Goal: Task Accomplishment & Management: Use online tool/utility

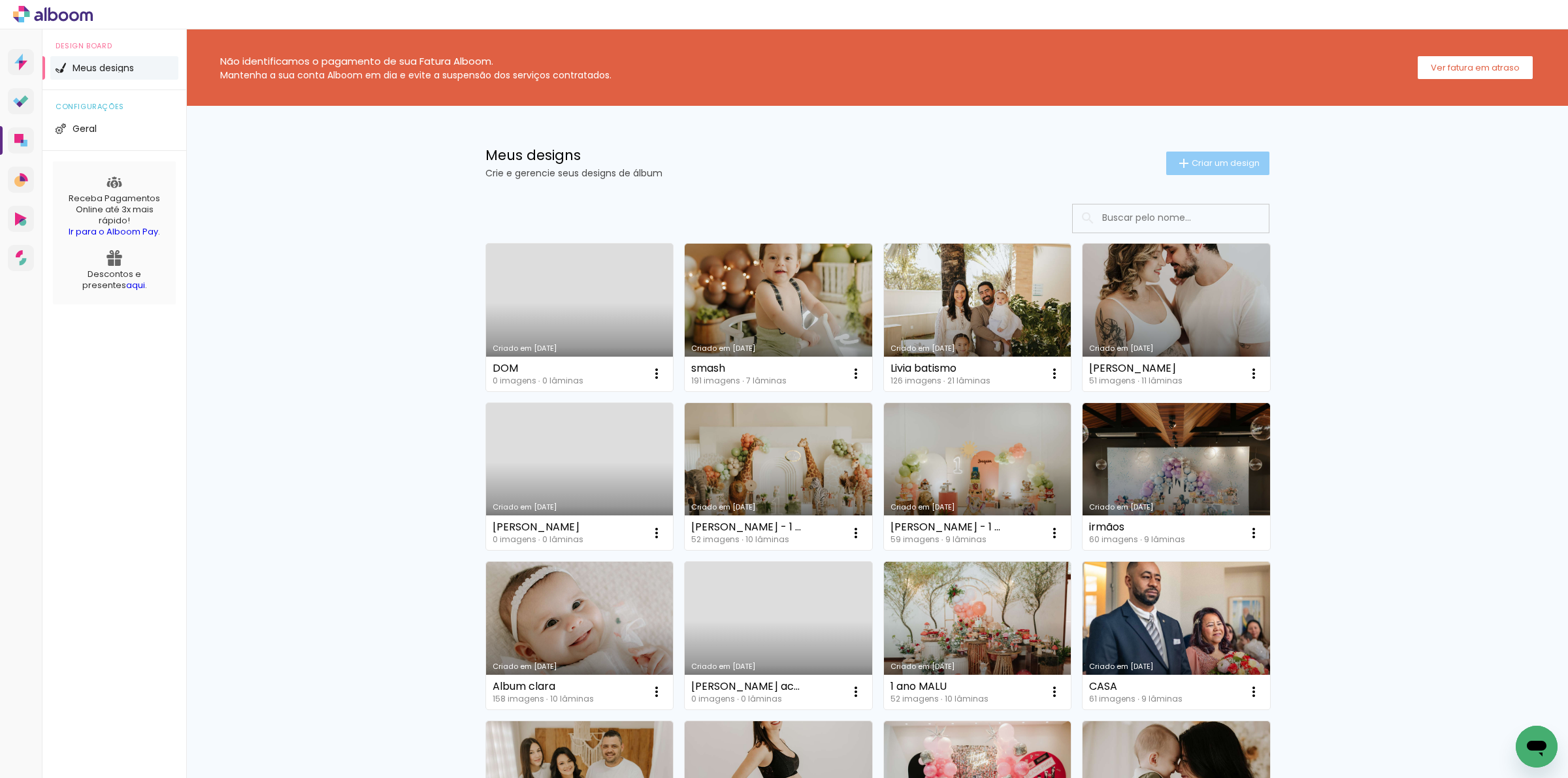
click at [1210, 168] on paper-button "Criar um design" at bounding box center [1217, 163] width 103 height 24
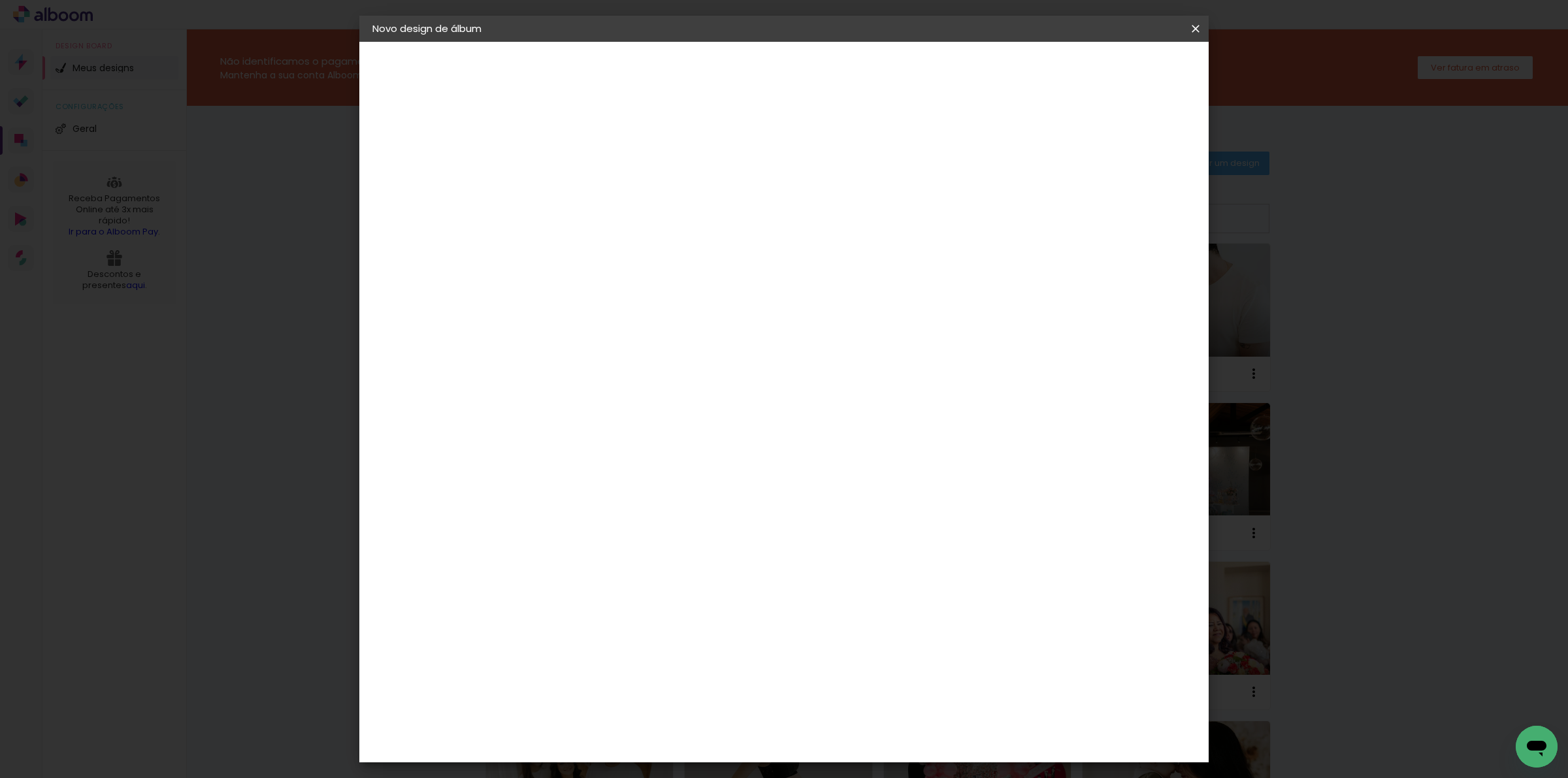
click at [586, 181] on input at bounding box center [586, 175] width 0 height 20
type input "Gestante e newborn Isa"
type paper-input "Gestante e newborn Isa"
click at [720, 75] on paper-button "Avançar" at bounding box center [688, 69] width 64 height 22
click at [645, 362] on paper-item "Álbum&Cia" at bounding box center [619, 374] width 141 height 28
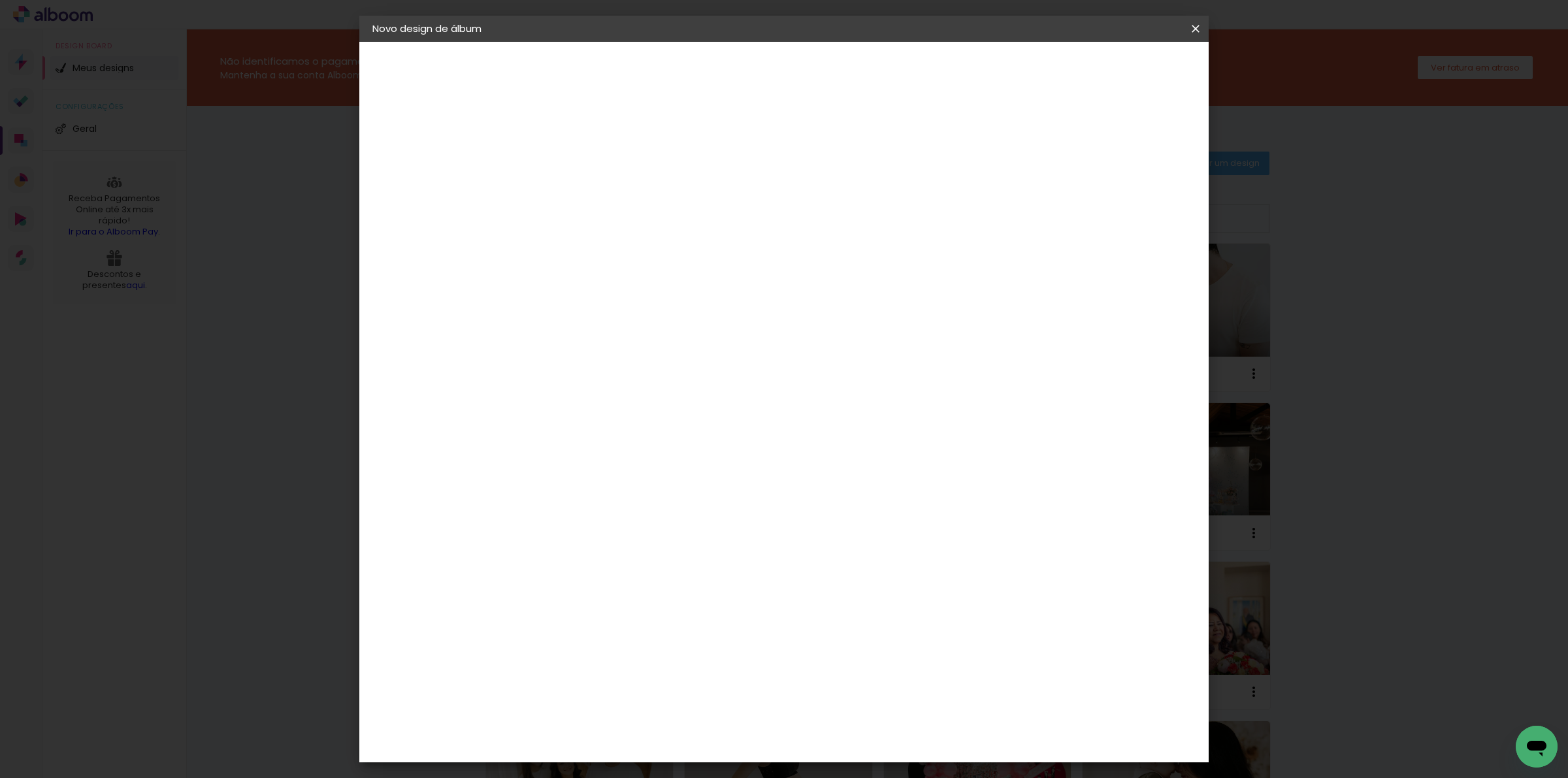
click at [638, 401] on div "Albumaster" at bounding box center [607, 406] width 61 height 11
click at [850, 57] on header "Fornecedor Escolha um fornecedor ou avance com o tamanho livre. Voltar Avançar" at bounding box center [690, 81] width 321 height 78
click at [0, 0] on slot "Avançar" at bounding box center [0, 0] width 0 height 0
click at [722, 308] on span "20 × 25 cm" at bounding box center [699, 325] width 49 height 35
click at [0, 0] on slot "Avançar" at bounding box center [0, 0] width 0 height 0
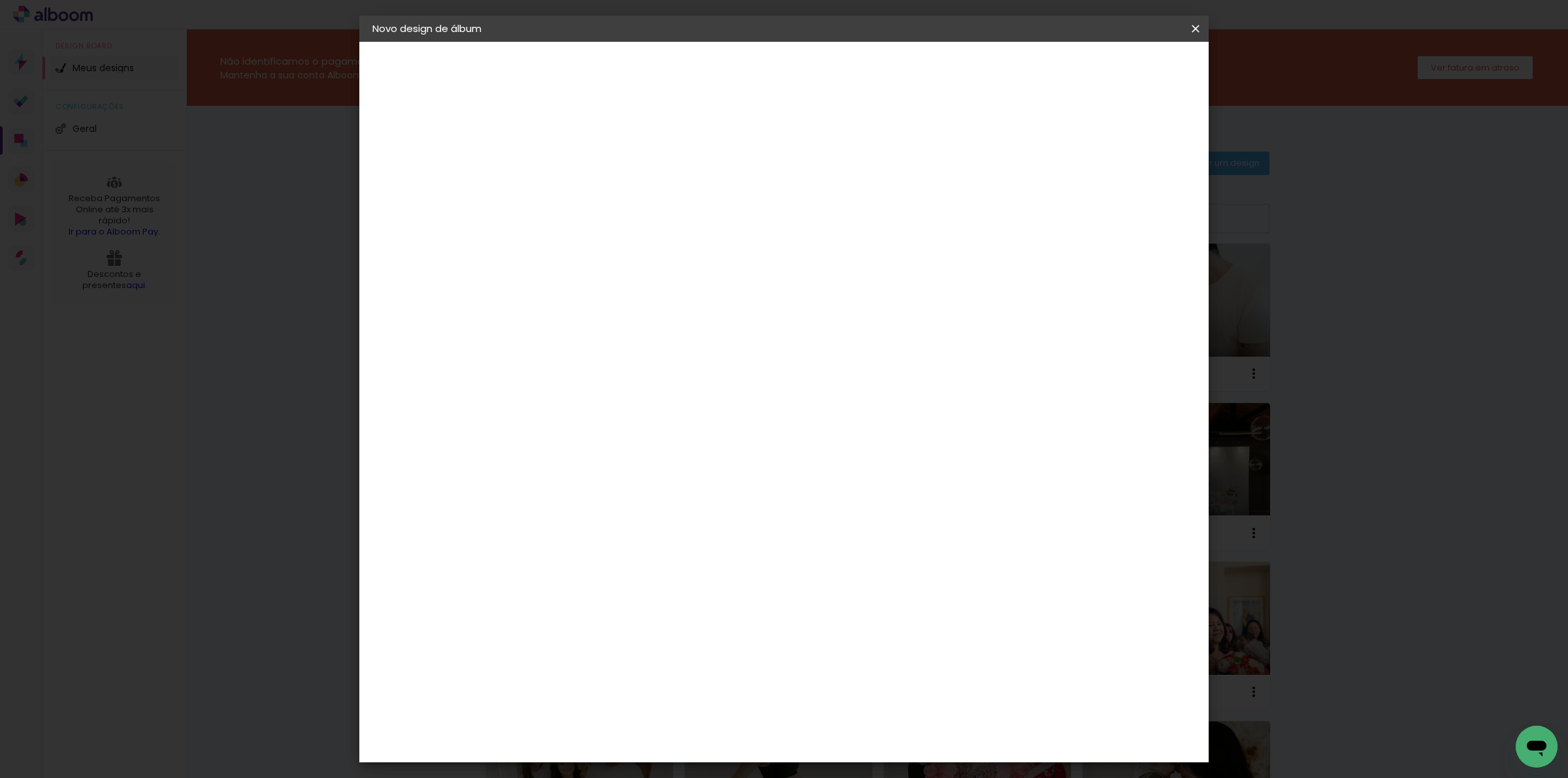
click at [1112, 71] on span "Iniciar design" at bounding box center [1081, 69] width 59 height 9
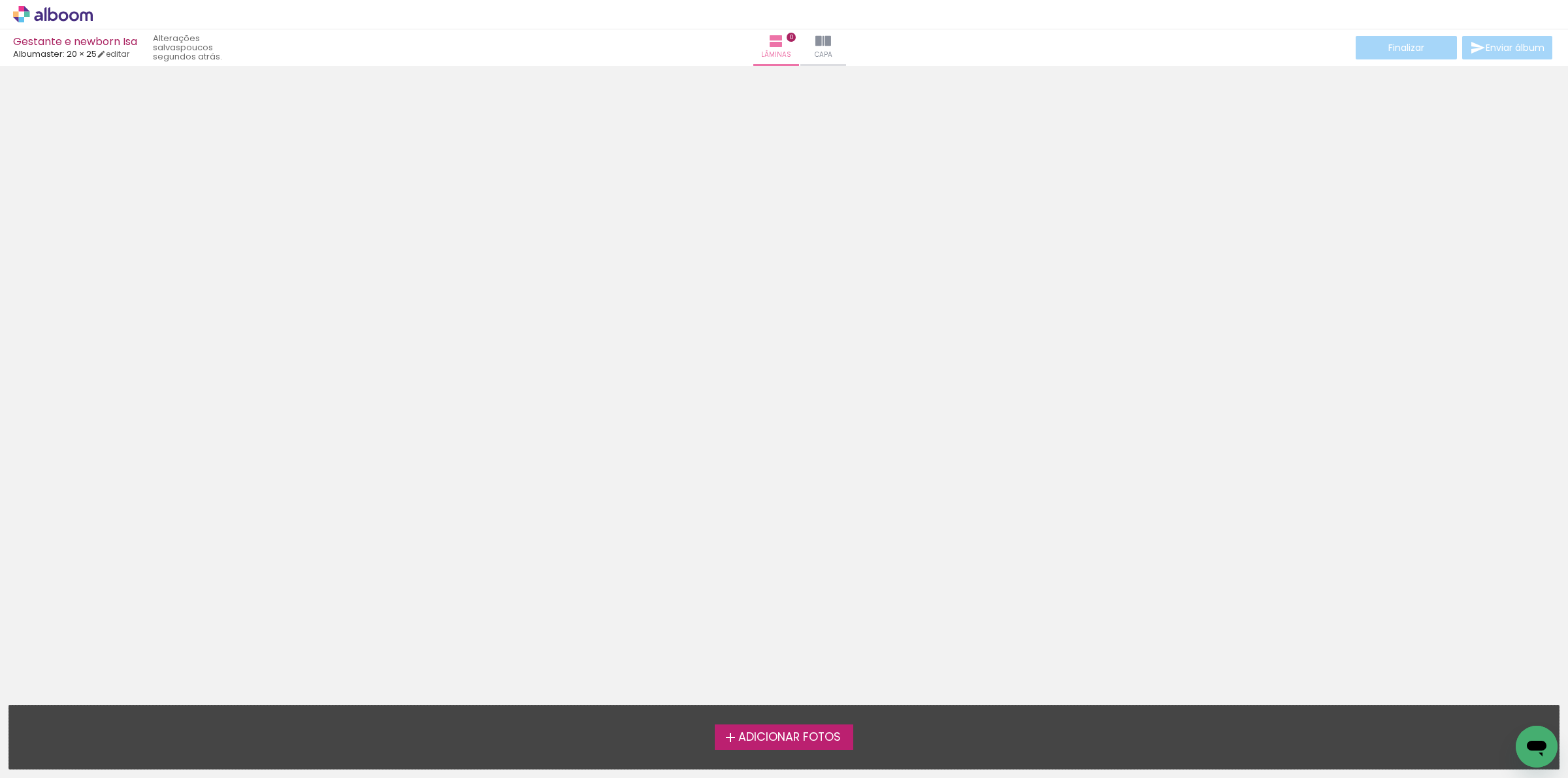
click at [739, 749] on label "Adicionar Fotos" at bounding box center [785, 737] width 139 height 25
click at [0, 0] on input "file" at bounding box center [0, 0] width 0 height 0
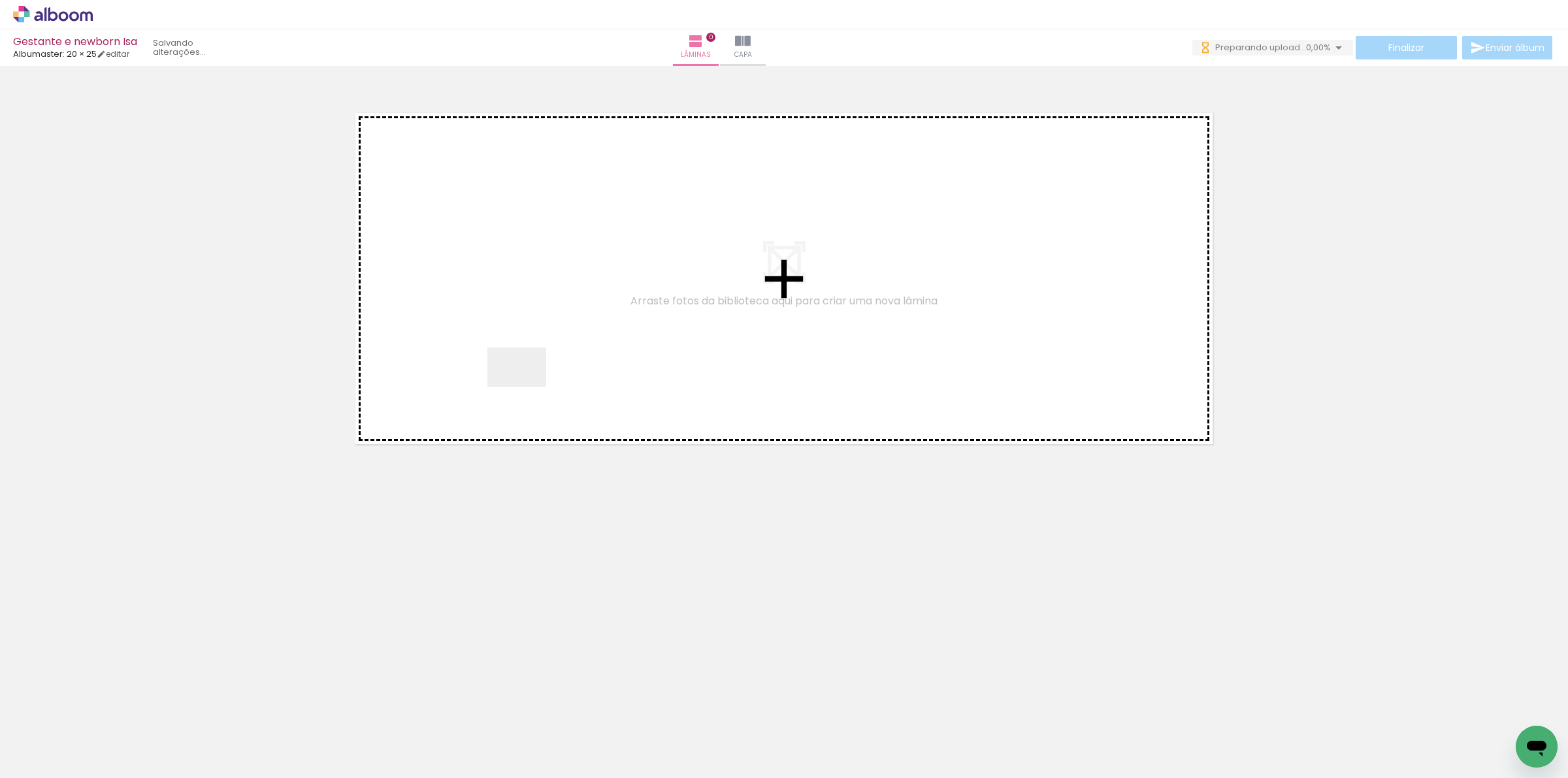
drag, startPoint x: 148, startPoint y: 736, endPoint x: 526, endPoint y: 386, distance: 515.2
click at [526, 386] on quentale-workspace at bounding box center [784, 389] width 1568 height 778
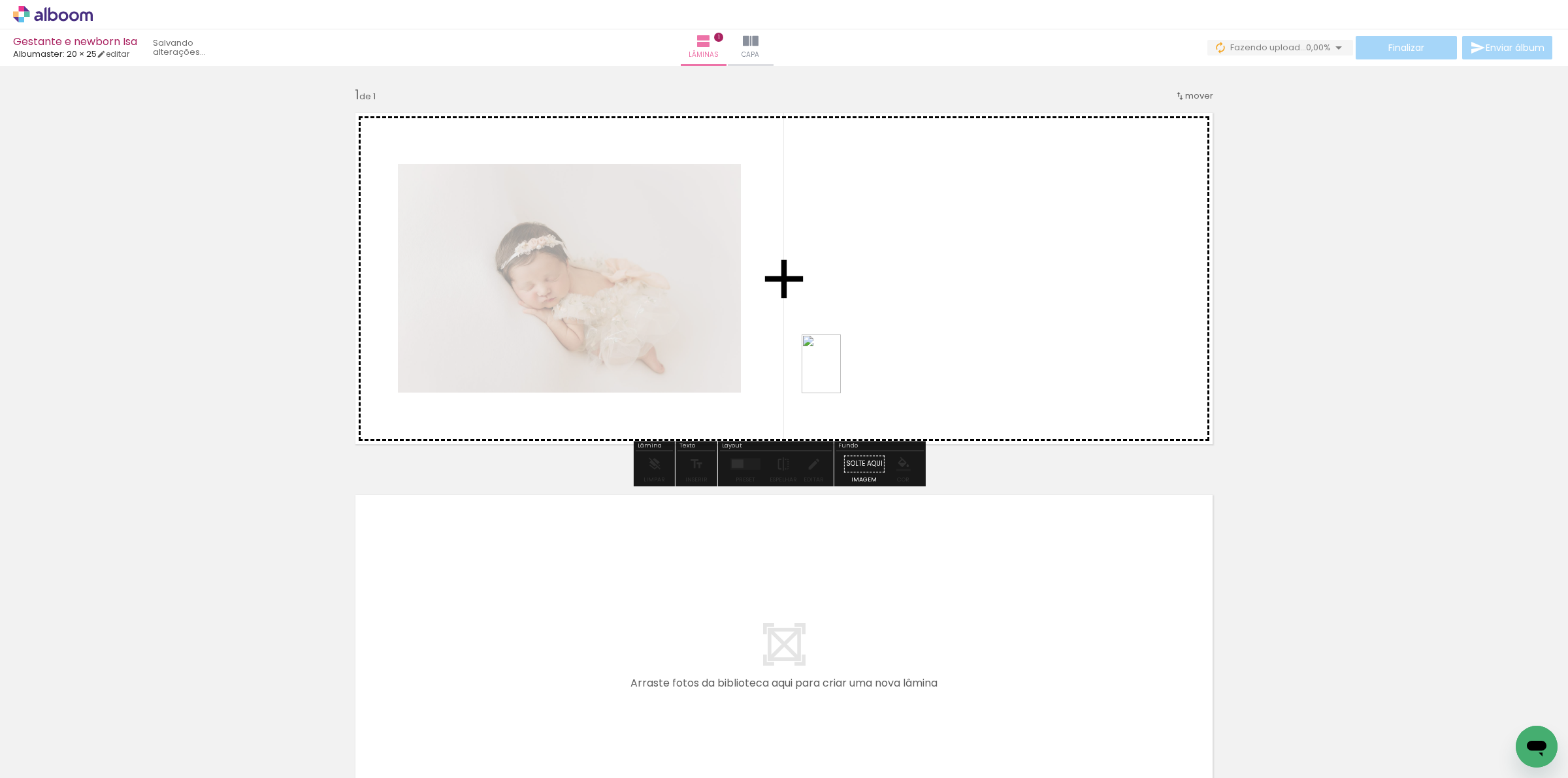
drag, startPoint x: 229, startPoint y: 748, endPoint x: 842, endPoint y: 374, distance: 718.1
click at [842, 374] on quentale-workspace at bounding box center [784, 389] width 1568 height 778
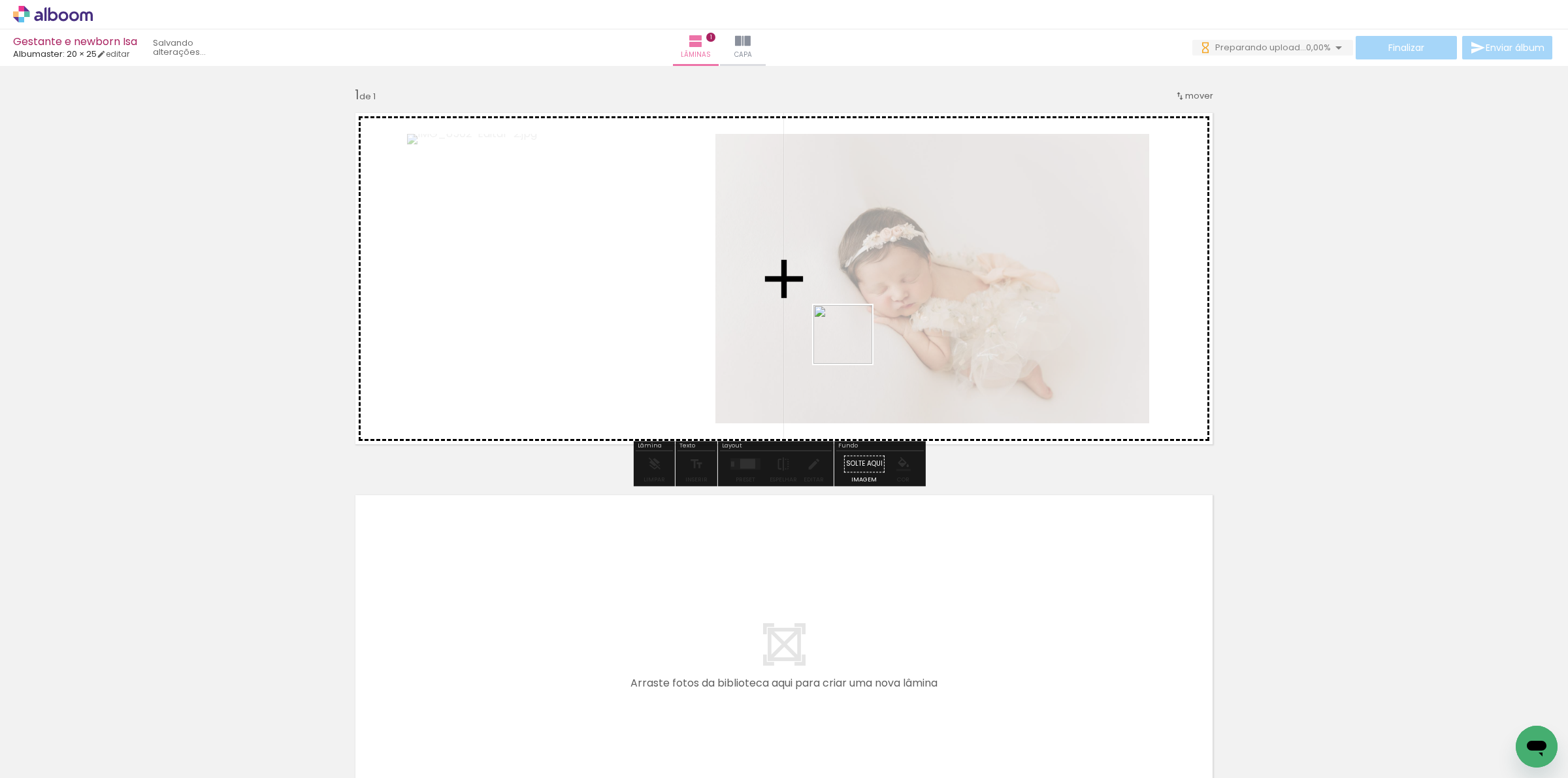
drag, startPoint x: 291, startPoint y: 742, endPoint x: 1566, endPoint y: 194, distance: 1387.8
click at [859, 337] on quentale-workspace at bounding box center [784, 389] width 1568 height 778
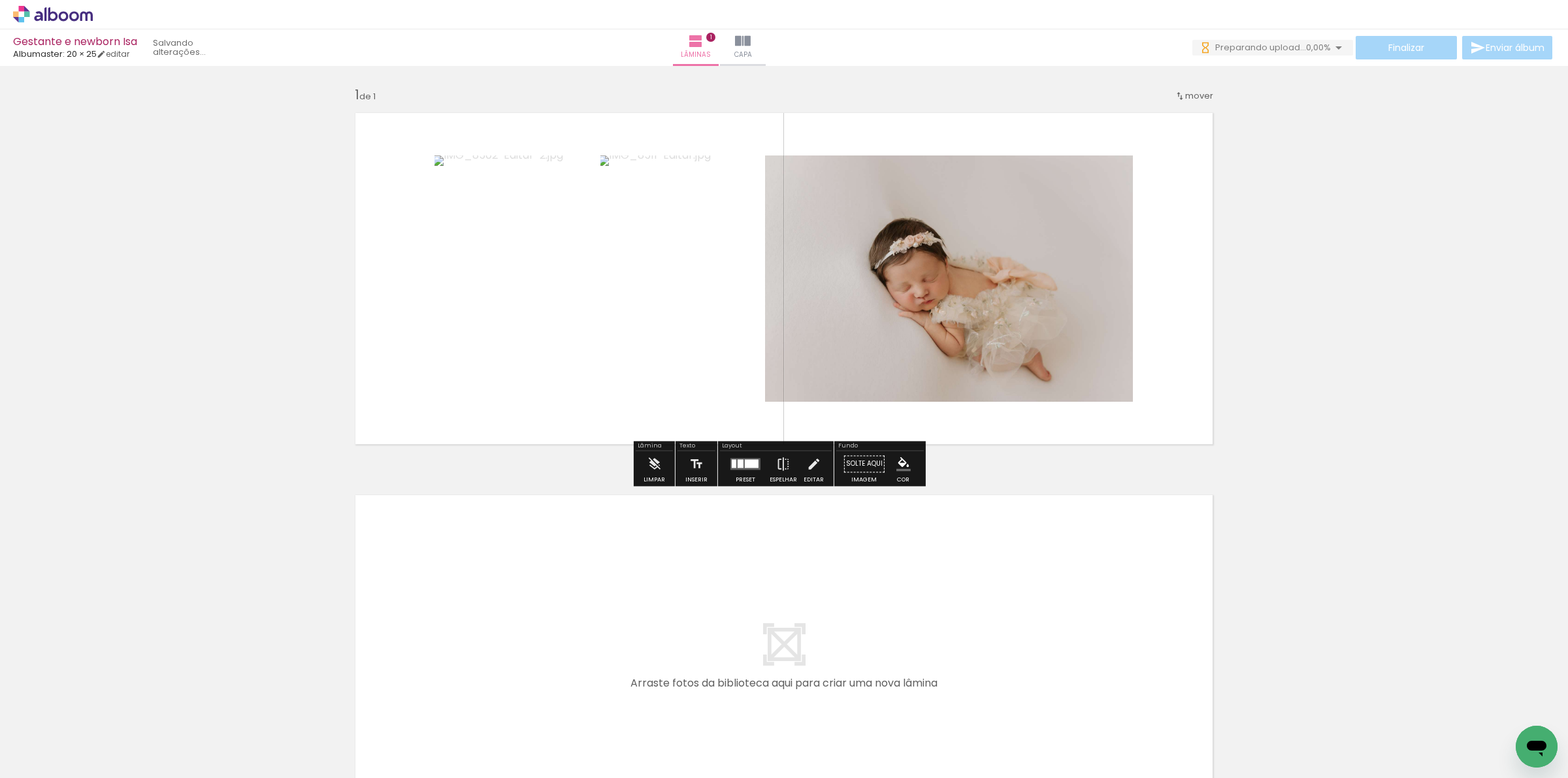
click at [749, 460] on div at bounding box center [752, 463] width 14 height 8
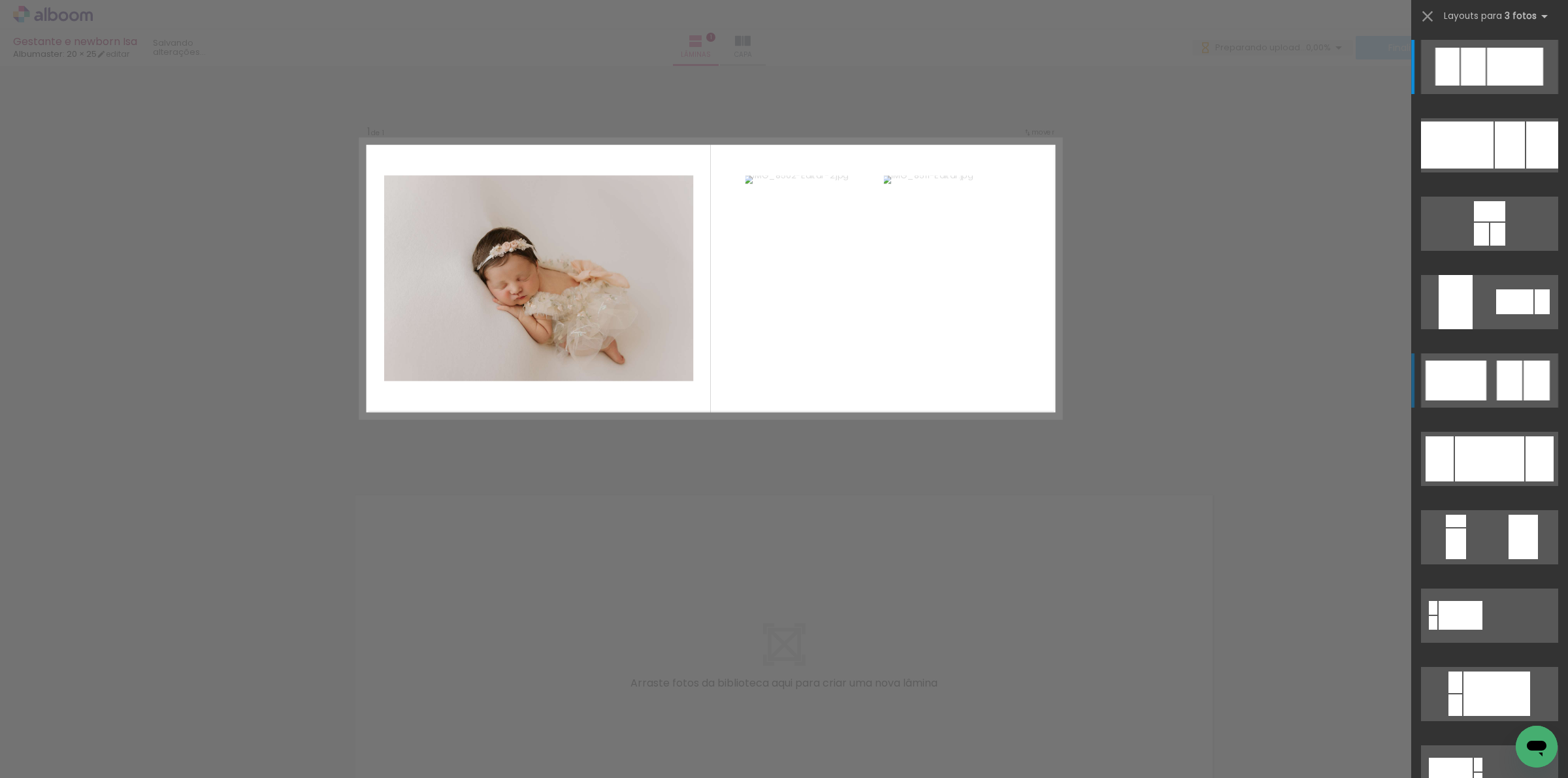
click at [1485, 86] on div at bounding box center [1473, 66] width 25 height 38
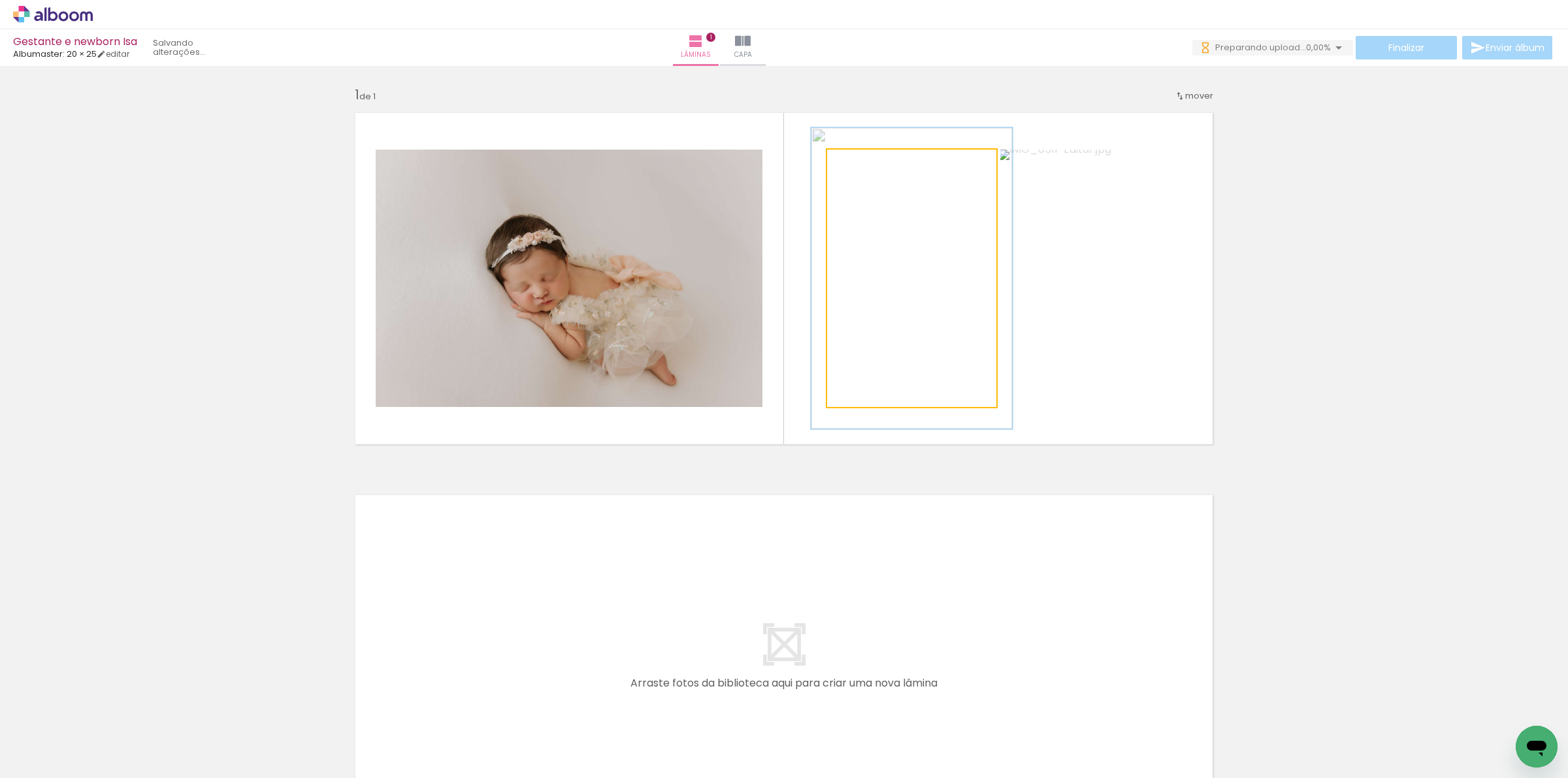
drag, startPoint x: 855, startPoint y: 158, endPoint x: 863, endPoint y: 158, distance: 8.0
type paper-slider "117"
click at [863, 158] on div at bounding box center [866, 164] width 21 height 21
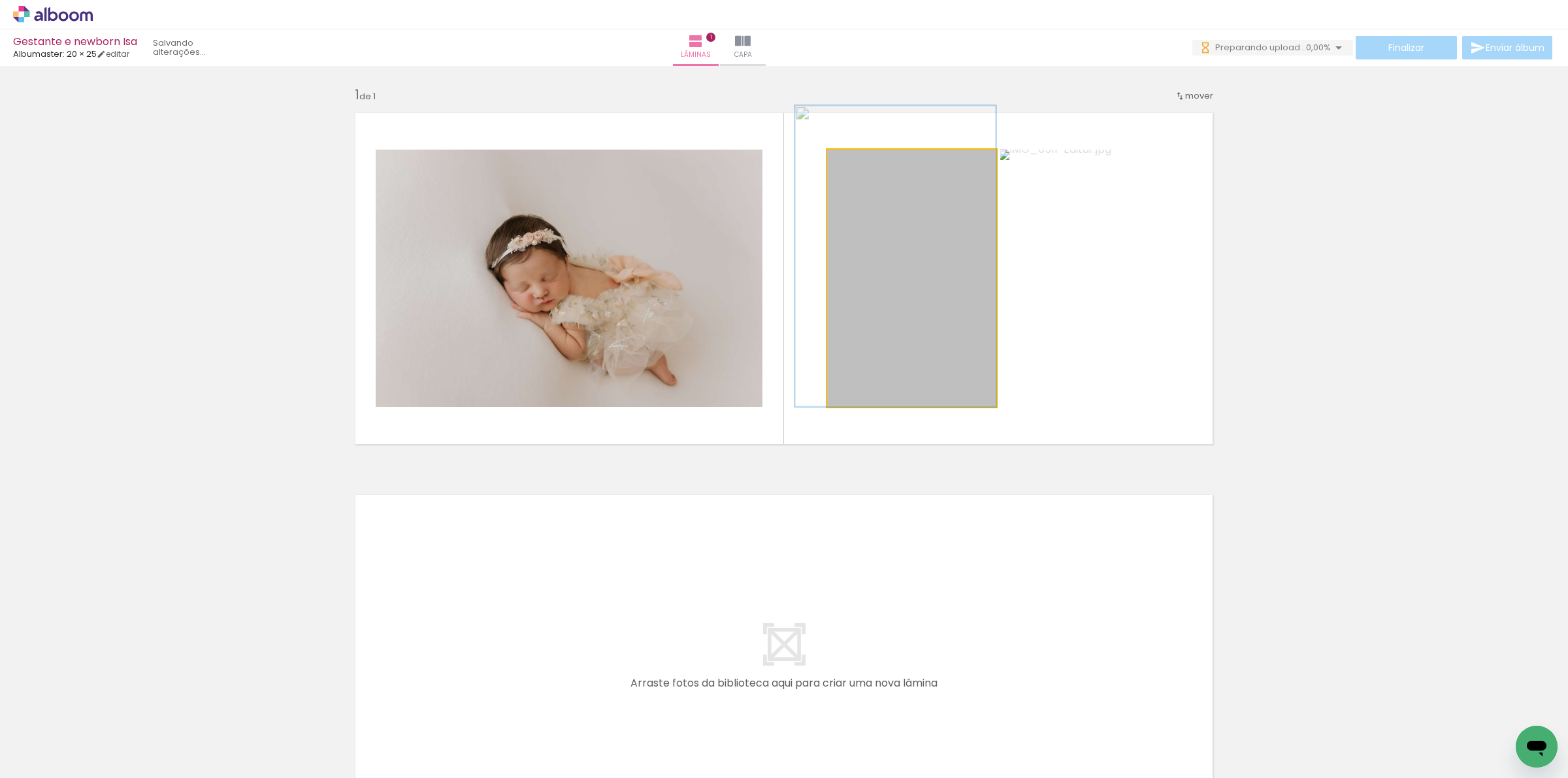
drag, startPoint x: 923, startPoint y: 288, endPoint x: 902, endPoint y: 261, distance: 34.2
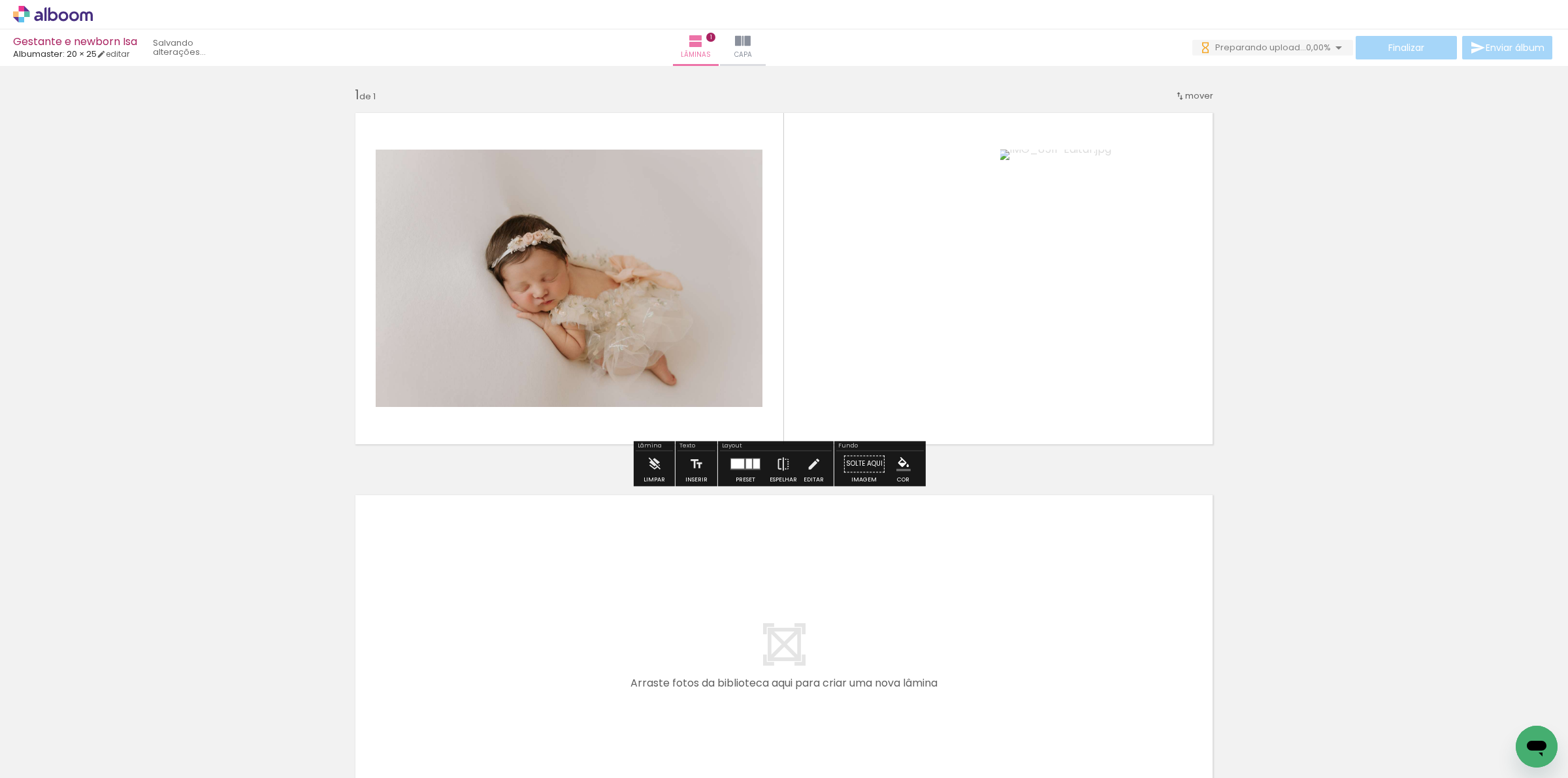
click at [1367, 271] on div "Inserir lâmina 1 de 1" at bounding box center [784, 453] width 1568 height 765
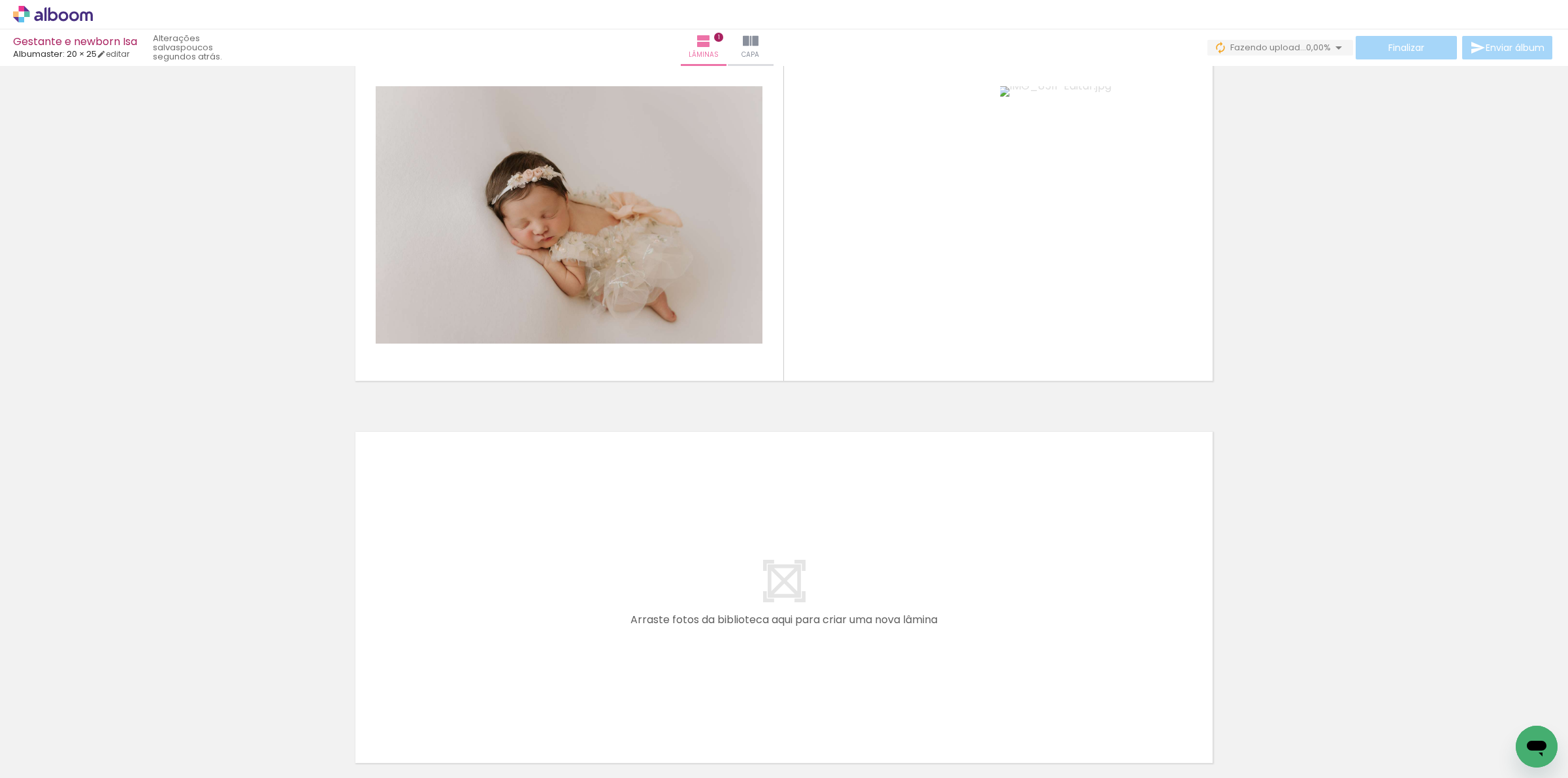
scroll to position [184, 0]
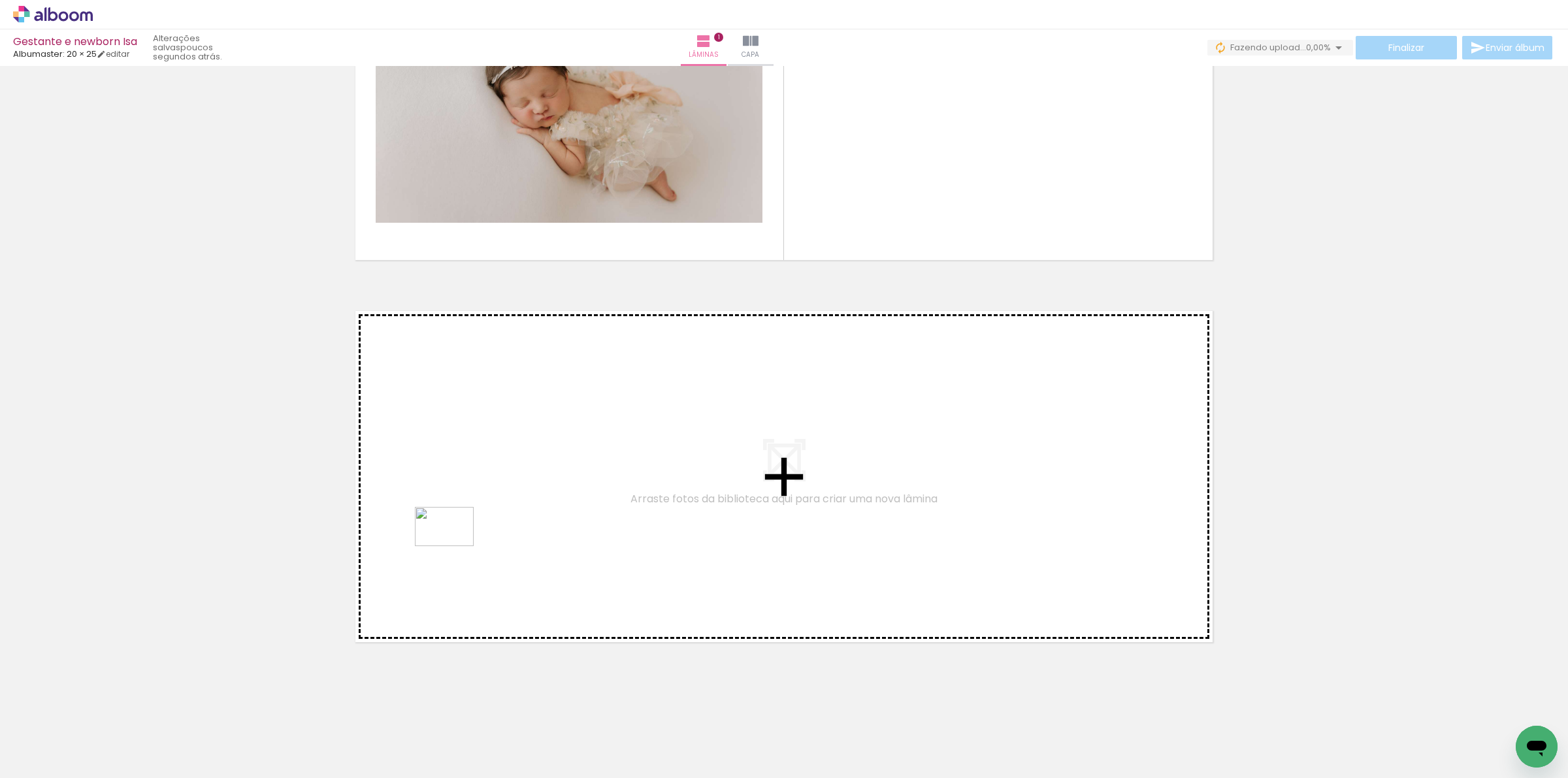
drag, startPoint x: 337, startPoint y: 738, endPoint x: 455, endPoint y: 545, distance: 226.2
click at [455, 545] on quentale-workspace at bounding box center [784, 389] width 1568 height 778
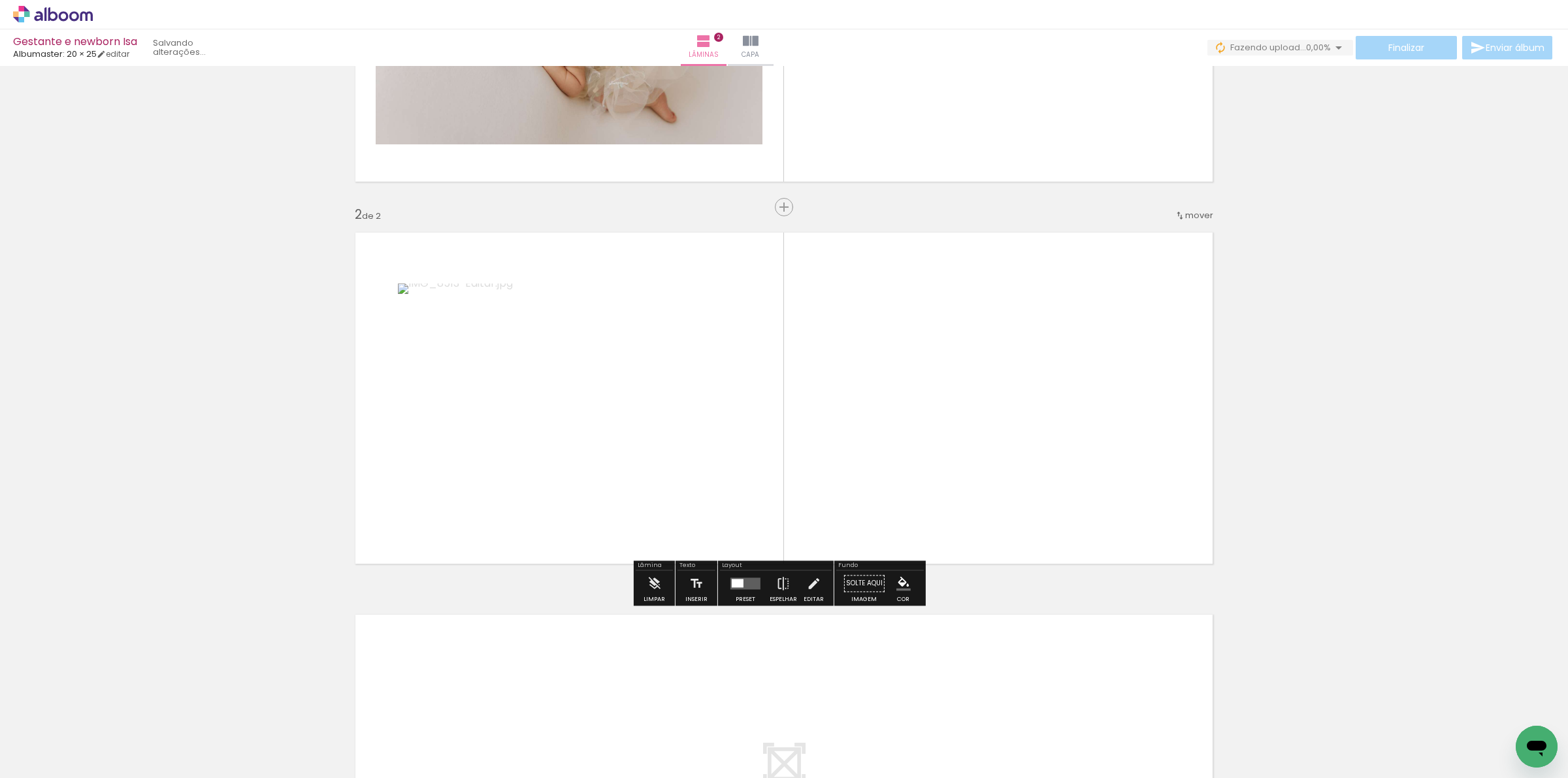
scroll to position [279, 0]
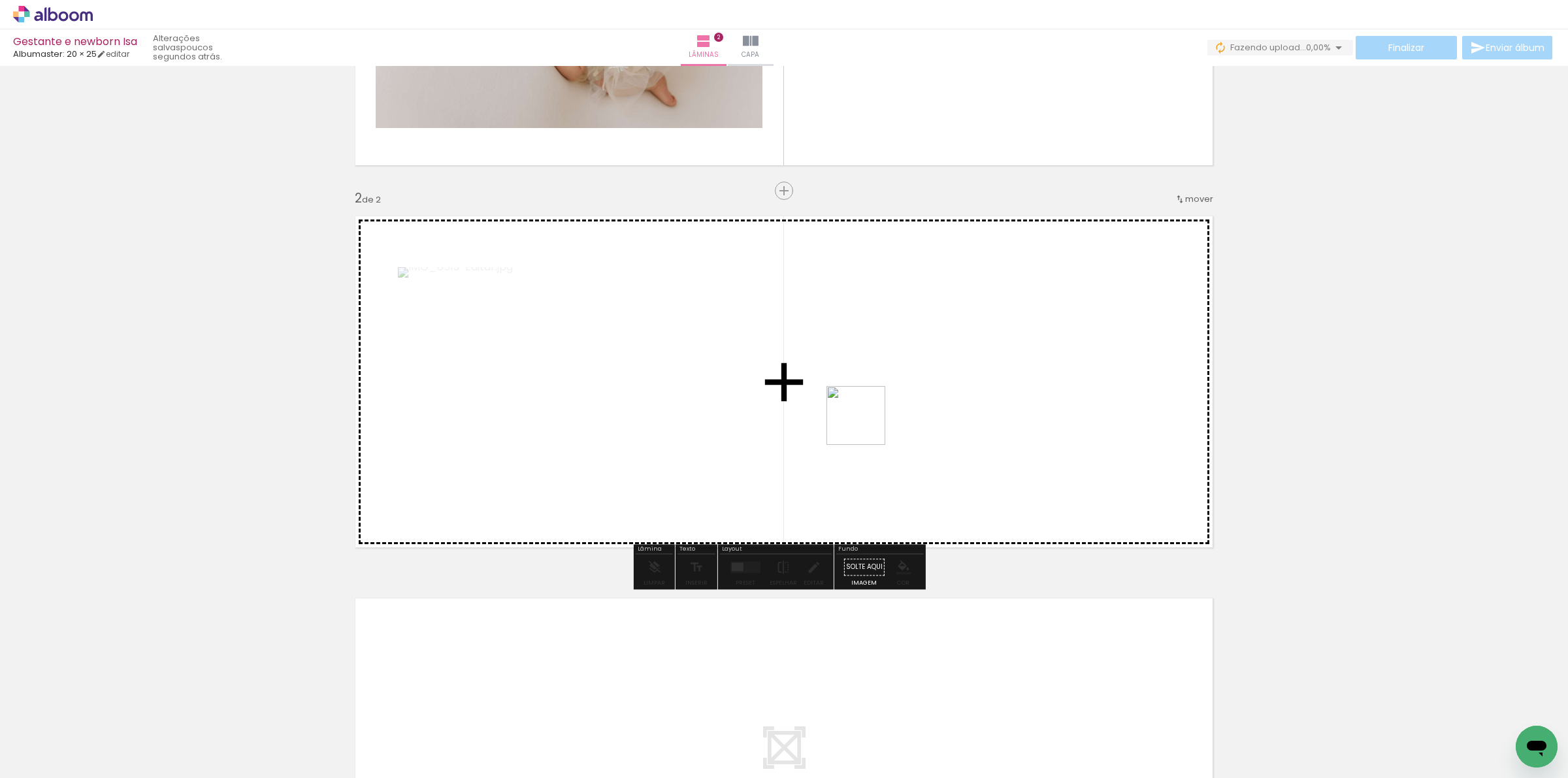
drag, startPoint x: 441, startPoint y: 742, endPoint x: 896, endPoint y: 407, distance: 565.0
click at [896, 407] on quentale-workspace at bounding box center [784, 389] width 1568 height 778
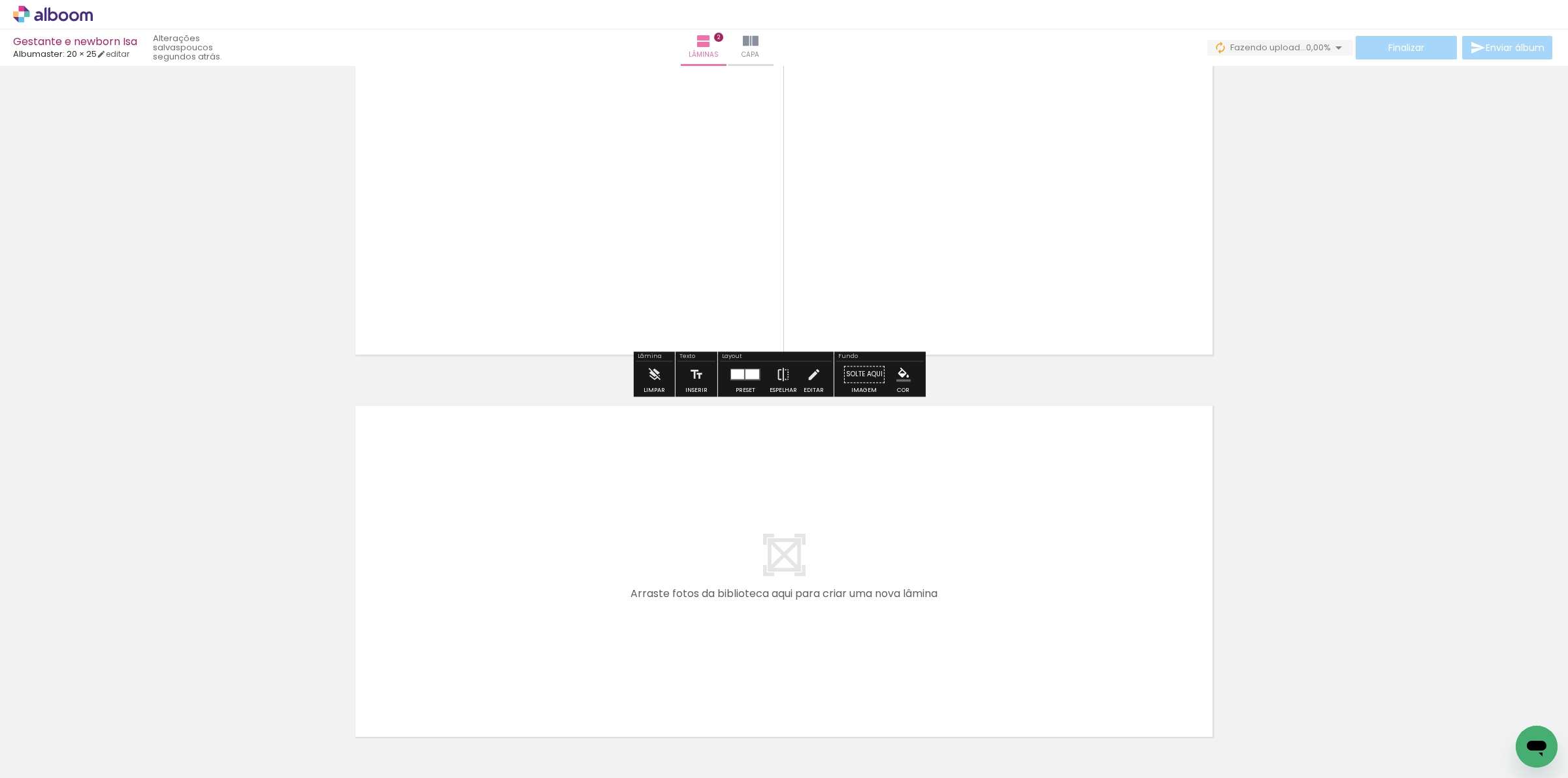
scroll to position [524, 0]
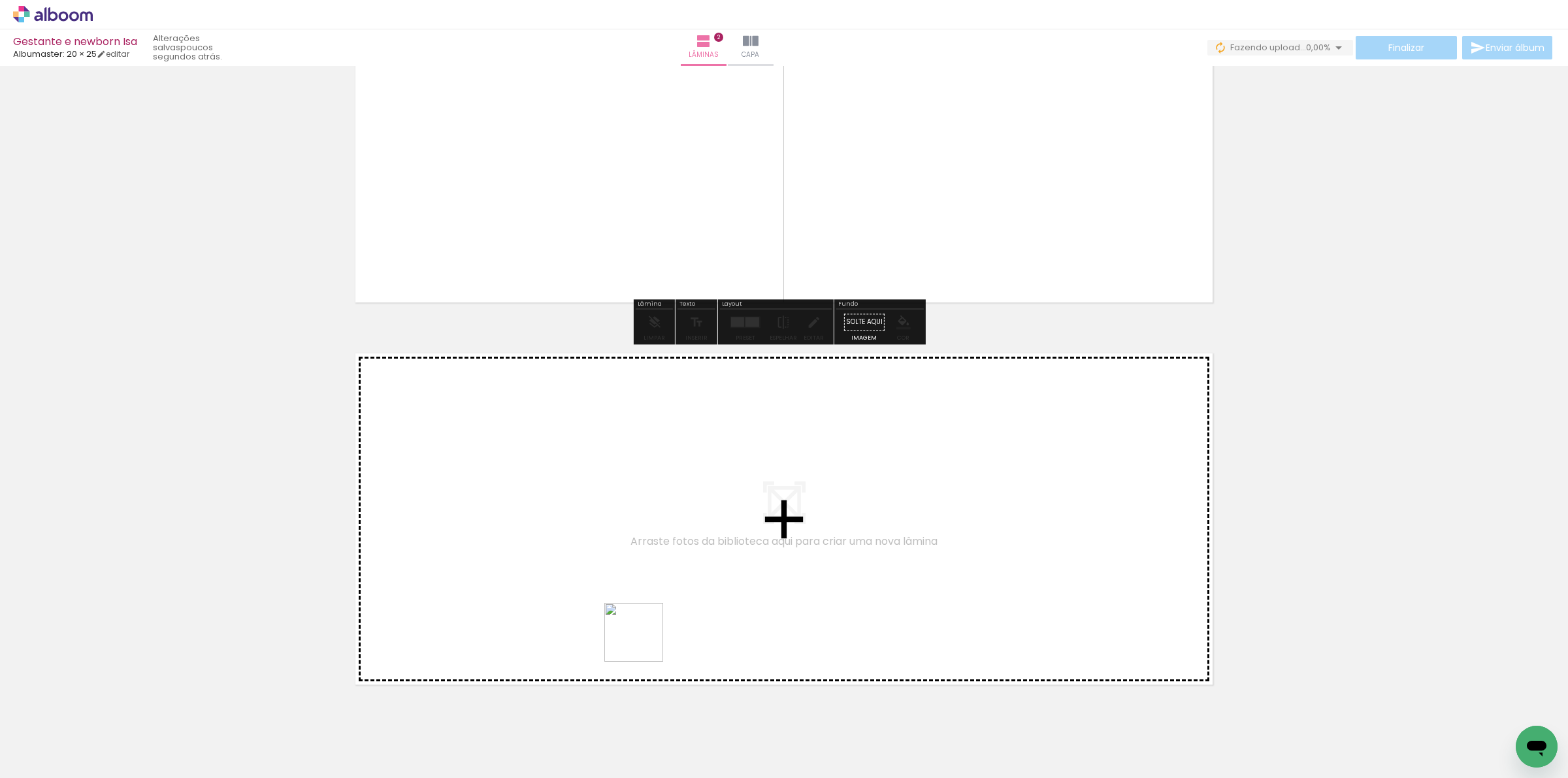
drag, startPoint x: 585, startPoint y: 742, endPoint x: 644, endPoint y: 642, distance: 116.1
click at [644, 642] on quentale-workspace at bounding box center [784, 389] width 1568 height 778
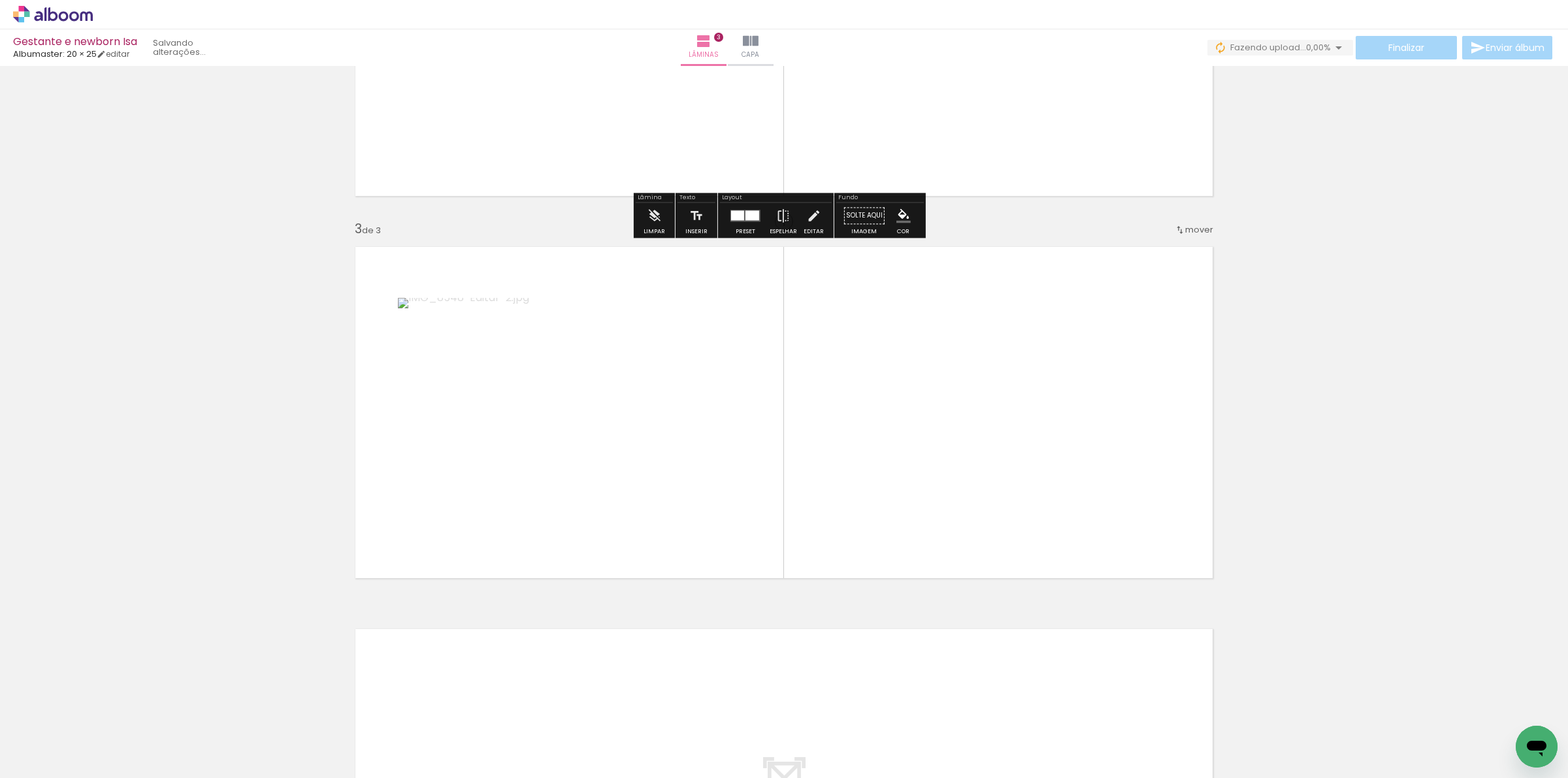
scroll to position [660, 0]
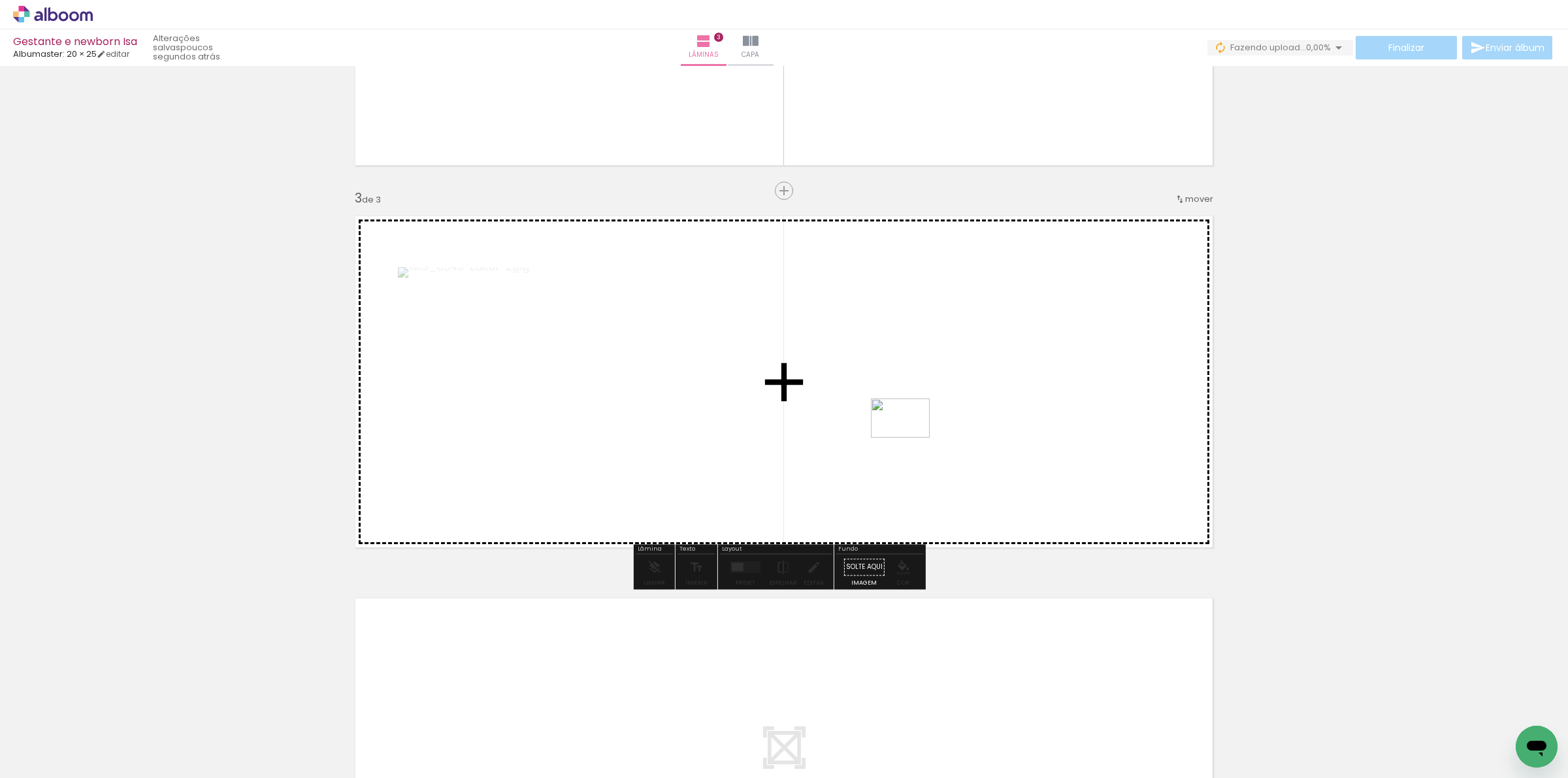
drag, startPoint x: 651, startPoint y: 740, endPoint x: 910, endPoint y: 438, distance: 397.9
click at [910, 438] on quentale-workspace at bounding box center [784, 389] width 1568 height 778
drag, startPoint x: 709, startPoint y: 742, endPoint x: 778, endPoint y: 570, distance: 185.3
click at [786, 460] on quentale-workspace at bounding box center [784, 389] width 1568 height 778
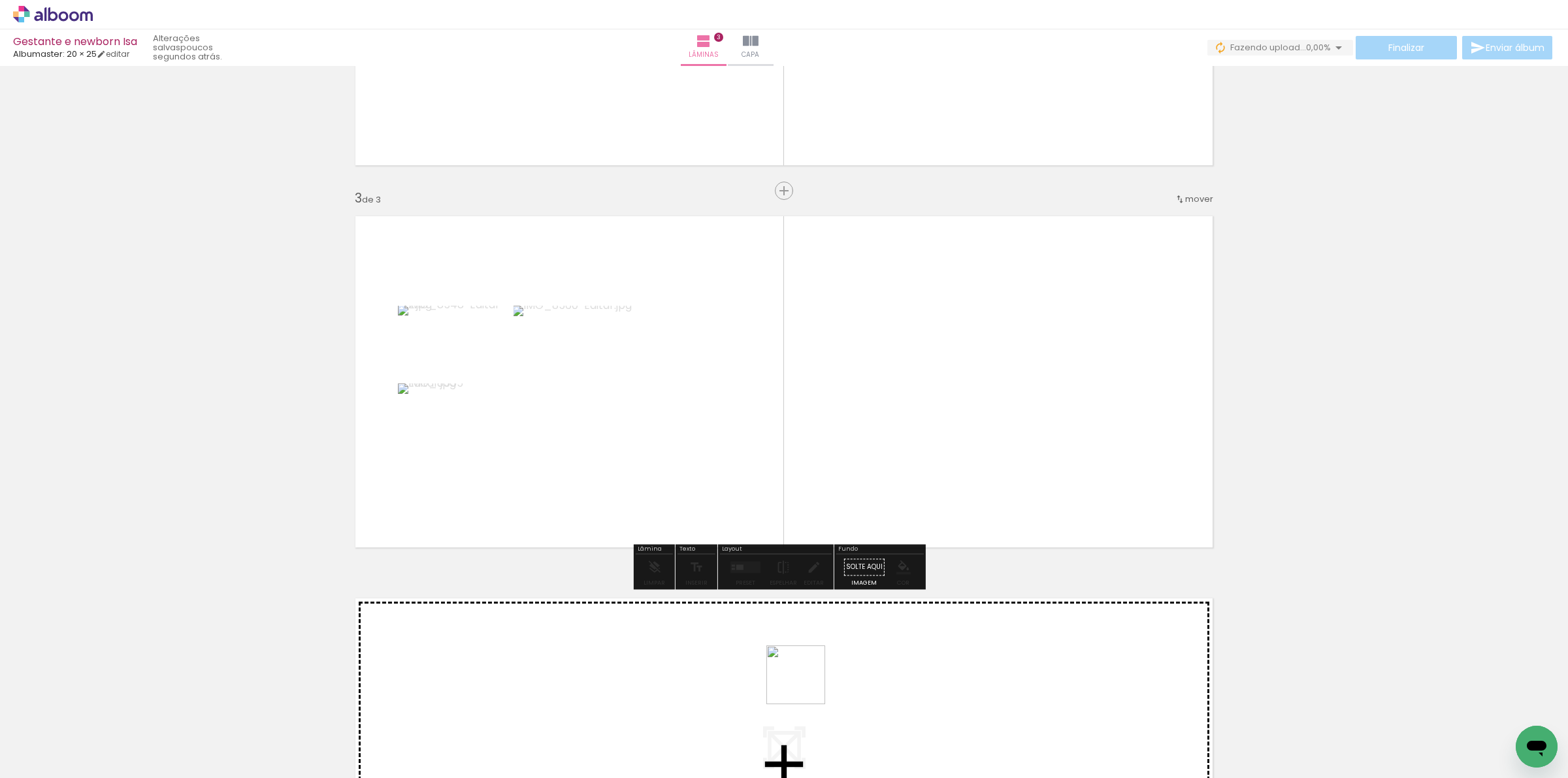
drag, startPoint x: 795, startPoint y: 723, endPoint x: 895, endPoint y: 405, distance: 333.4
click at [895, 405] on quentale-workspace at bounding box center [784, 389] width 1568 height 778
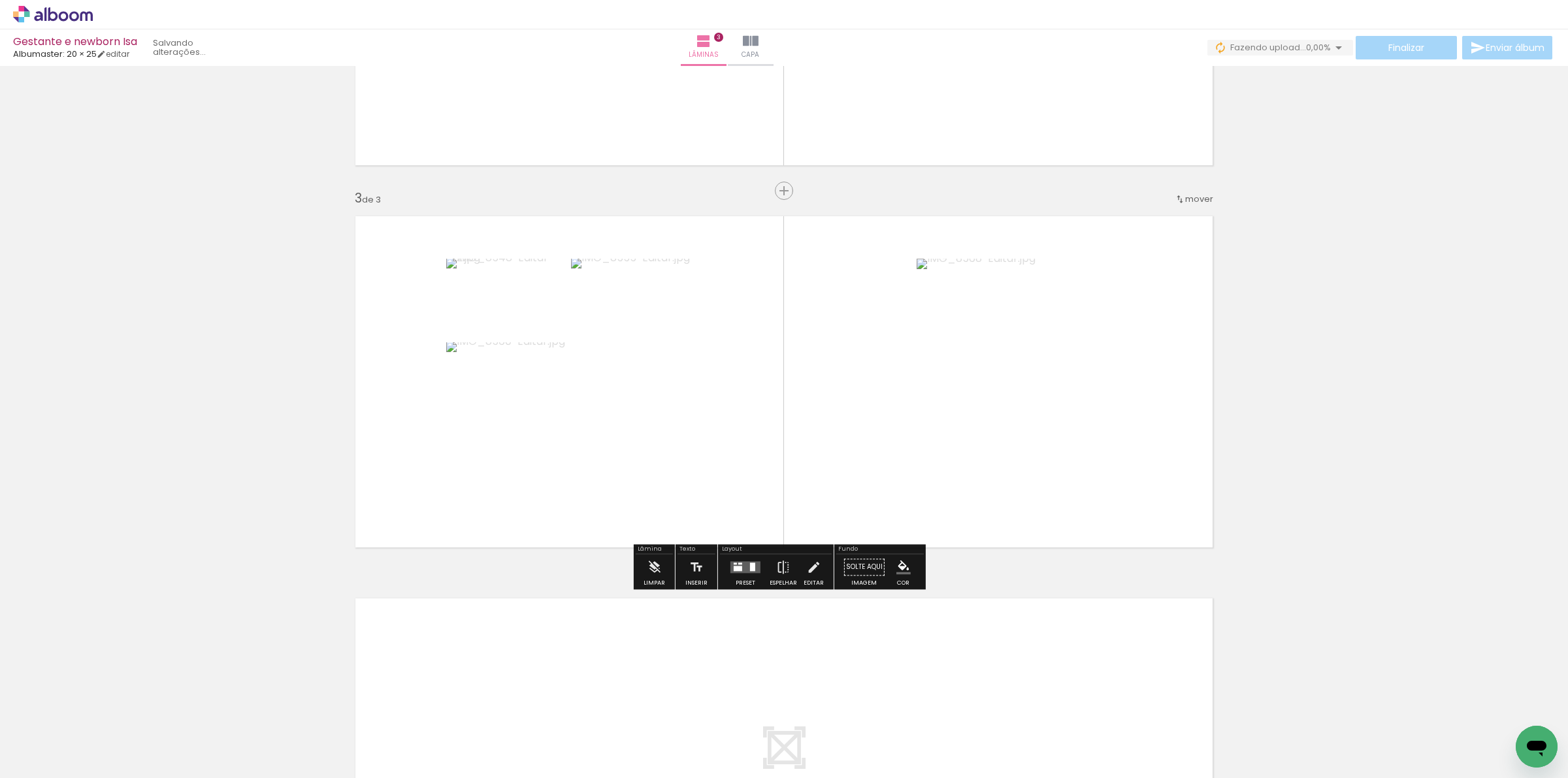
click at [730, 571] on quentale-layouter at bounding box center [745, 566] width 30 height 12
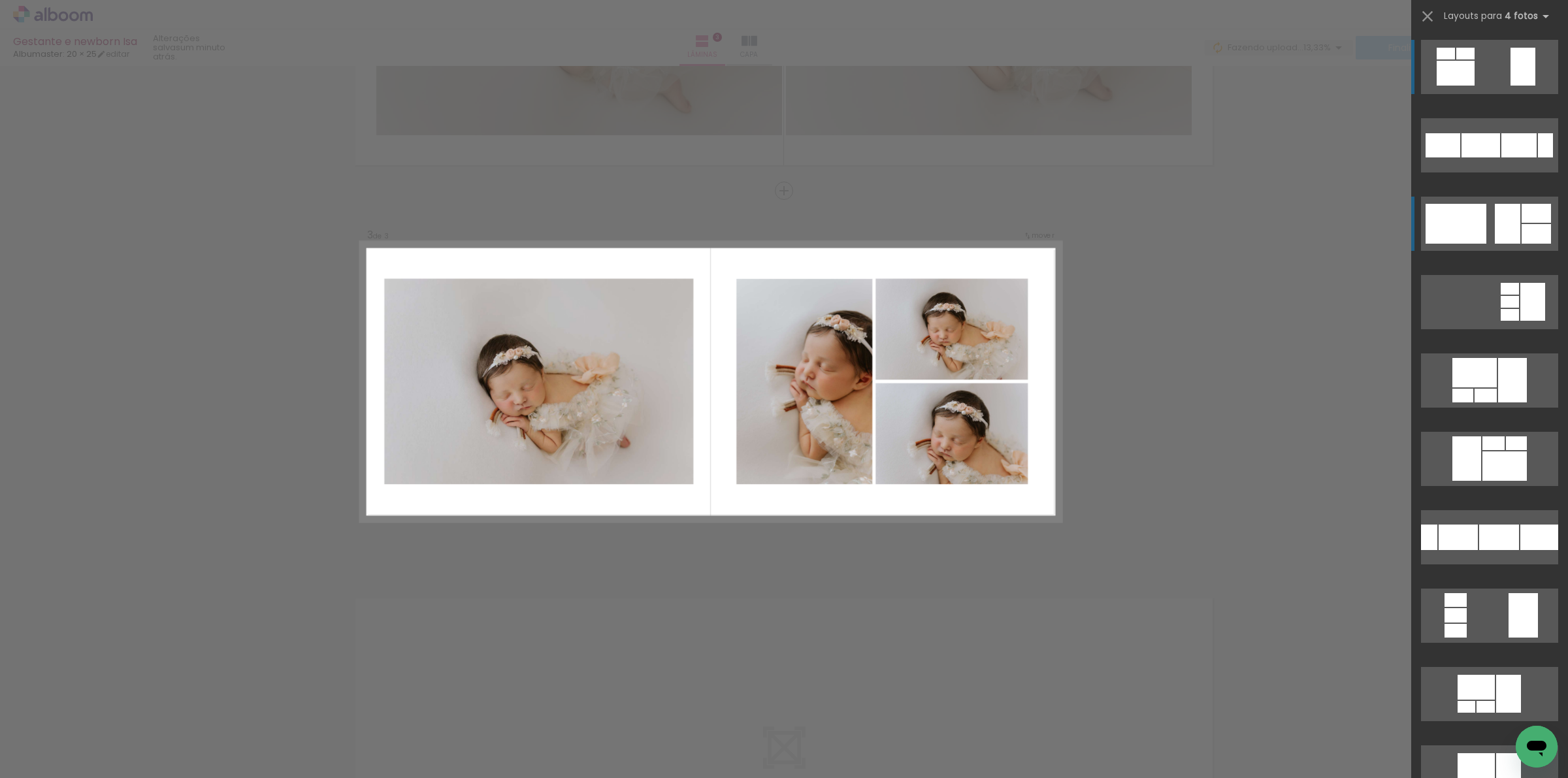
click at [1475, 59] on div at bounding box center [1465, 53] width 19 height 12
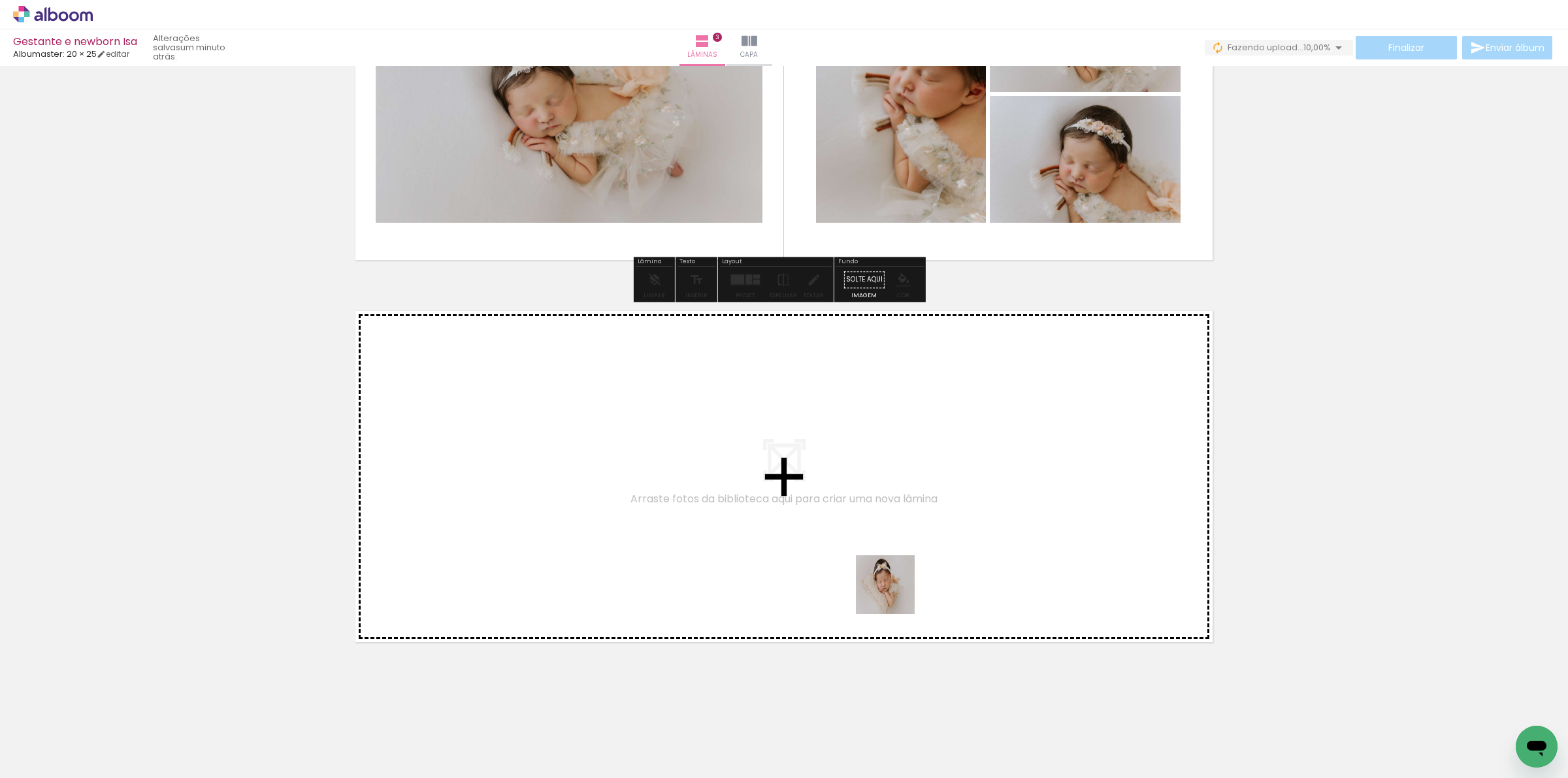
drag, startPoint x: 876, startPoint y: 749, endPoint x: 919, endPoint y: 668, distance: 91.7
click at [895, 591] on quentale-workspace at bounding box center [784, 389] width 1568 height 778
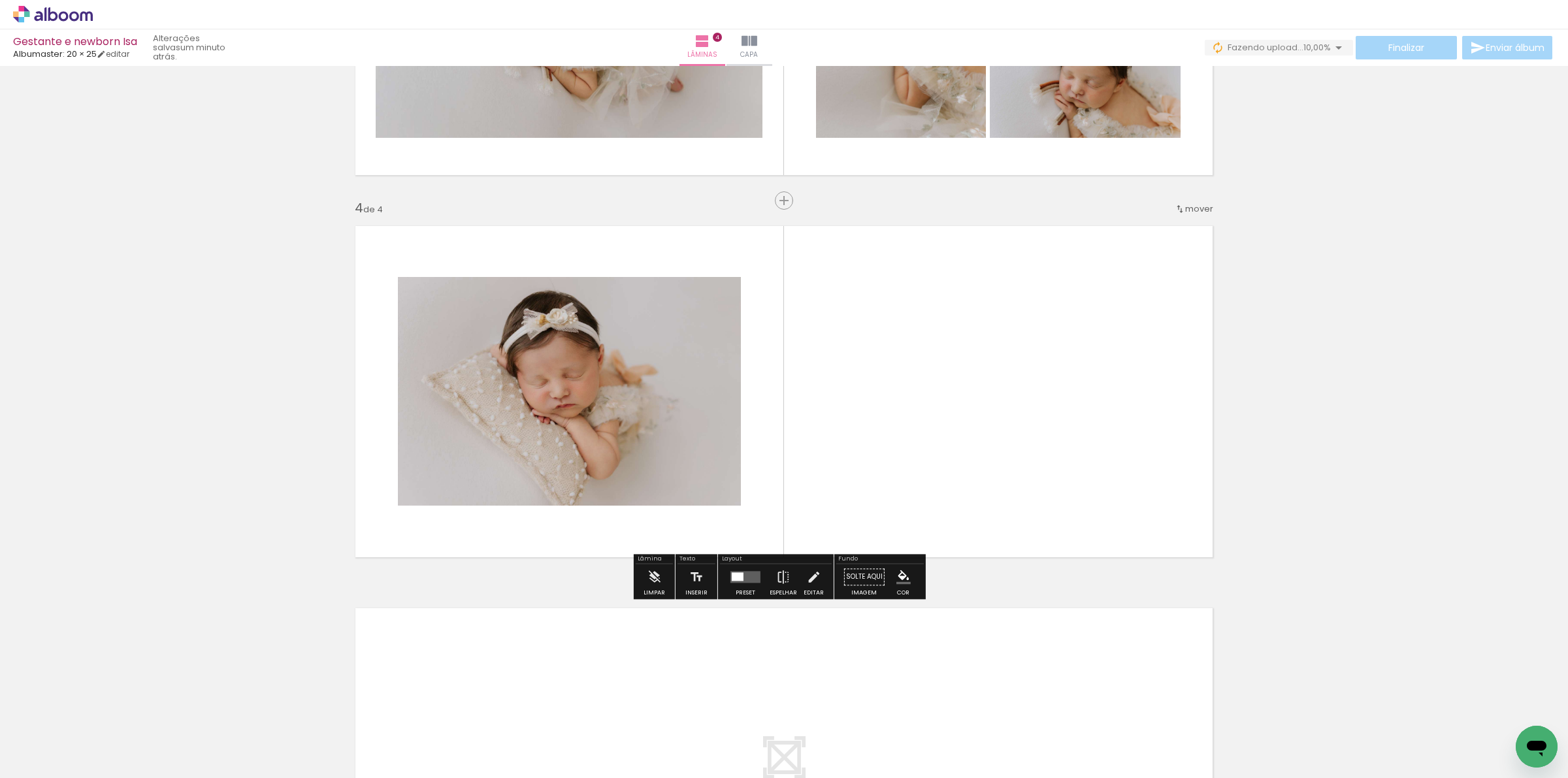
scroll to position [1043, 0]
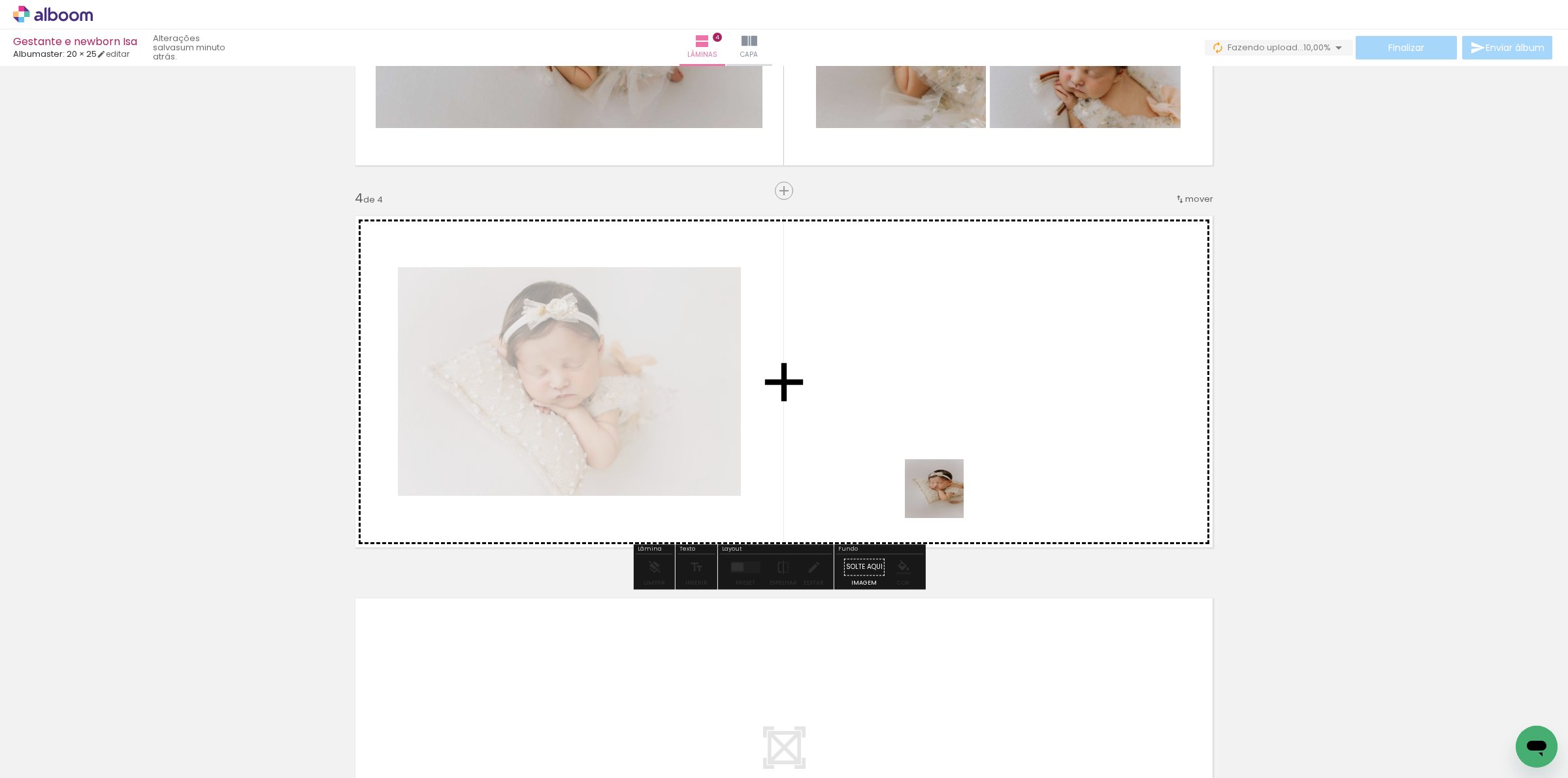
drag, startPoint x: 951, startPoint y: 746, endPoint x: 923, endPoint y: 429, distance: 318.2
click at [923, 429] on quentale-workspace at bounding box center [784, 389] width 1568 height 778
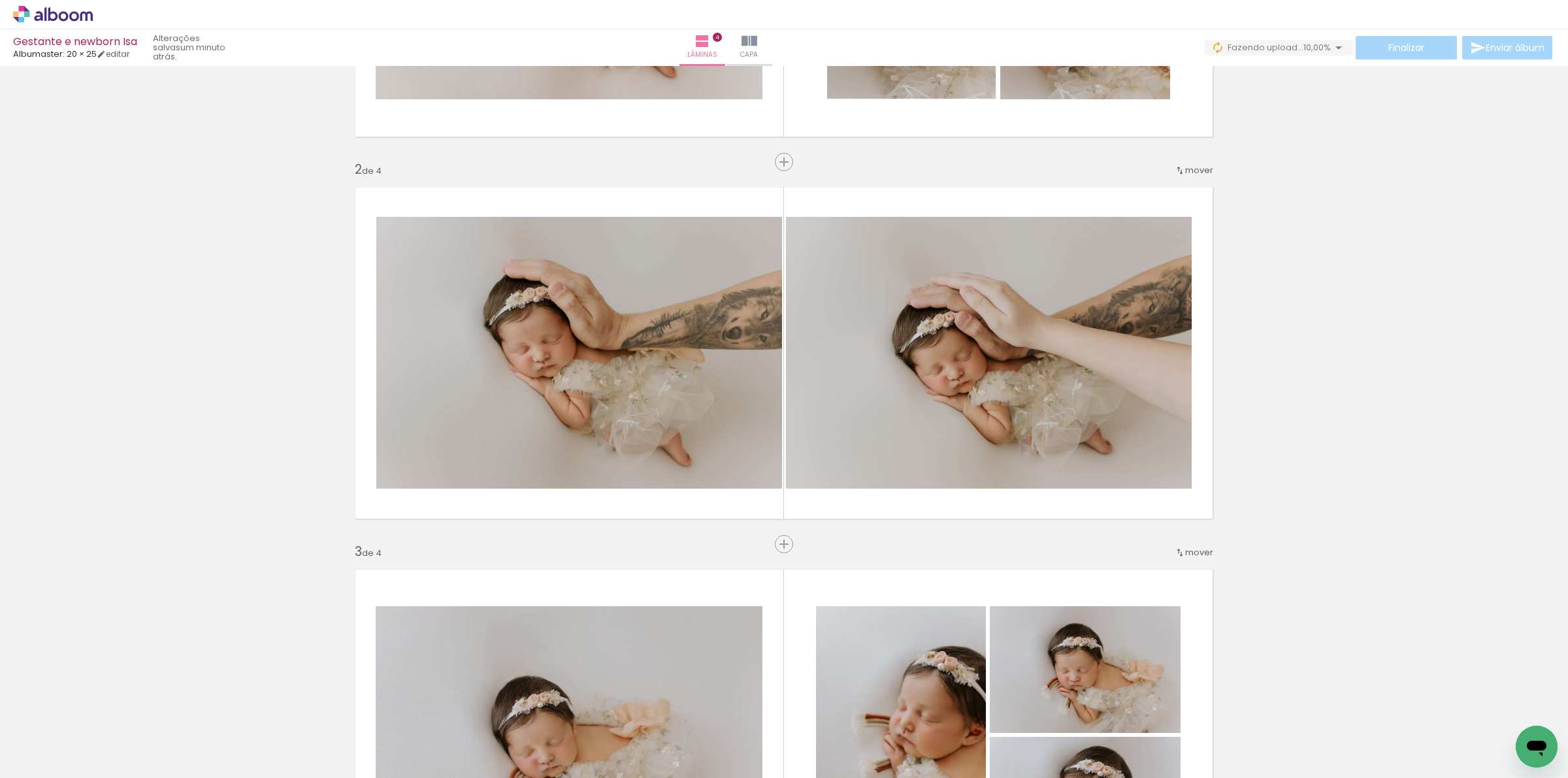
scroll to position [308, 0]
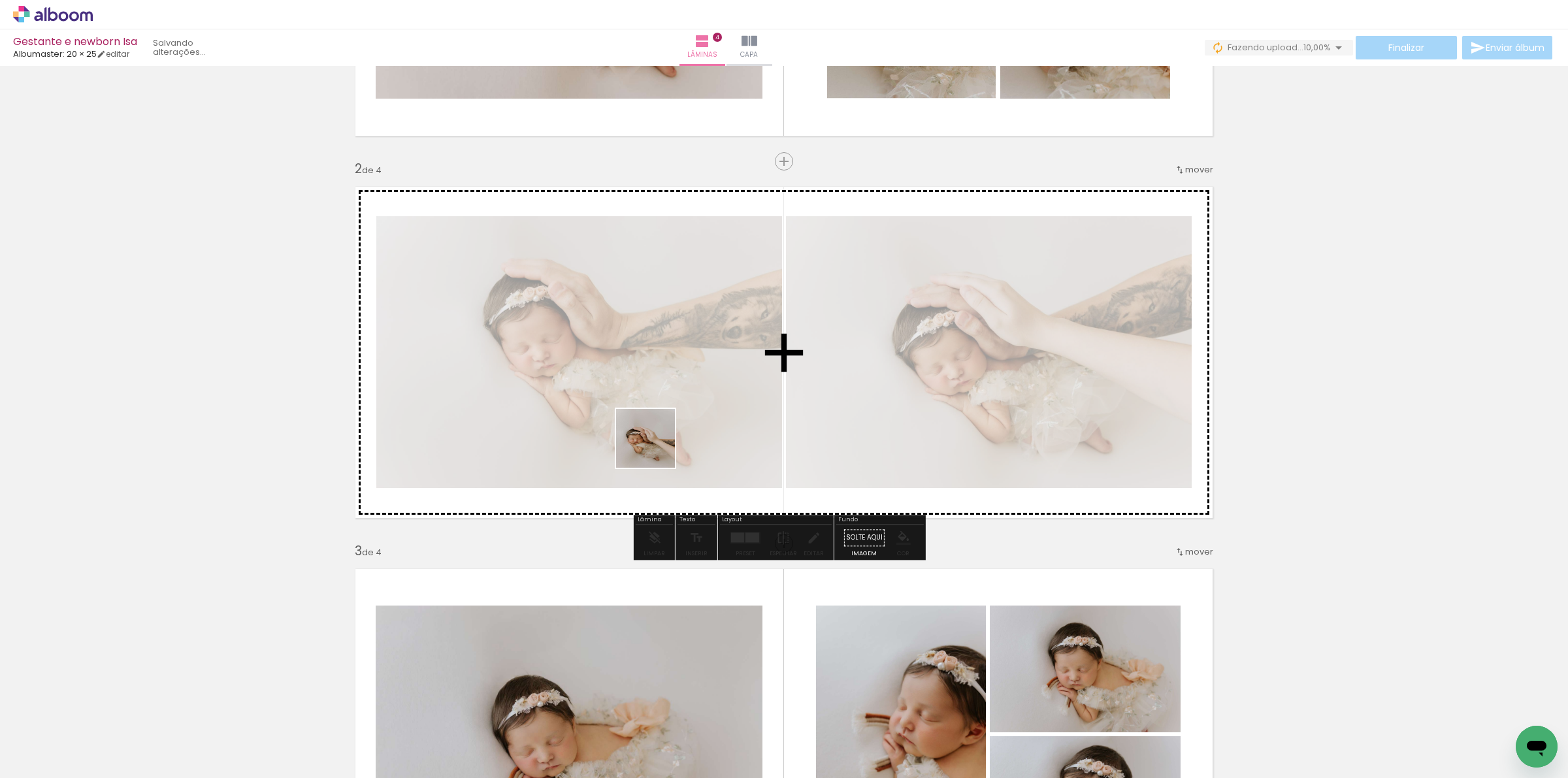
drag, startPoint x: 510, startPoint y: 742, endPoint x: 688, endPoint y: 403, distance: 382.9
click at [688, 403] on quentale-workspace at bounding box center [784, 389] width 1568 height 778
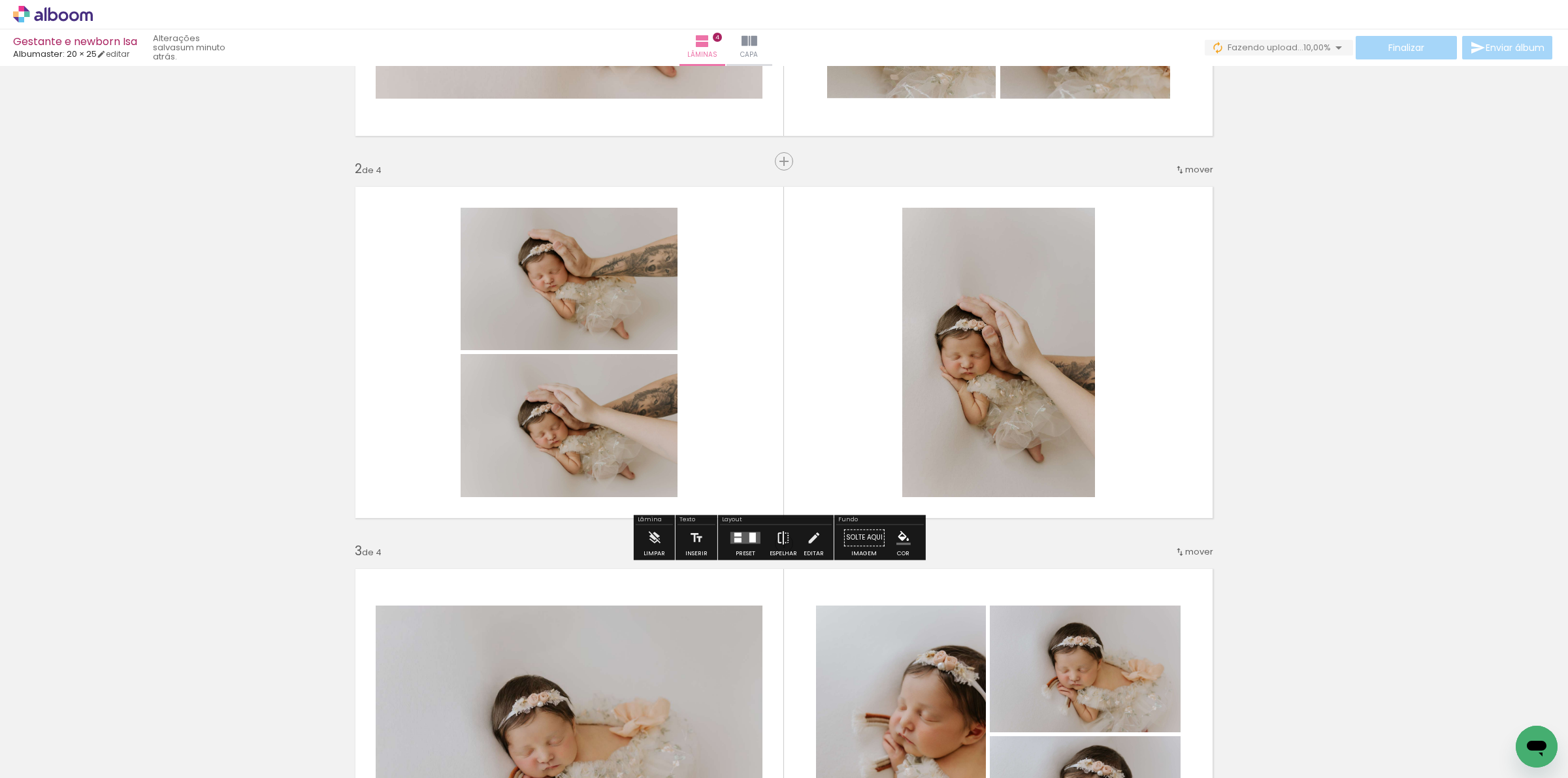
click at [766, 528] on paper-button "Espelhar" at bounding box center [783, 541] width 34 height 33
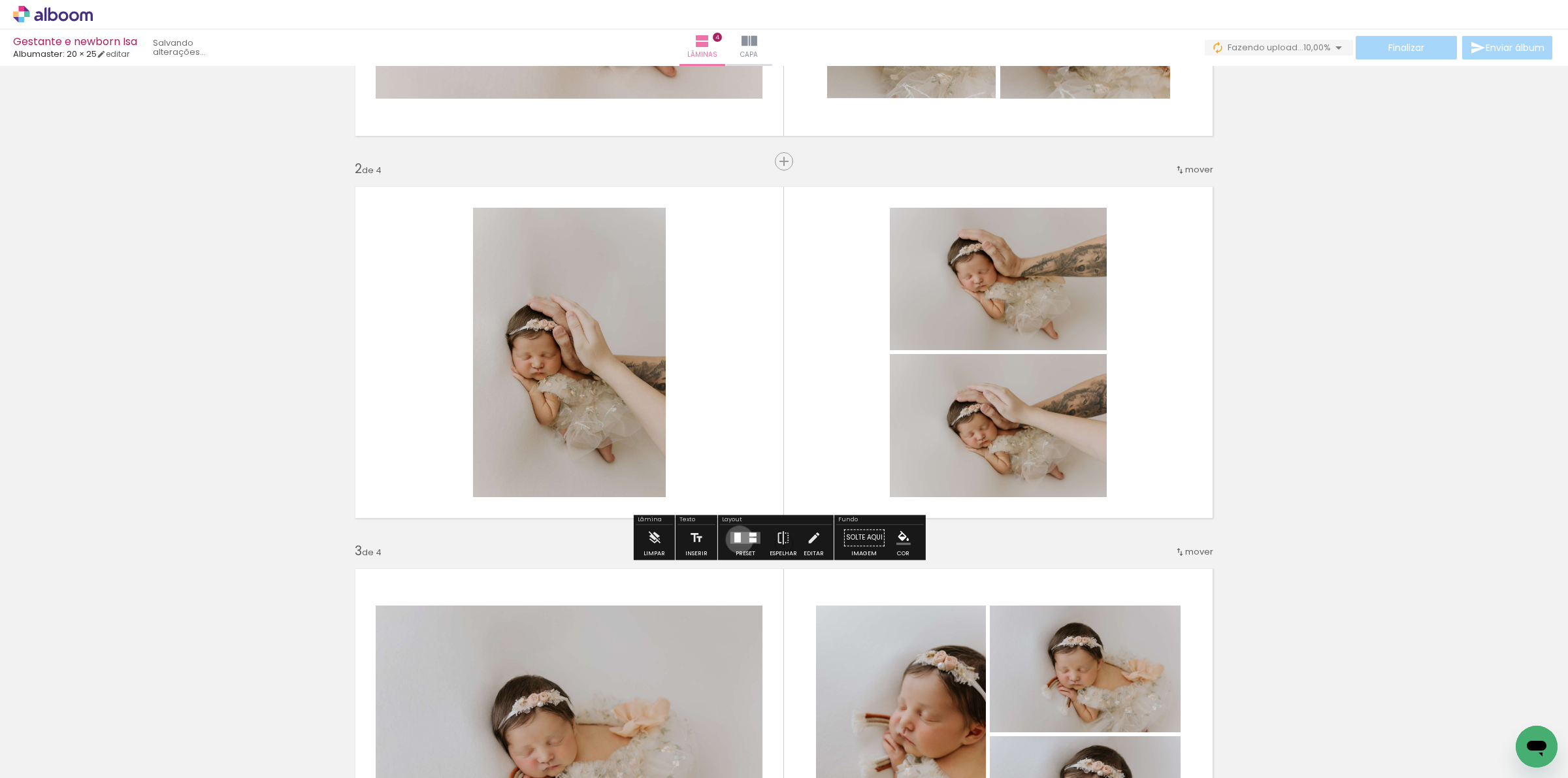
click at [736, 539] on div at bounding box center [738, 537] width 6 height 10
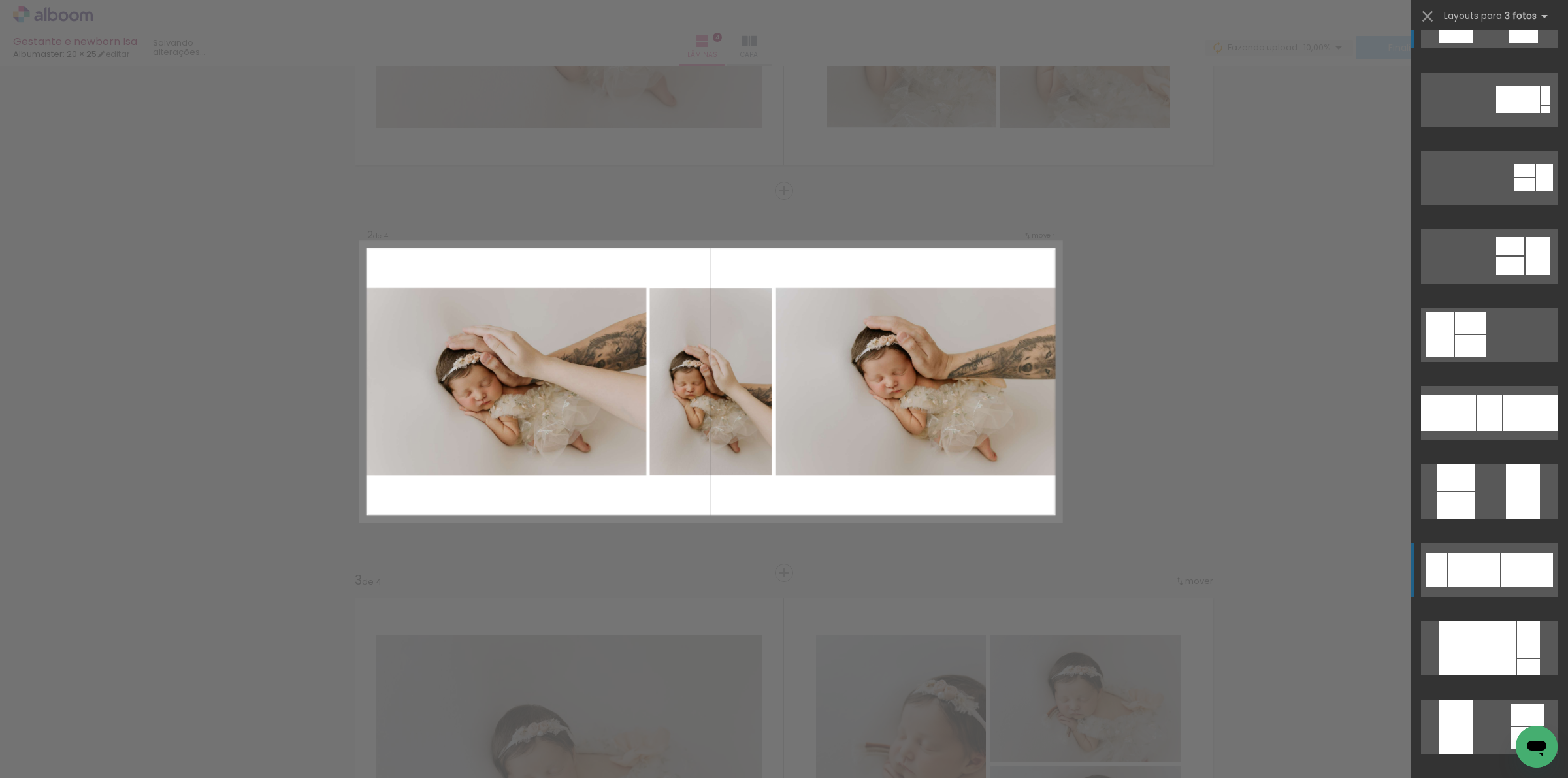
scroll to position [82, 0]
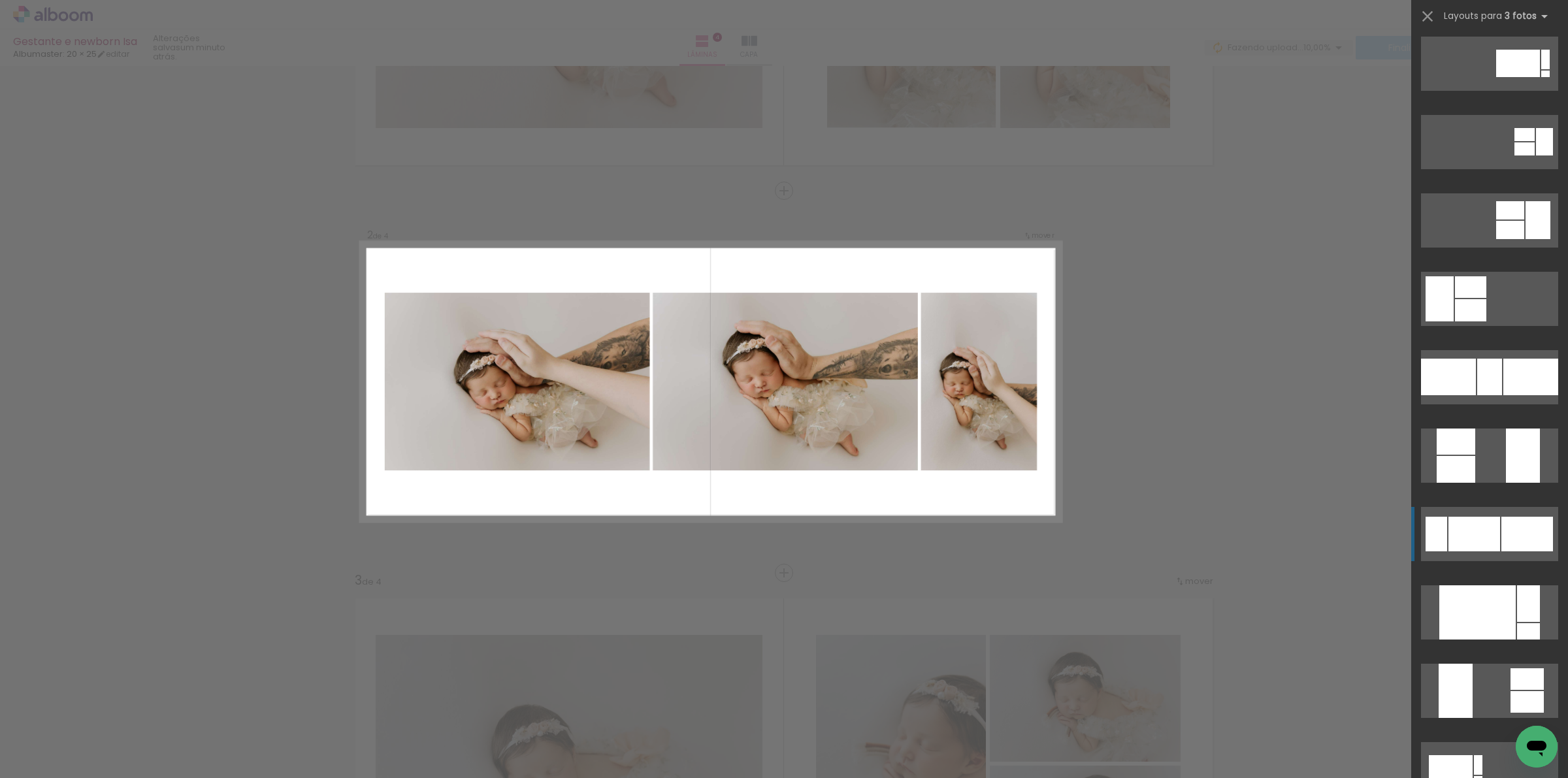
click at [1477, 395] on div at bounding box center [1489, 376] width 25 height 36
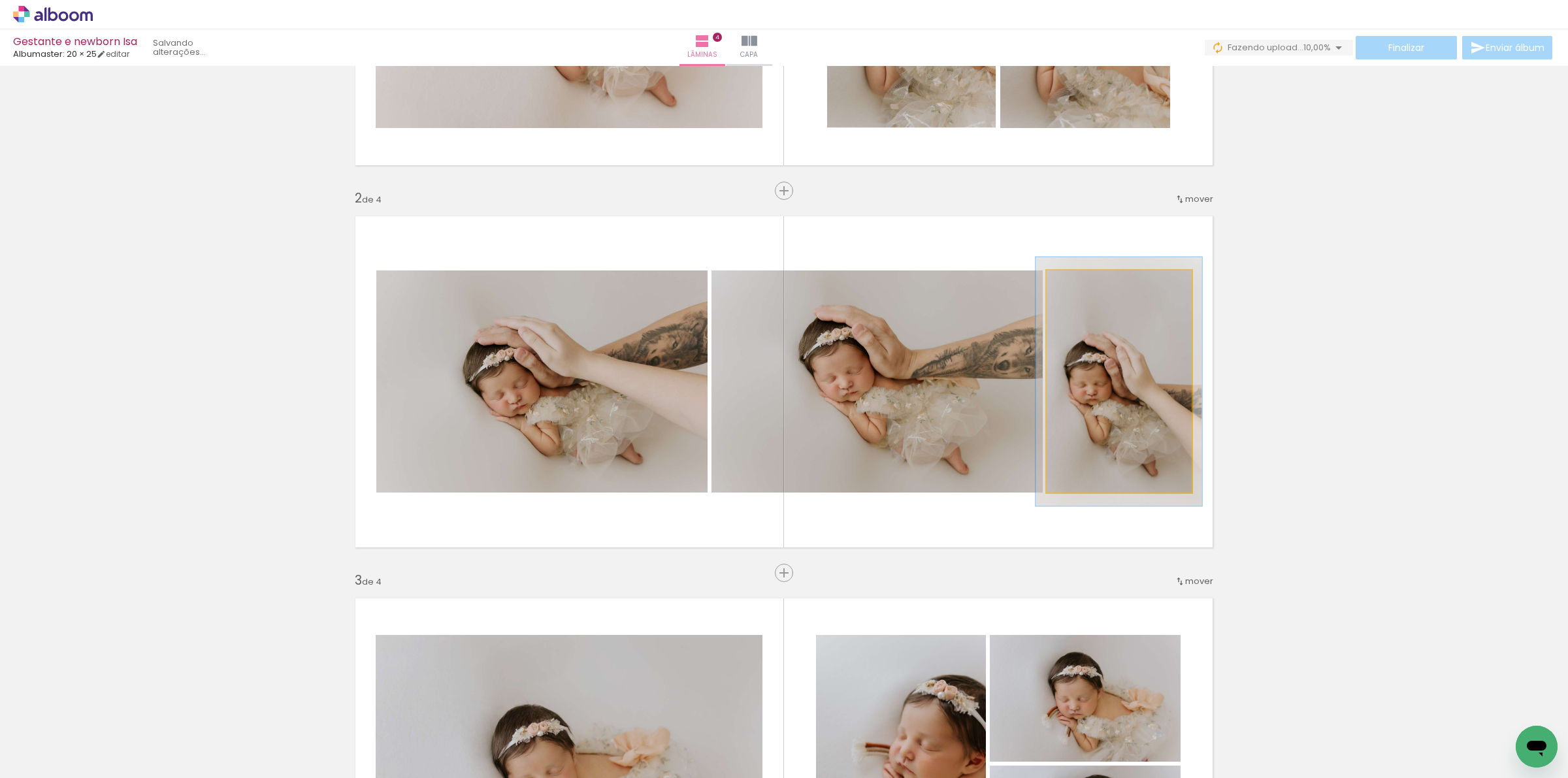
type paper-slider "112"
click at [1077, 284] on div at bounding box center [1082, 284] width 12 height 12
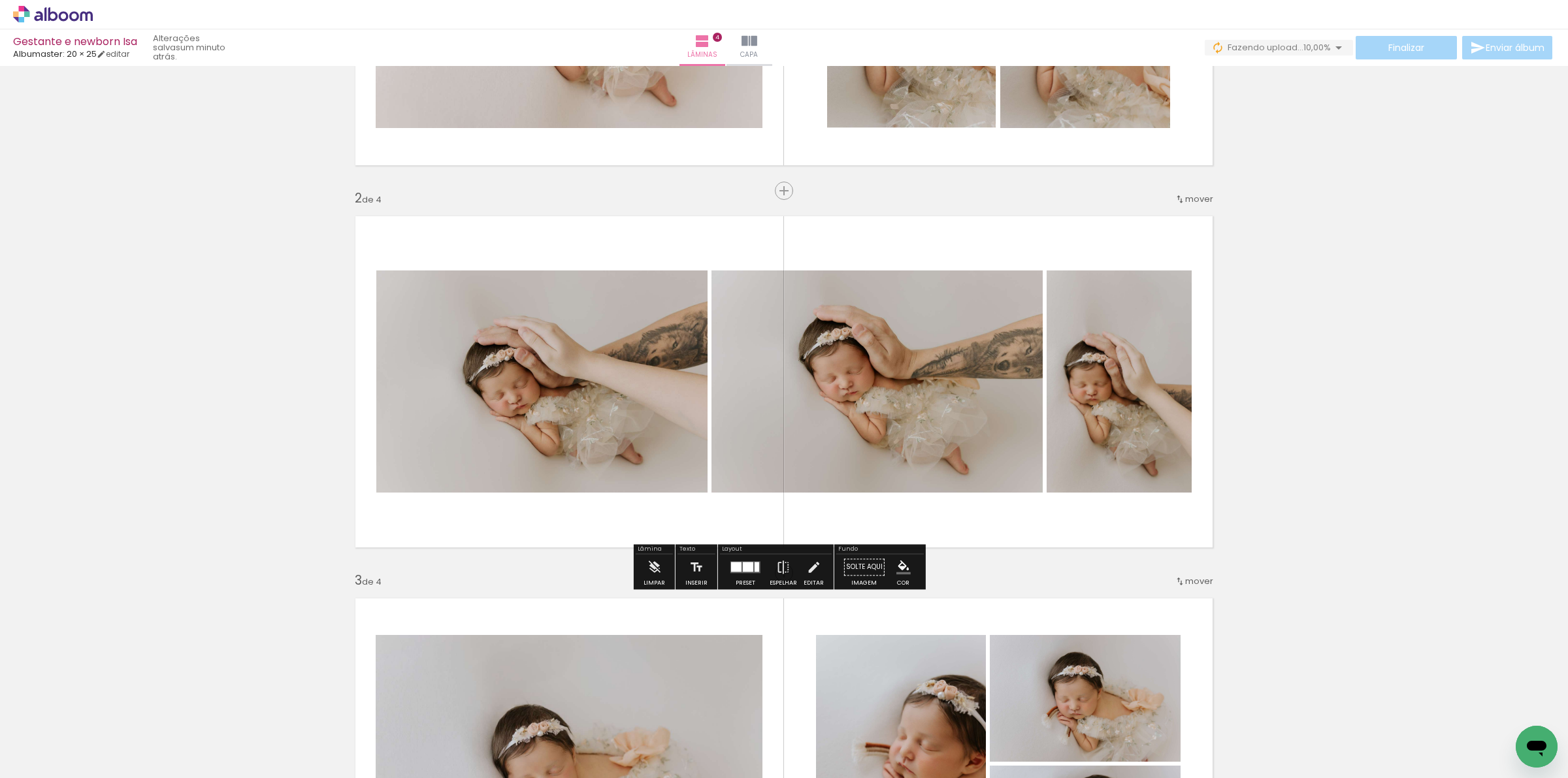
click at [1296, 337] on div "Inserir lâmina 1 de 4 Inserir lâmina 2 de 4 Inserir lâmina 3 de 4 Inserir lâmin…" at bounding box center [784, 747] width 1568 height 1911
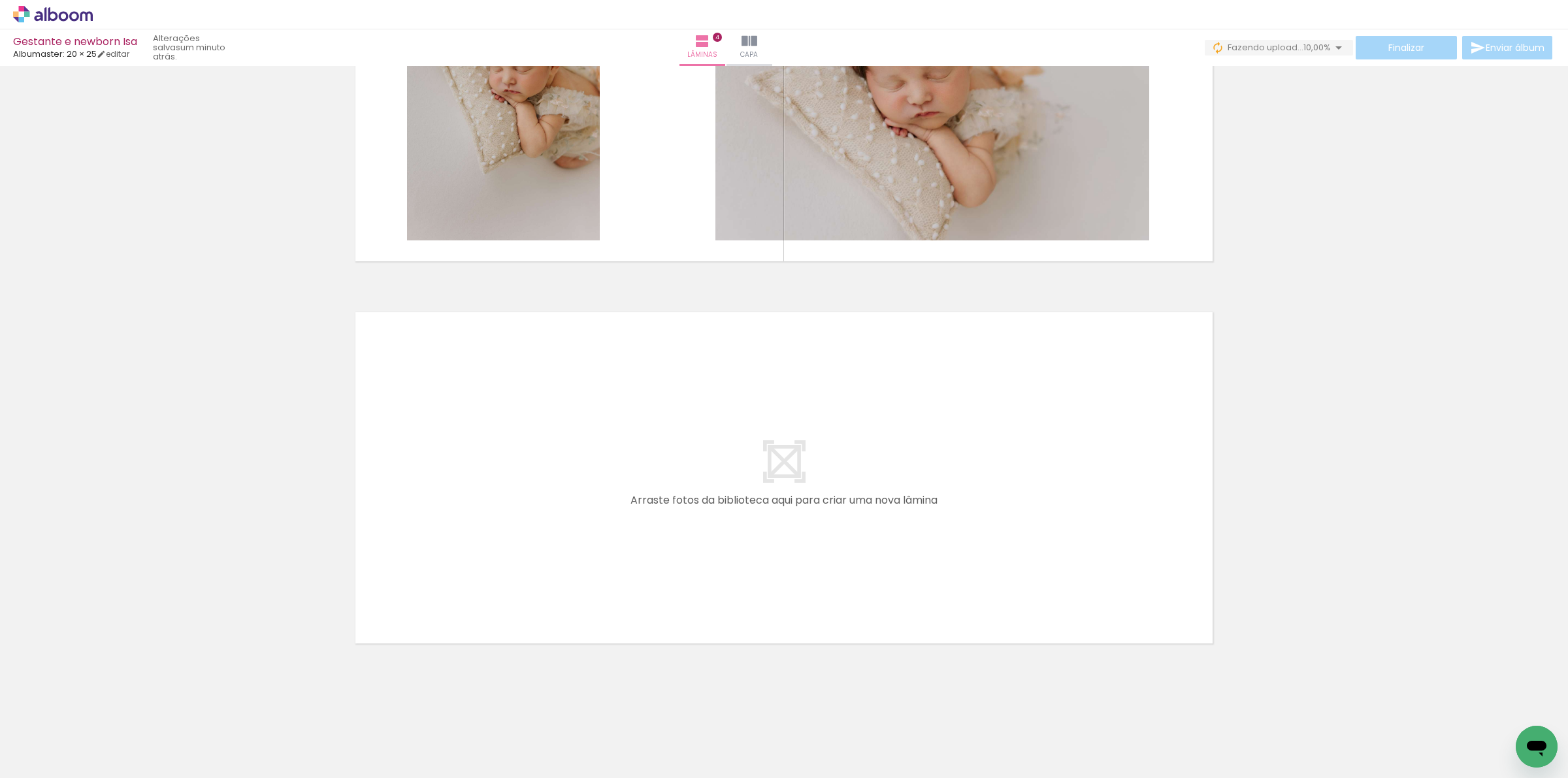
scroll to position [1330, 0]
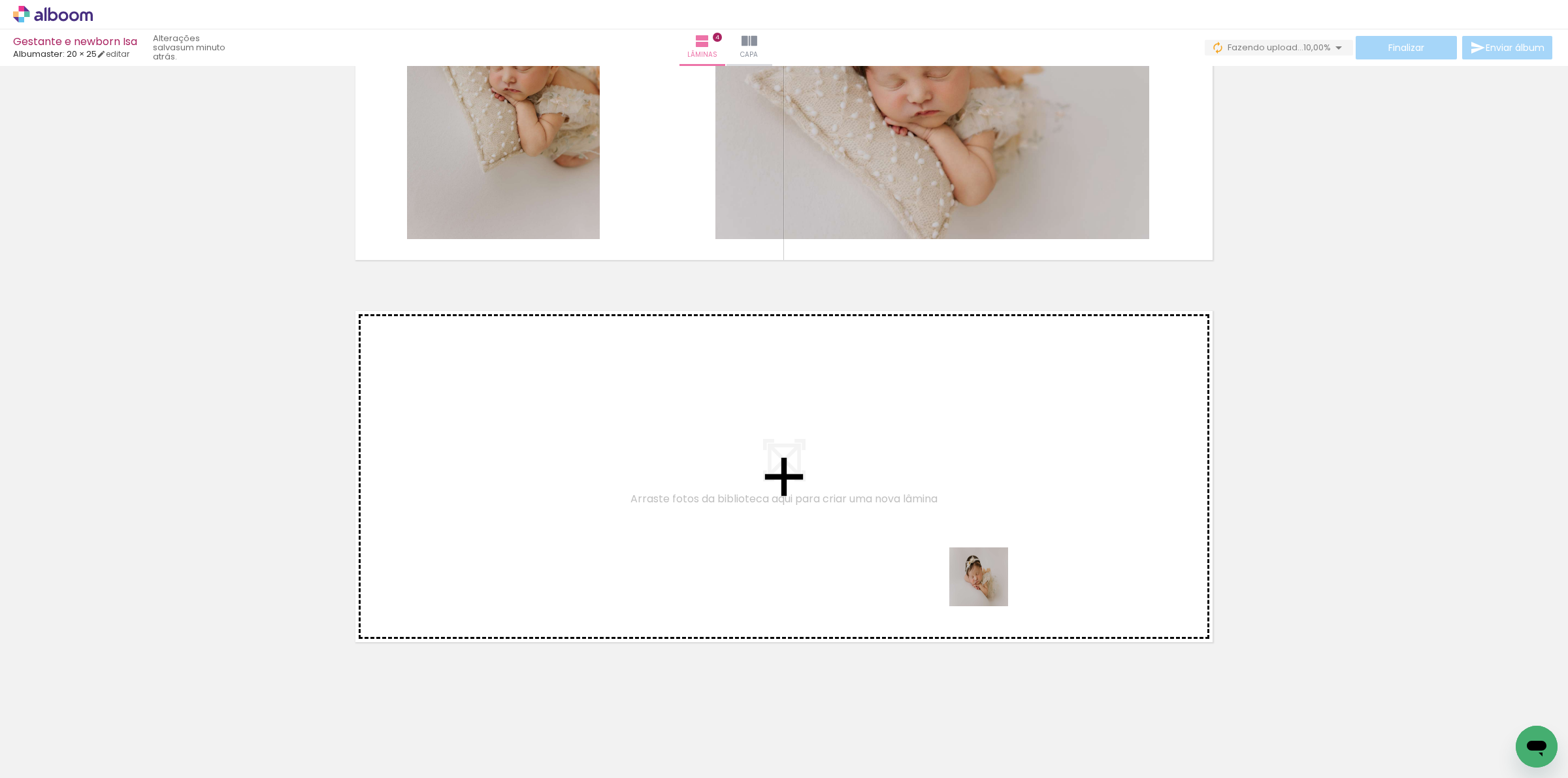
drag, startPoint x: 1016, startPoint y: 732, endPoint x: 1103, endPoint y: 717, distance: 88.3
click at [988, 584] on quentale-workspace at bounding box center [784, 389] width 1568 height 778
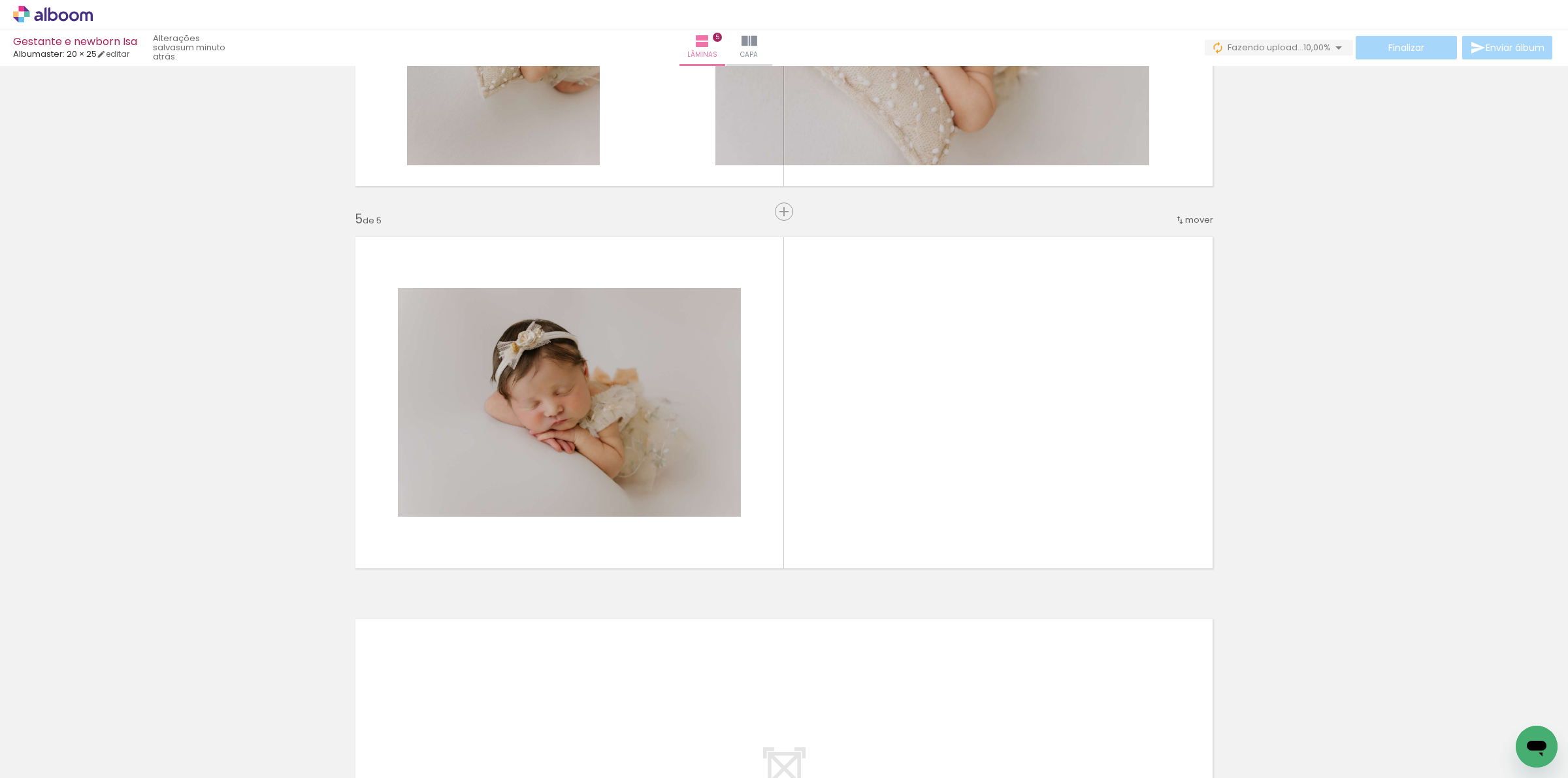
scroll to position [1425, 0]
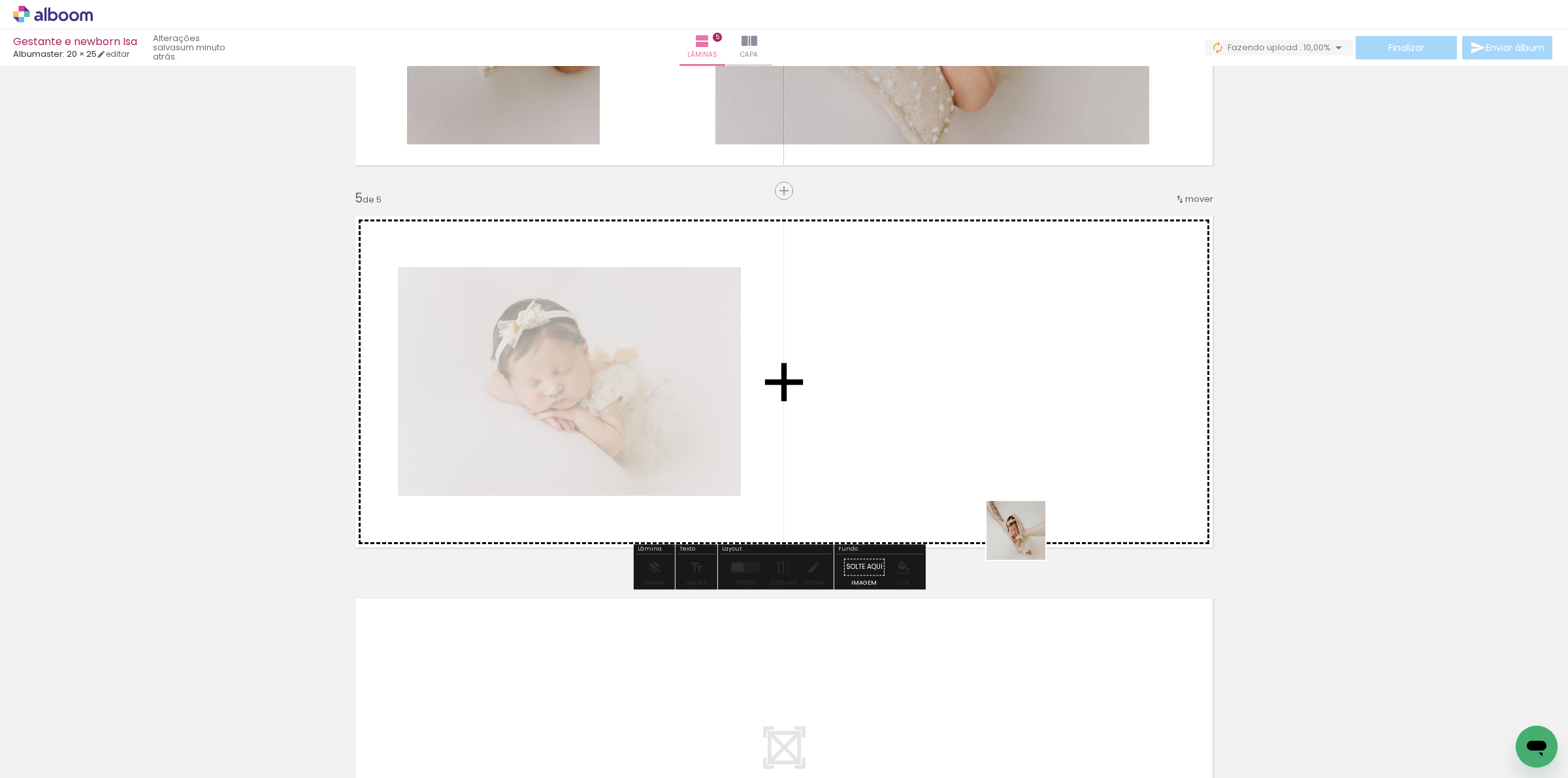
drag, startPoint x: 1096, startPoint y: 742, endPoint x: 1020, endPoint y: 536, distance: 219.6
click at [1020, 536] on quentale-workspace at bounding box center [784, 389] width 1568 height 778
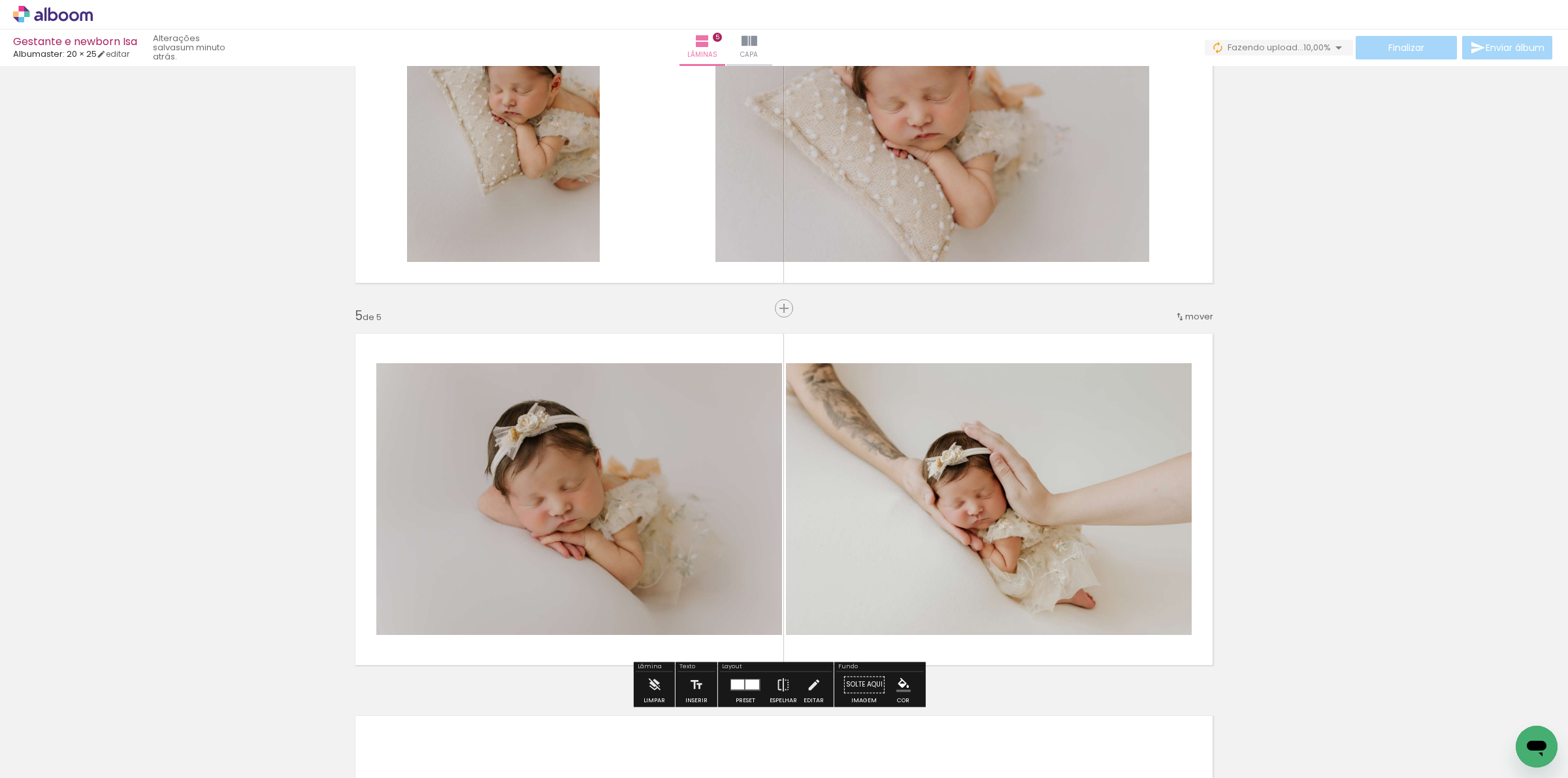
scroll to position [1098, 0]
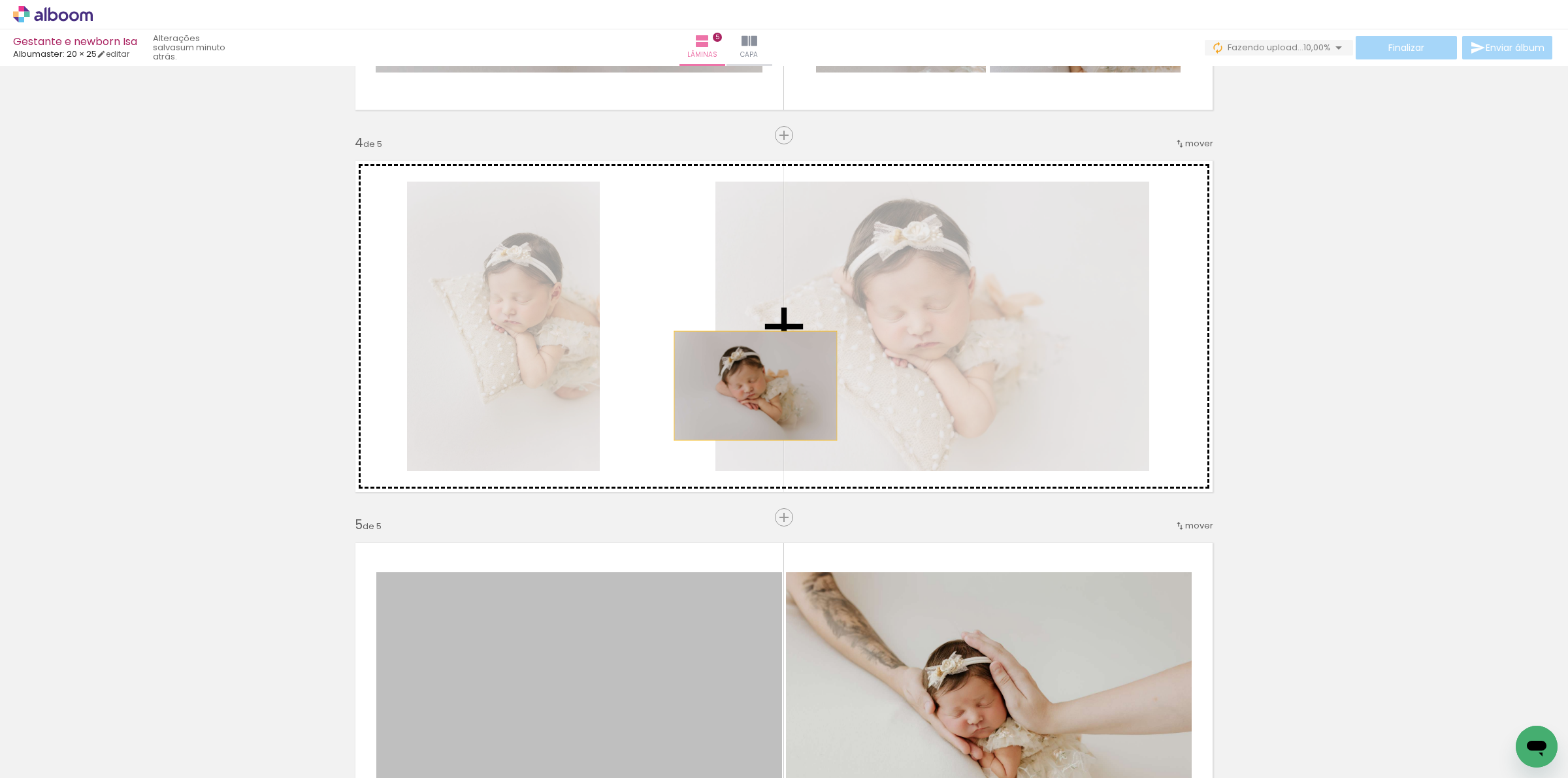
drag, startPoint x: 572, startPoint y: 648, endPoint x: 749, endPoint y: 385, distance: 317.0
click at [749, 385] on div "Inserir lâmina 1 de 5 Inserir lâmina 2 de 5 Inserir lâmina 3 de 5 Inserir lâmin…" at bounding box center [784, 118] width 1568 height 2293
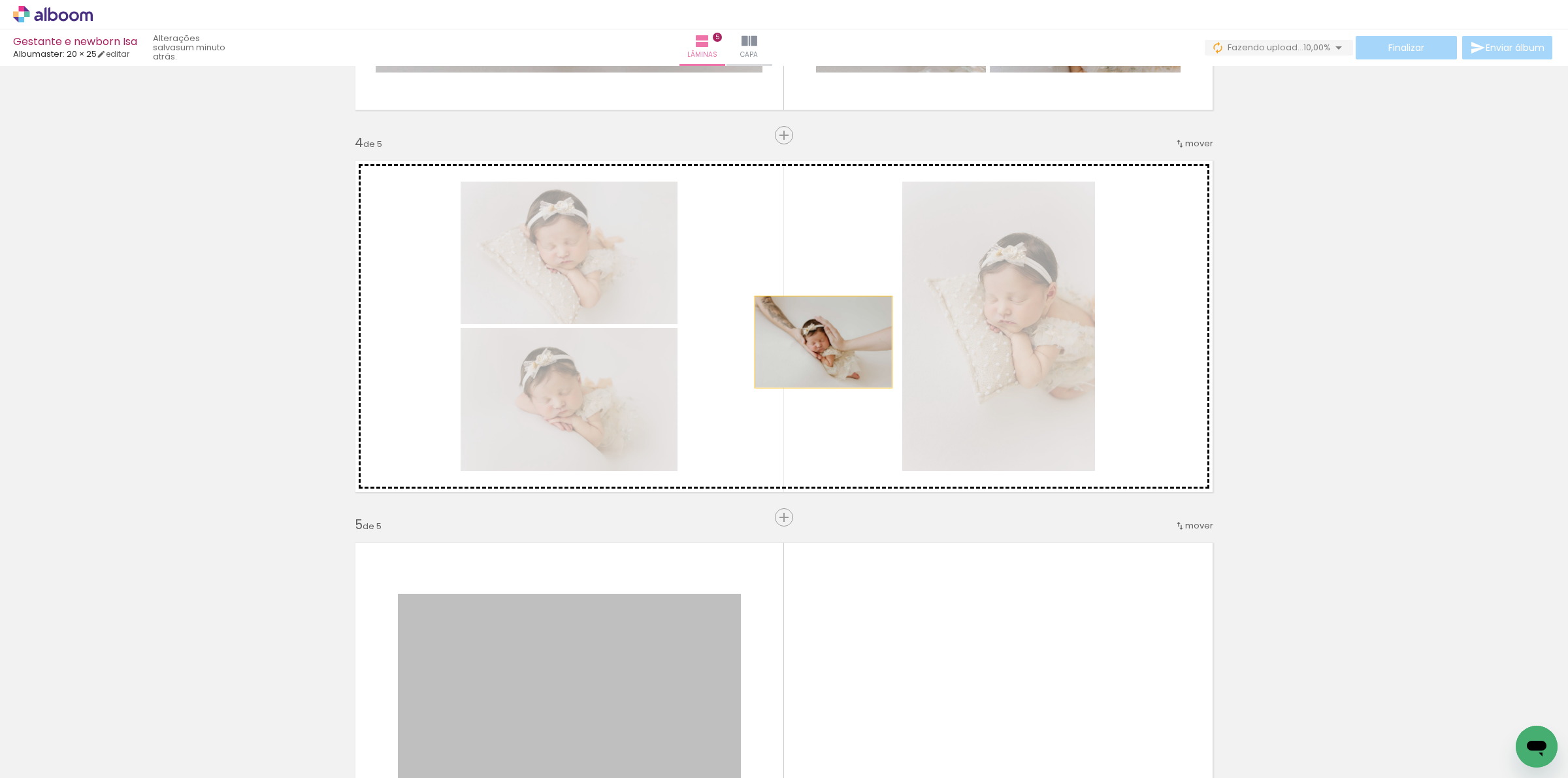
drag, startPoint x: 589, startPoint y: 691, endPoint x: 845, endPoint y: 323, distance: 448.3
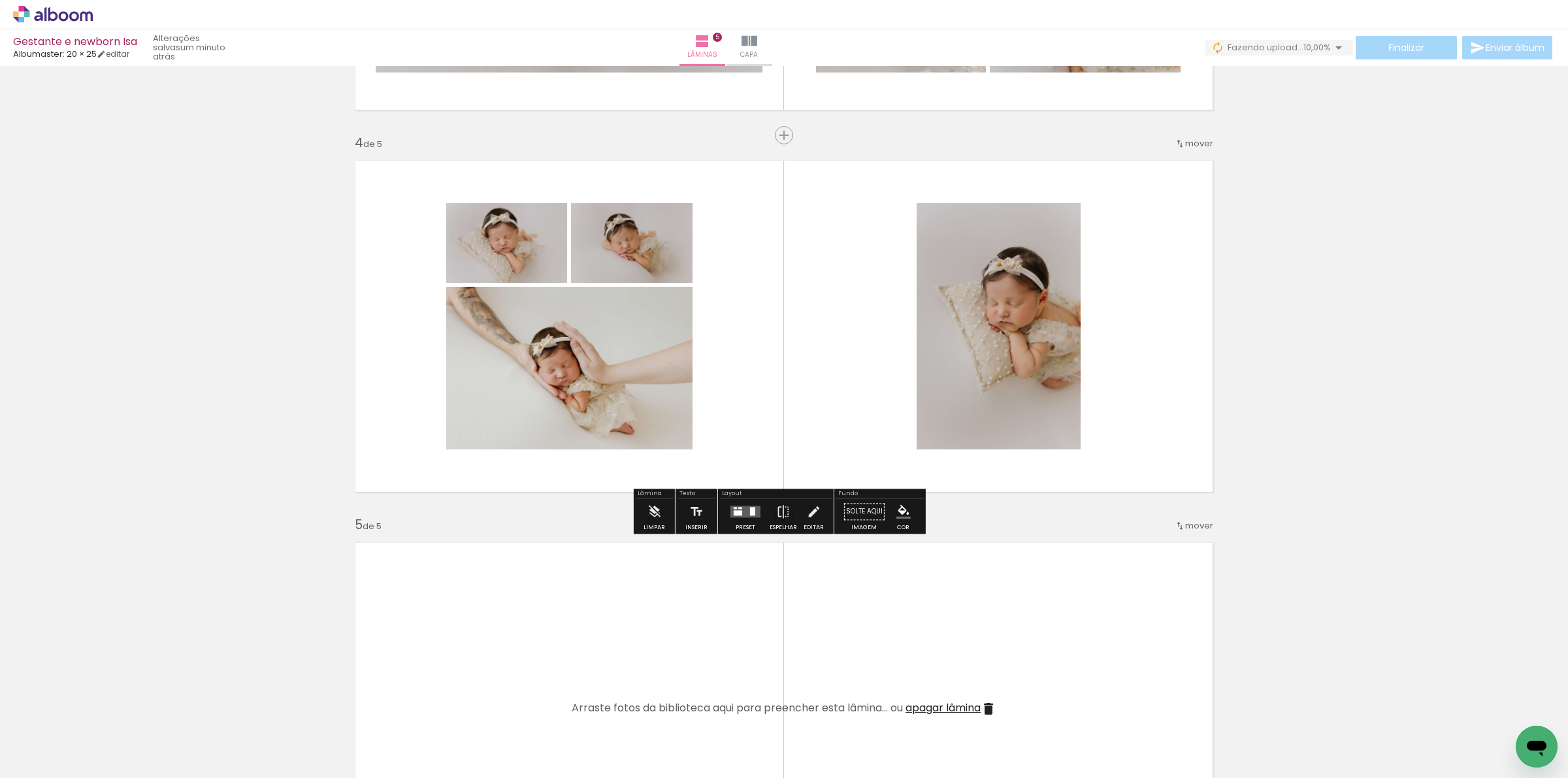
click at [750, 511] on div at bounding box center [752, 511] width 5 height 8
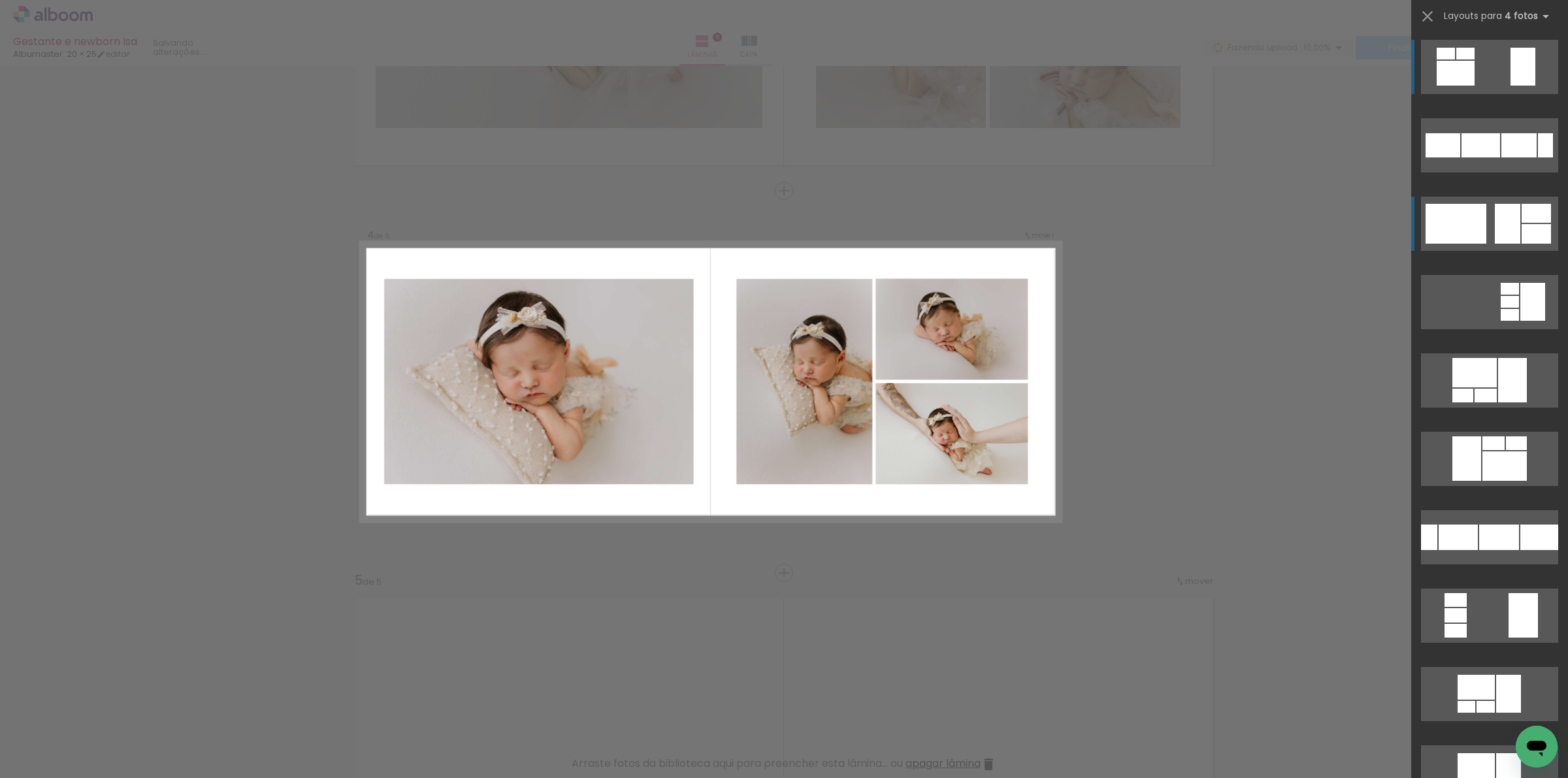
scroll to position [1043, 0]
click at [1475, 59] on div at bounding box center [1465, 53] width 19 height 12
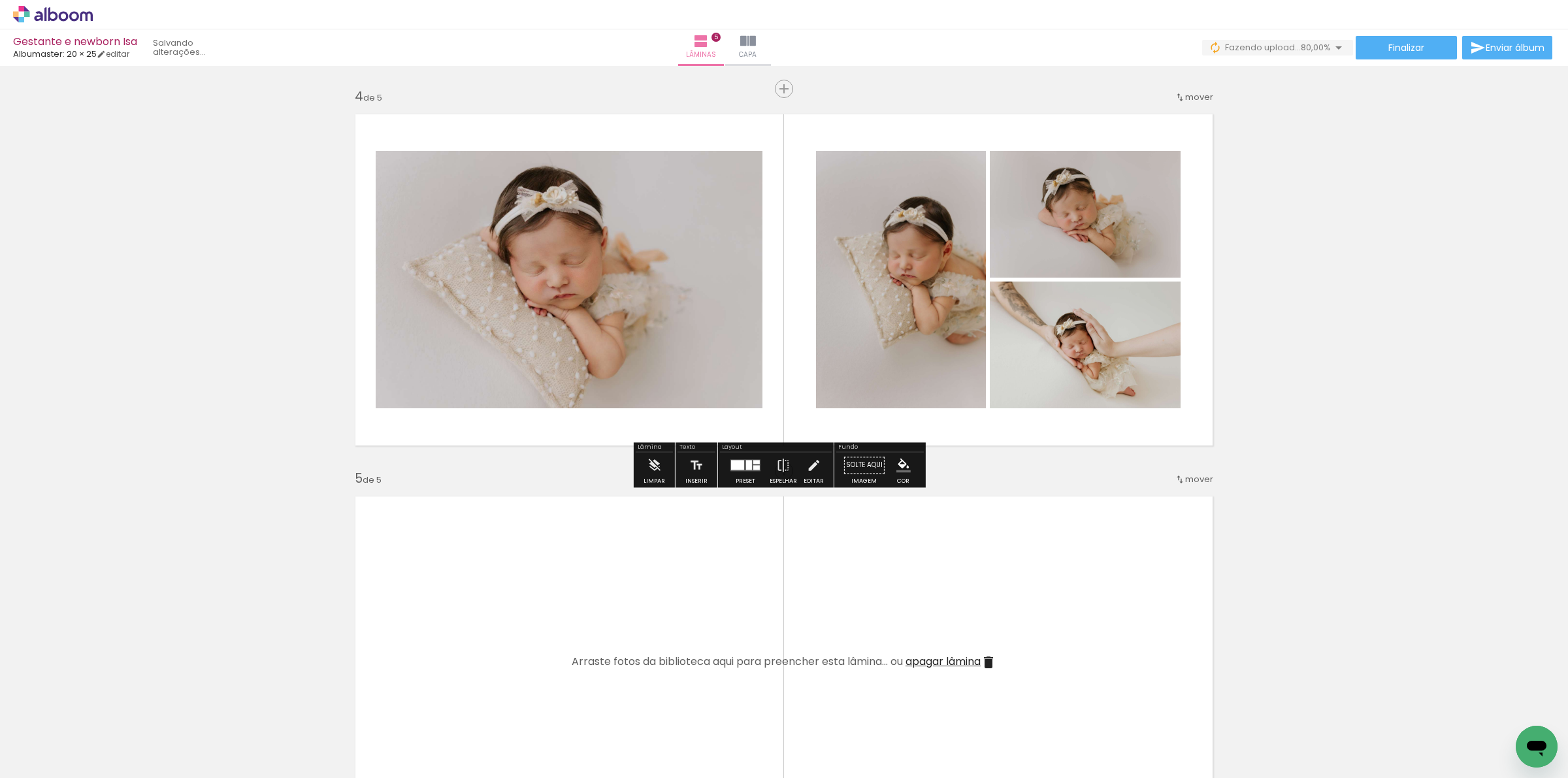
scroll to position [1125, 0]
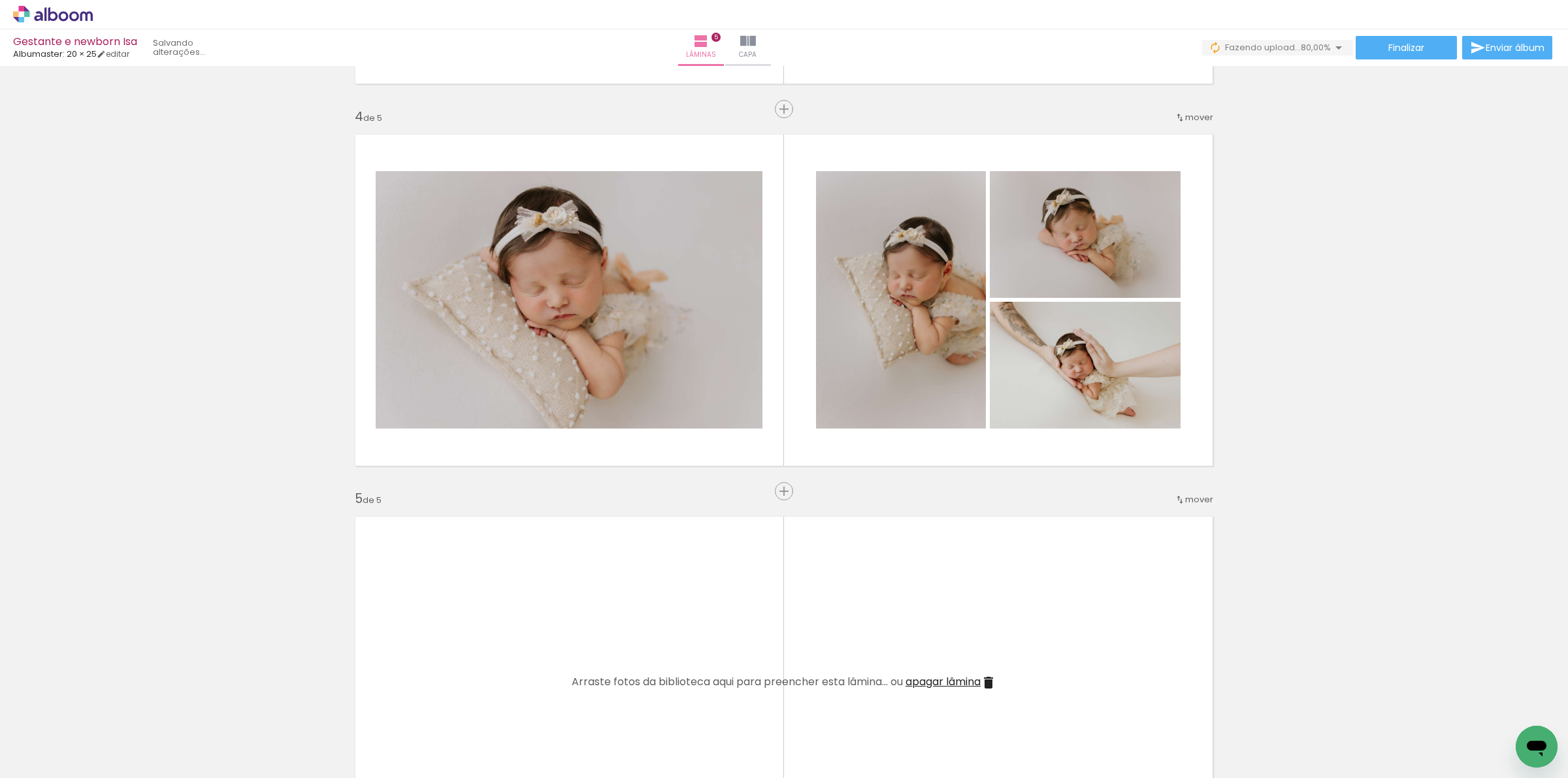
drag, startPoint x: 1167, startPoint y: 731, endPoint x: 1105, endPoint y: 647, distance: 104.4
click at [1105, 647] on quentale-workspace at bounding box center [784, 389] width 1568 height 778
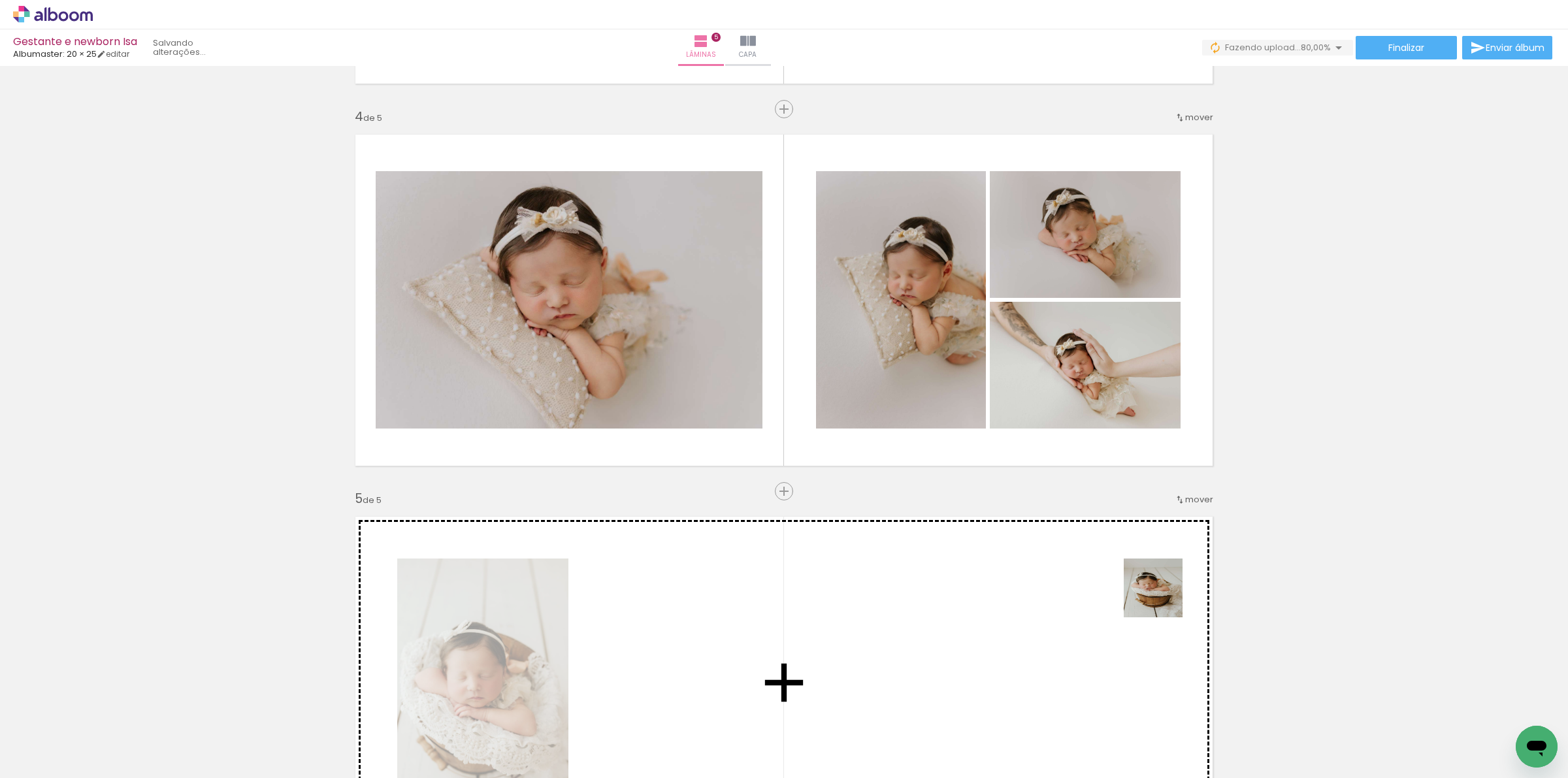
drag, startPoint x: 1239, startPoint y: 728, endPoint x: 1149, endPoint y: 579, distance: 174.1
click at [1149, 579] on quentale-workspace at bounding box center [784, 389] width 1568 height 778
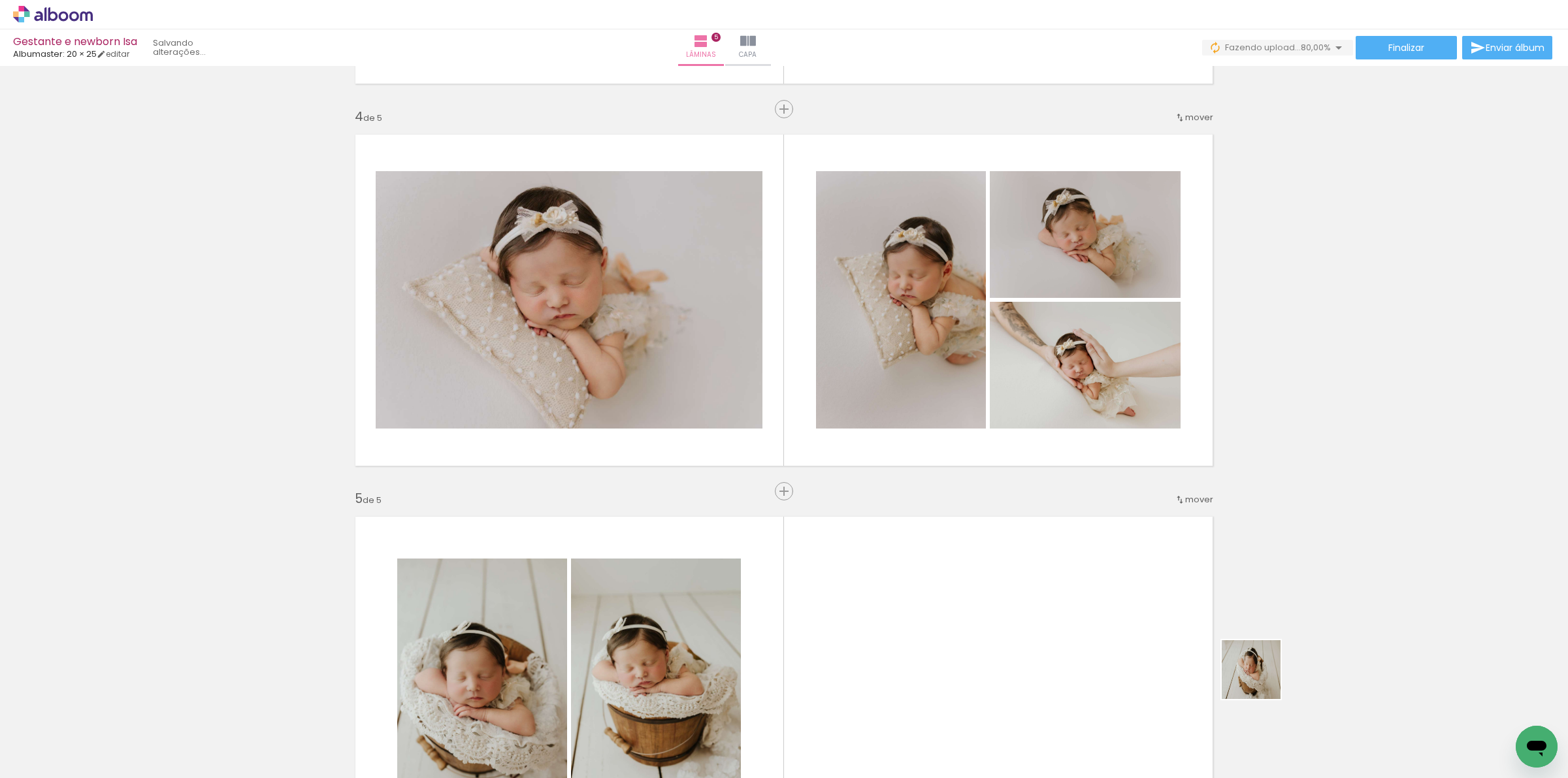
drag, startPoint x: 1310, startPoint y: 738, endPoint x: 1050, endPoint y: 579, distance: 304.8
click at [1050, 579] on quentale-workspace at bounding box center [784, 389] width 1568 height 778
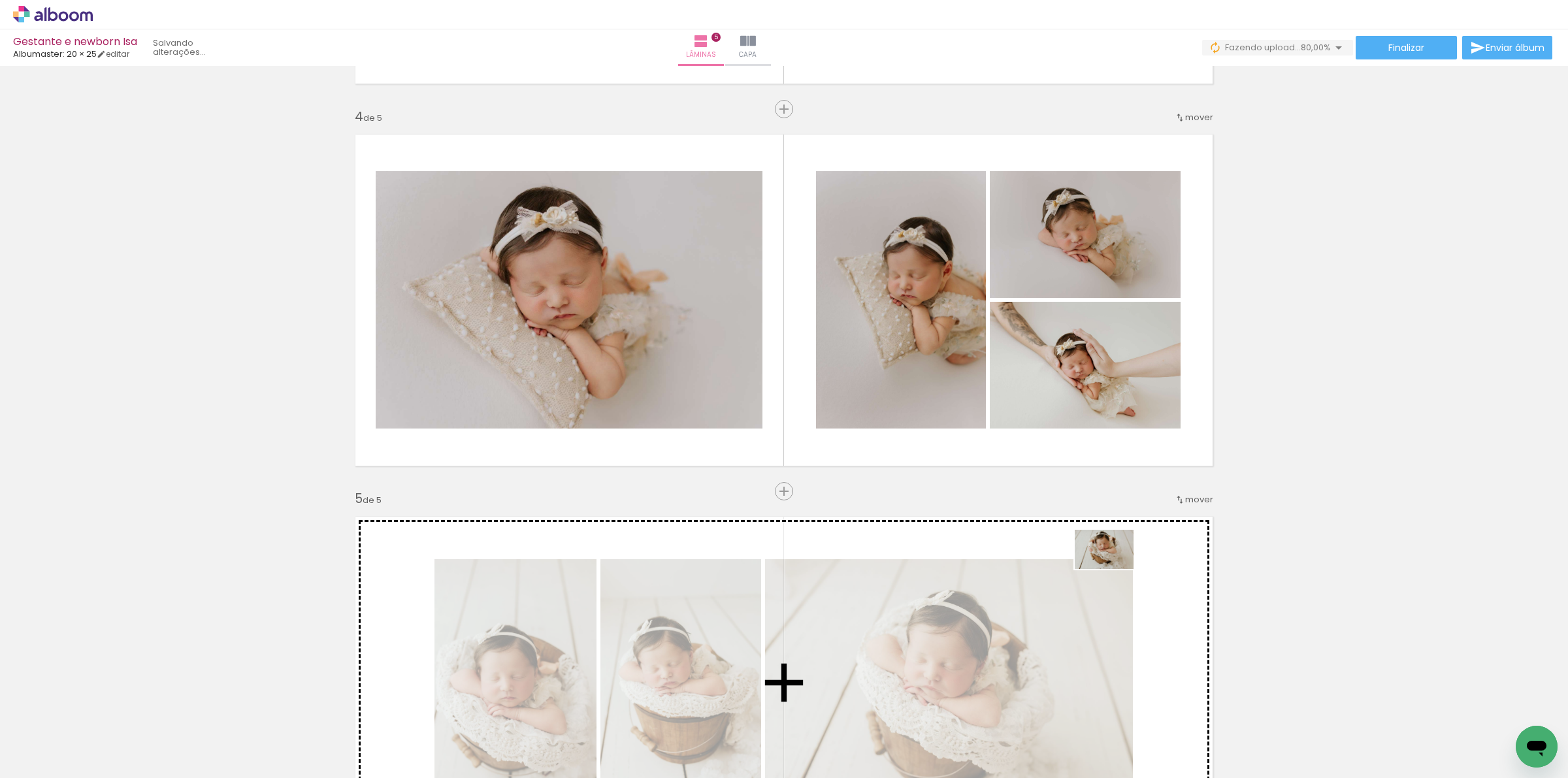
drag, startPoint x: 1373, startPoint y: 742, endPoint x: 1114, endPoint y: 569, distance: 311.5
click at [1114, 569] on quentale-workspace at bounding box center [784, 389] width 1568 height 778
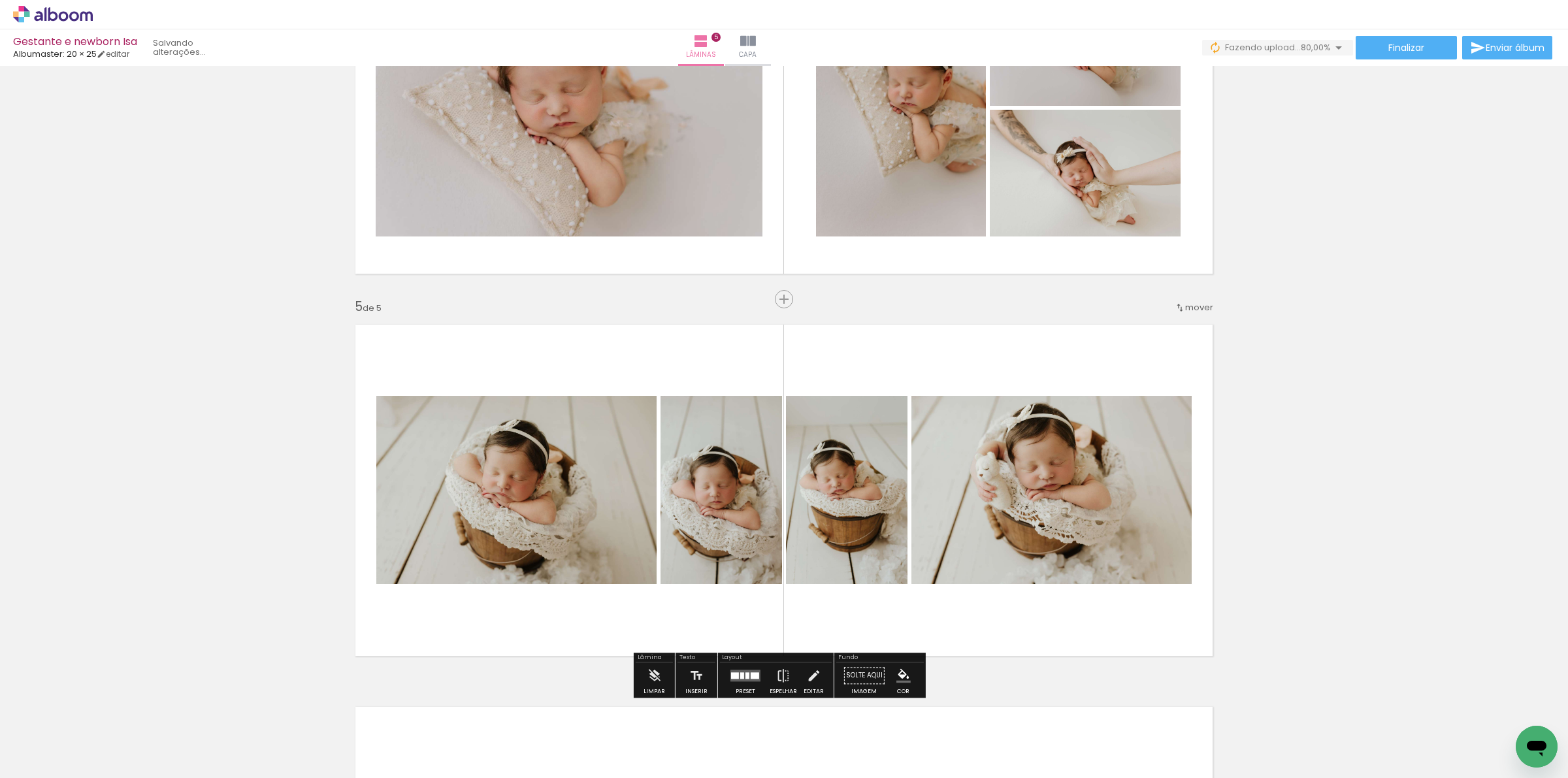
scroll to position [1370, 0]
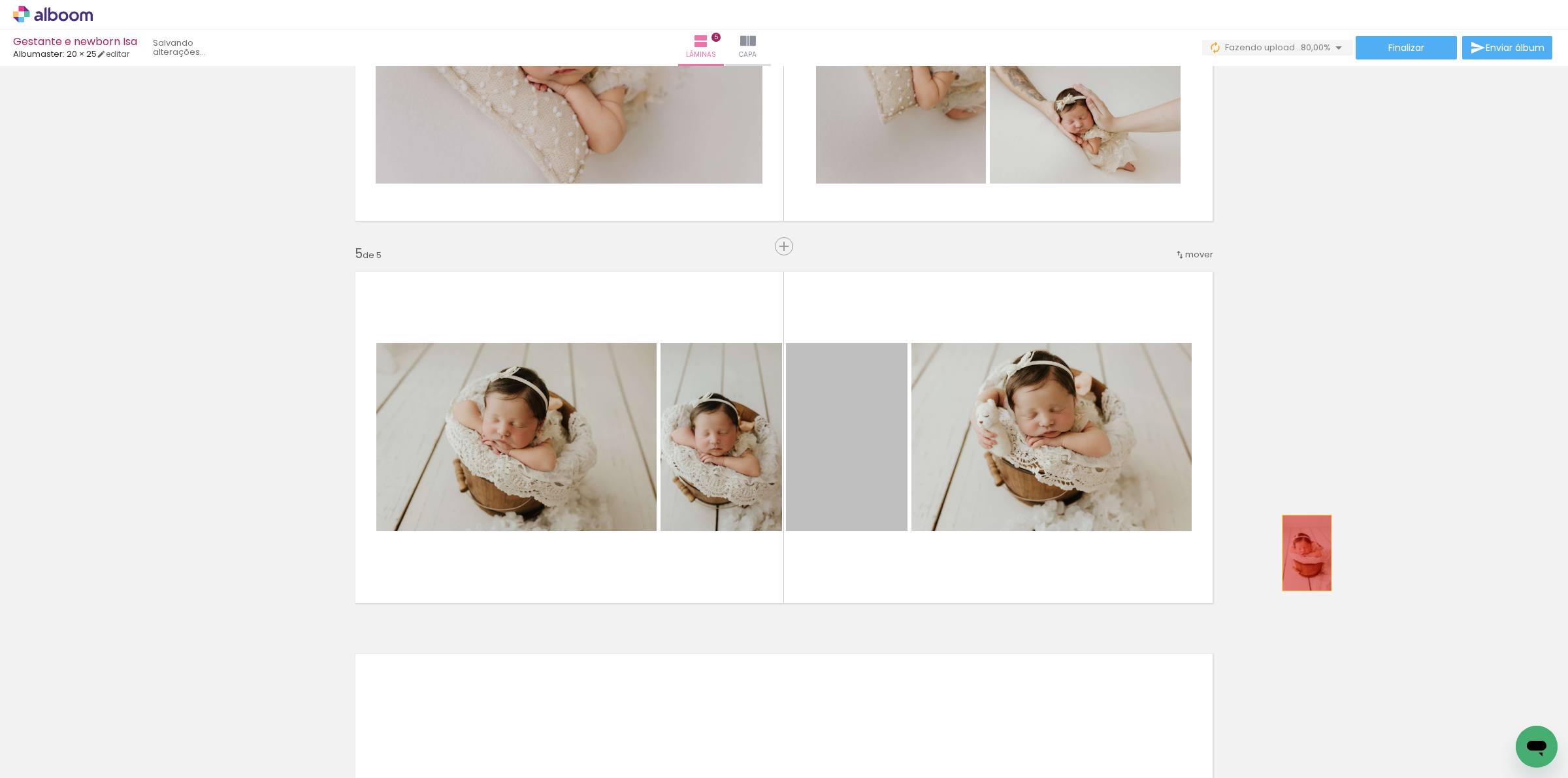
drag, startPoint x: 840, startPoint y: 485, endPoint x: 1300, endPoint y: 553, distance: 465.0
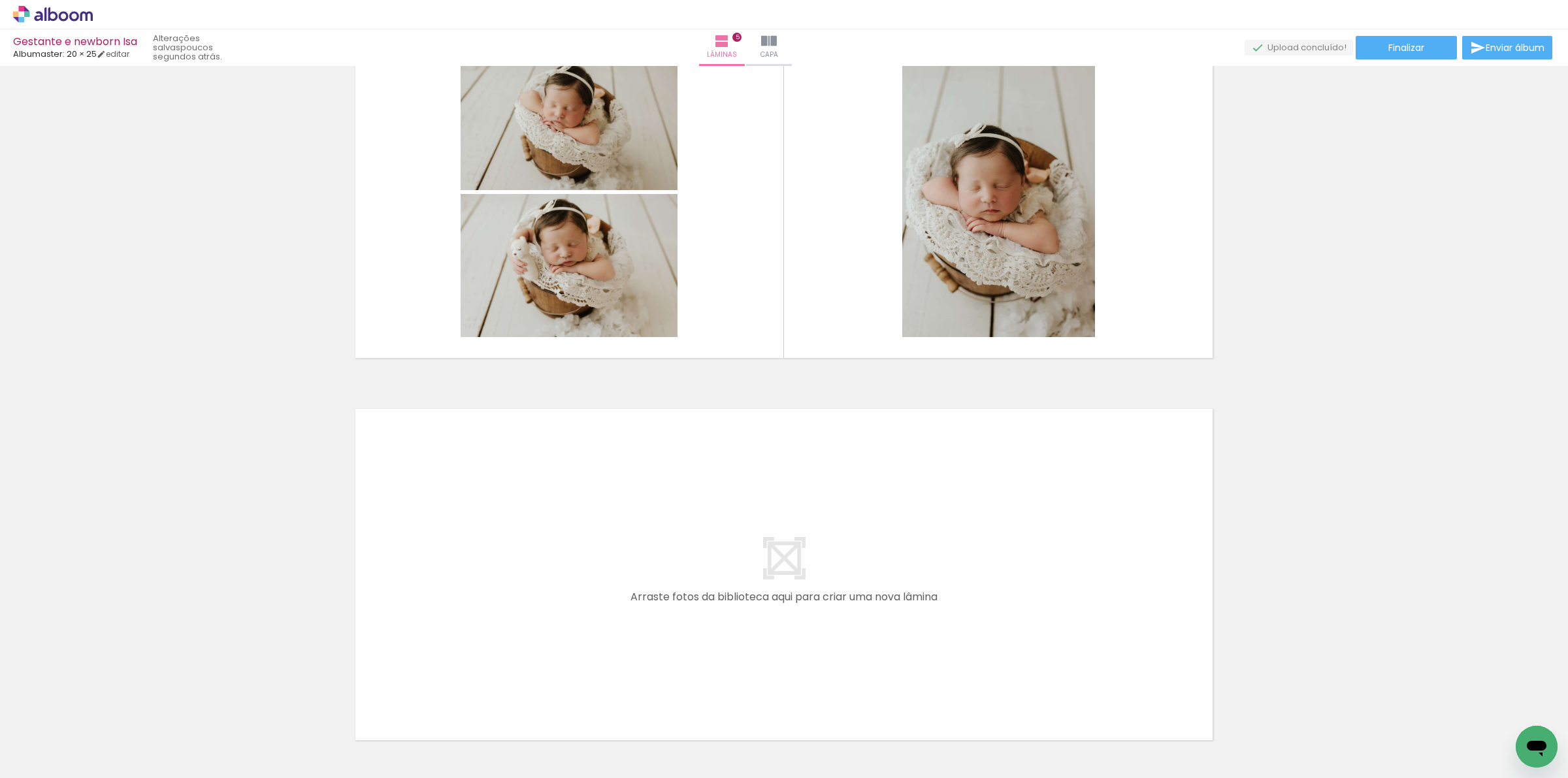
scroll to position [0, 459]
drag, startPoint x: 998, startPoint y: 746, endPoint x: 1046, endPoint y: 709, distance: 60.6
click at [954, 635] on quentale-workspace at bounding box center [784, 389] width 1568 height 778
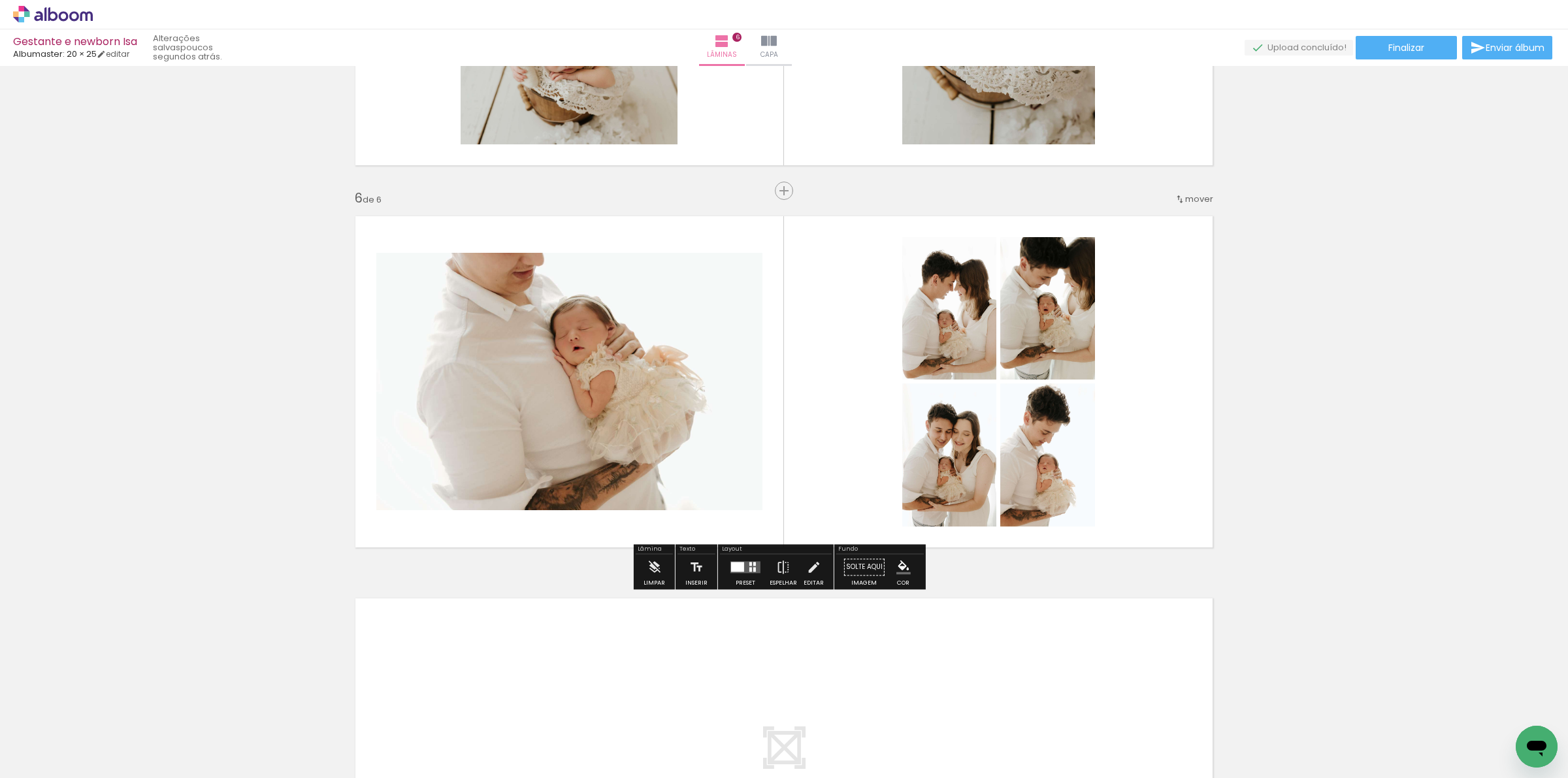
scroll to position [0, 459]
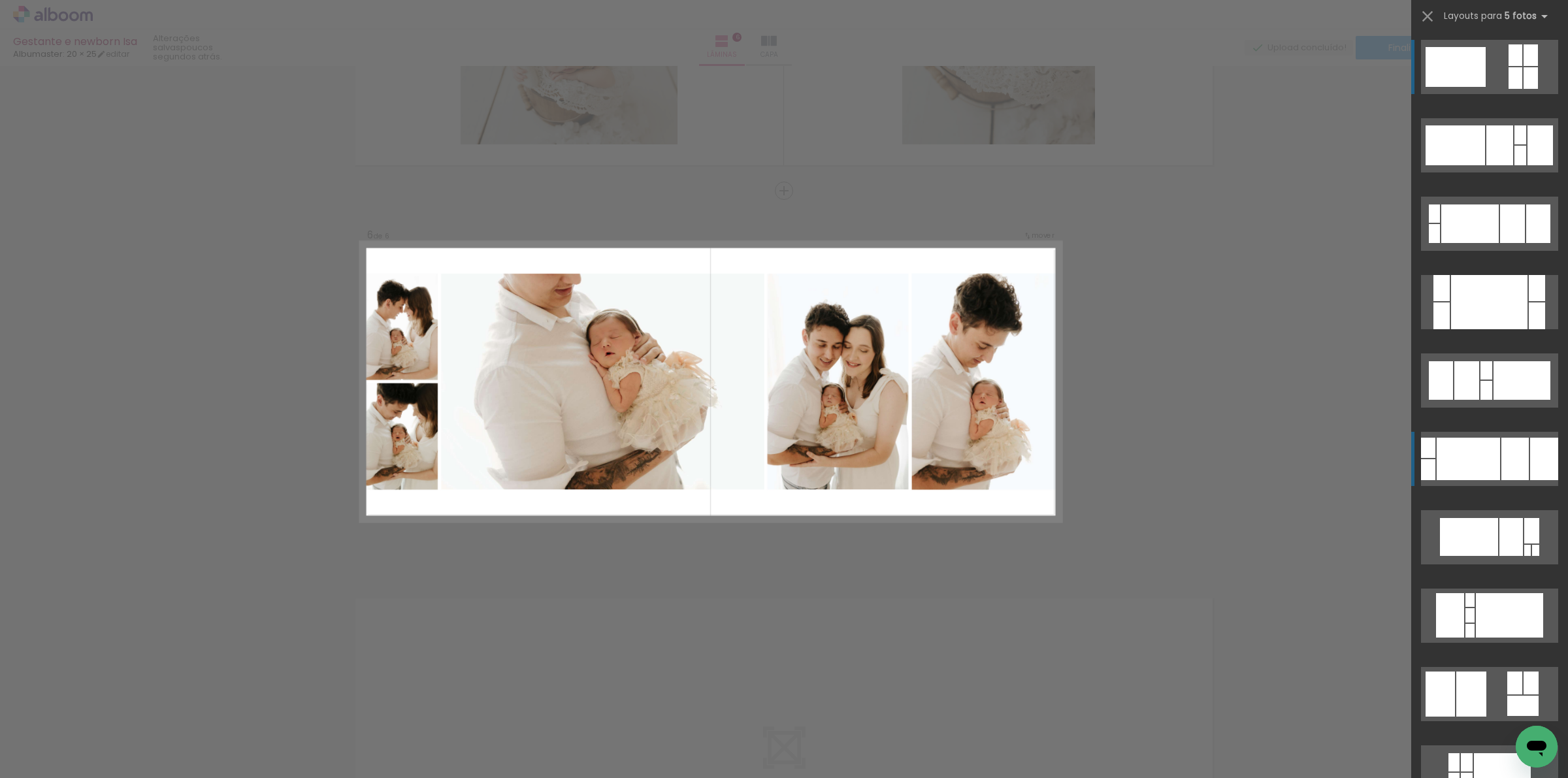
click at [1462, 243] on div at bounding box center [1470, 224] width 58 height 39
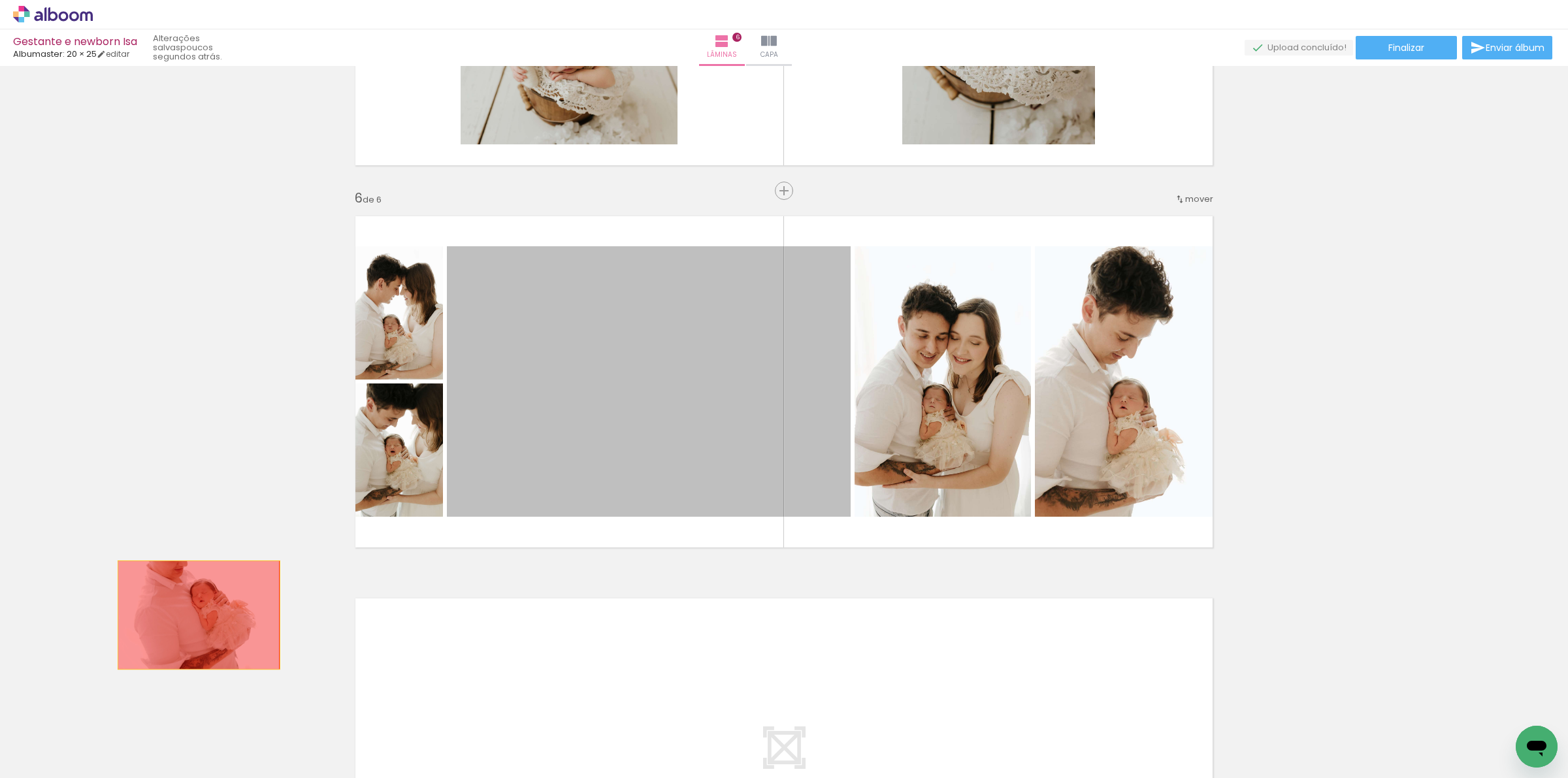
drag, startPoint x: 609, startPoint y: 441, endPoint x: 193, endPoint y: 614, distance: 450.5
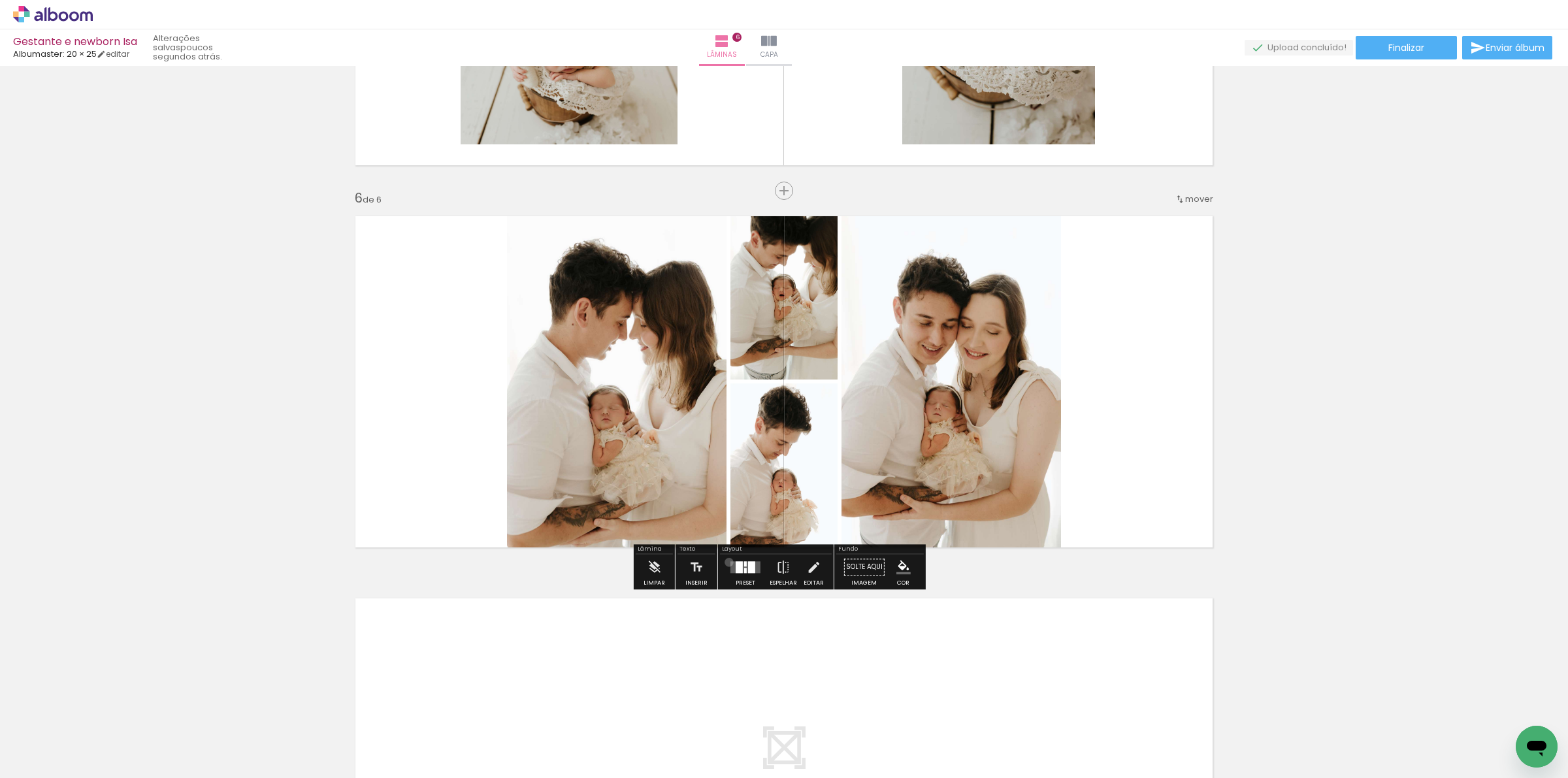
click at [728, 562] on div at bounding box center [746, 566] width 36 height 26
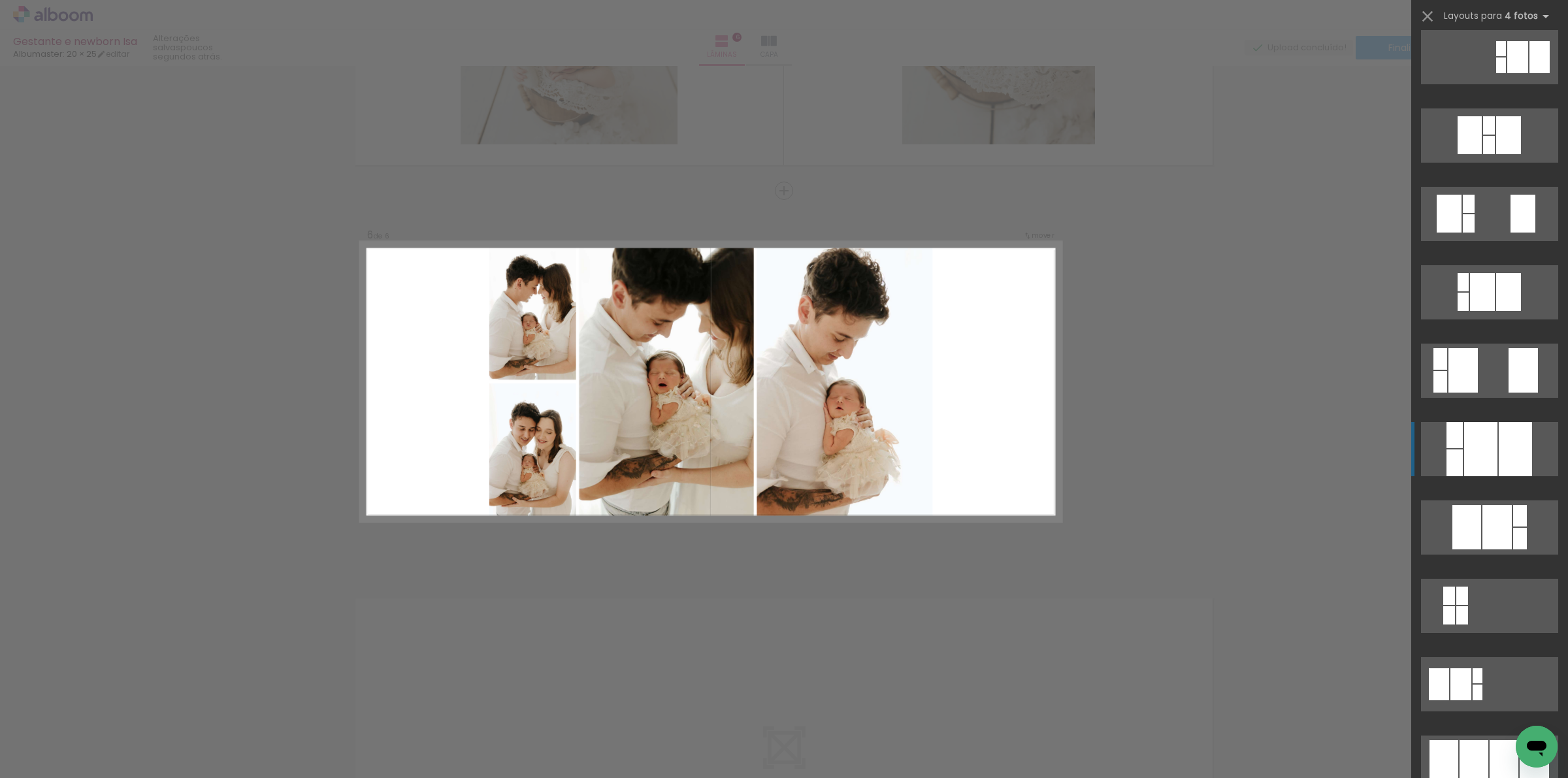
scroll to position [653, 0]
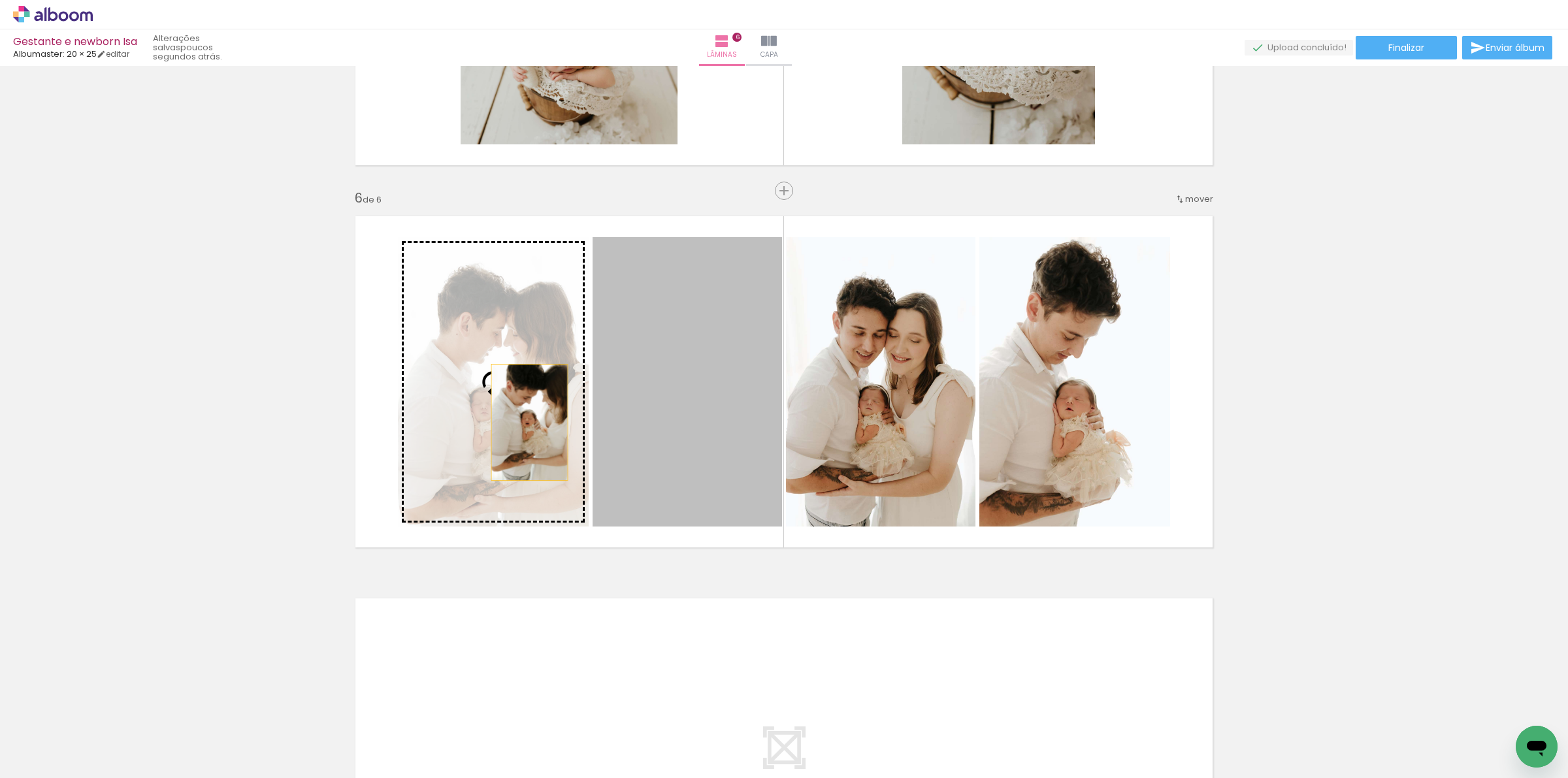
drag, startPoint x: 694, startPoint y: 451, endPoint x: 523, endPoint y: 422, distance: 173.4
click at [0, 0] on slot at bounding box center [0, 0] width 0 height 0
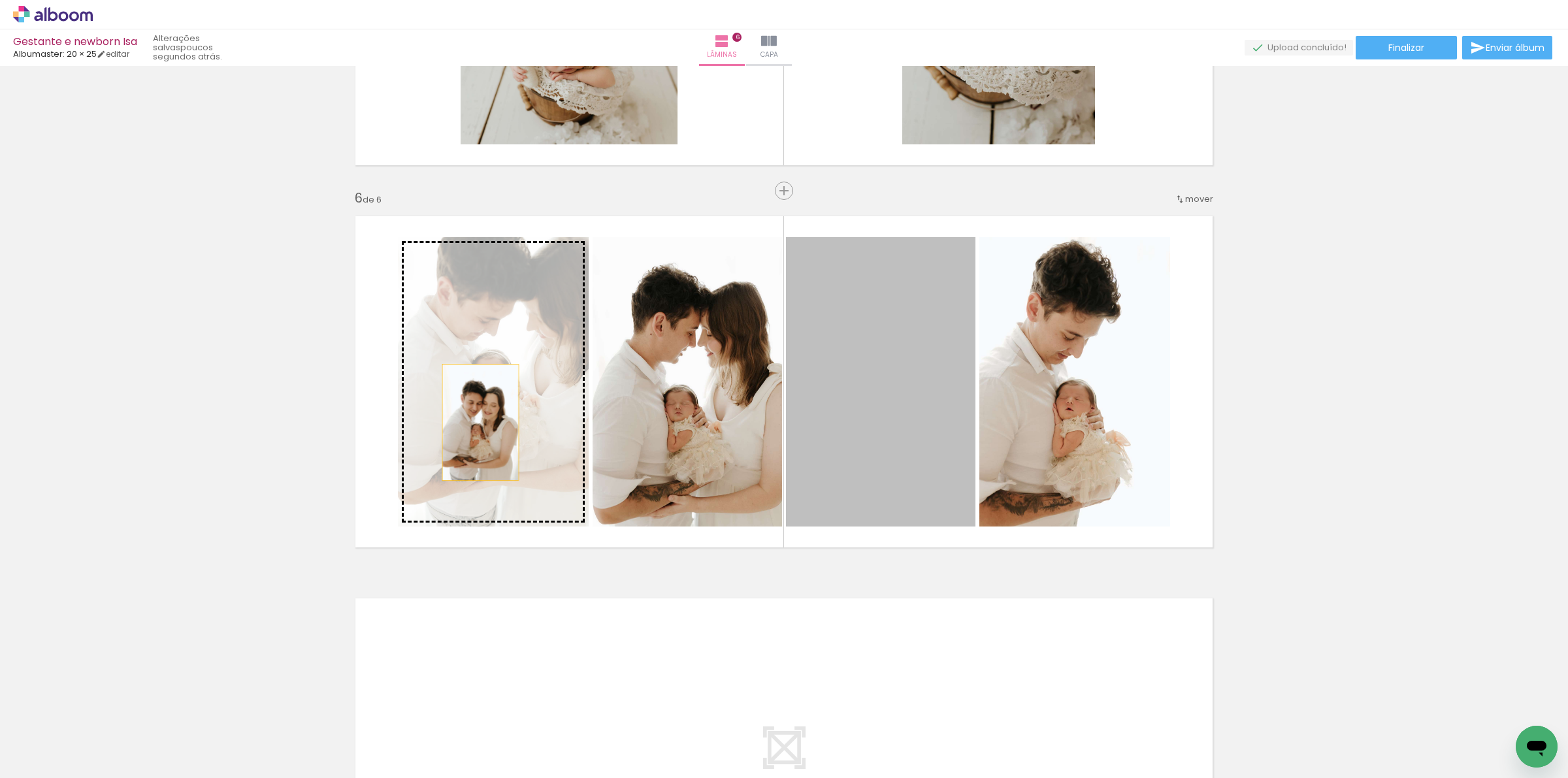
drag, startPoint x: 910, startPoint y: 410, endPoint x: 465, endPoint y: 419, distance: 445.1
click at [0, 0] on slot at bounding box center [0, 0] width 0 height 0
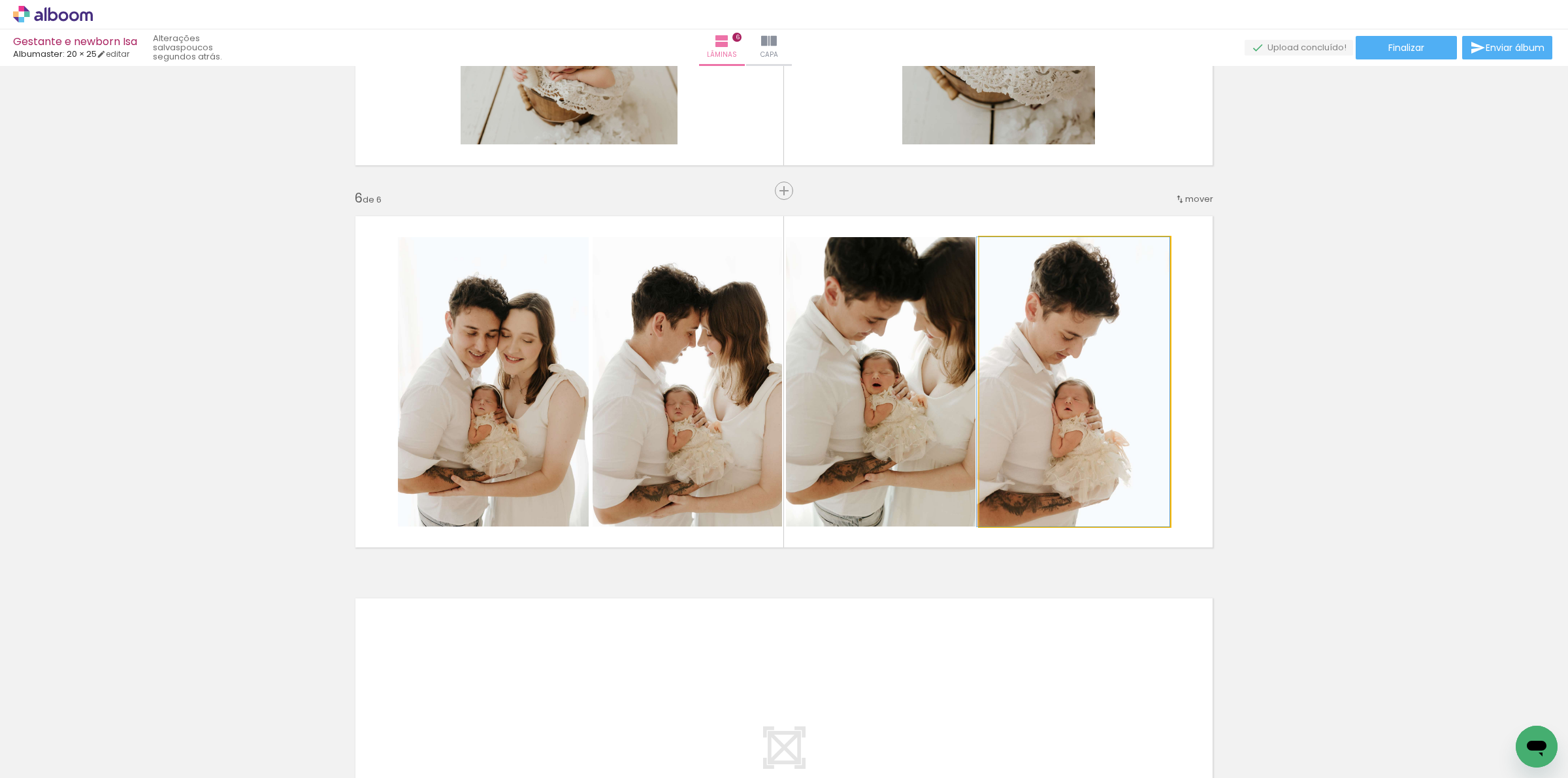
drag, startPoint x: 1140, startPoint y: 410, endPoint x: 886, endPoint y: 412, distance: 254.0
click at [0, 0] on slot at bounding box center [0, 0] width 0 height 0
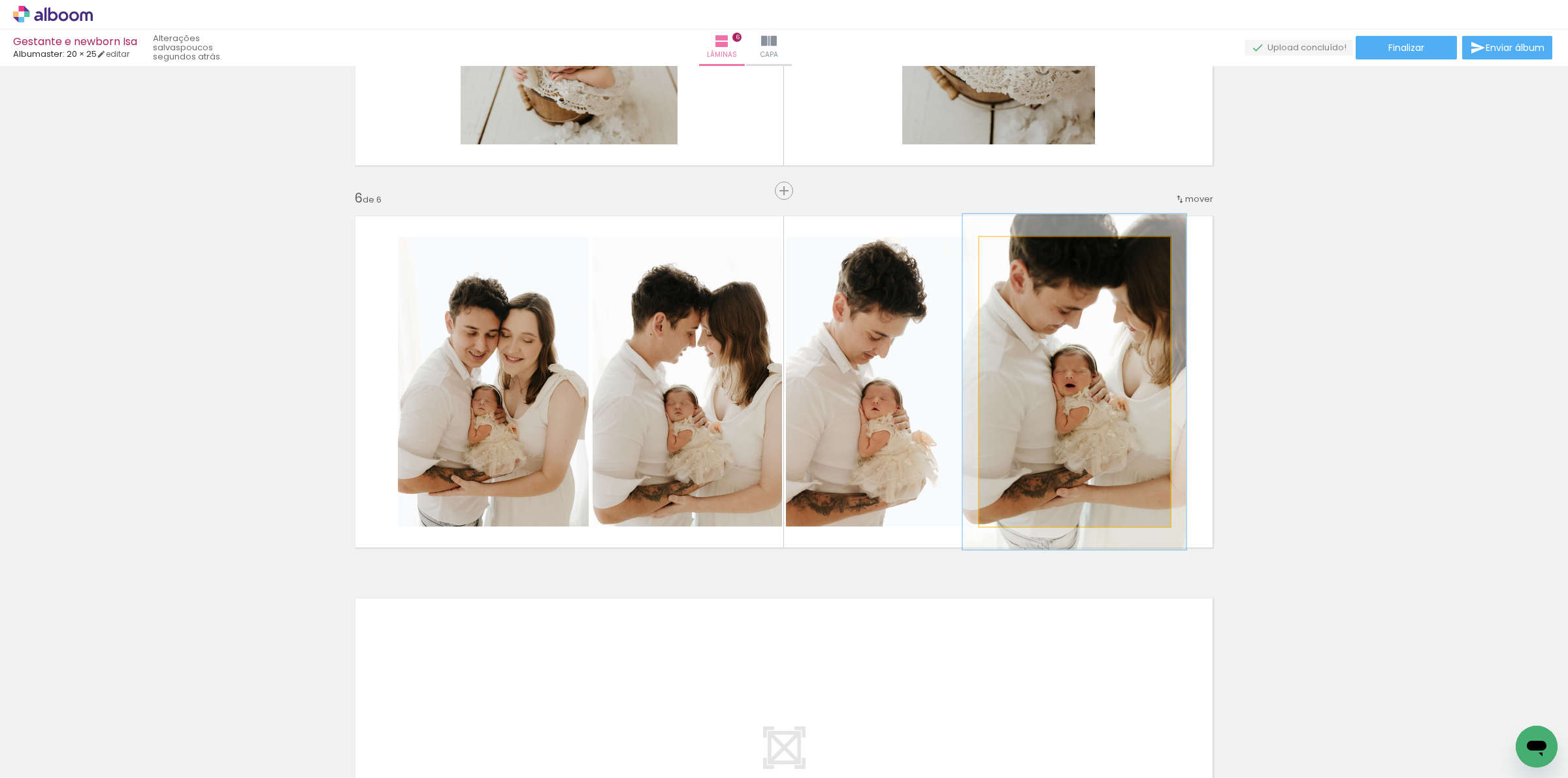
drag, startPoint x: 1013, startPoint y: 254, endPoint x: 1022, endPoint y: 257, distance: 9.5
type paper-slider "120"
click at [1022, 257] on div at bounding box center [1017, 251] width 21 height 21
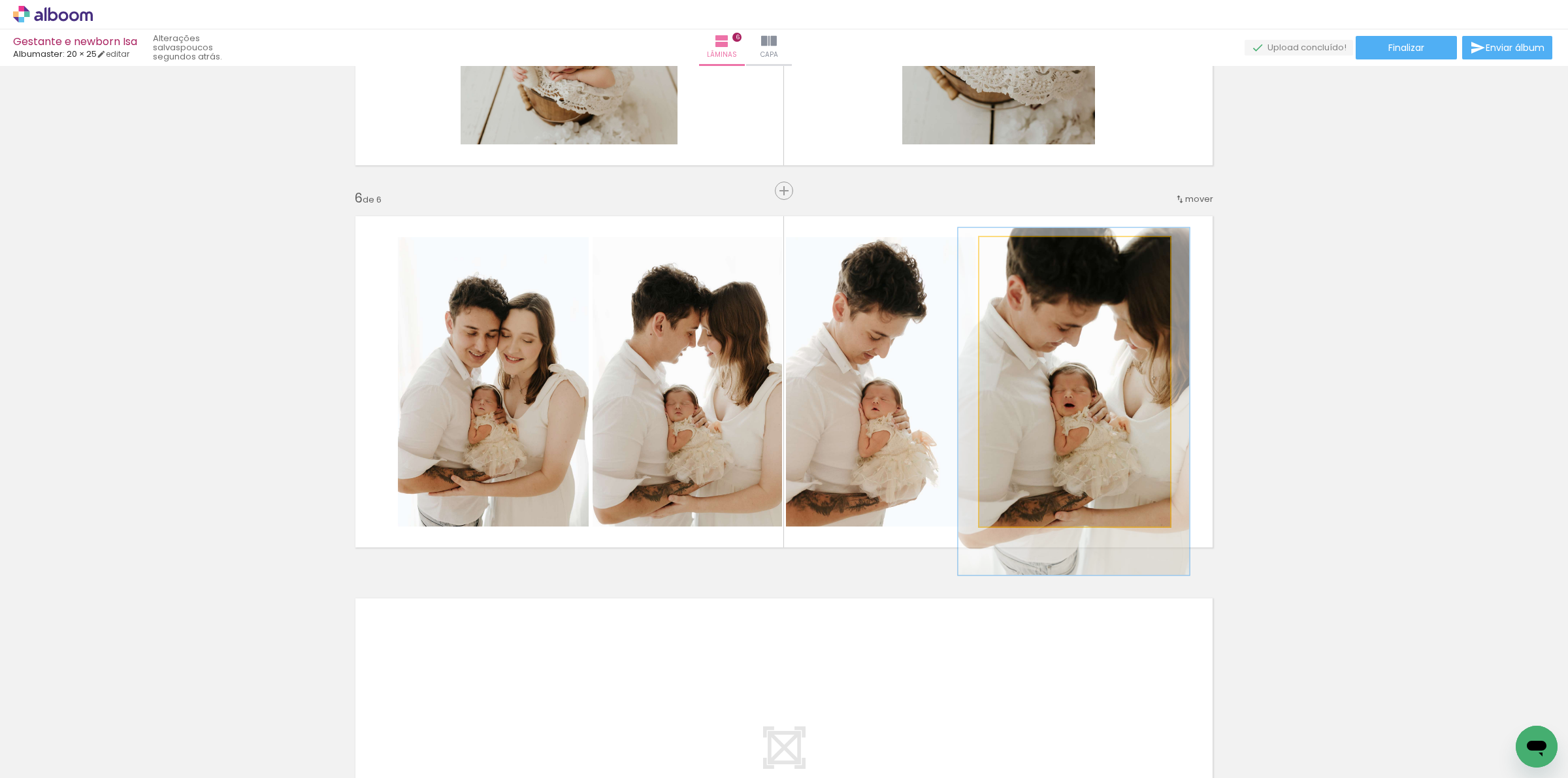
drag, startPoint x: 1077, startPoint y: 336, endPoint x: 1076, endPoint y: 355, distance: 19.0
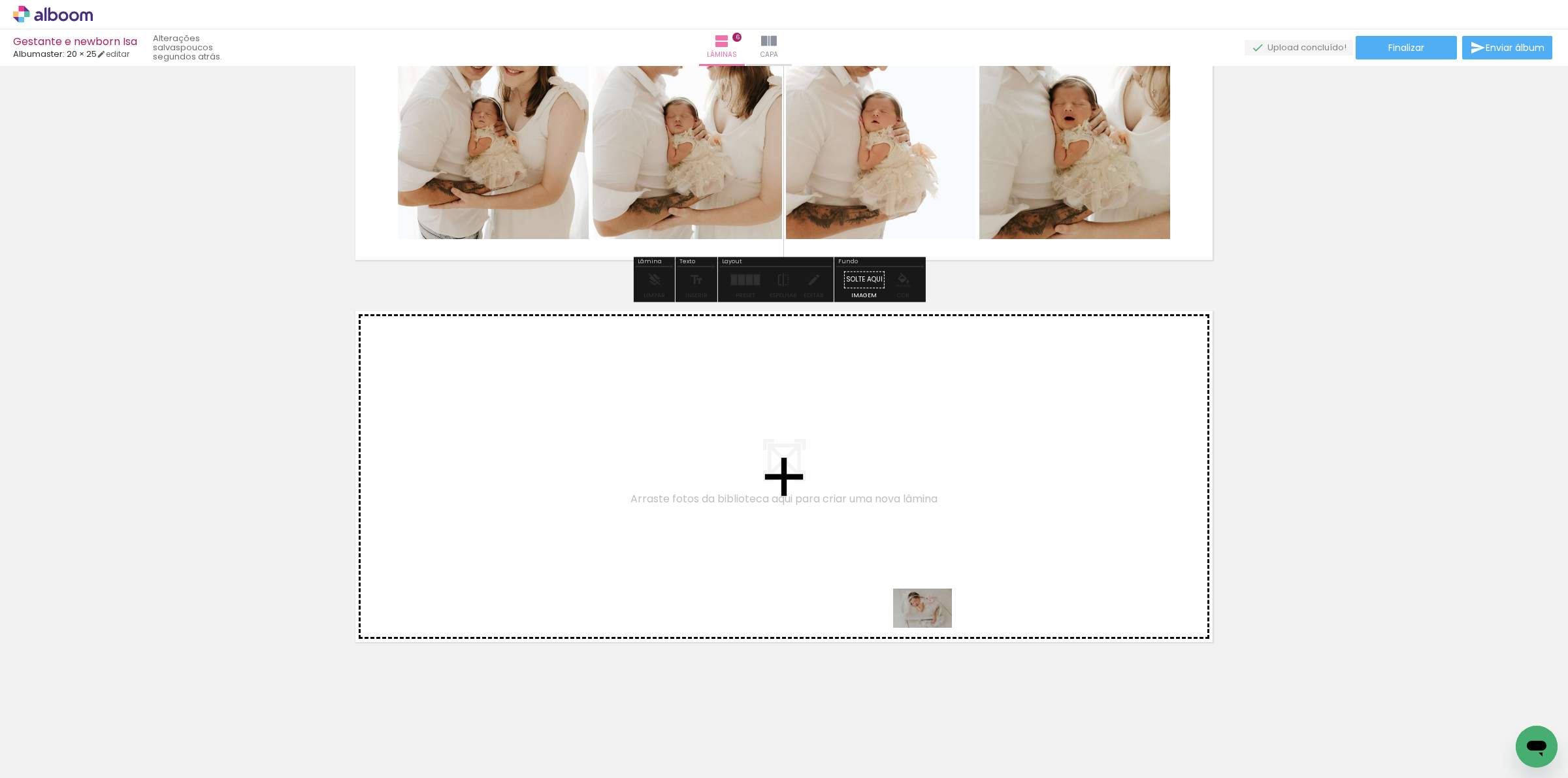
drag, startPoint x: 1346, startPoint y: 730, endPoint x: 932, endPoint y: 624, distance: 427.4
click at [932, 624] on quentale-workspace at bounding box center [784, 389] width 1568 height 778
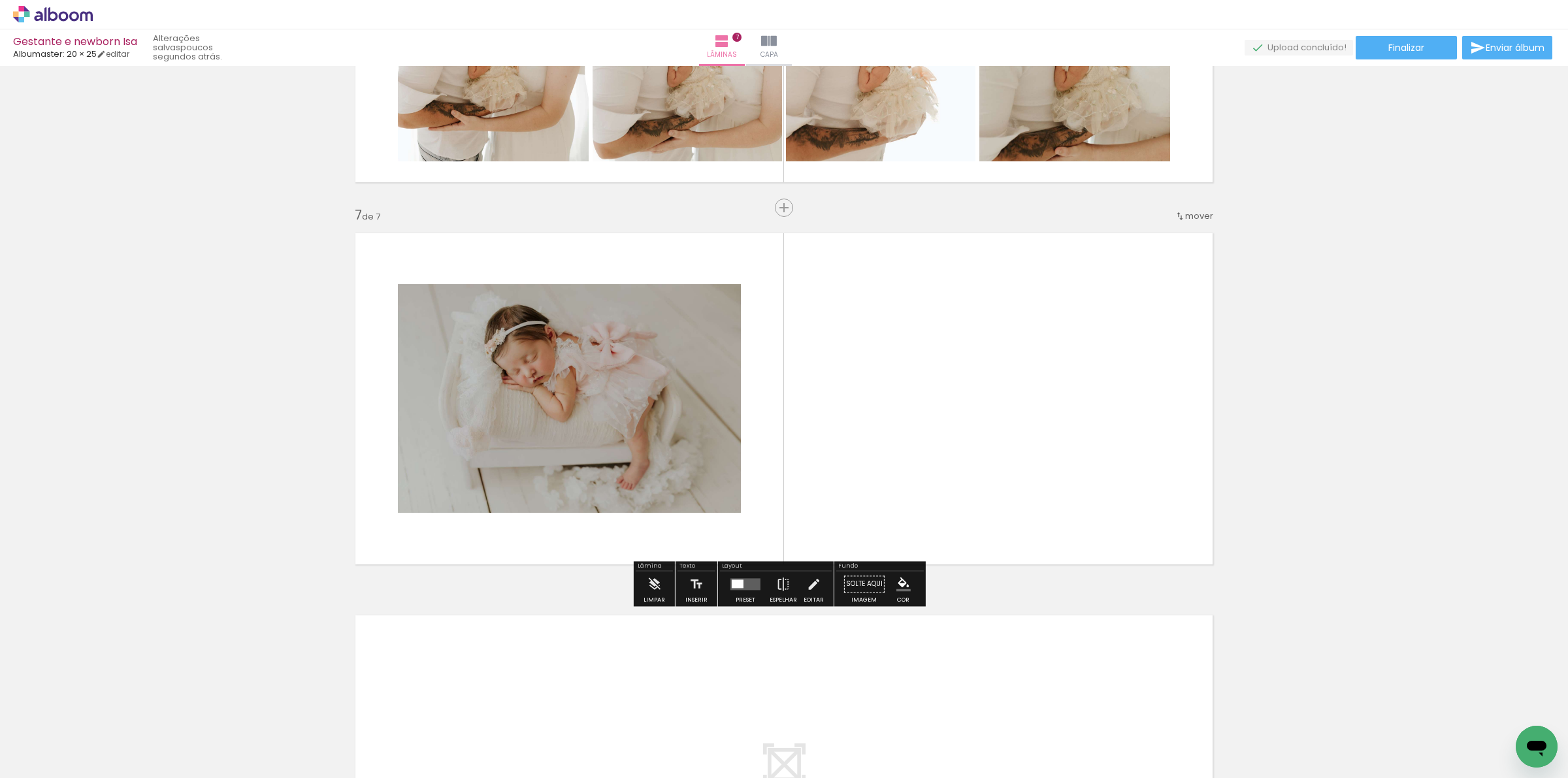
scroll to position [2189, 0]
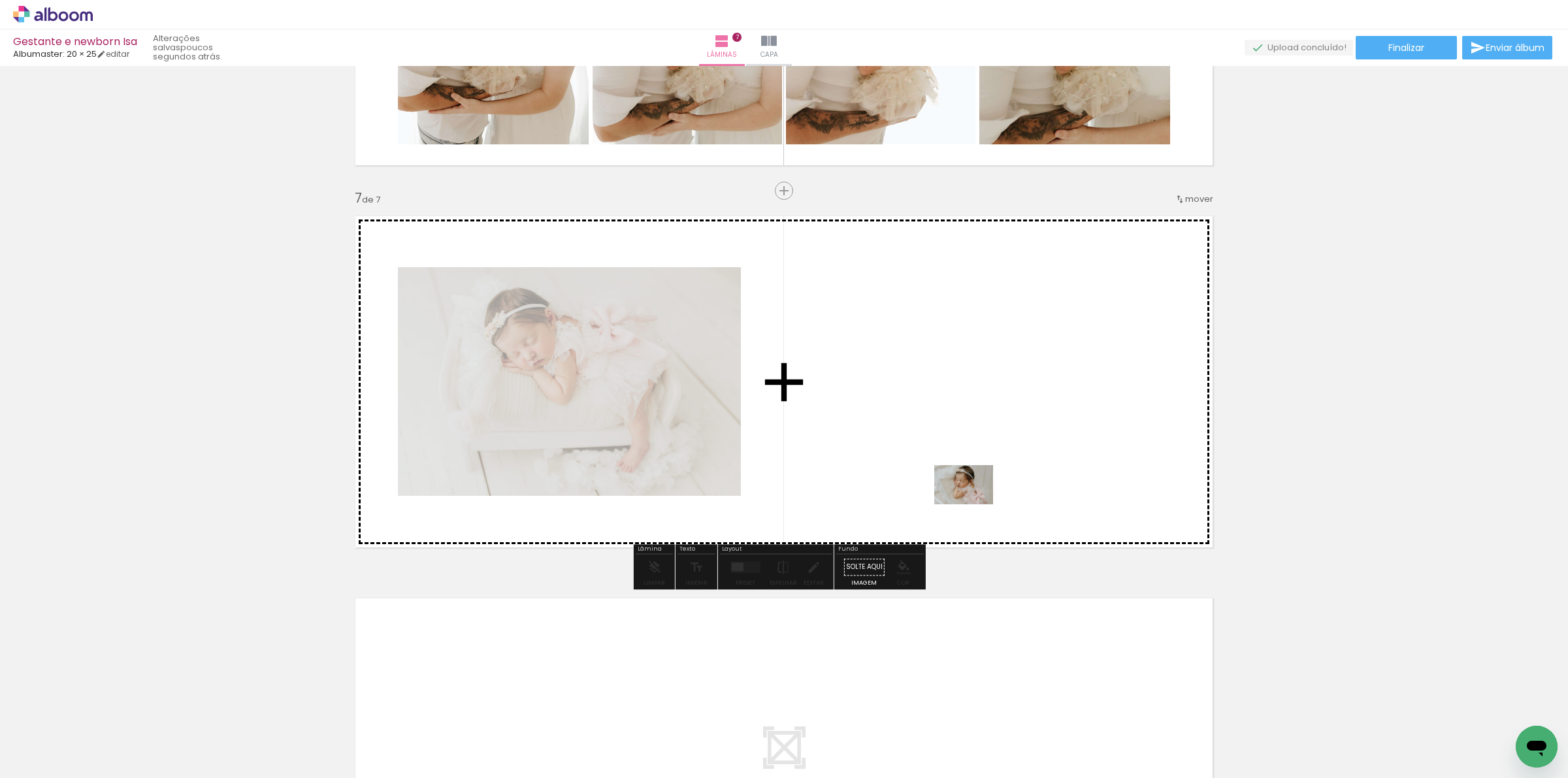
drag, startPoint x: 1416, startPoint y: 752, endPoint x: 1082, endPoint y: 536, distance: 397.8
click at [970, 502] on quentale-workspace at bounding box center [784, 389] width 1568 height 778
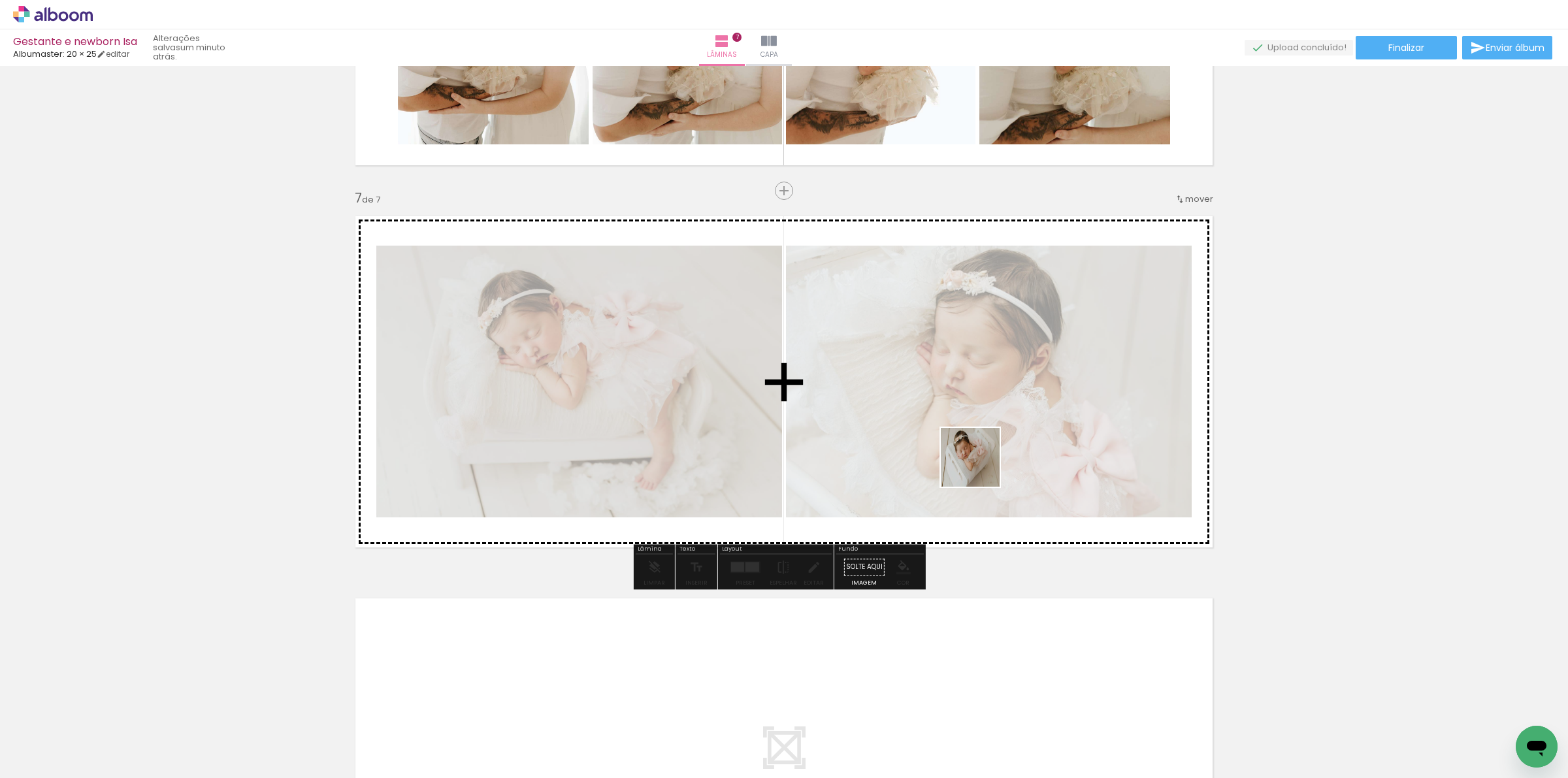
drag, startPoint x: 1491, startPoint y: 714, endPoint x: 959, endPoint y: 455, distance: 591.7
click at [959, 455] on quentale-workspace at bounding box center [784, 389] width 1568 height 778
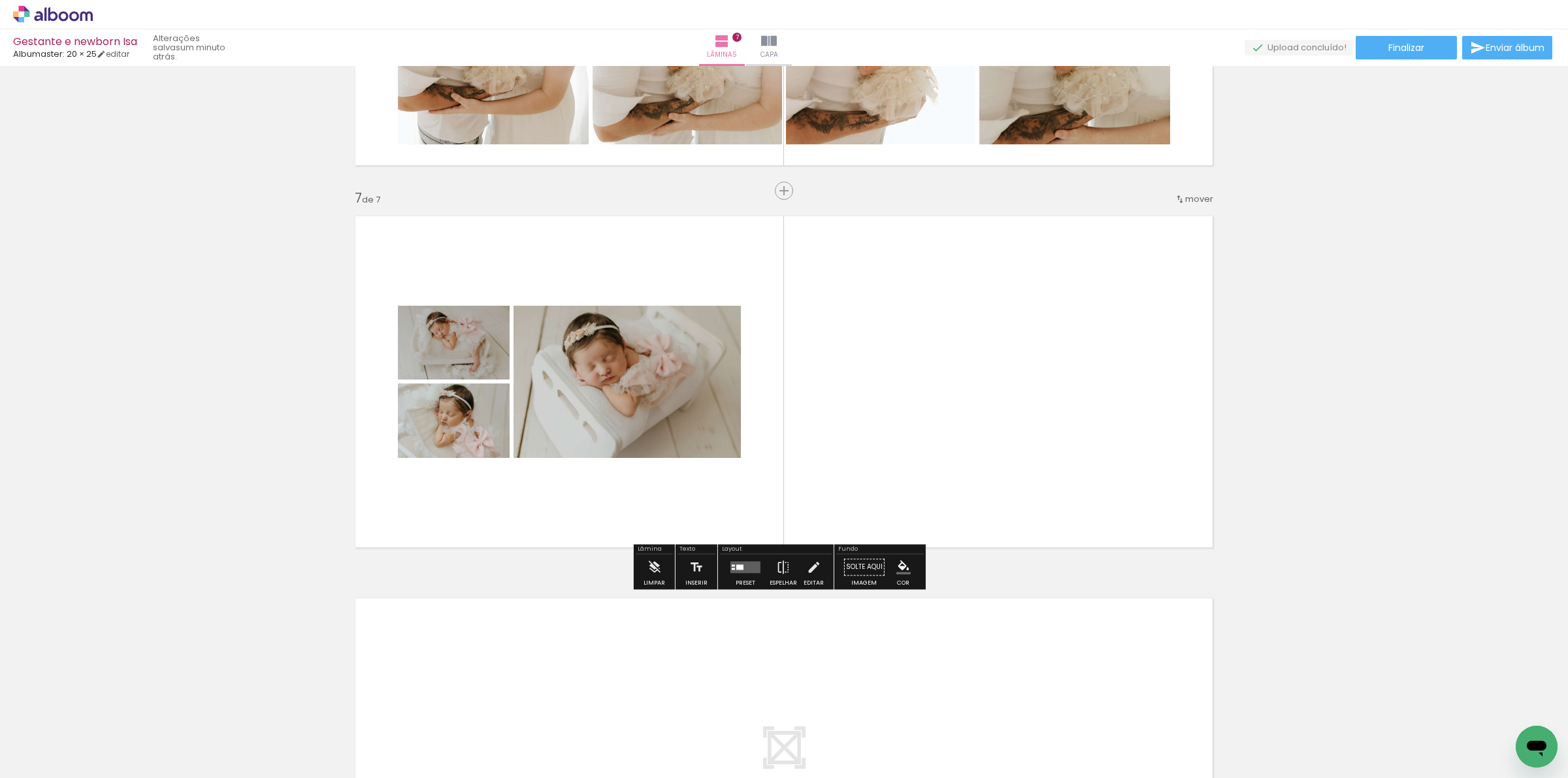
scroll to position [0, 739]
click at [735, 558] on div at bounding box center [746, 566] width 36 height 26
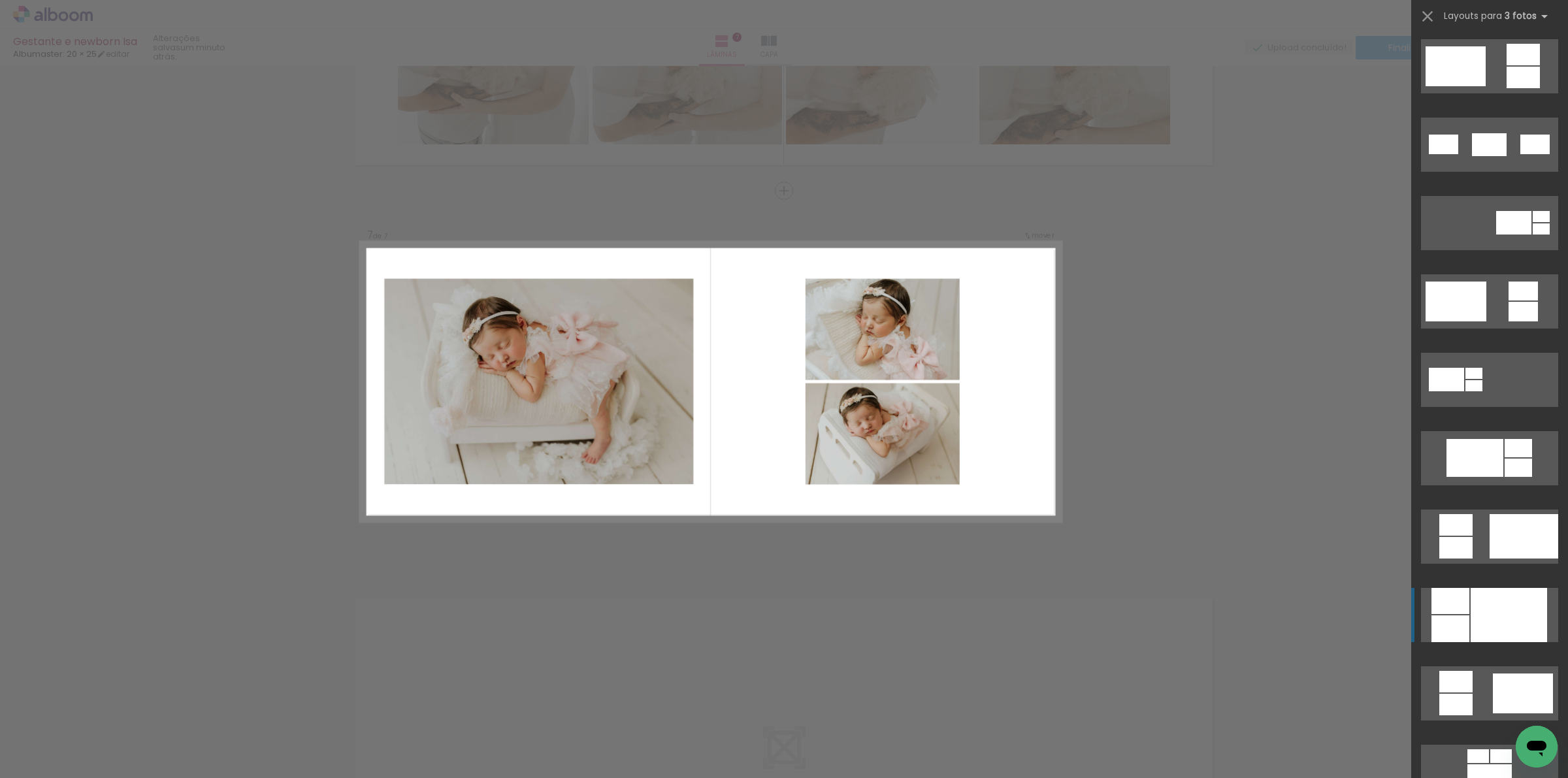
scroll to position [327, 0]
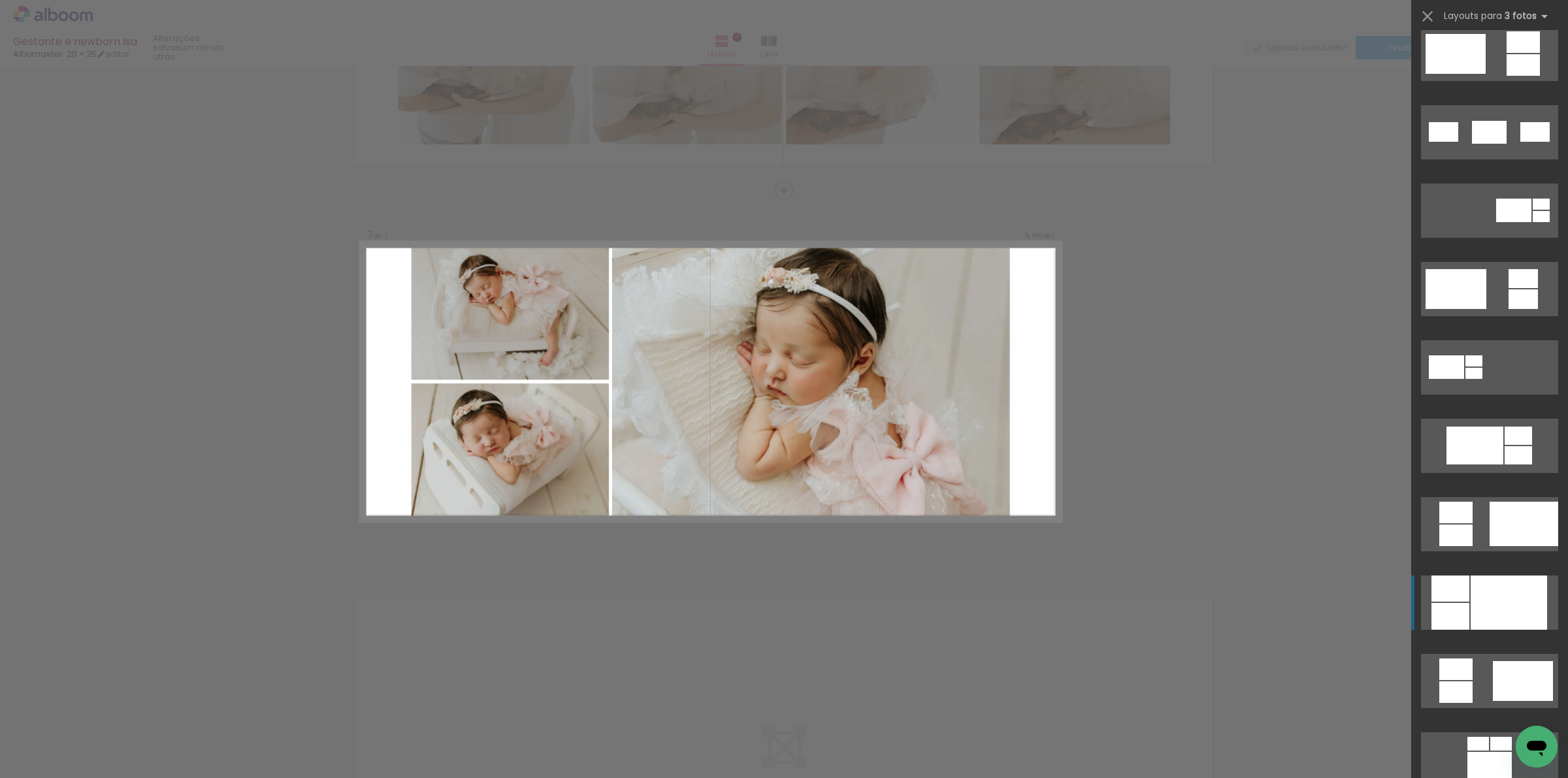
click at [1472, 603] on div at bounding box center [1509, 602] width 76 height 54
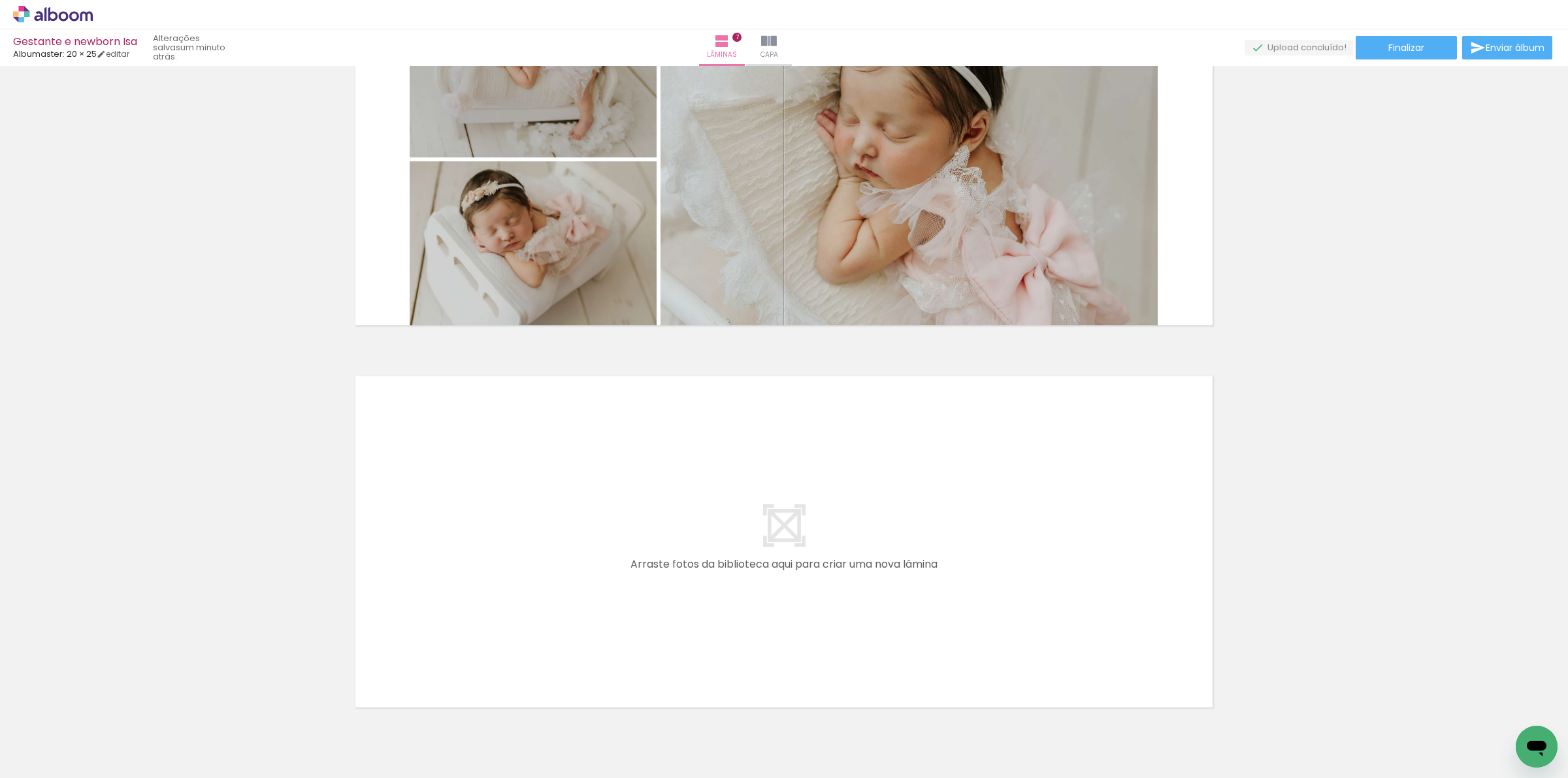
scroll to position [2434, 0]
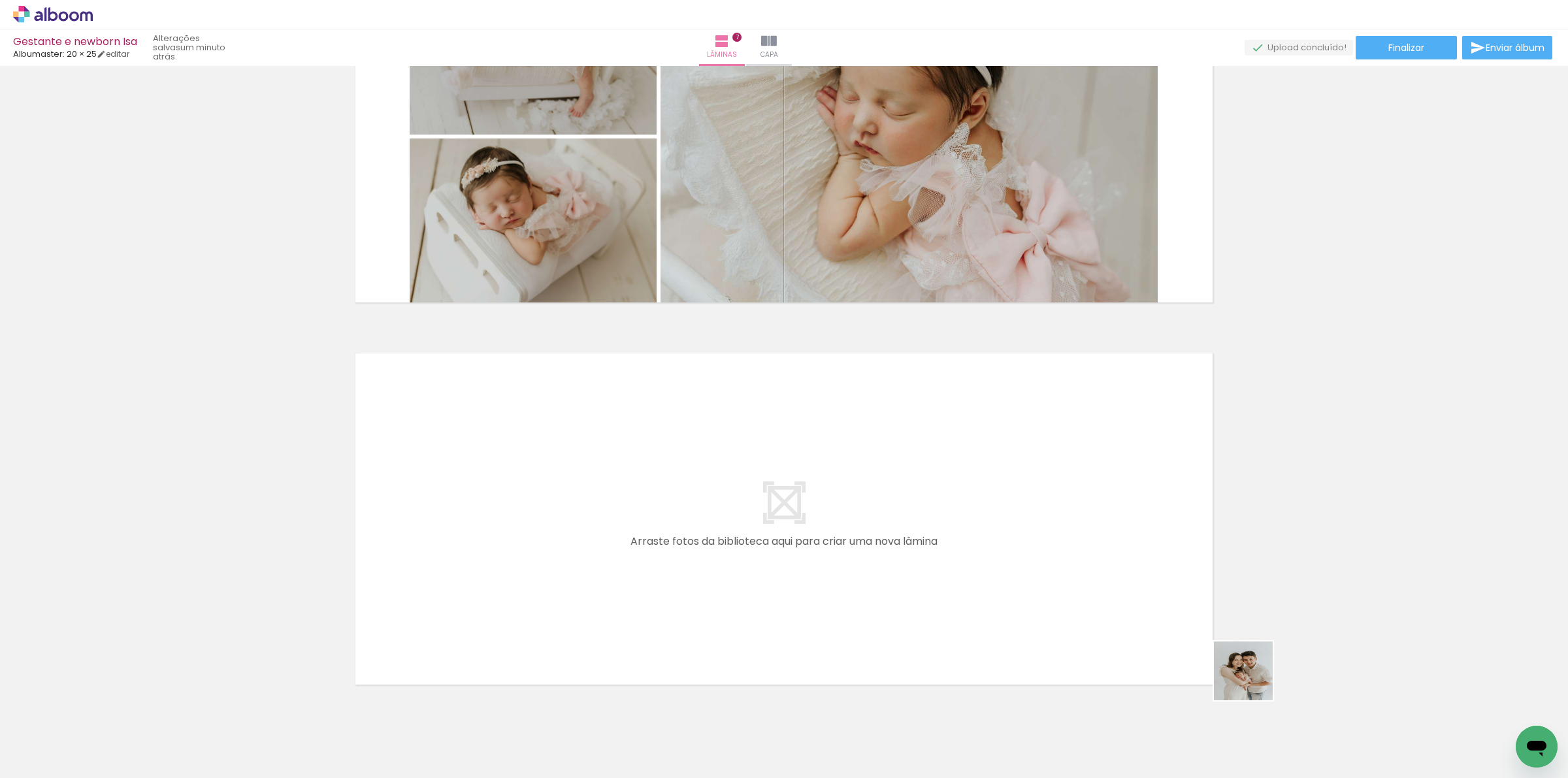
drag, startPoint x: 1310, startPoint y: 738, endPoint x: 1267, endPoint y: 679, distance: 73.0
click at [1010, 575] on quentale-workspace at bounding box center [784, 389] width 1568 height 778
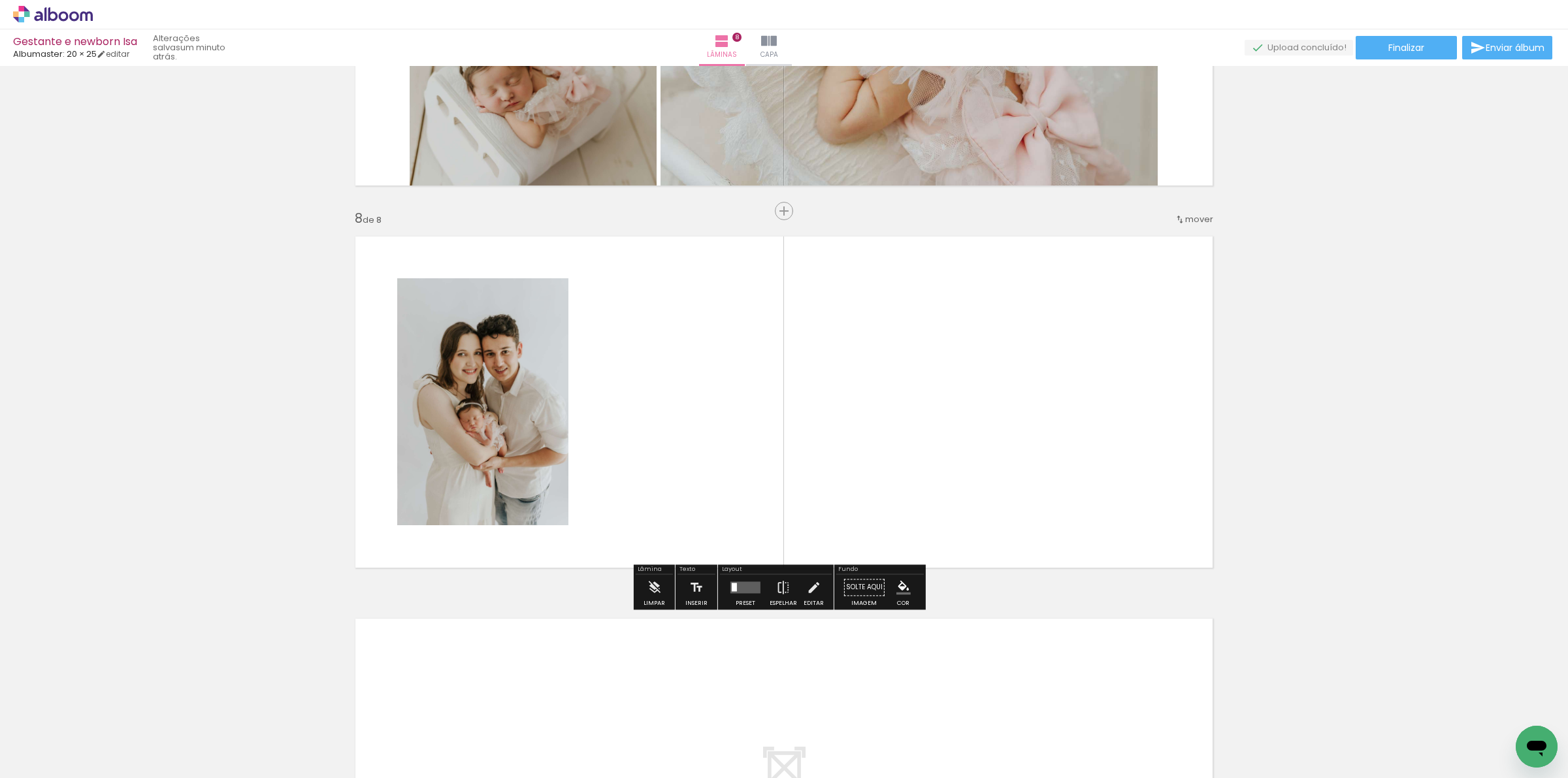
scroll to position [2571, 0]
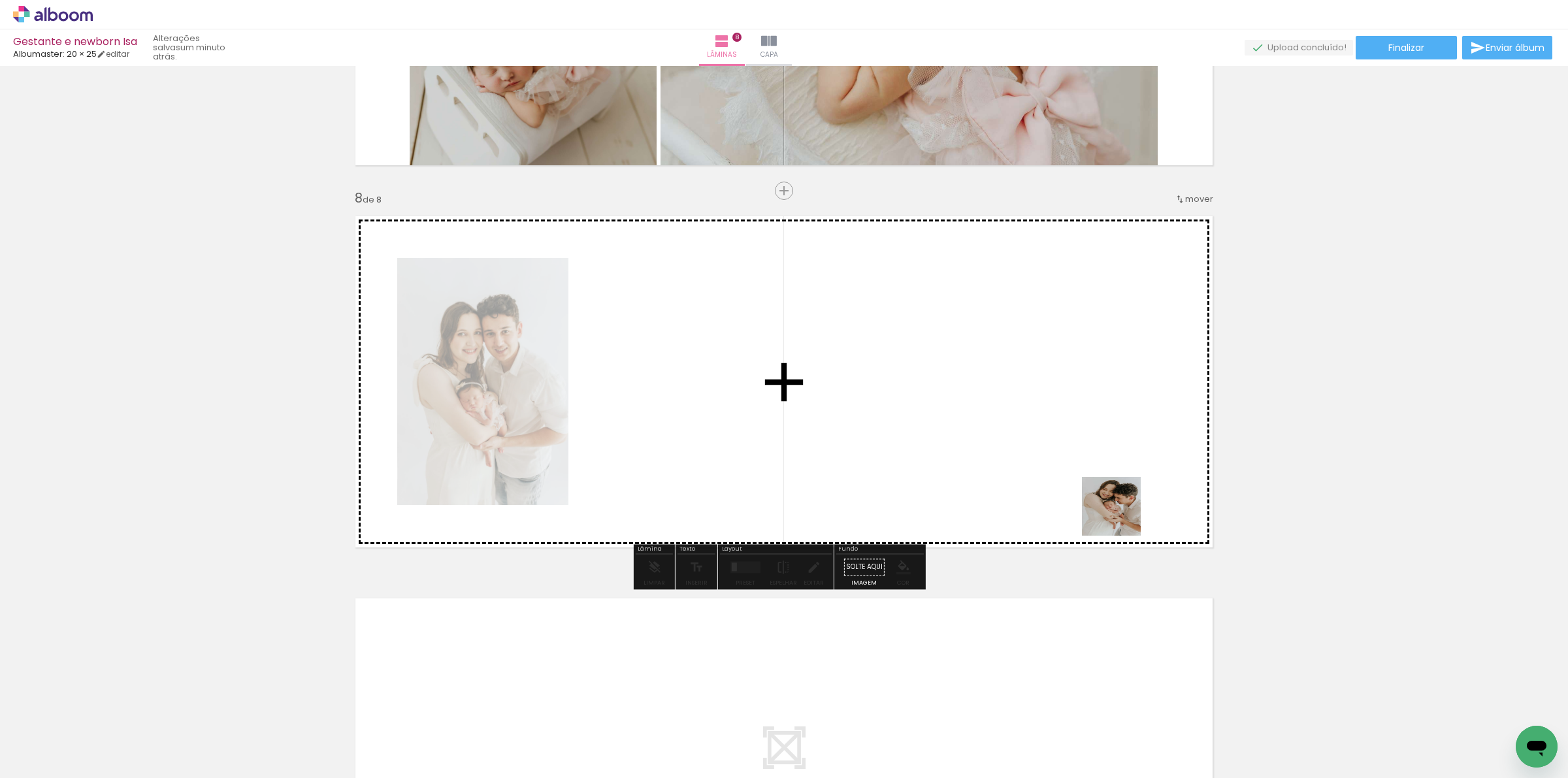
drag, startPoint x: 1373, startPoint y: 734, endPoint x: 1010, endPoint y: 469, distance: 449.4
click at [1010, 469] on quentale-workspace at bounding box center [784, 389] width 1568 height 778
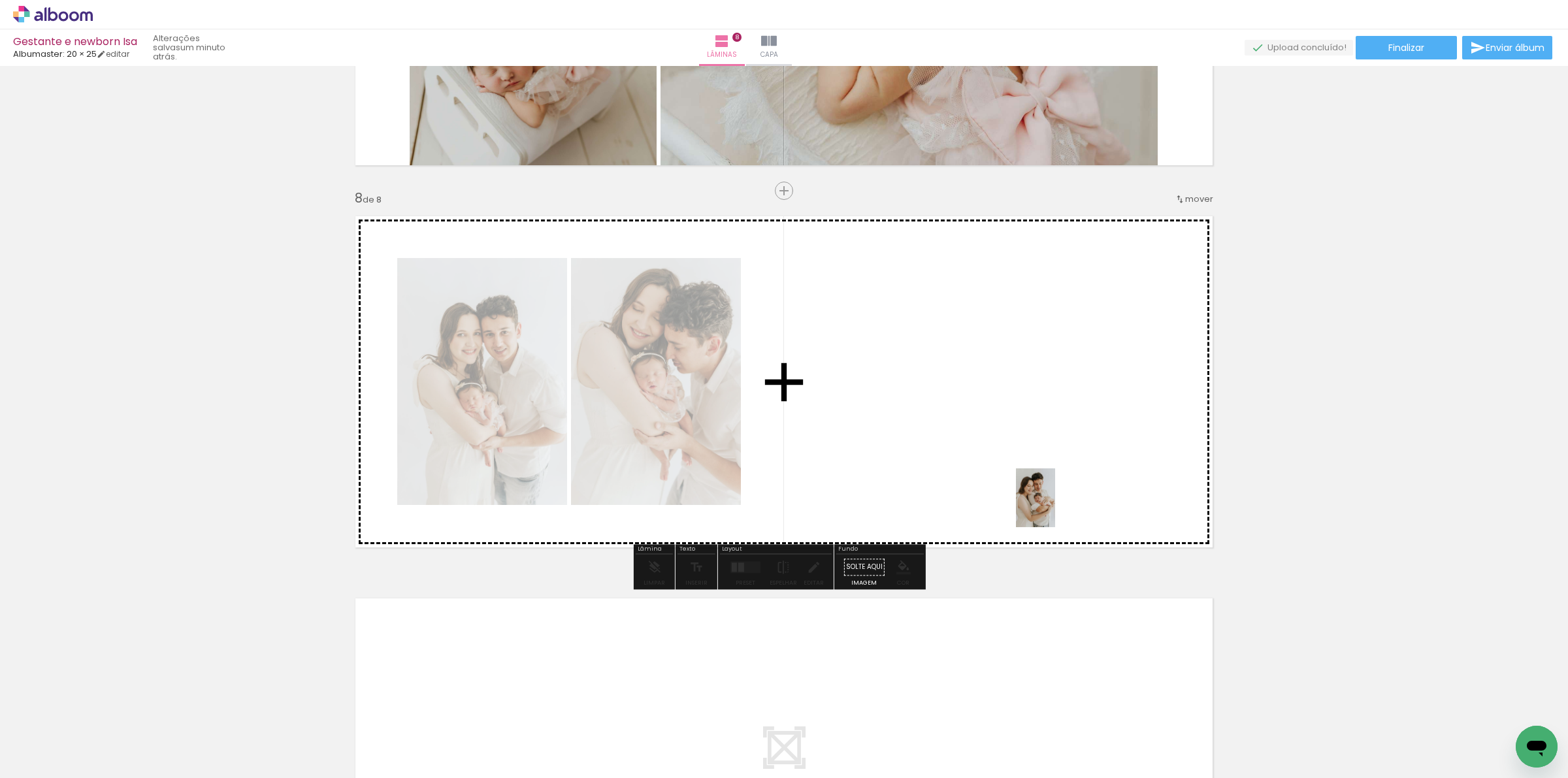
drag, startPoint x: 1452, startPoint y: 723, endPoint x: 1307, endPoint y: 645, distance: 164.6
click at [1054, 507] on quentale-workspace at bounding box center [784, 389] width 1568 height 778
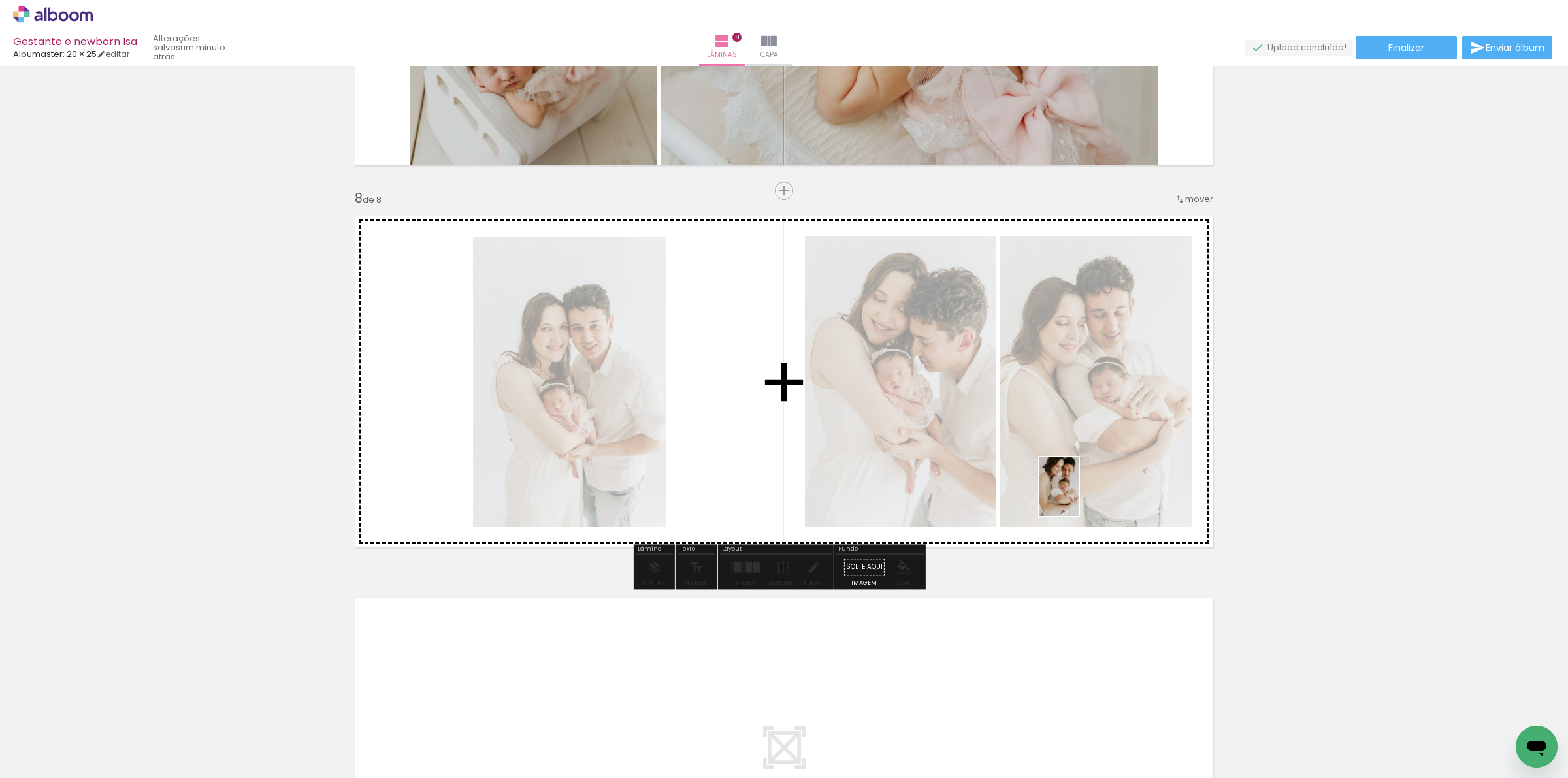
drag, startPoint x: 1526, startPoint y: 720, endPoint x: 1078, endPoint y: 496, distance: 500.9
click at [1078, 496] on quentale-workspace at bounding box center [784, 389] width 1568 height 778
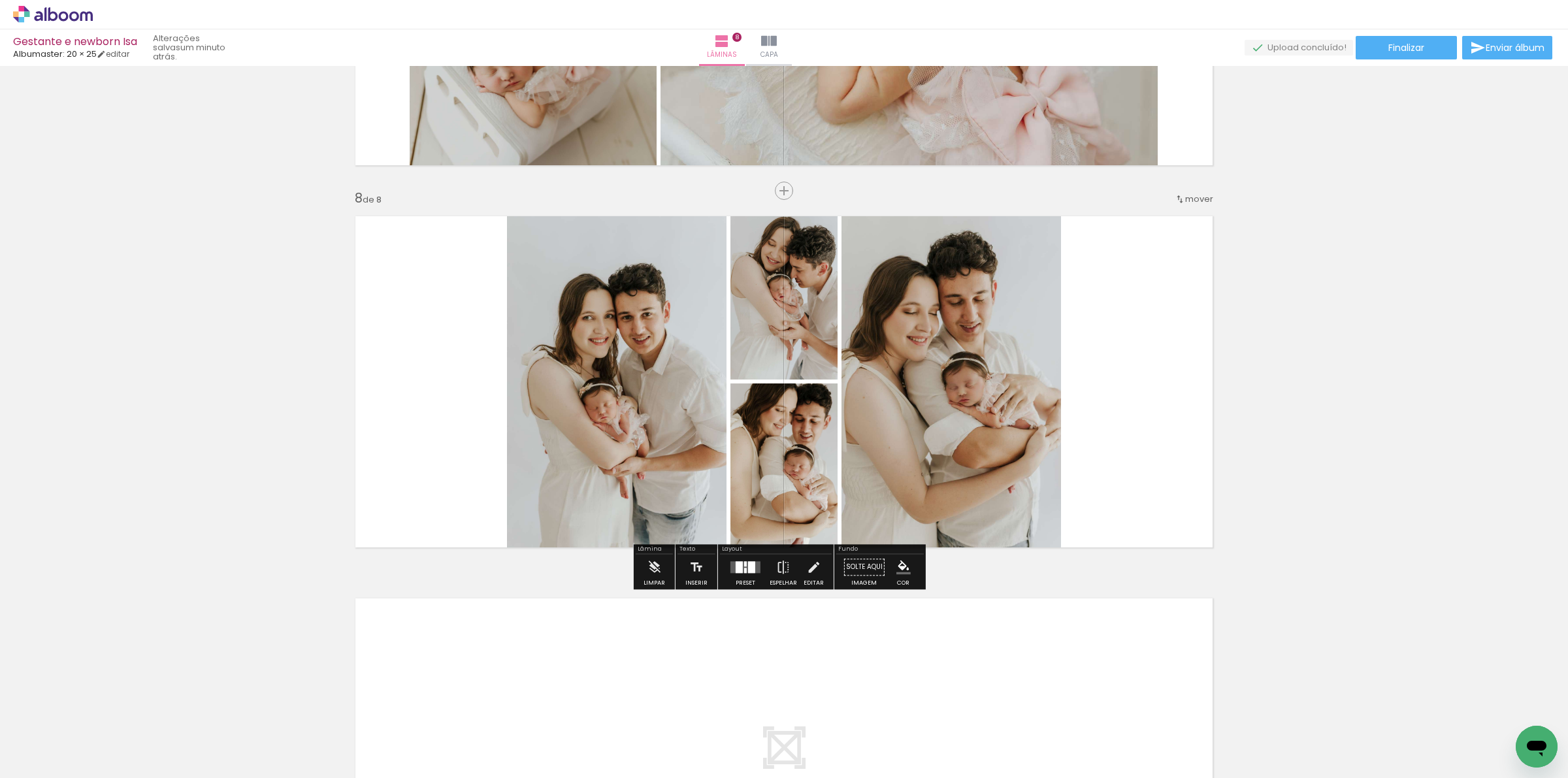
click at [739, 572] on quentale-layouter at bounding box center [745, 566] width 30 height 12
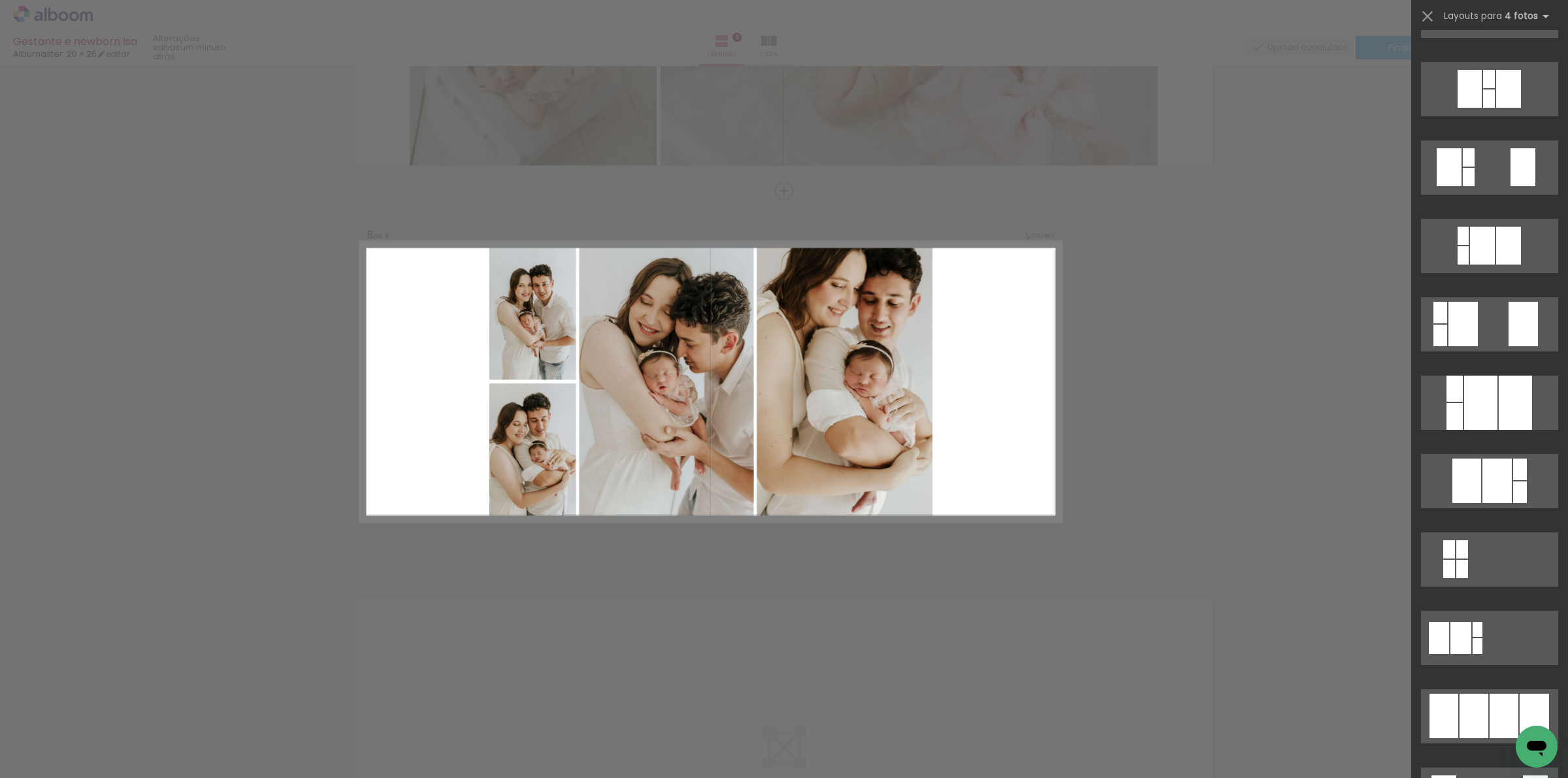
scroll to position [327, 0]
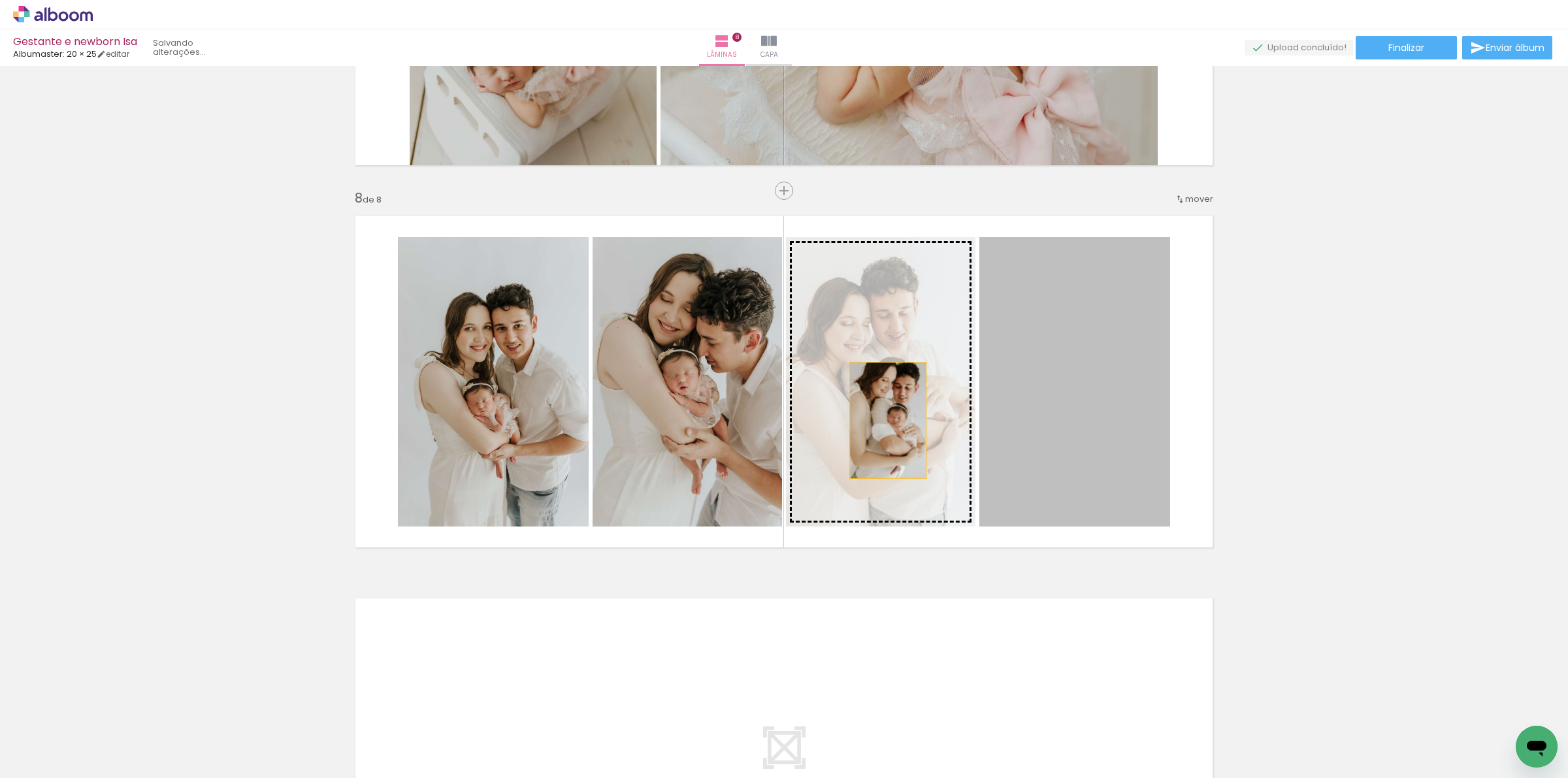
drag, startPoint x: 1021, startPoint y: 441, endPoint x: 882, endPoint y: 420, distance: 140.6
click at [0, 0] on slot at bounding box center [0, 0] width 0 height 0
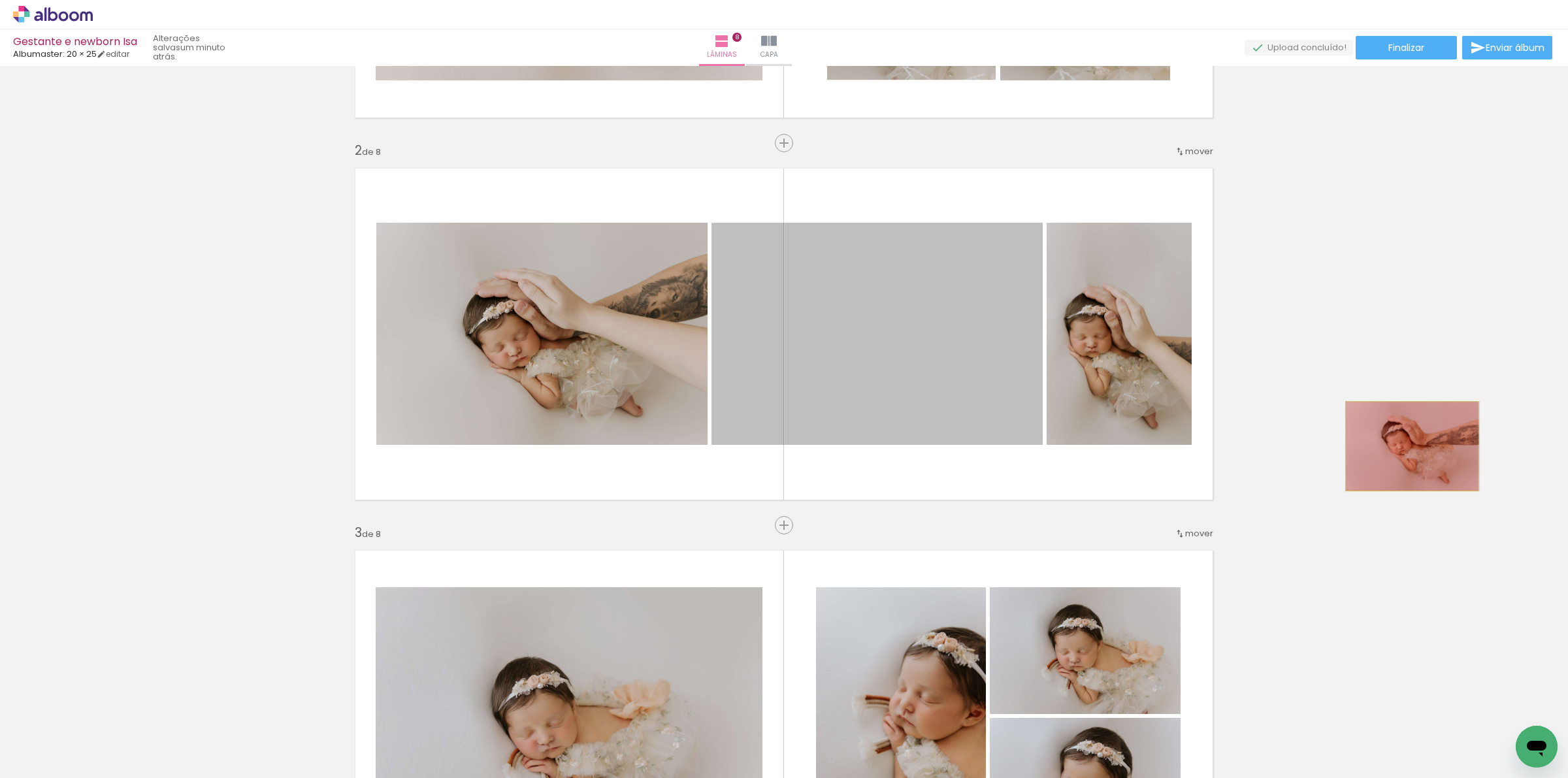
drag, startPoint x: 903, startPoint y: 370, endPoint x: 1406, endPoint y: 446, distance: 508.7
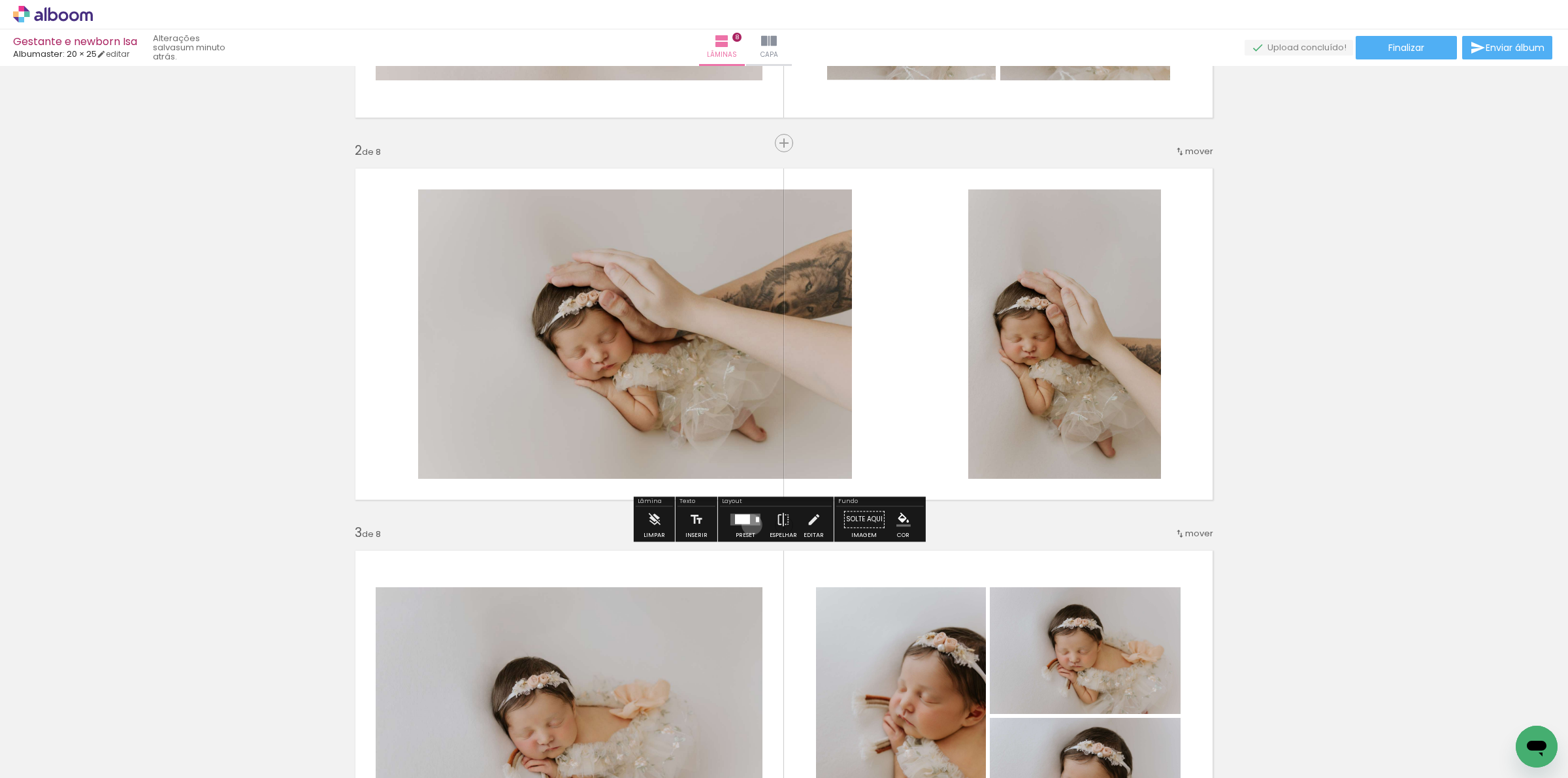
drag, startPoint x: 748, startPoint y: 524, endPoint x: 876, endPoint y: 501, distance: 130.0
click at [748, 524] on quentale-layouter at bounding box center [745, 519] width 30 height 12
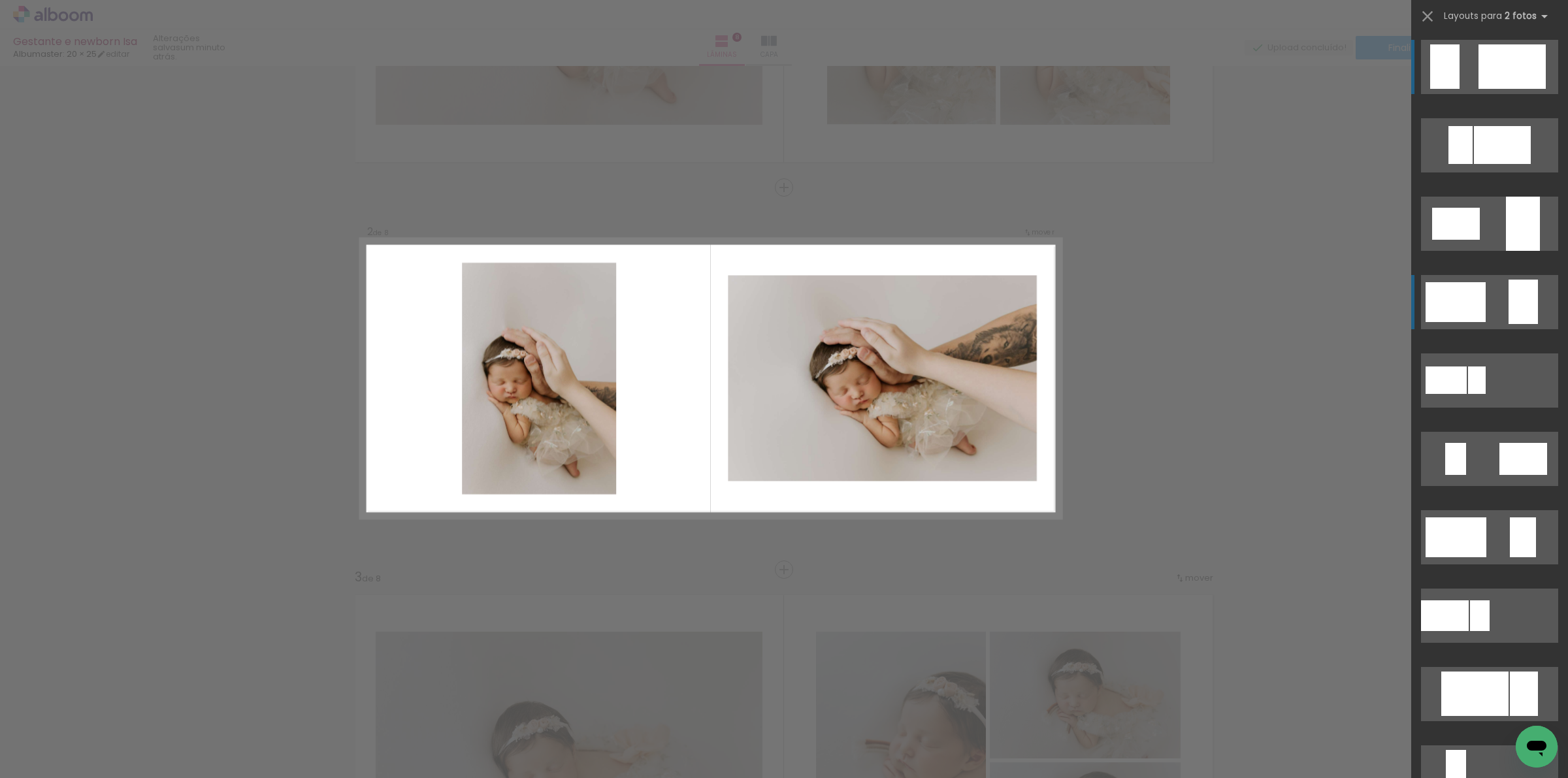
scroll to position [279, 0]
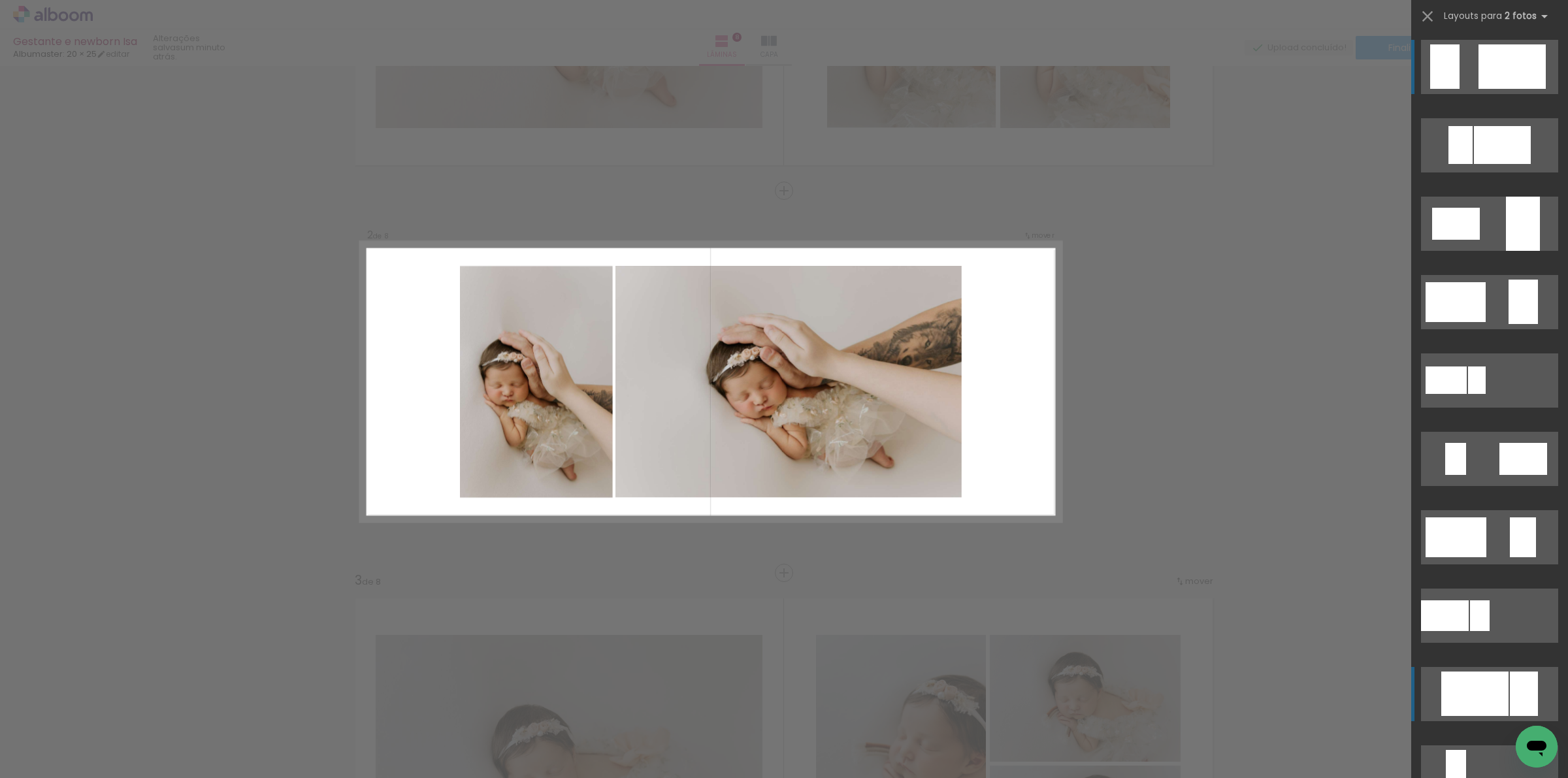
click at [1459, 89] on div at bounding box center [1445, 66] width 29 height 45
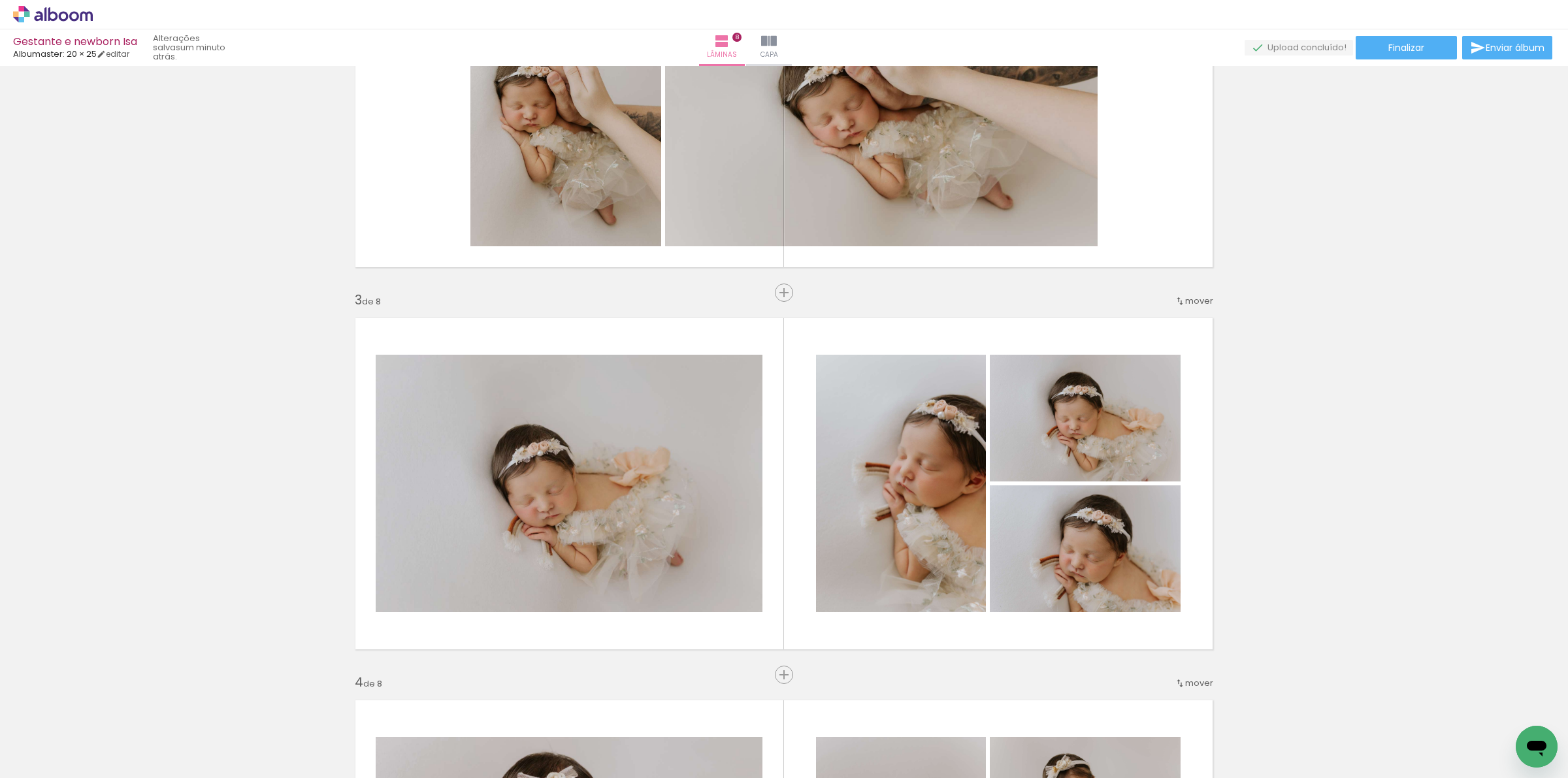
scroll to position [605, 0]
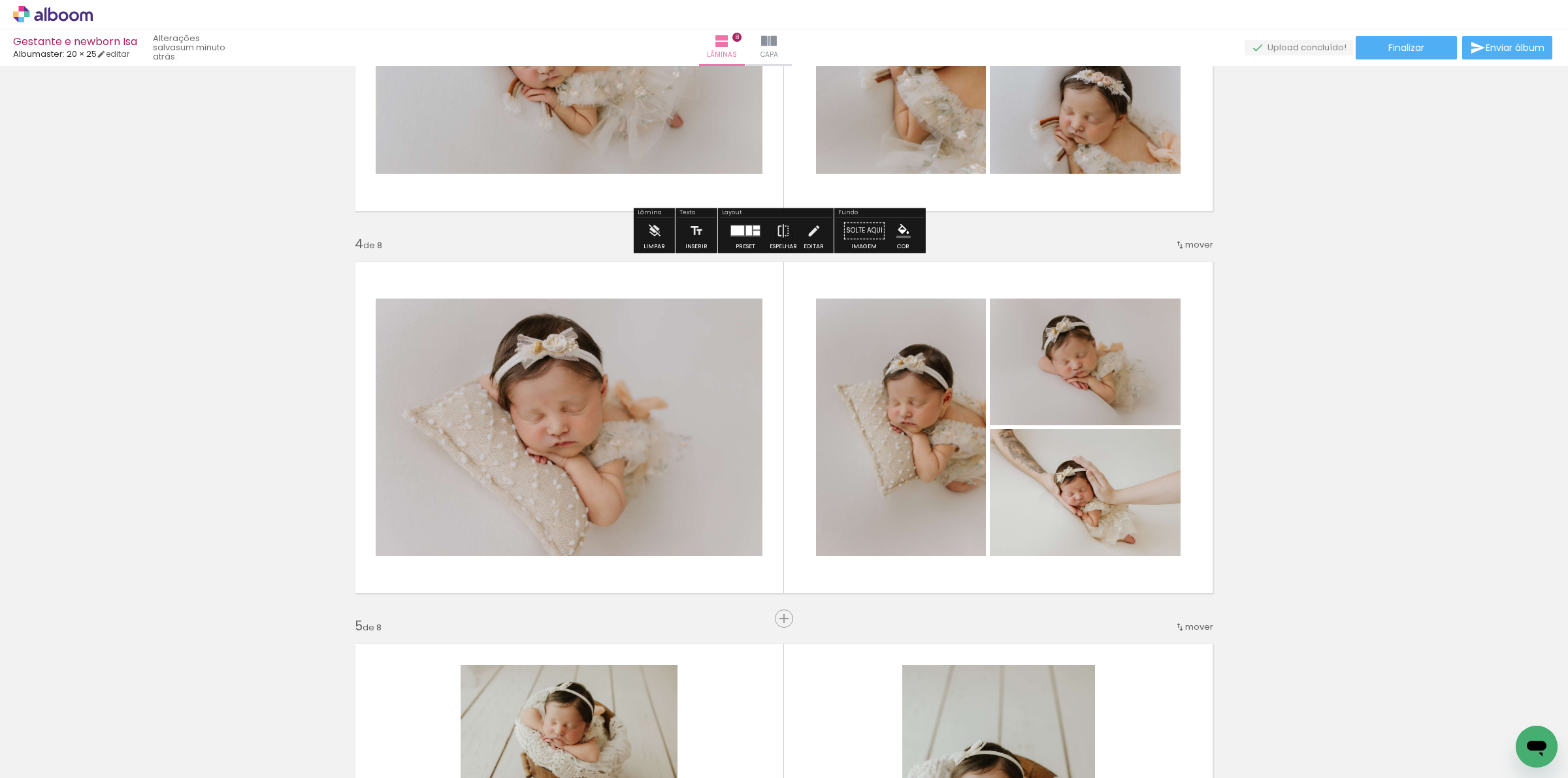
scroll to position [1014, 0]
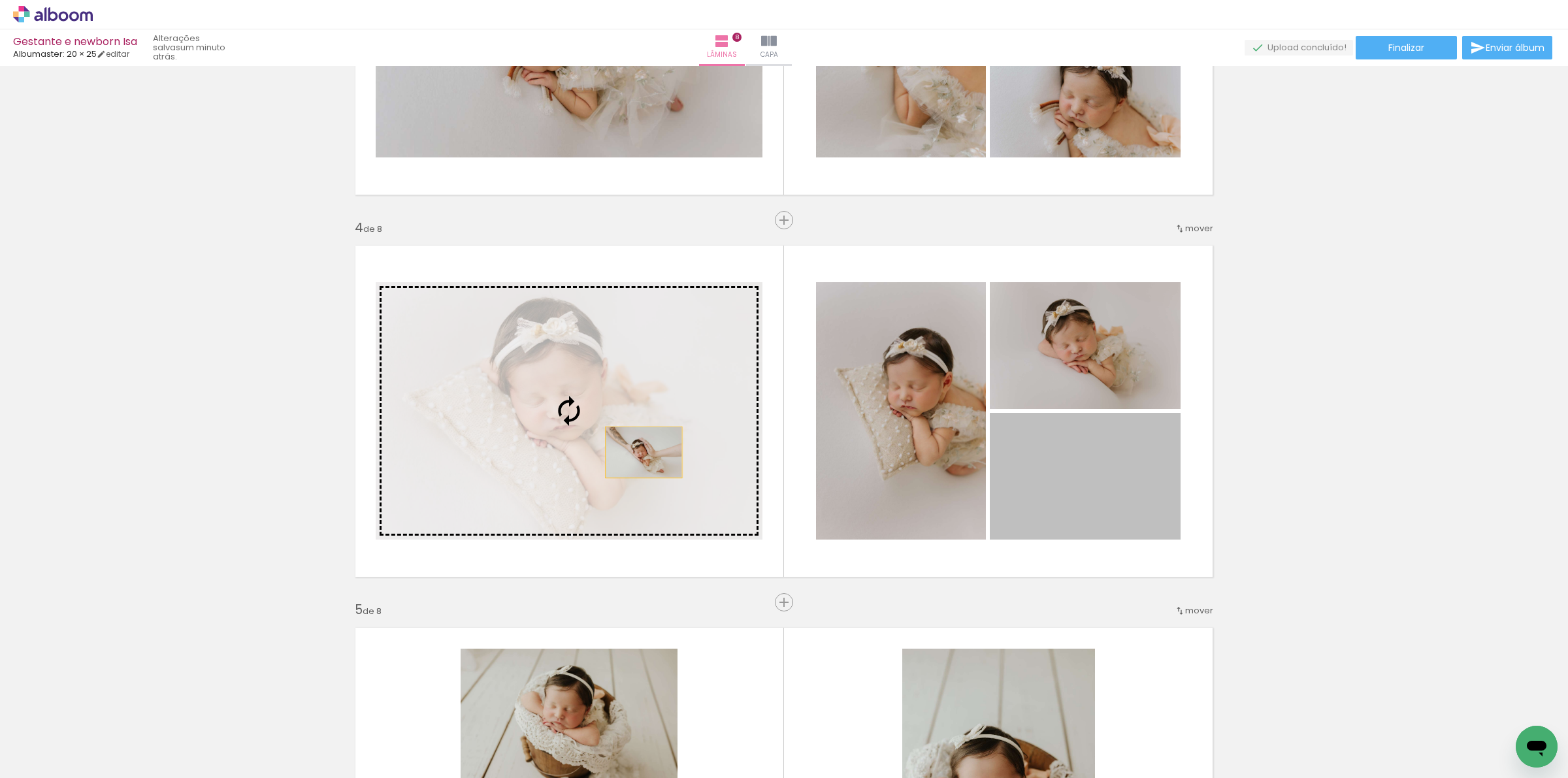
drag, startPoint x: 1101, startPoint y: 505, endPoint x: 637, endPoint y: 452, distance: 467.0
click at [0, 0] on slot at bounding box center [0, 0] width 0 height 0
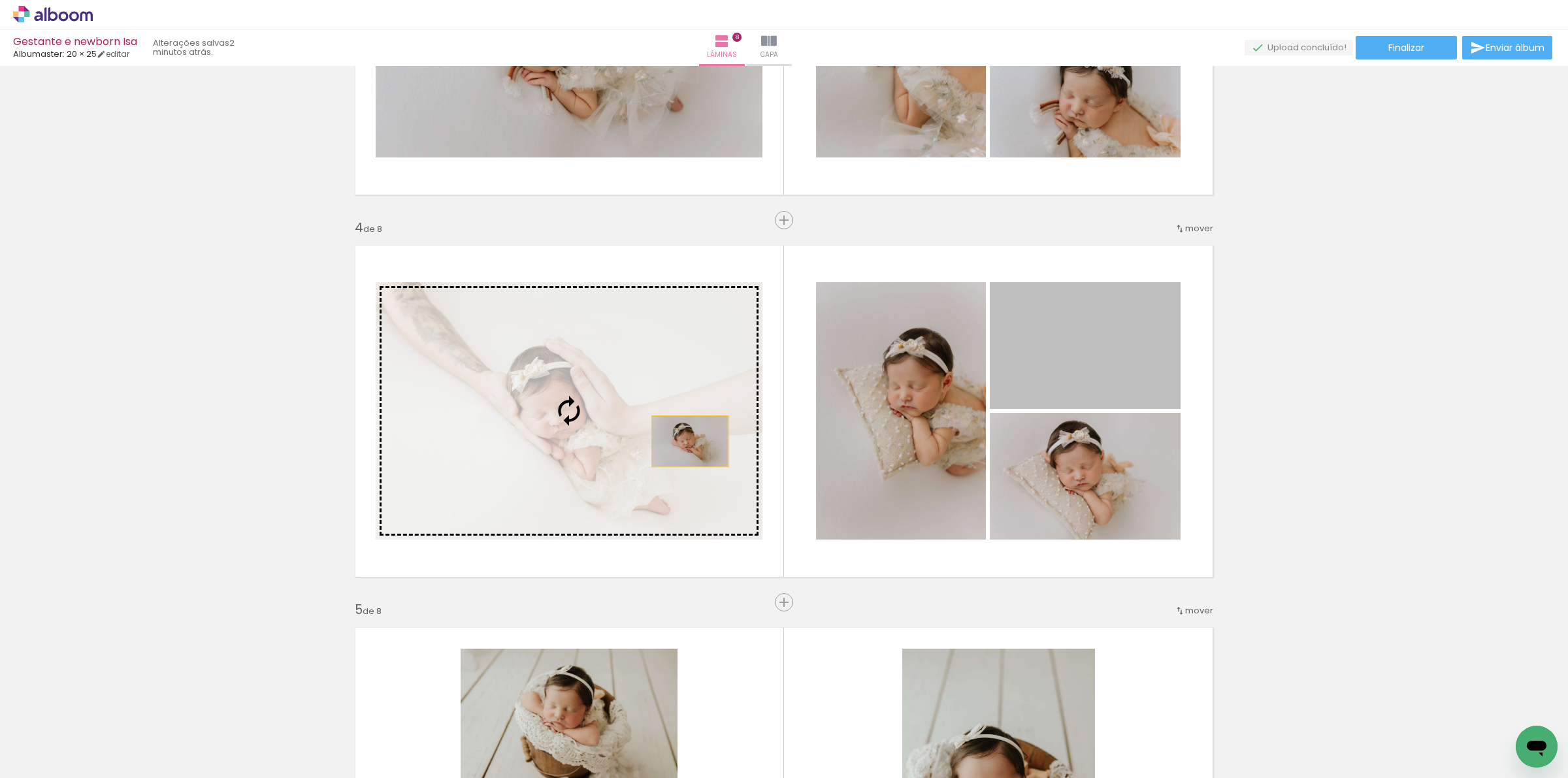
drag, startPoint x: 1066, startPoint y: 377, endPoint x: 647, endPoint y: 442, distance: 424.0
click at [0, 0] on slot at bounding box center [0, 0] width 0 height 0
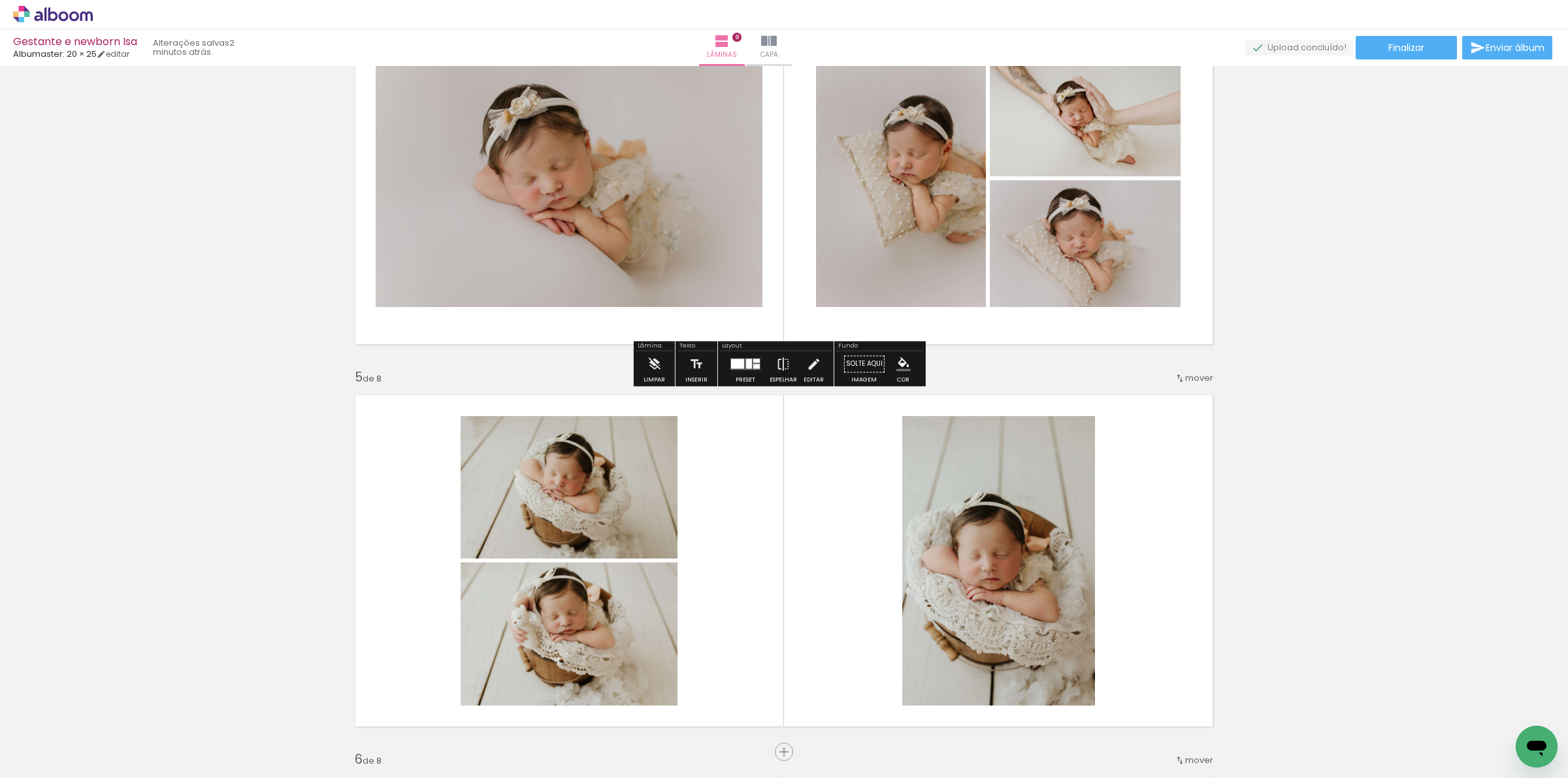
scroll to position [1340, 0]
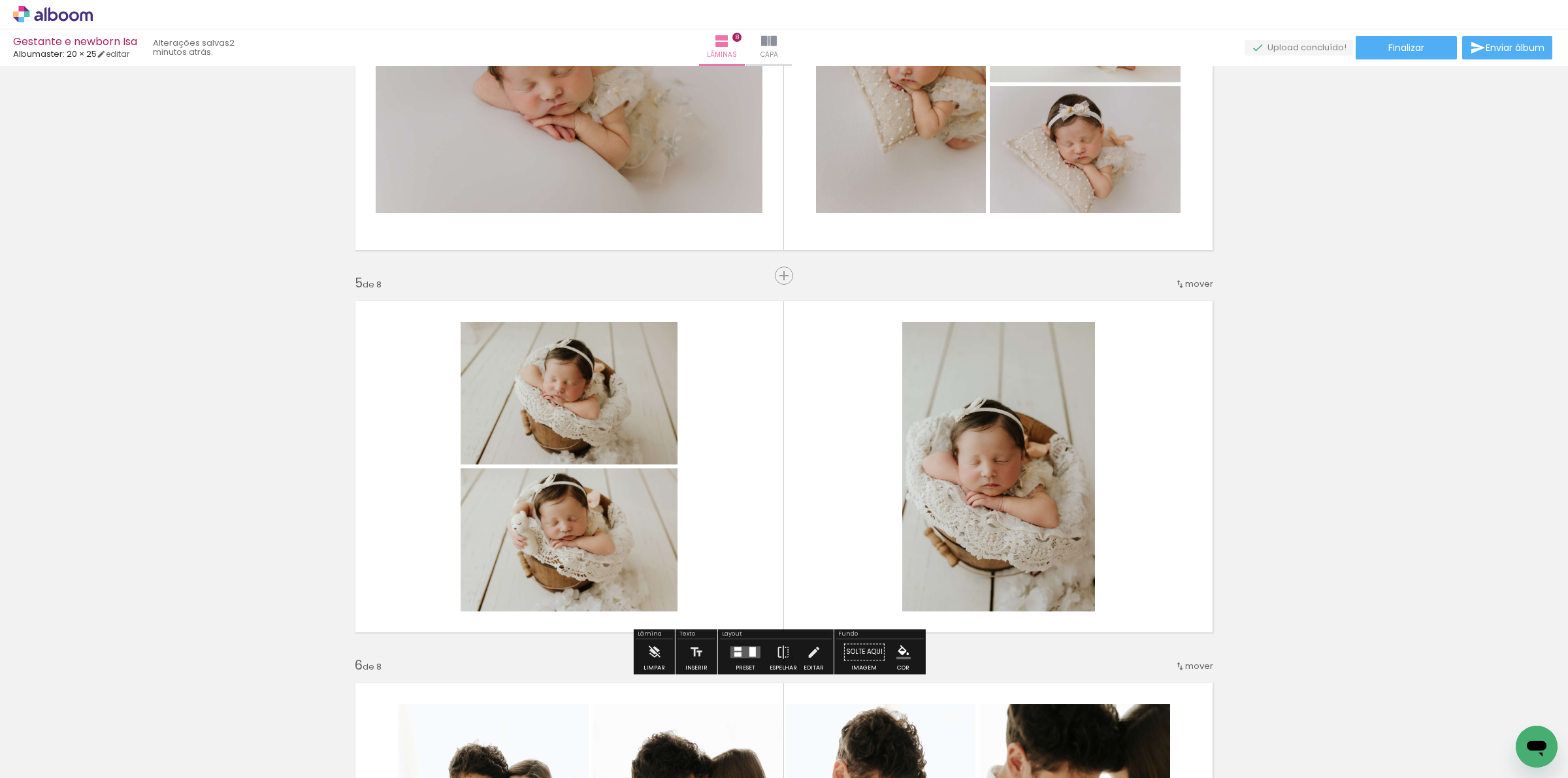
click at [749, 648] on div at bounding box center [752, 652] width 6 height 10
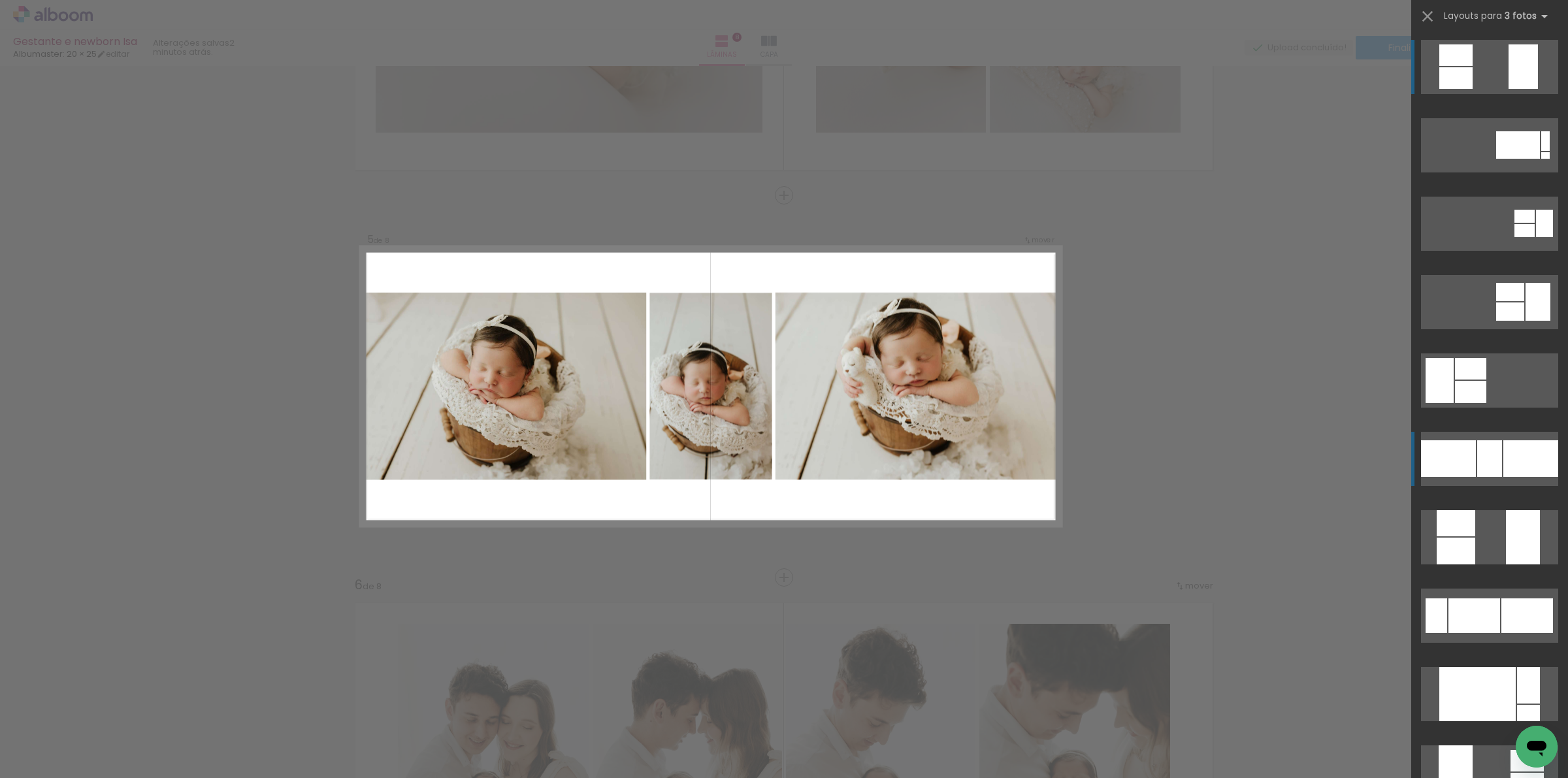
scroll to position [1425, 0]
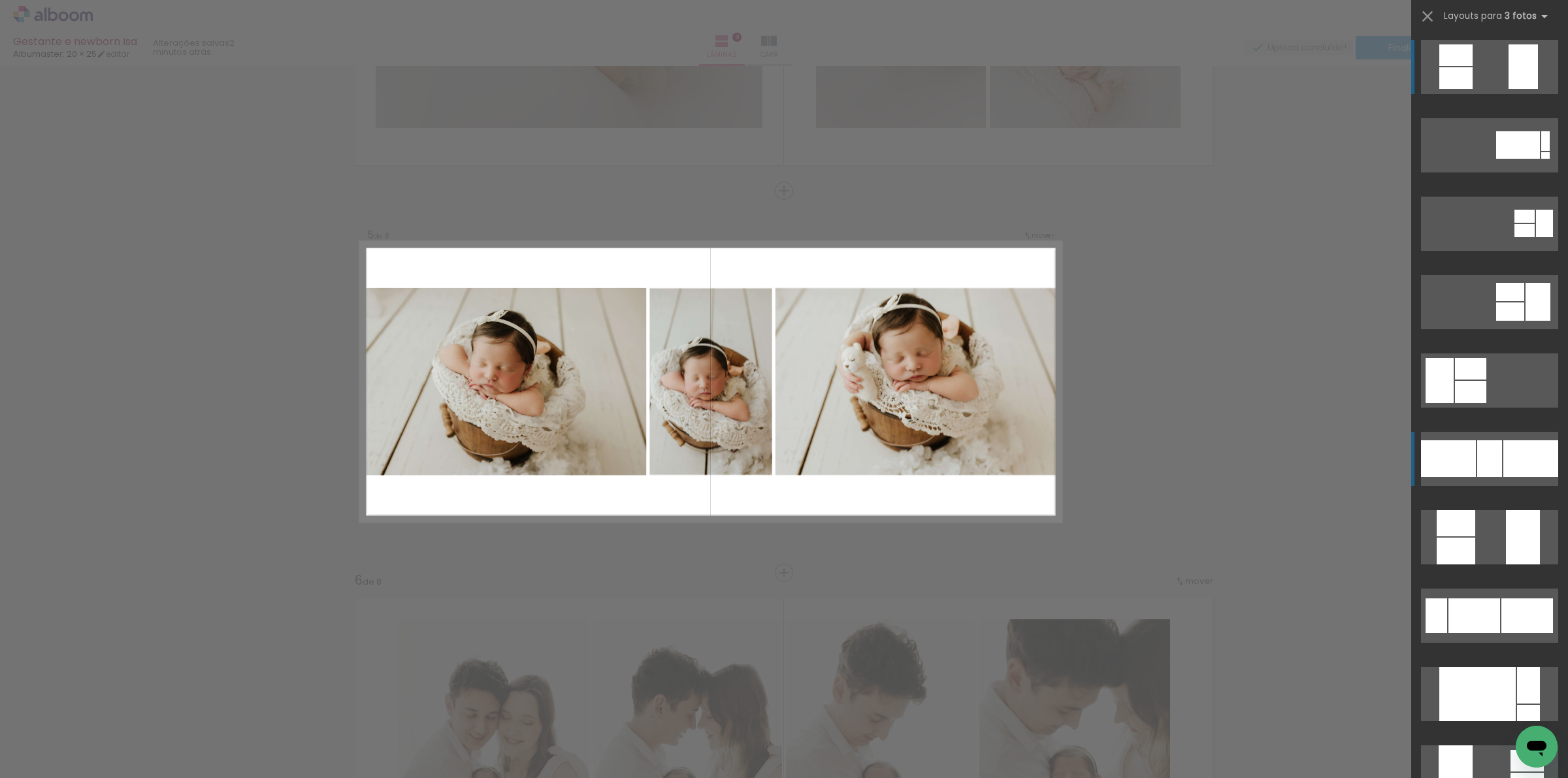
click at [1503, 446] on div at bounding box center [1531, 458] width 55 height 36
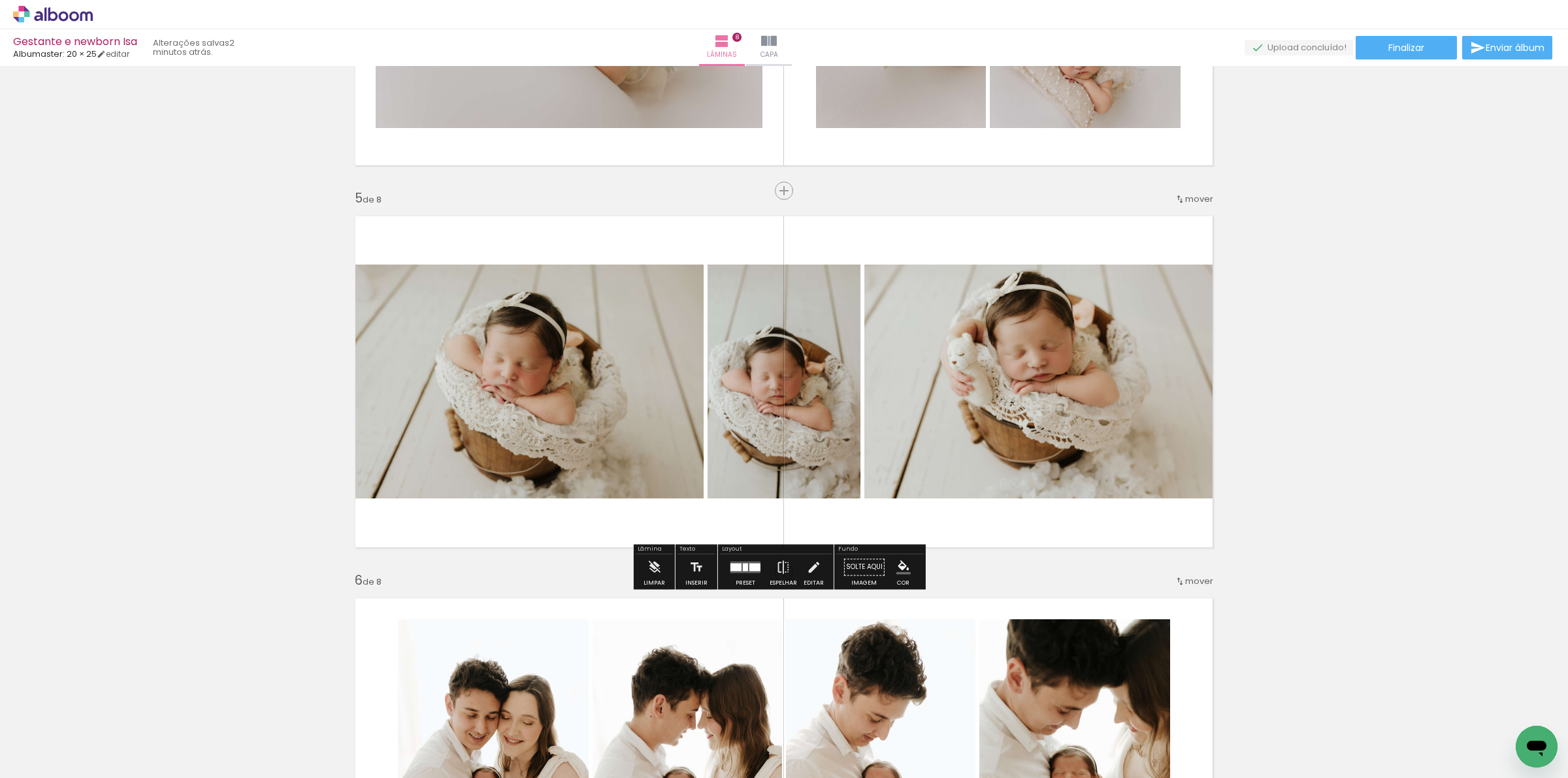
click at [755, 579] on div at bounding box center [746, 566] width 36 height 26
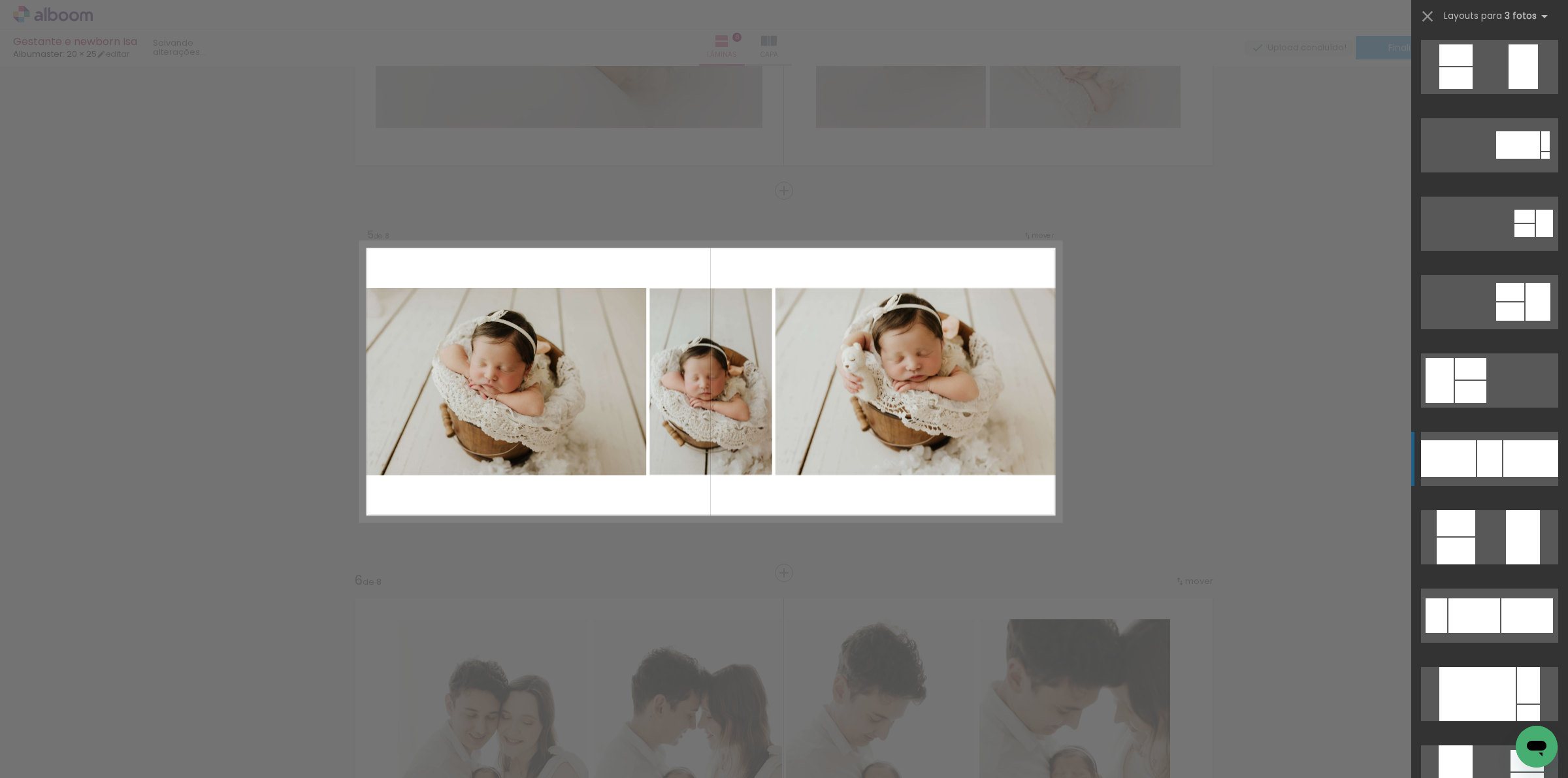
scroll to position [391, 0]
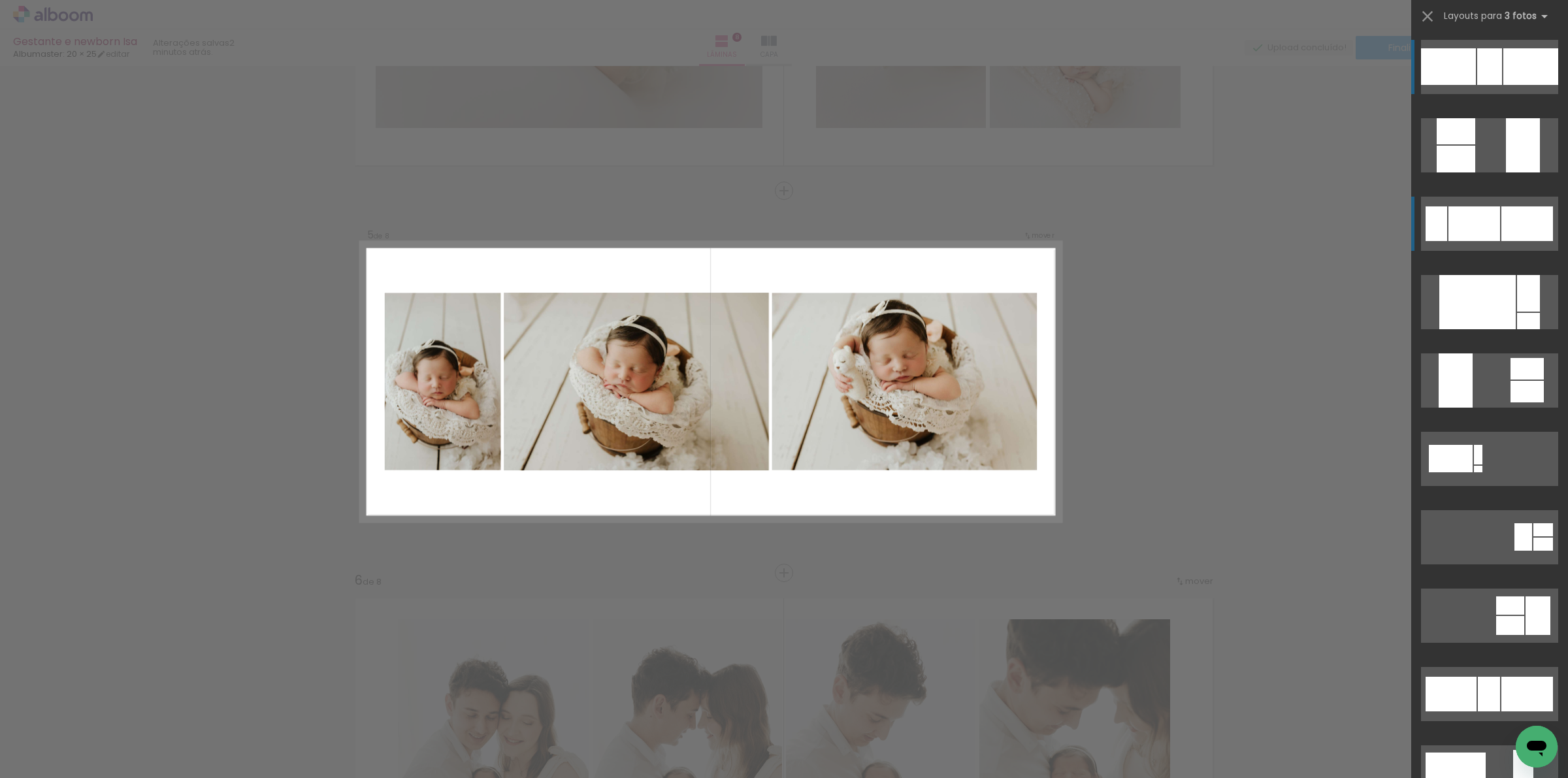
click at [1484, 85] on div at bounding box center [1489, 66] width 25 height 36
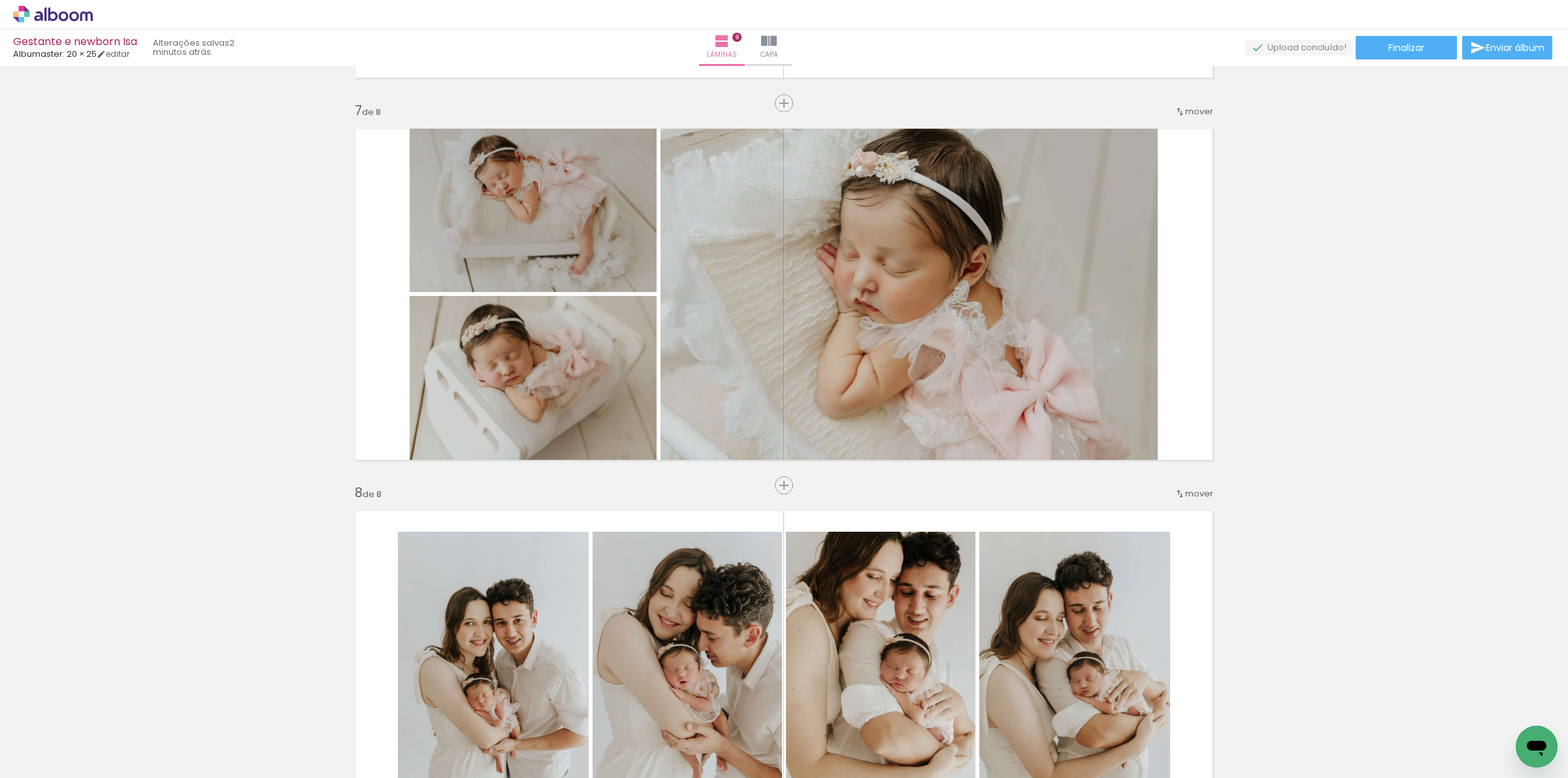
scroll to position [2160, 0]
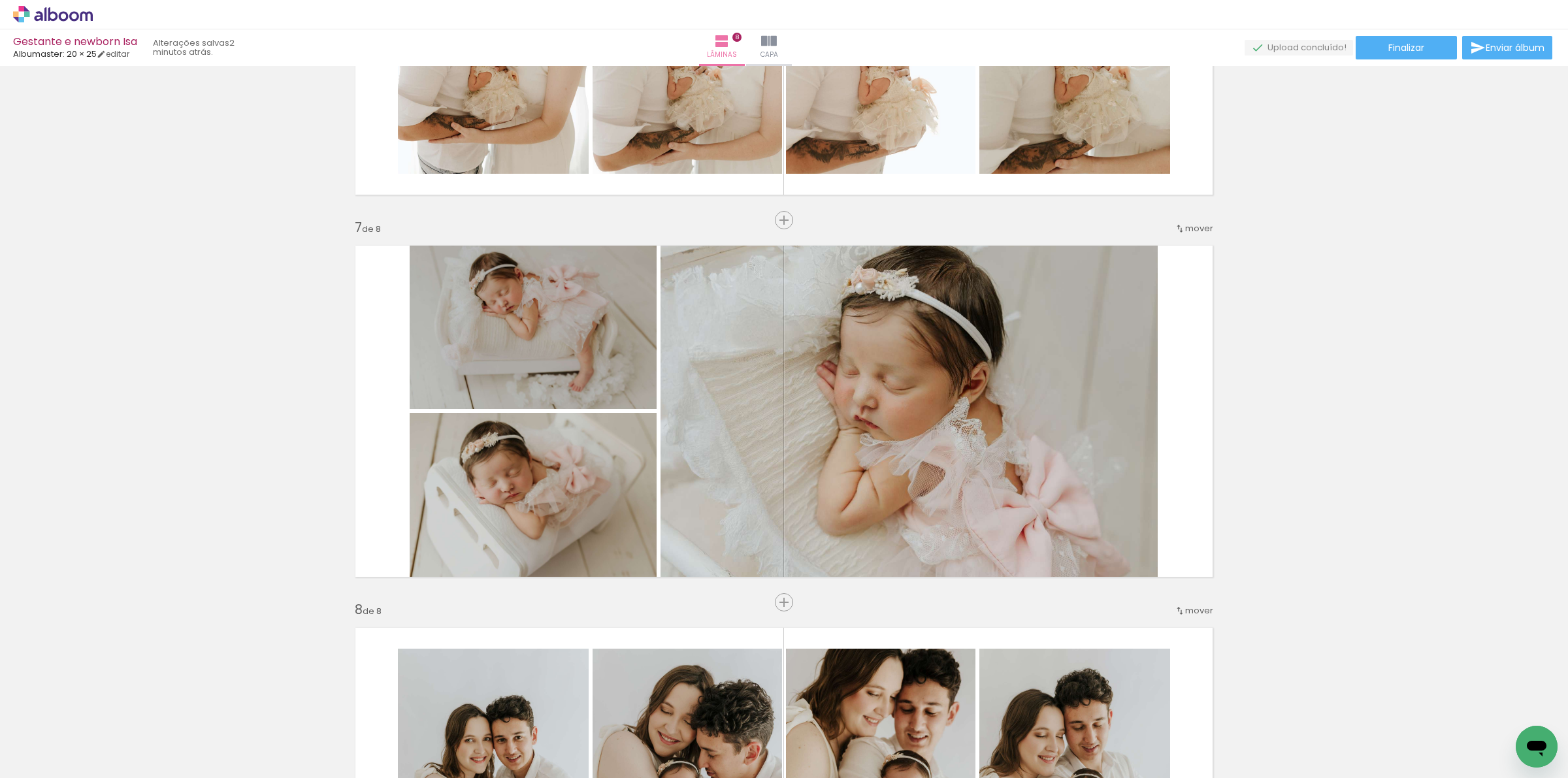
click at [1197, 616] on div "mover" at bounding box center [1194, 610] width 39 height 22
click at [1173, 673] on paper-item "antes da 4" at bounding box center [1159, 672] width 99 height 22
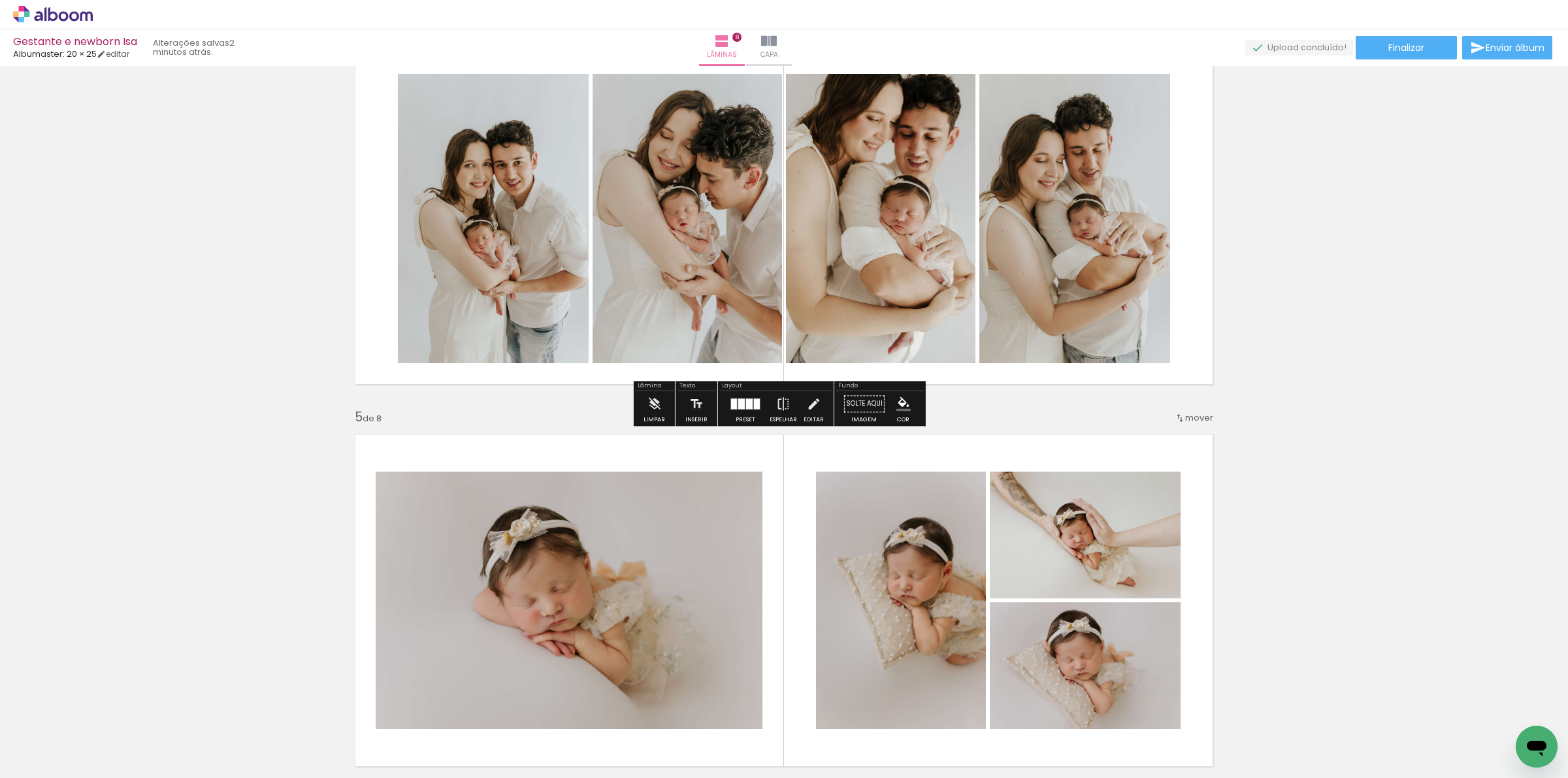
scroll to position [961, 0]
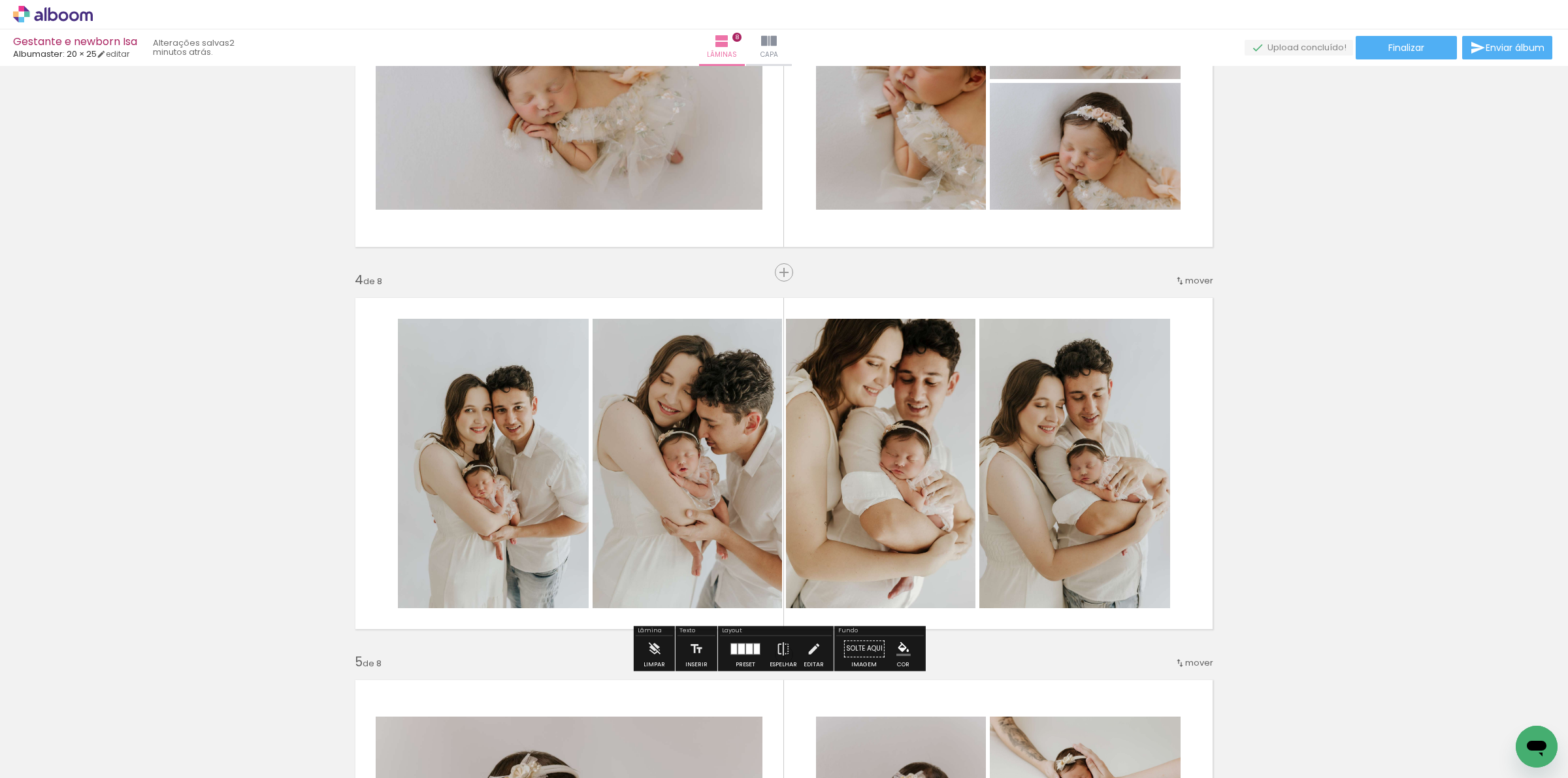
click at [1177, 273] on div "mover" at bounding box center [1194, 280] width 39 height 22
click at [1174, 381] on paper-item "depois da 6" at bounding box center [1159, 386] width 99 height 22
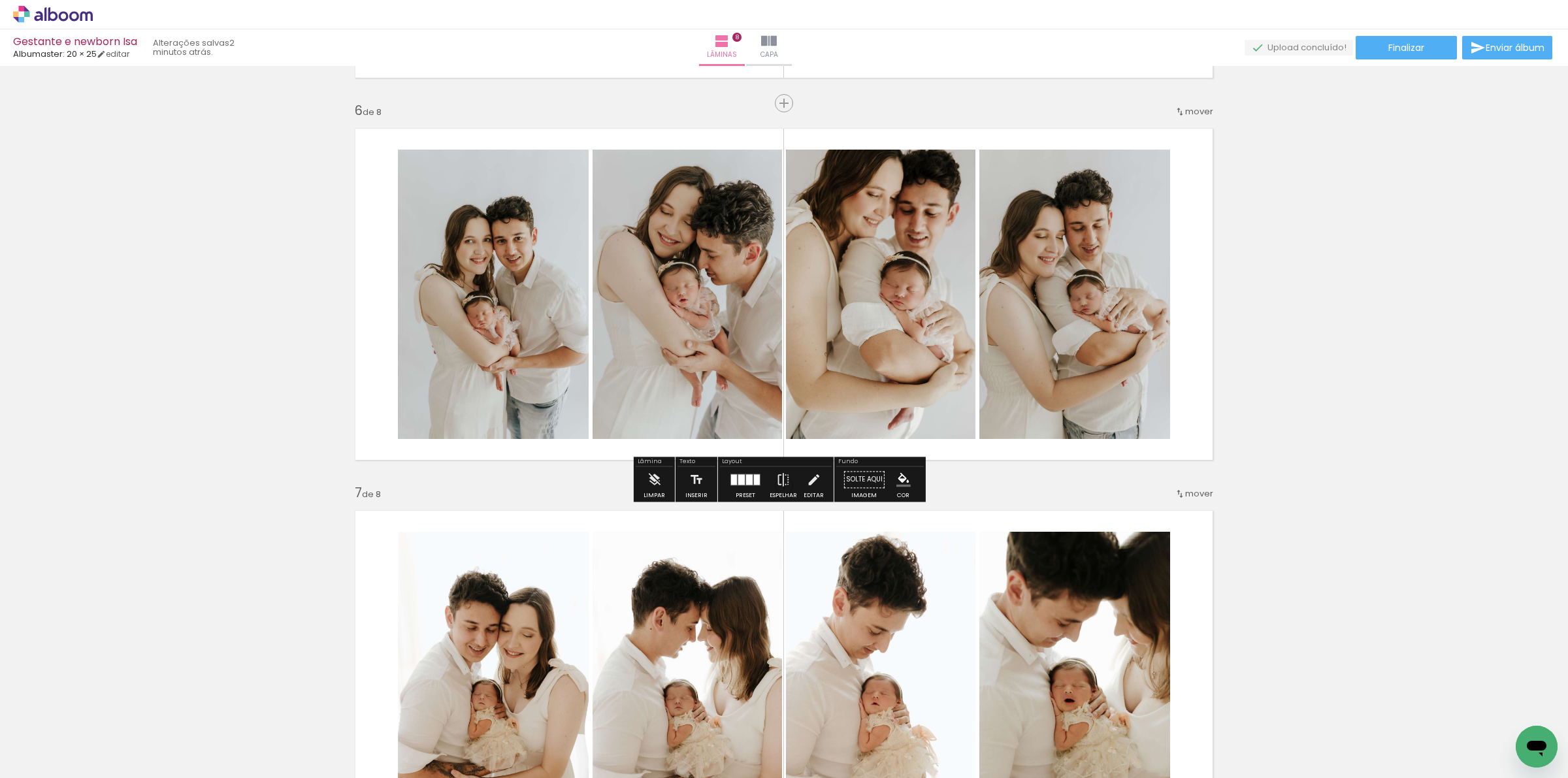
scroll to position [1888, 0]
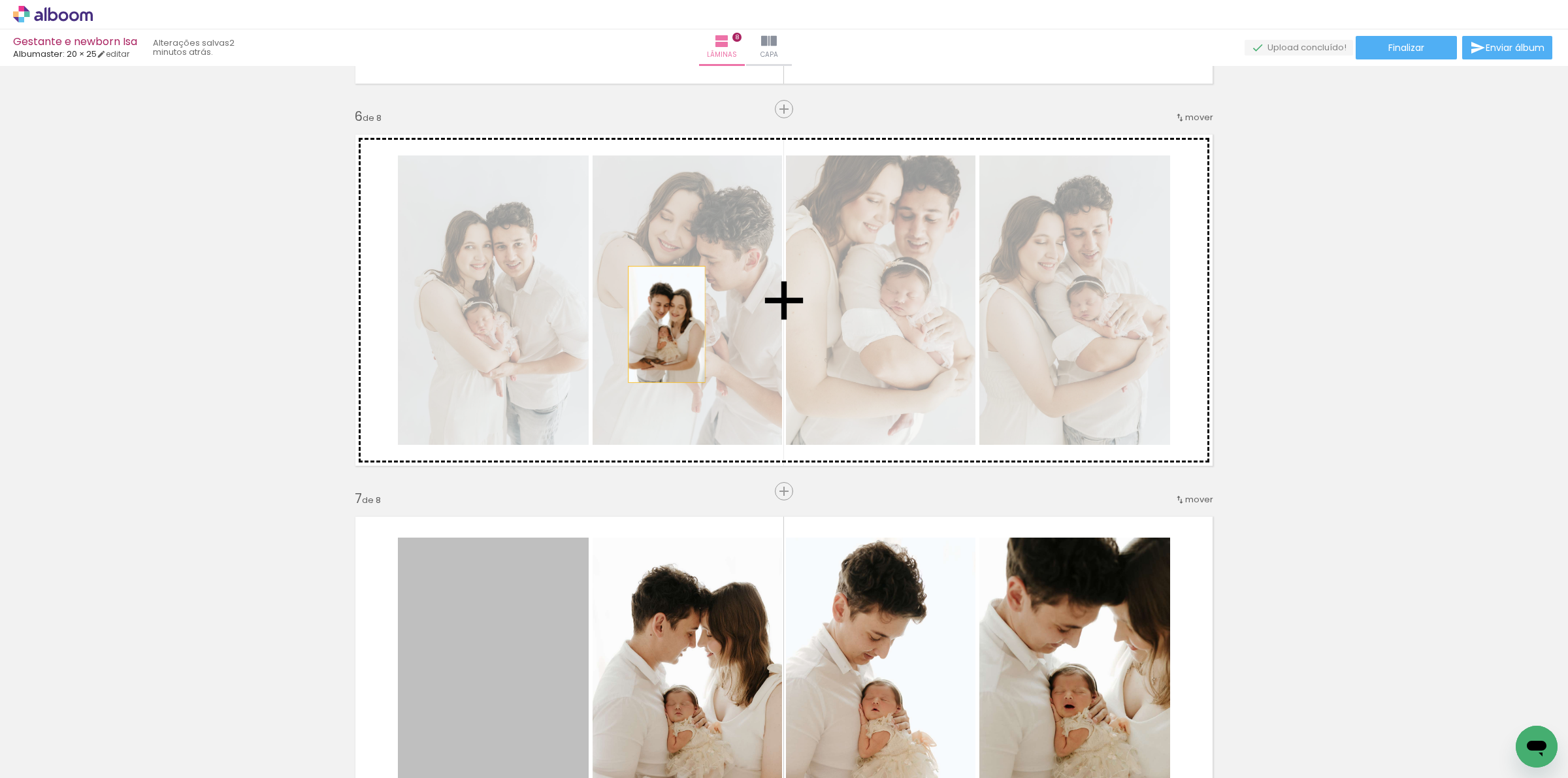
drag, startPoint x: 500, startPoint y: 616, endPoint x: 663, endPoint y: 536, distance: 181.6
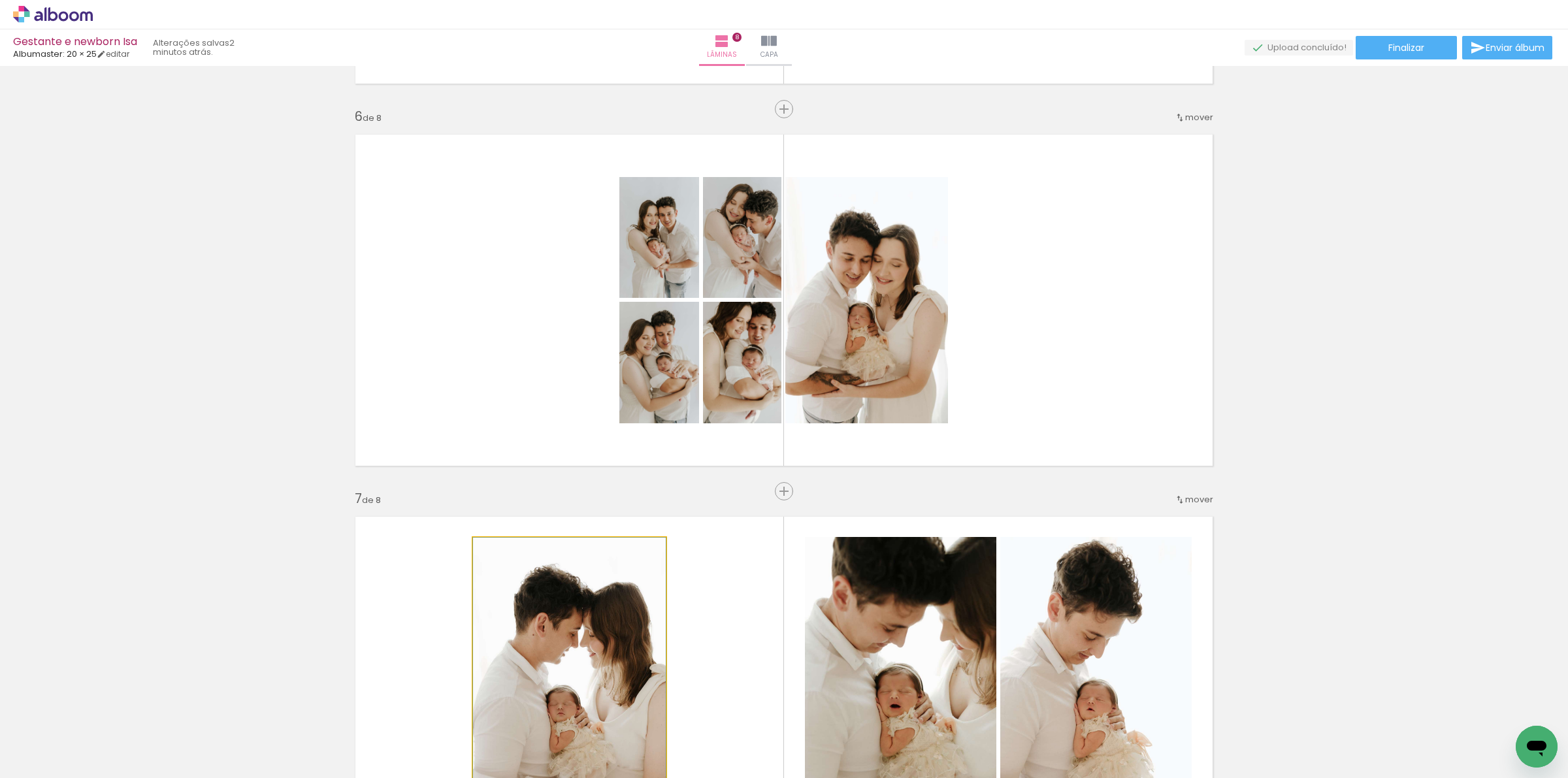
drag, startPoint x: 546, startPoint y: 617, endPoint x: 579, endPoint y: 587, distance: 44.6
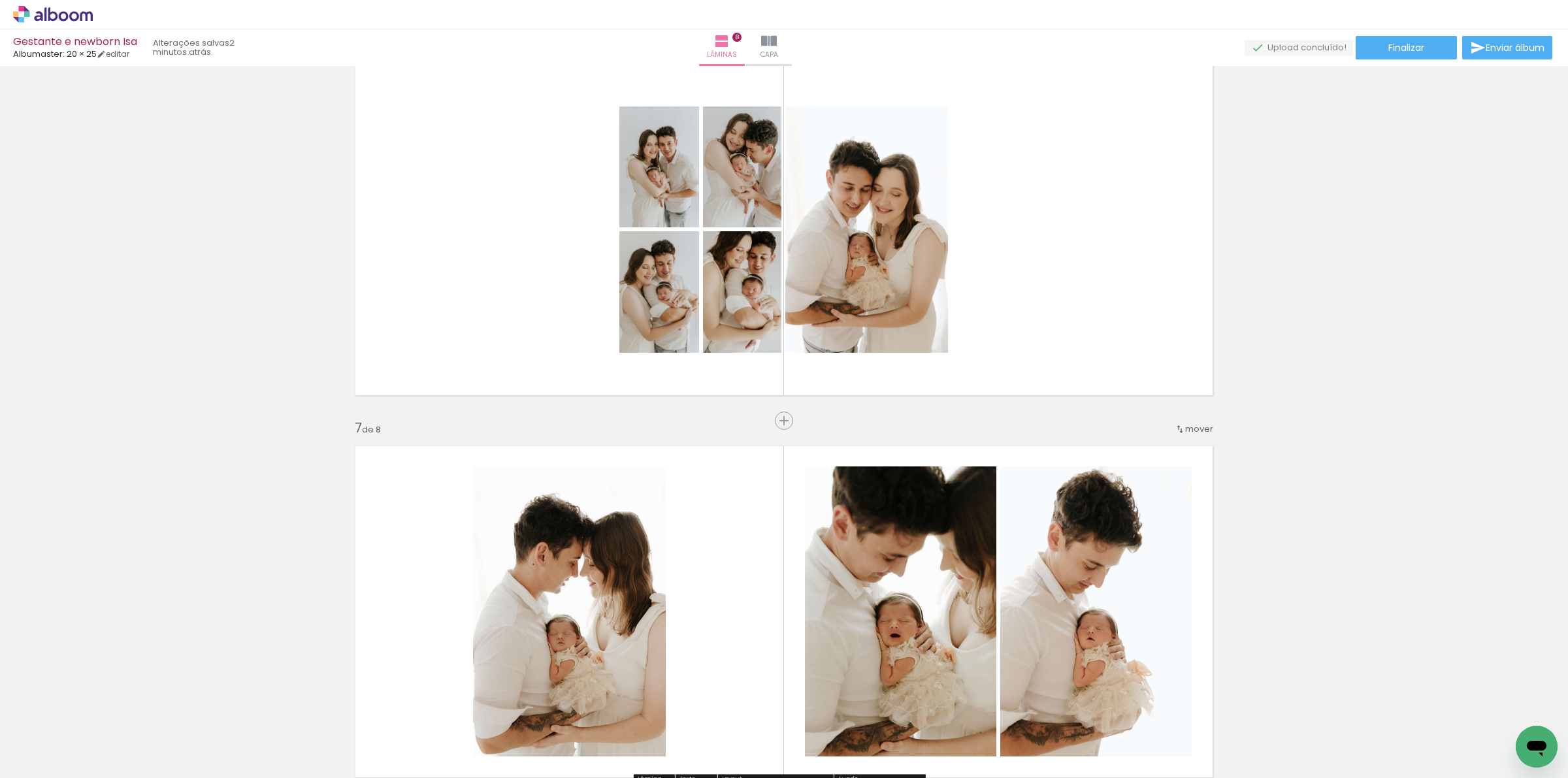
scroll to position [2052, 0]
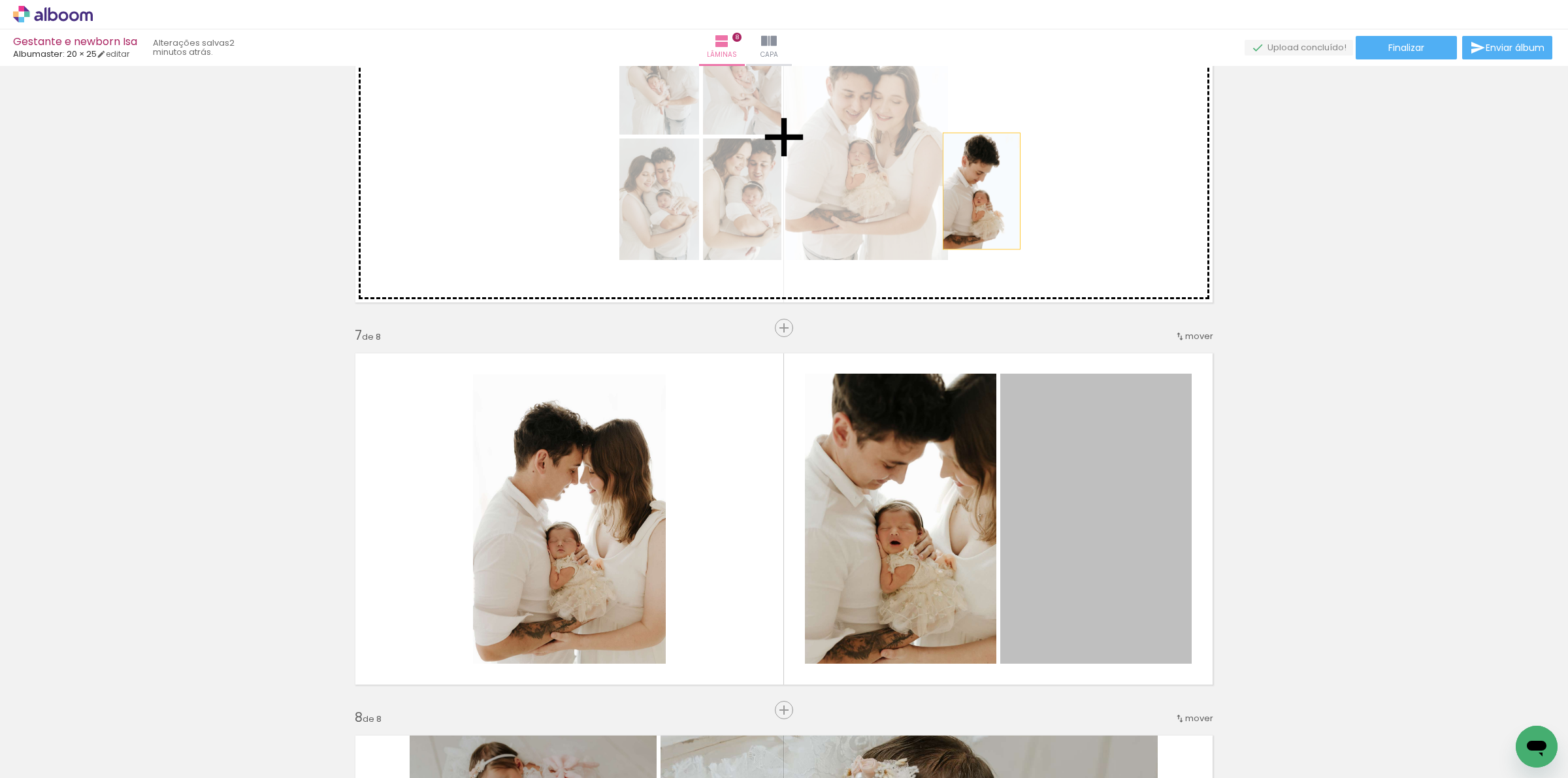
drag, startPoint x: 1118, startPoint y: 523, endPoint x: 975, endPoint y: 190, distance: 362.4
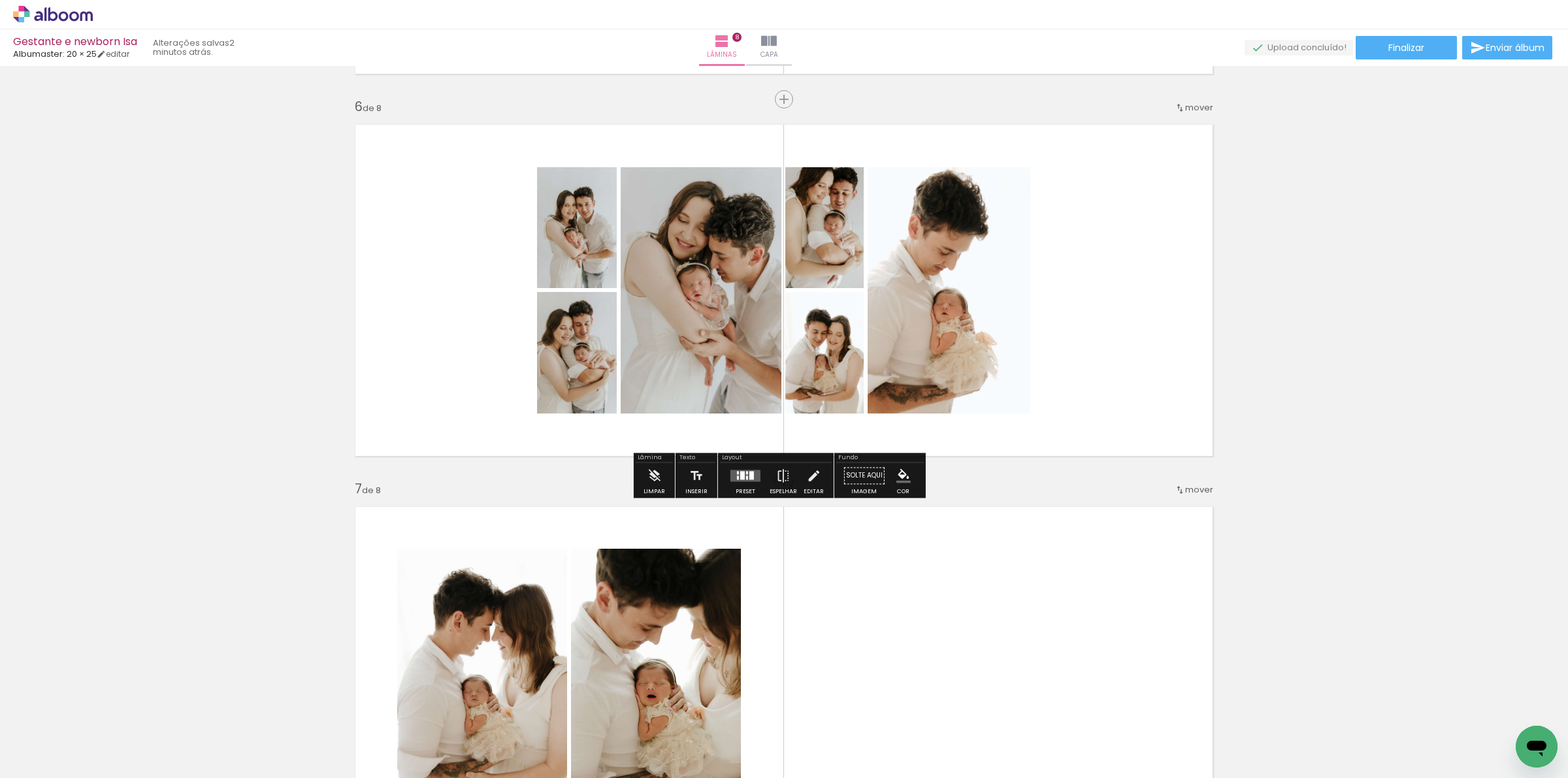
scroll to position [1888, 0]
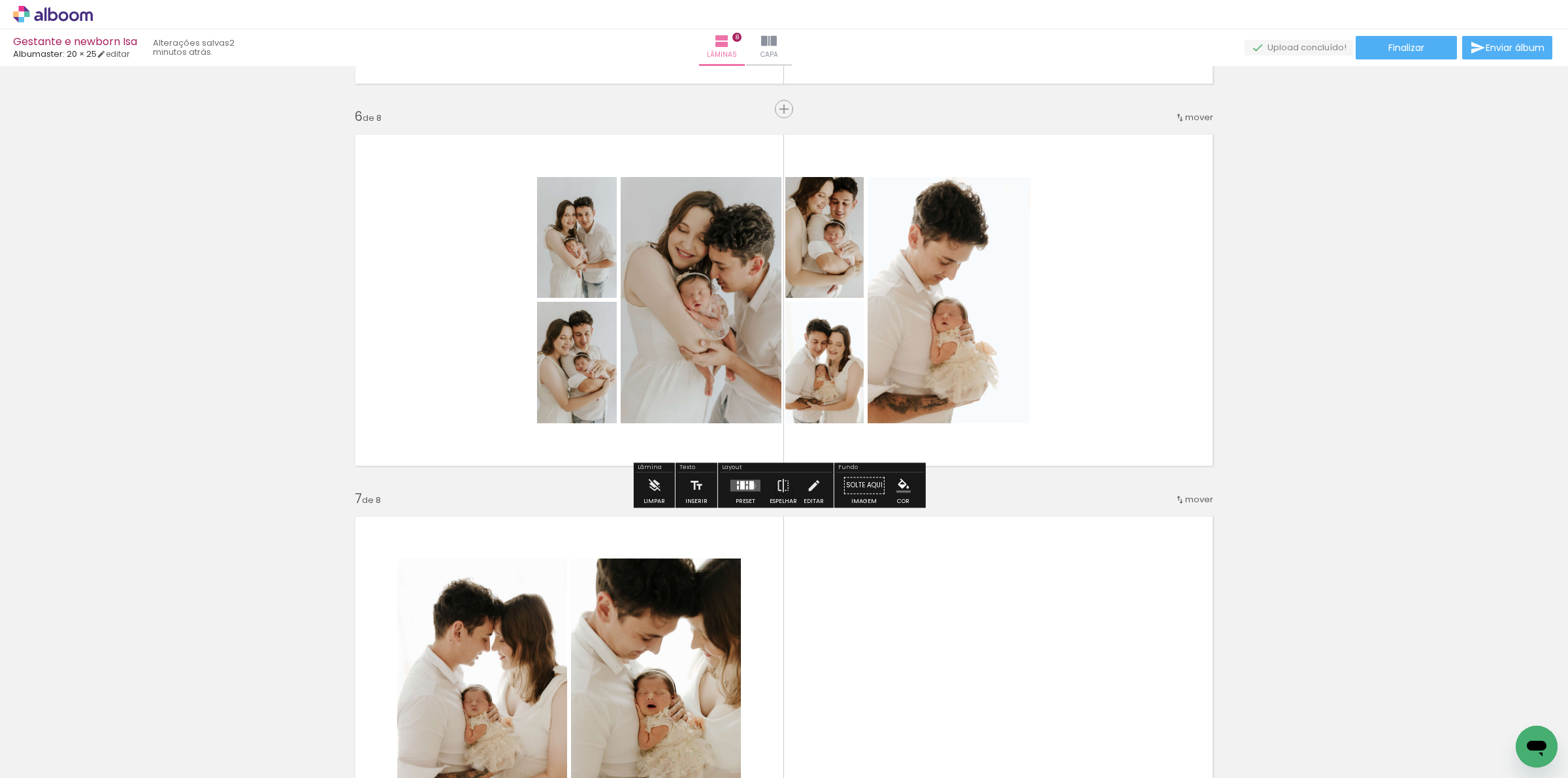
click at [749, 485] on div at bounding box center [752, 485] width 5 height 8
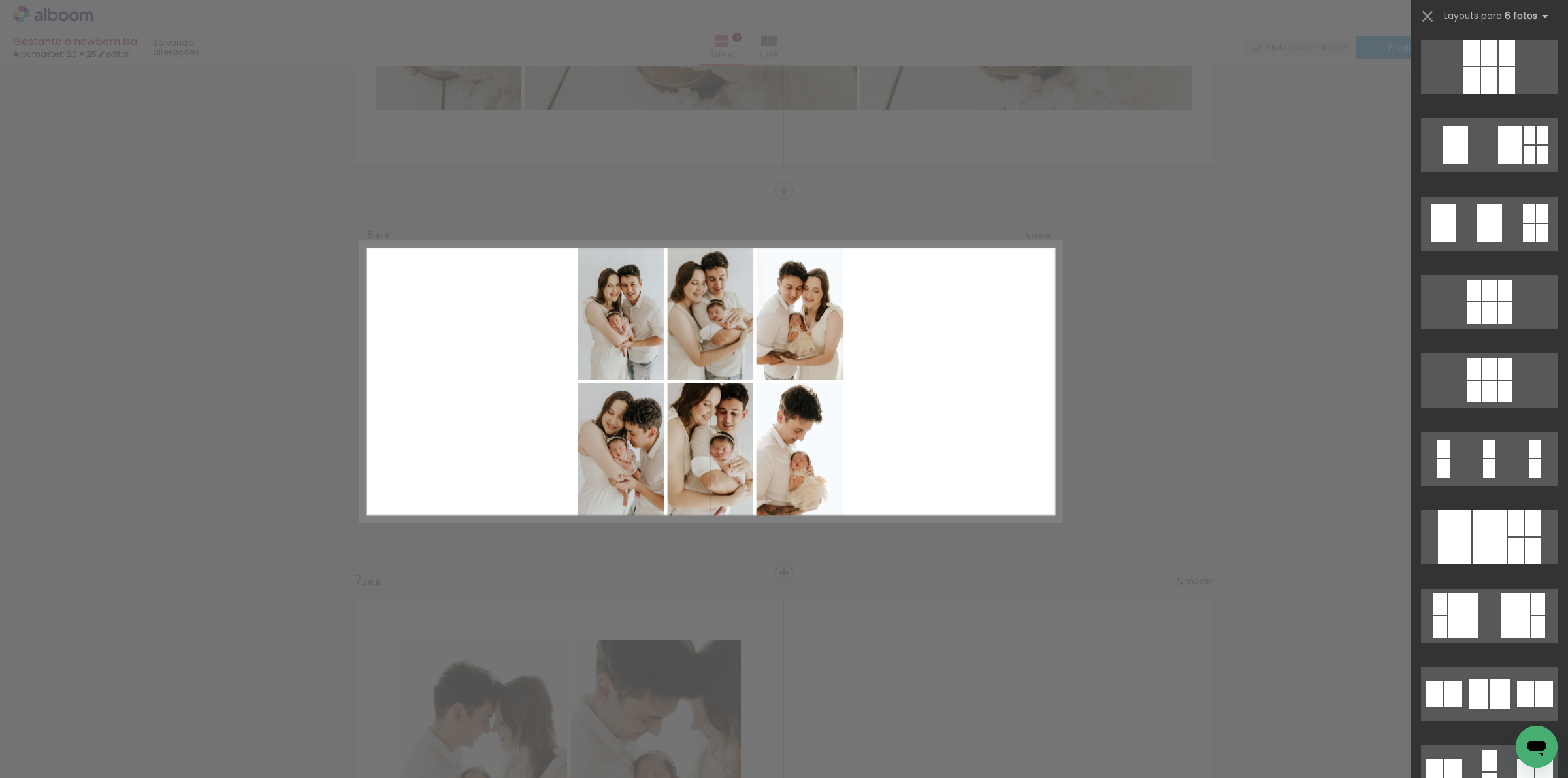
scroll to position [2041, 0]
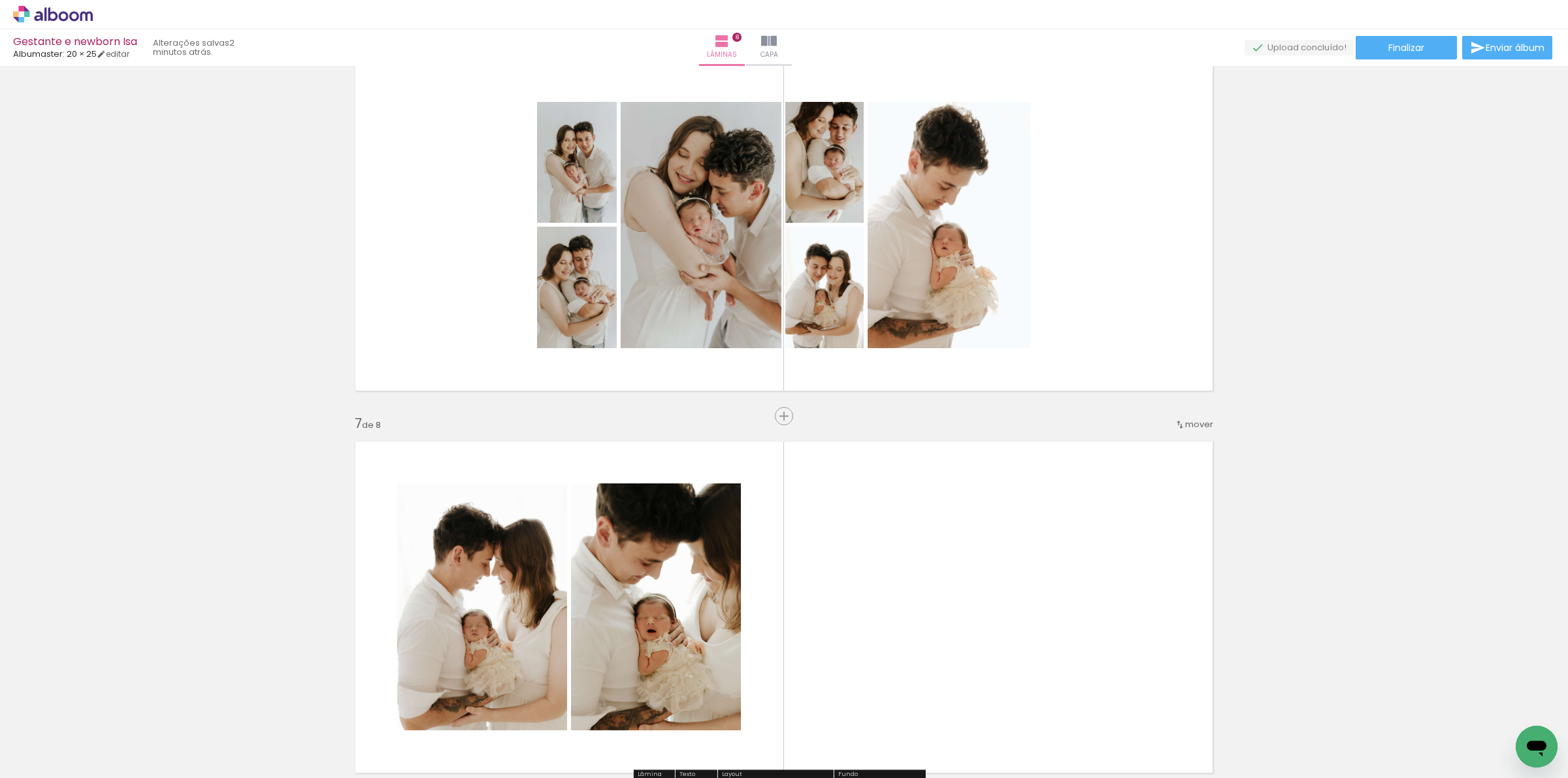
scroll to position [1970, 0]
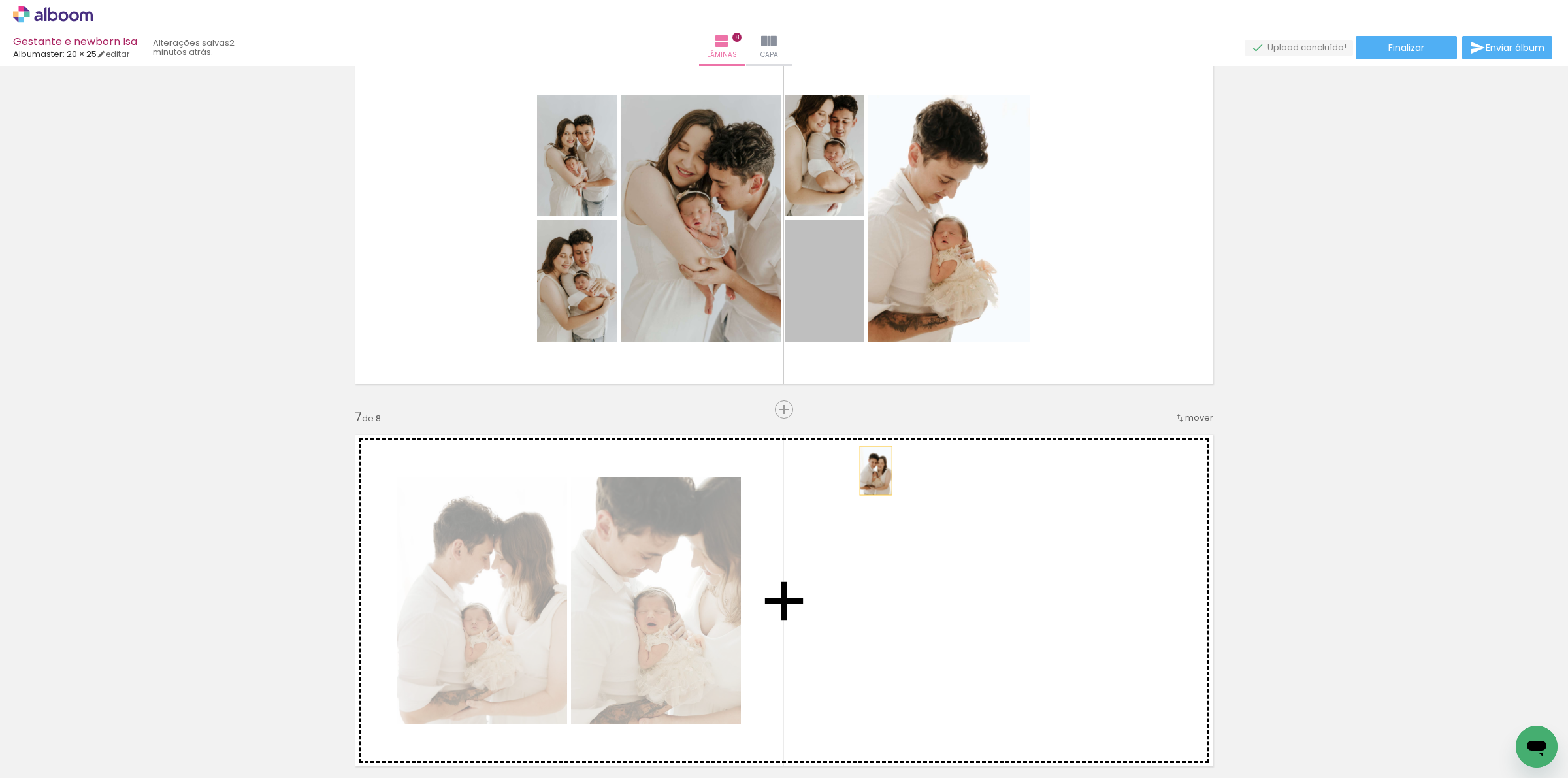
drag, startPoint x: 822, startPoint y: 318, endPoint x: 873, endPoint y: 477, distance: 167.0
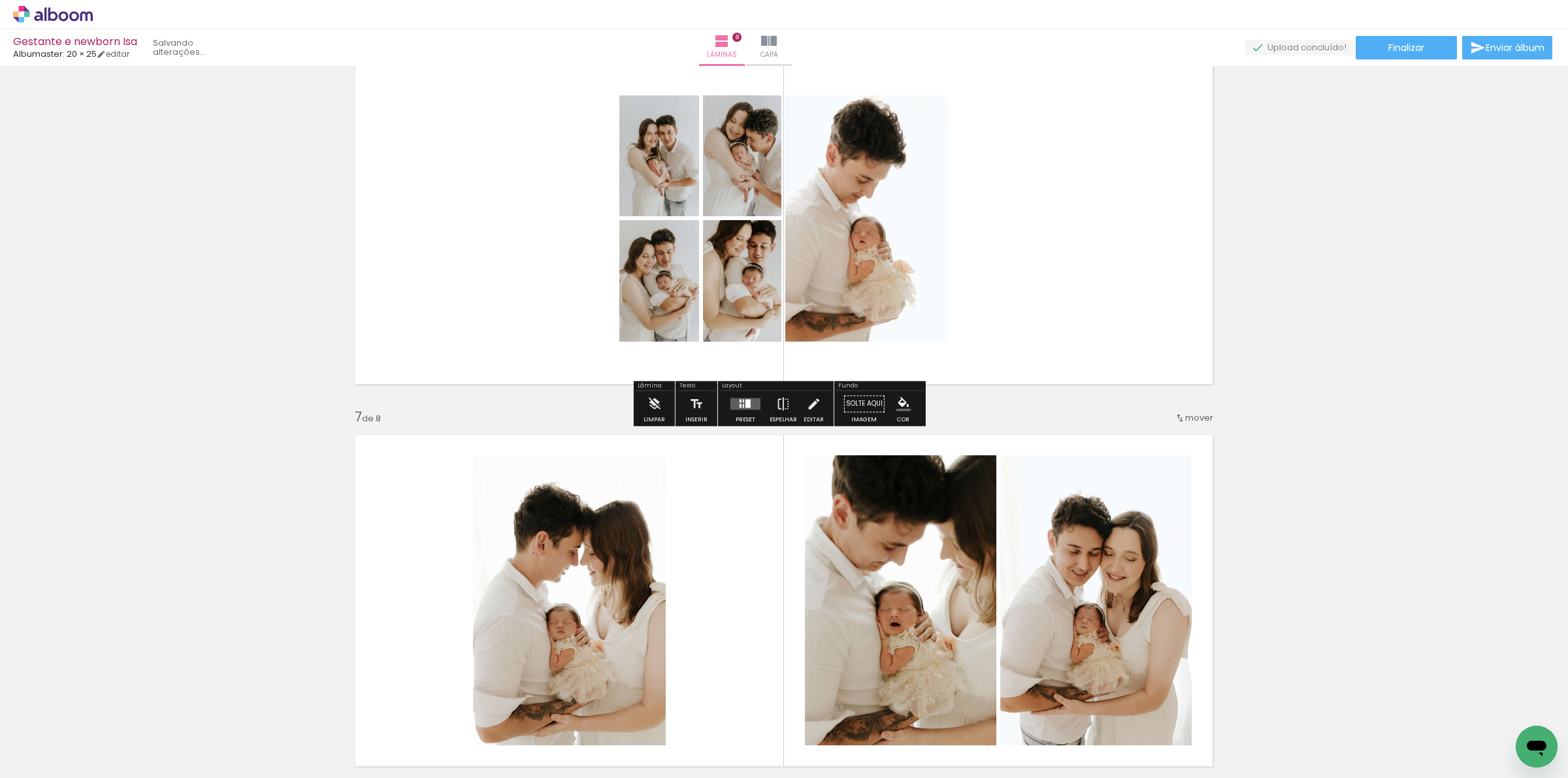
click at [745, 398] on quentale-layouter at bounding box center [745, 404] width 30 height 12
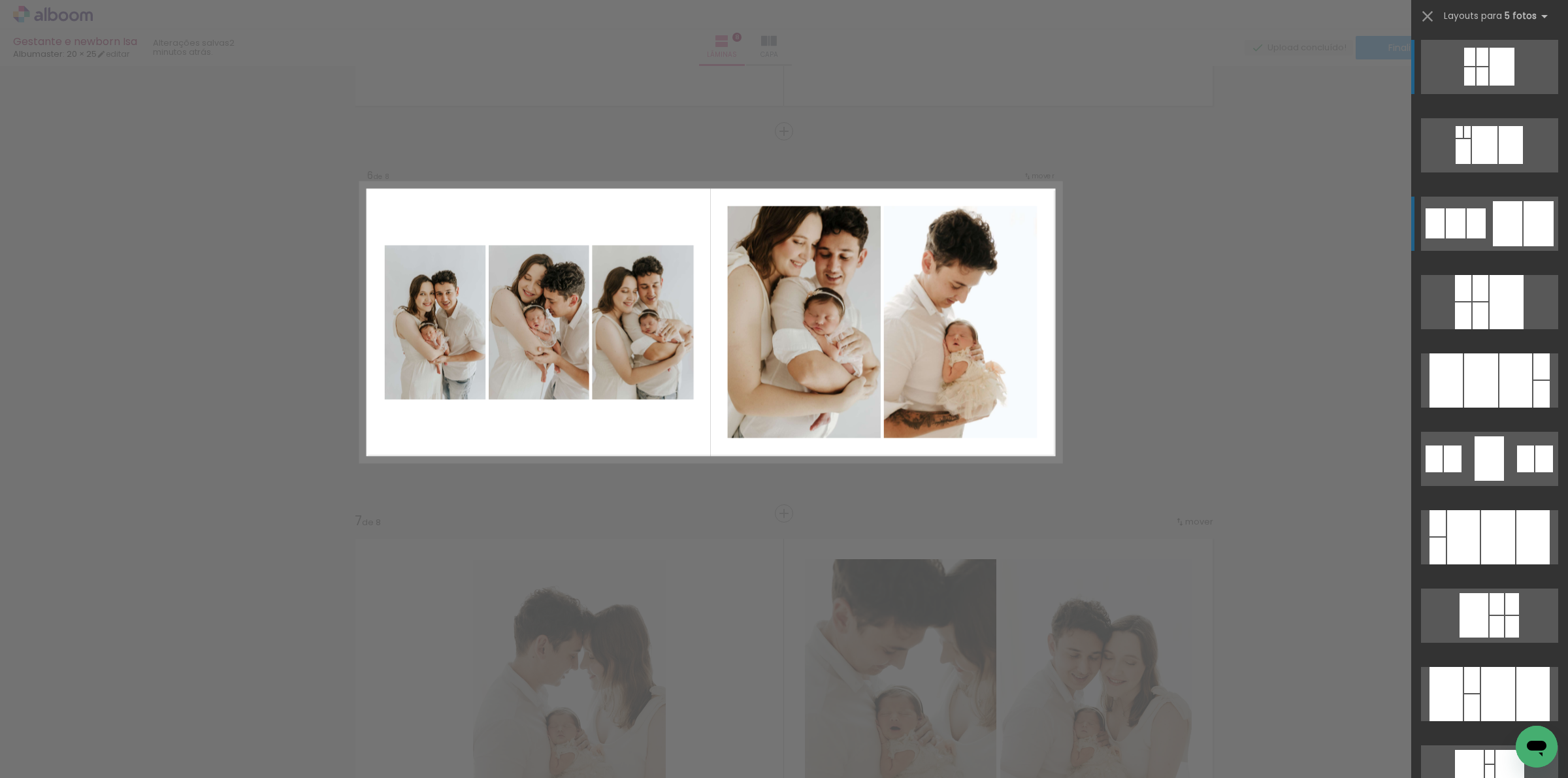
scroll to position [1807, 0]
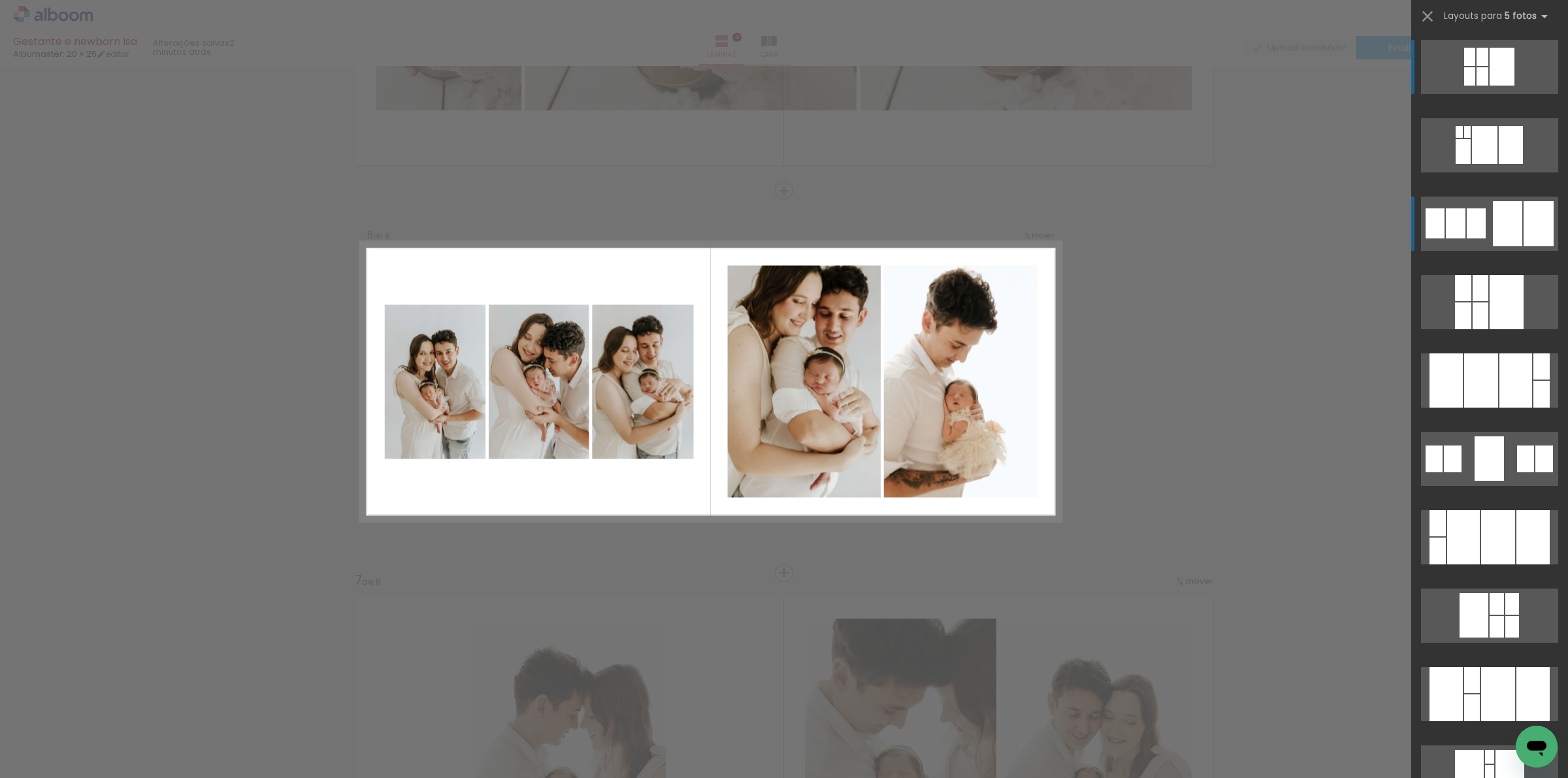
click at [1523, 164] on div at bounding box center [1510, 145] width 24 height 38
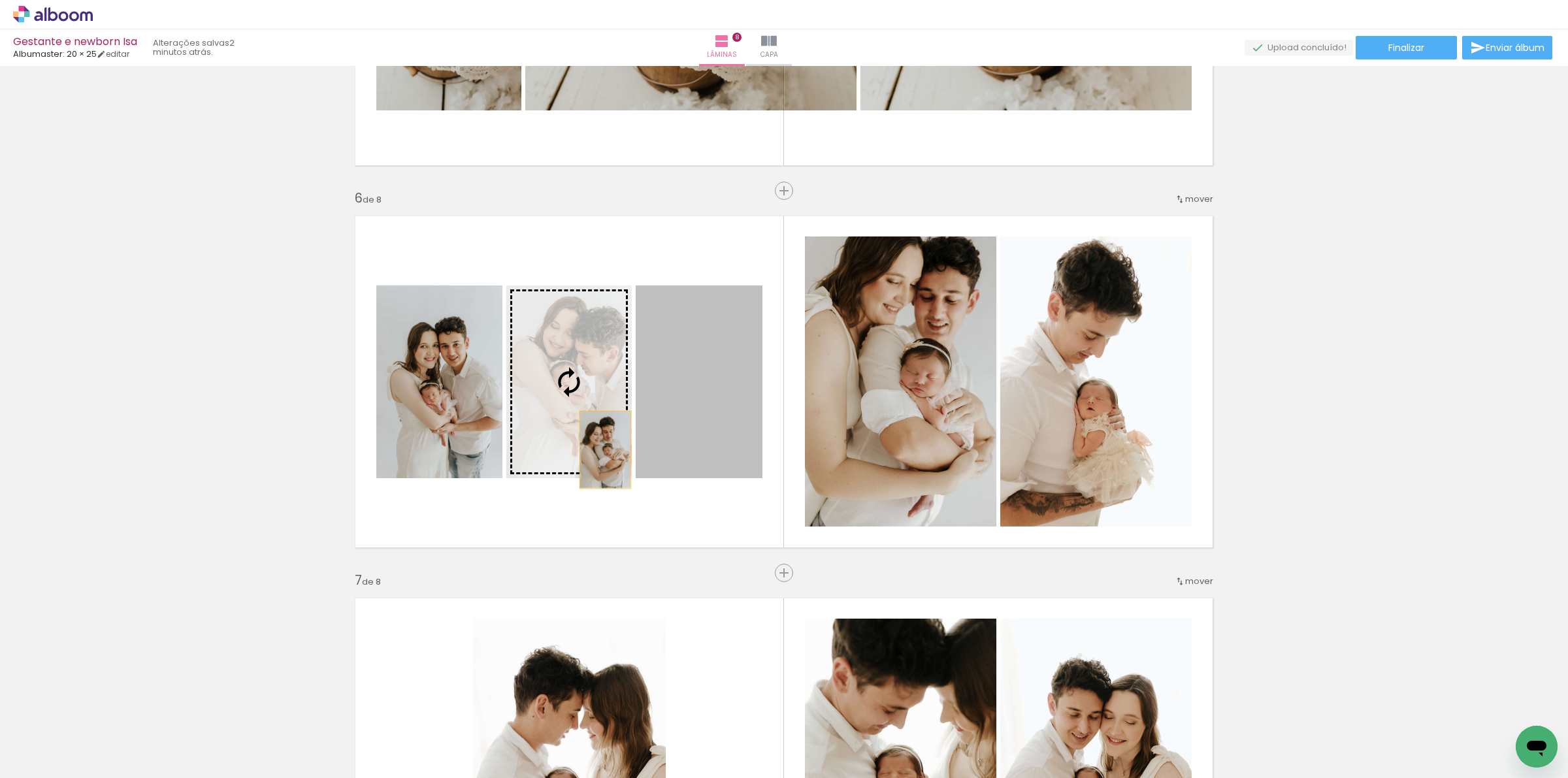
drag, startPoint x: 718, startPoint y: 433, endPoint x: 599, endPoint y: 449, distance: 120.1
click at [0, 0] on slot at bounding box center [0, 0] width 0 height 0
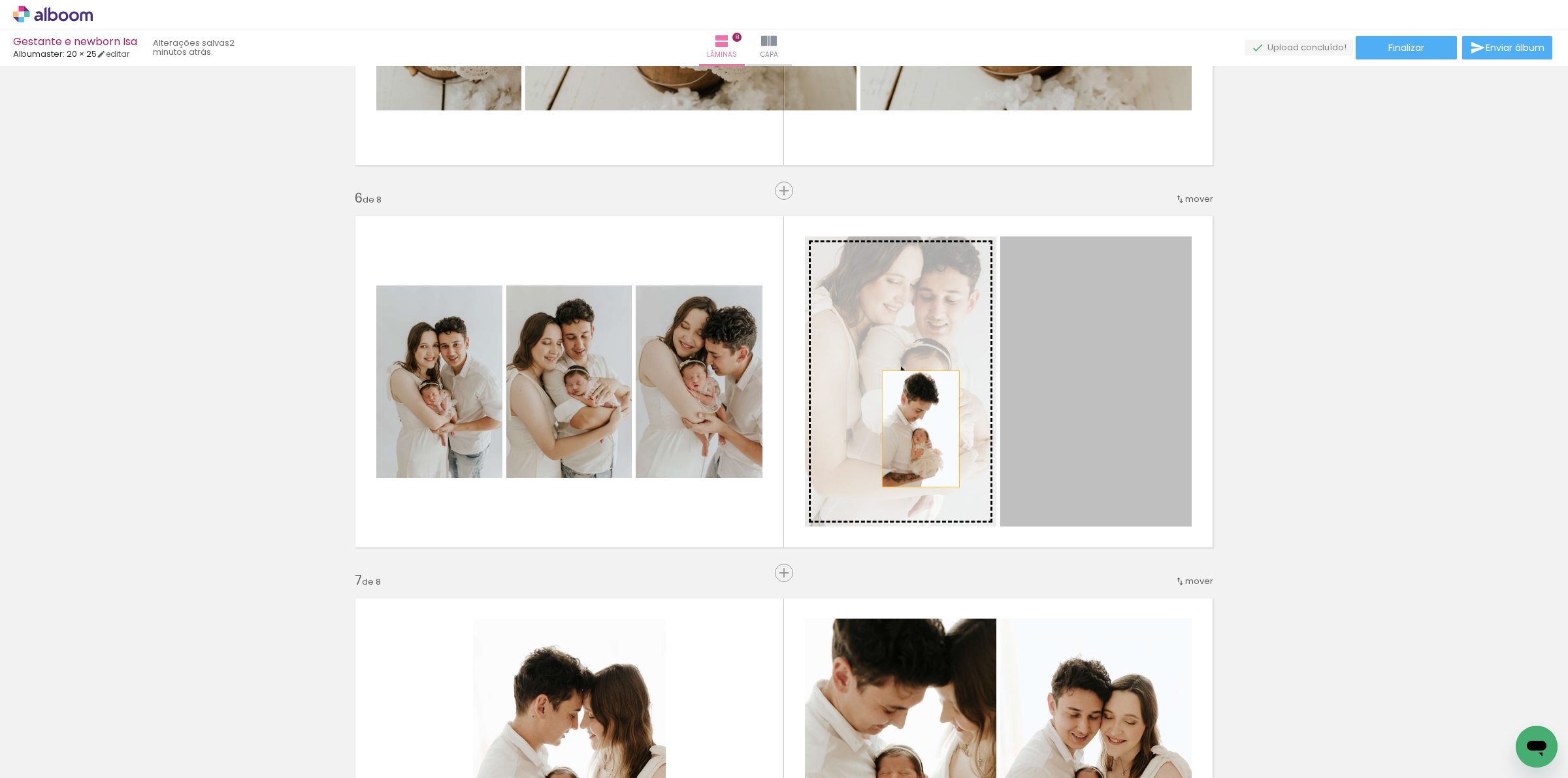
drag, startPoint x: 1104, startPoint y: 419, endPoint x: 915, endPoint y: 429, distance: 189.3
click at [0, 0] on slot at bounding box center [0, 0] width 0 height 0
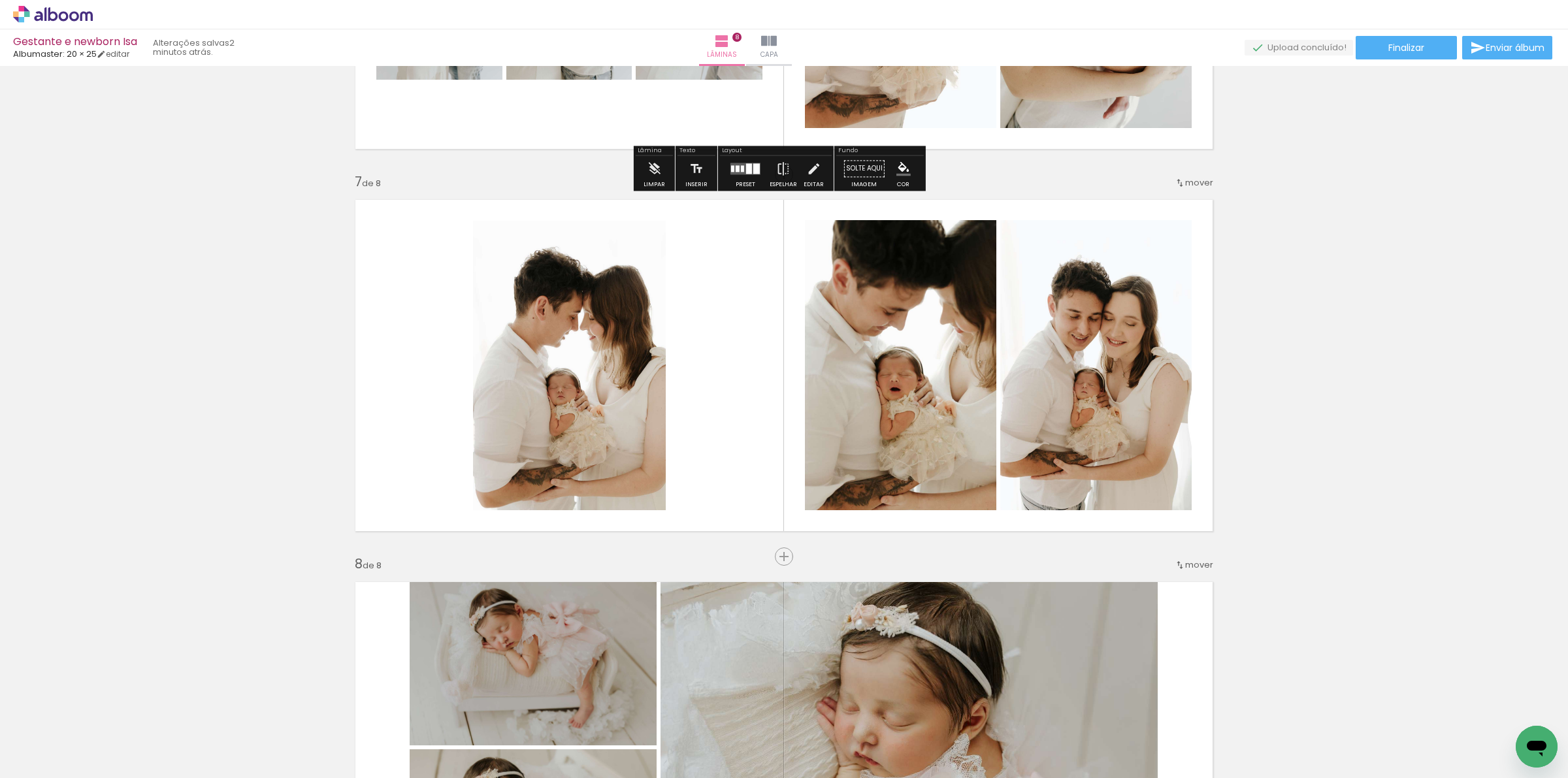
scroll to position [2215, 0]
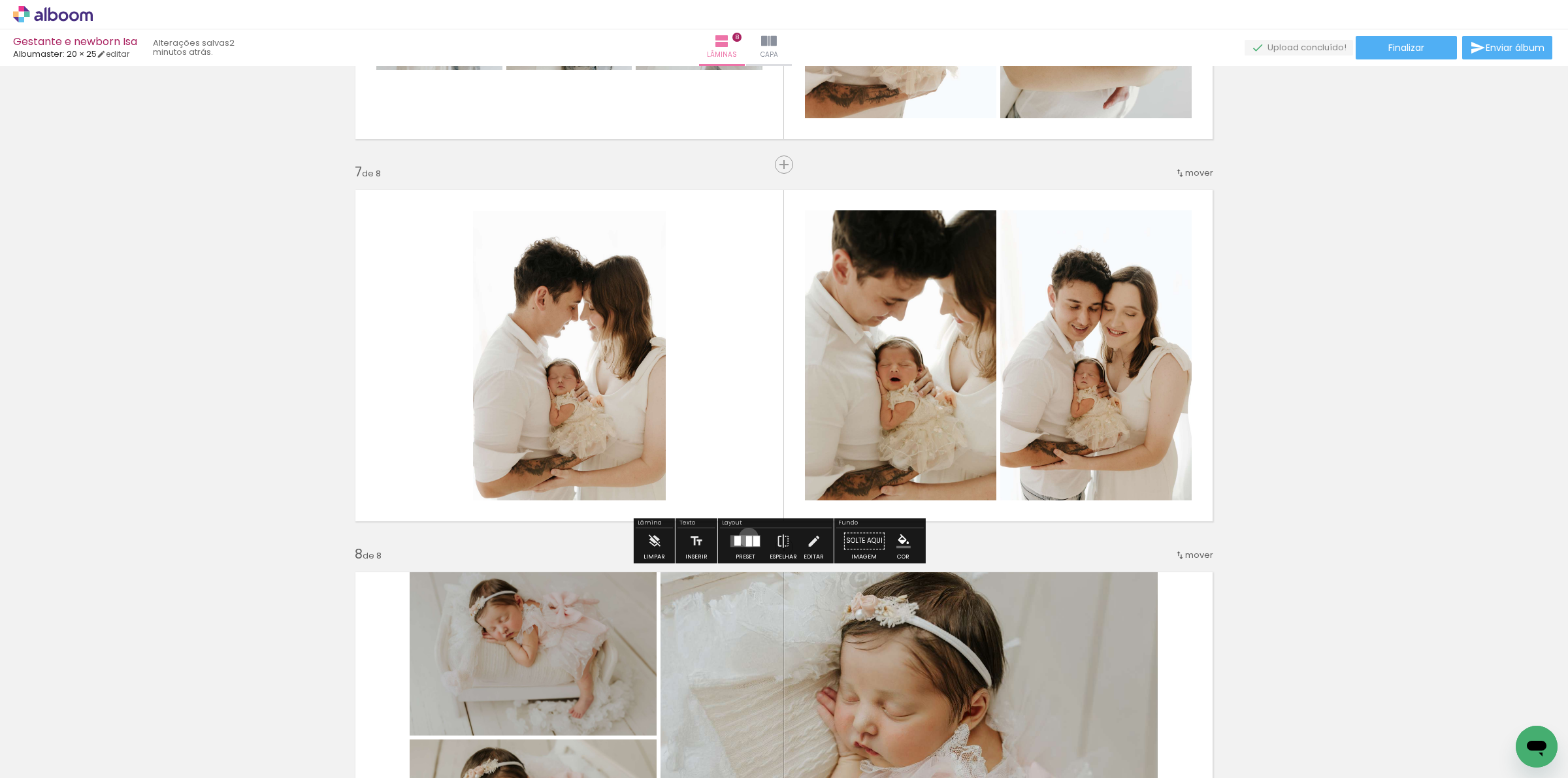
click at [746, 537] on div at bounding box center [748, 541] width 6 height 11
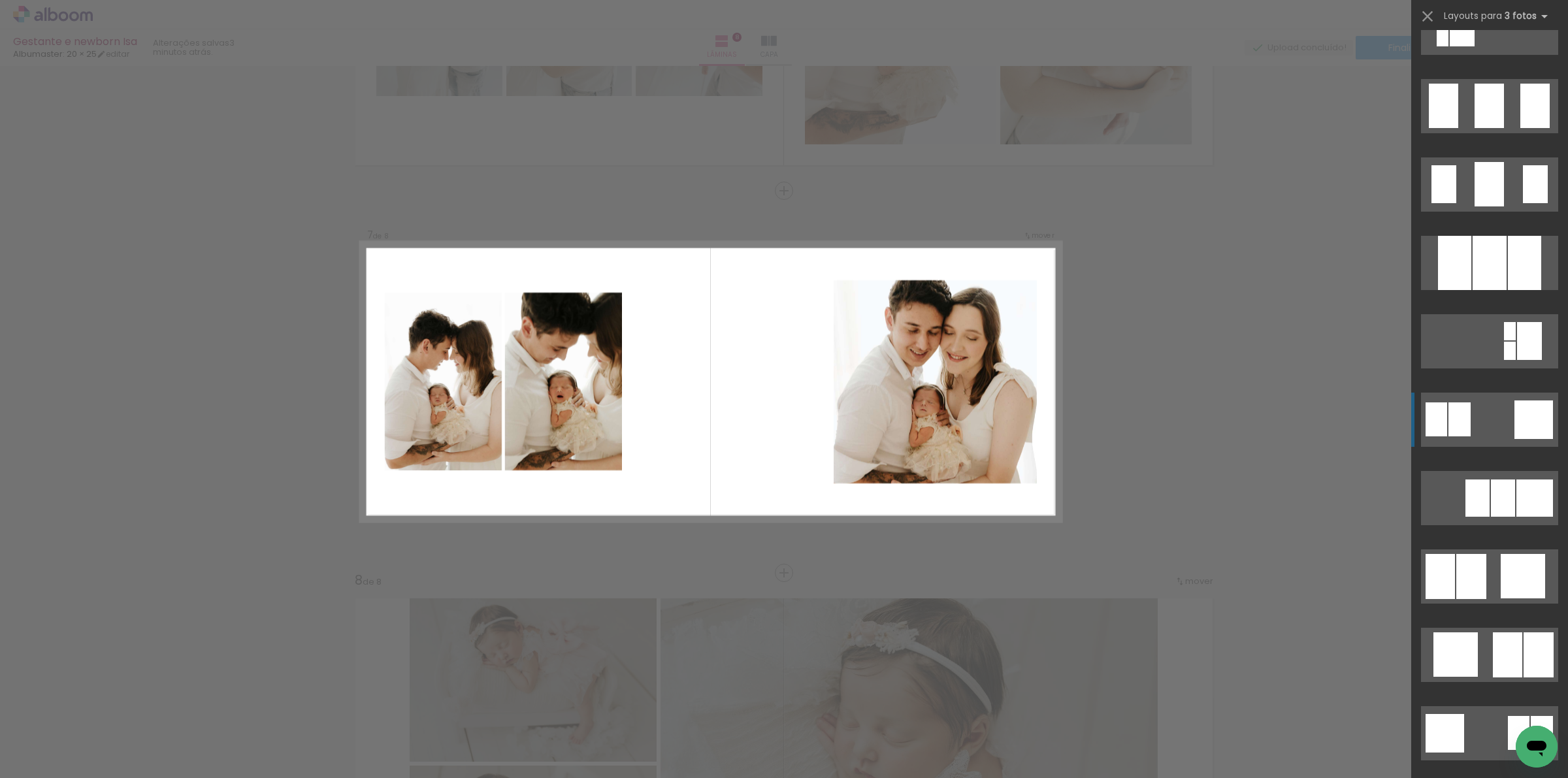
scroll to position [1143, 0]
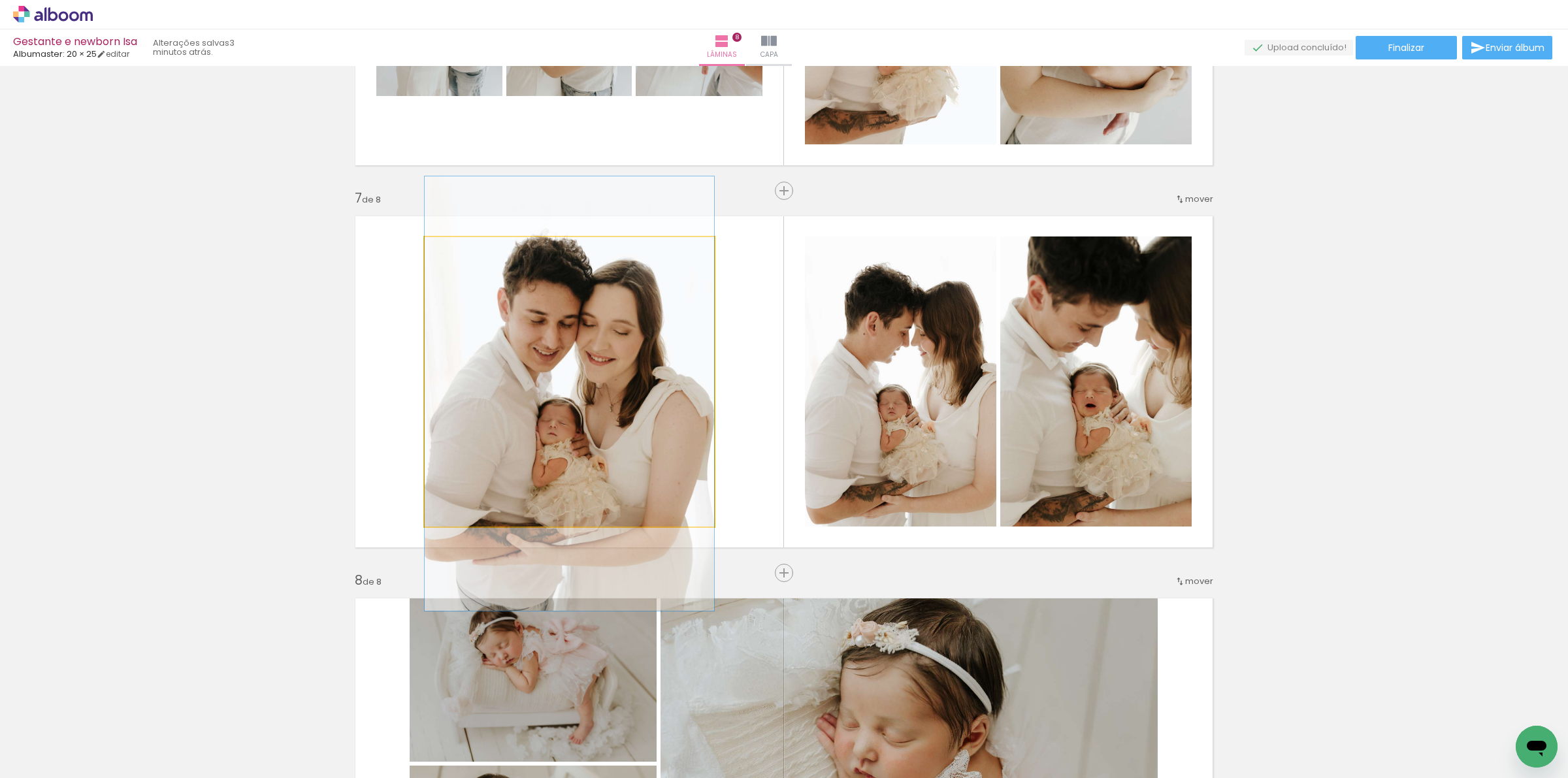
drag, startPoint x: 560, startPoint y: 459, endPoint x: 557, endPoint y: 469, distance: 10.4
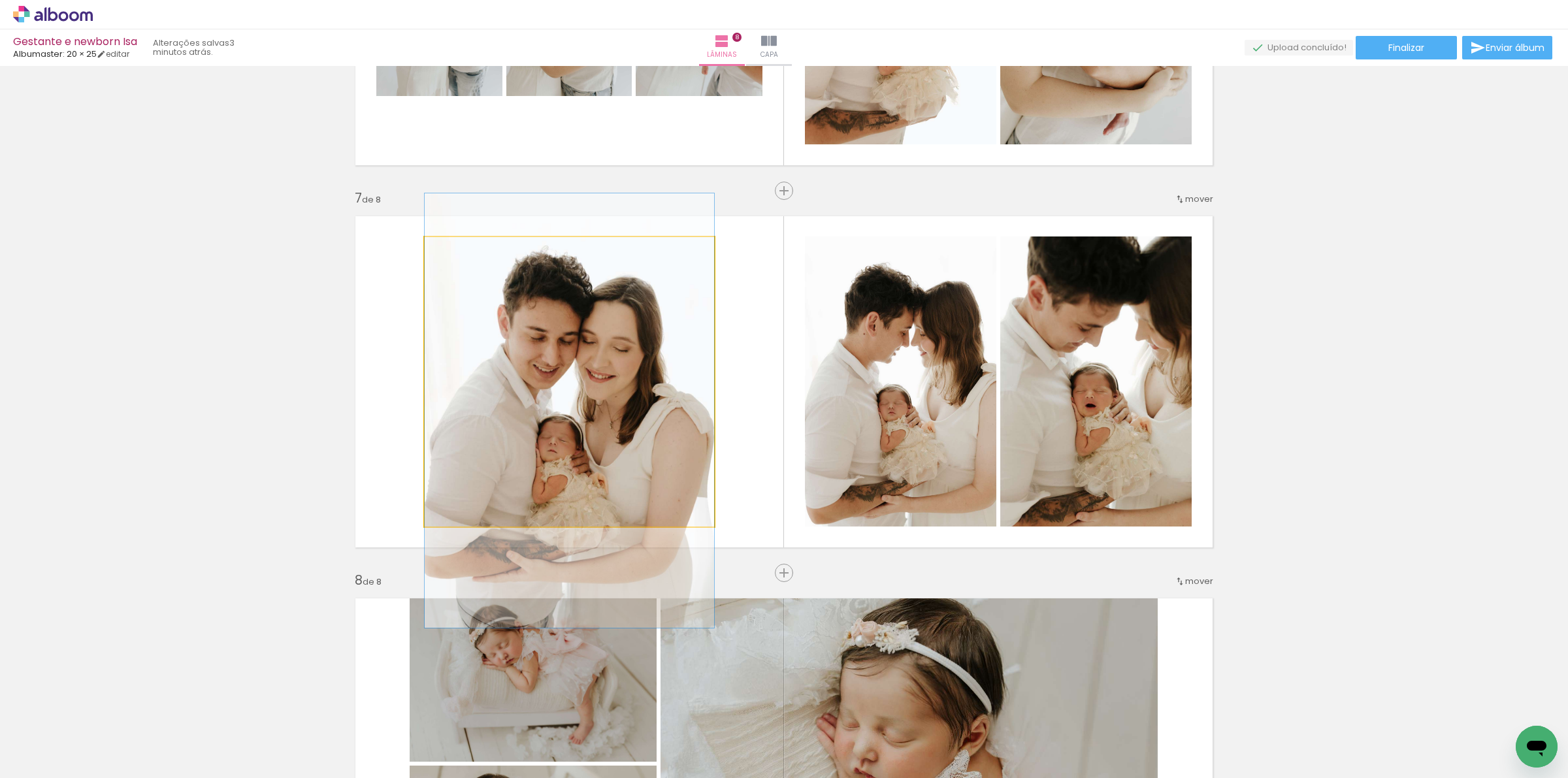
drag, startPoint x: 543, startPoint y: 400, endPoint x: 546, endPoint y: 419, distance: 19.2
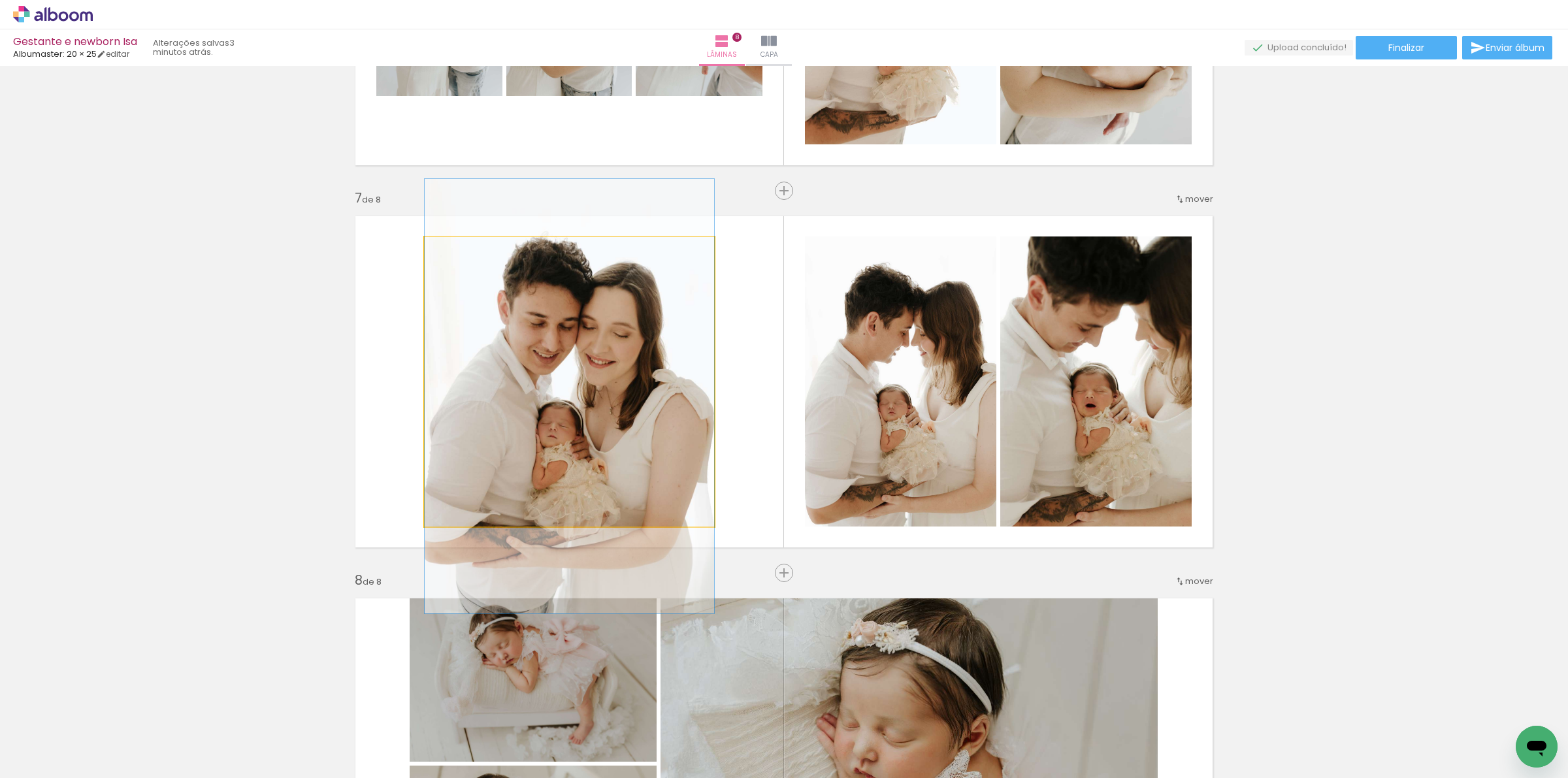
drag, startPoint x: 540, startPoint y: 444, endPoint x: 540, endPoint y: 430, distance: 14.0
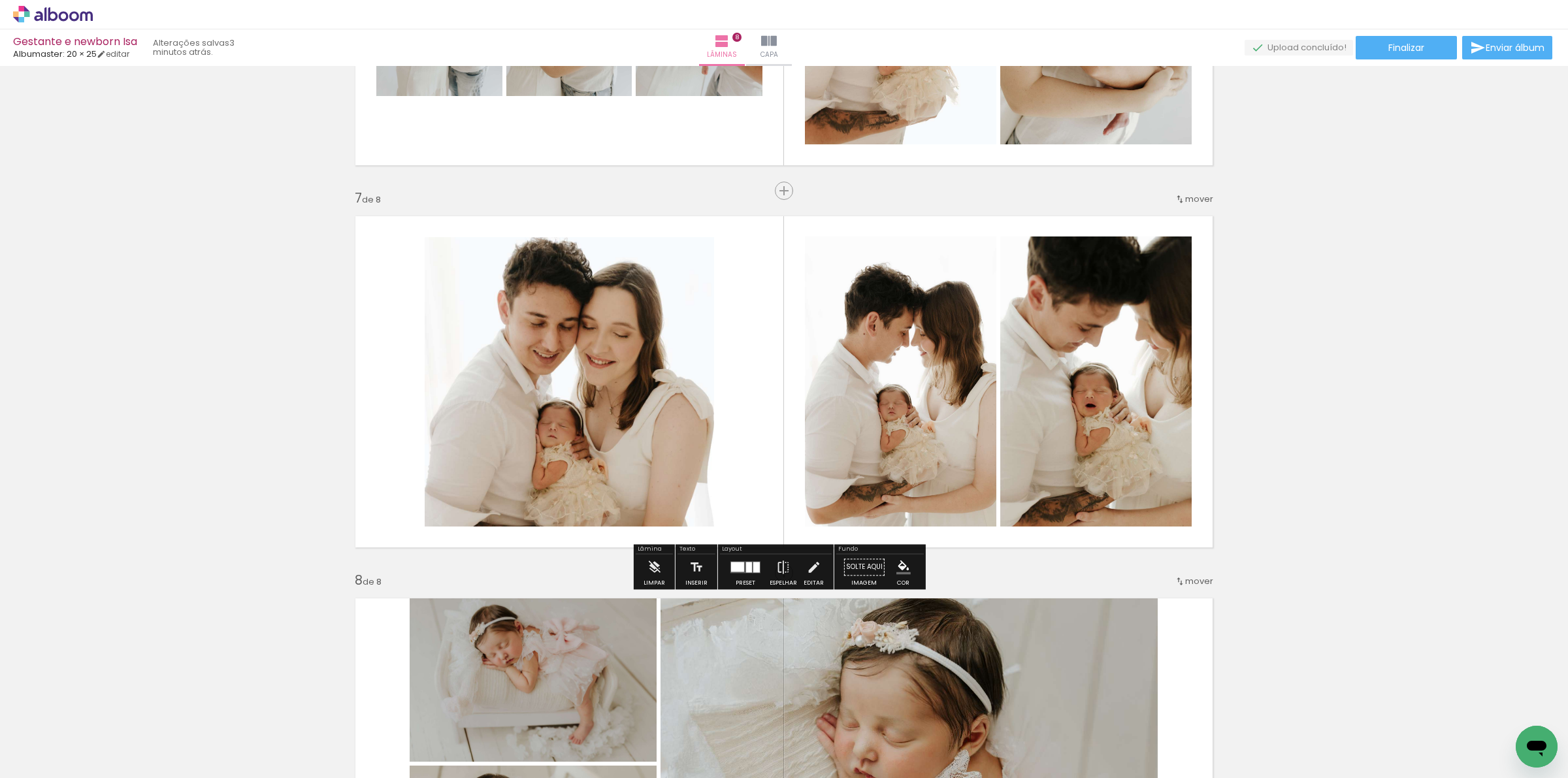
click at [346, 446] on quentale-layouter at bounding box center [784, 381] width 876 height 349
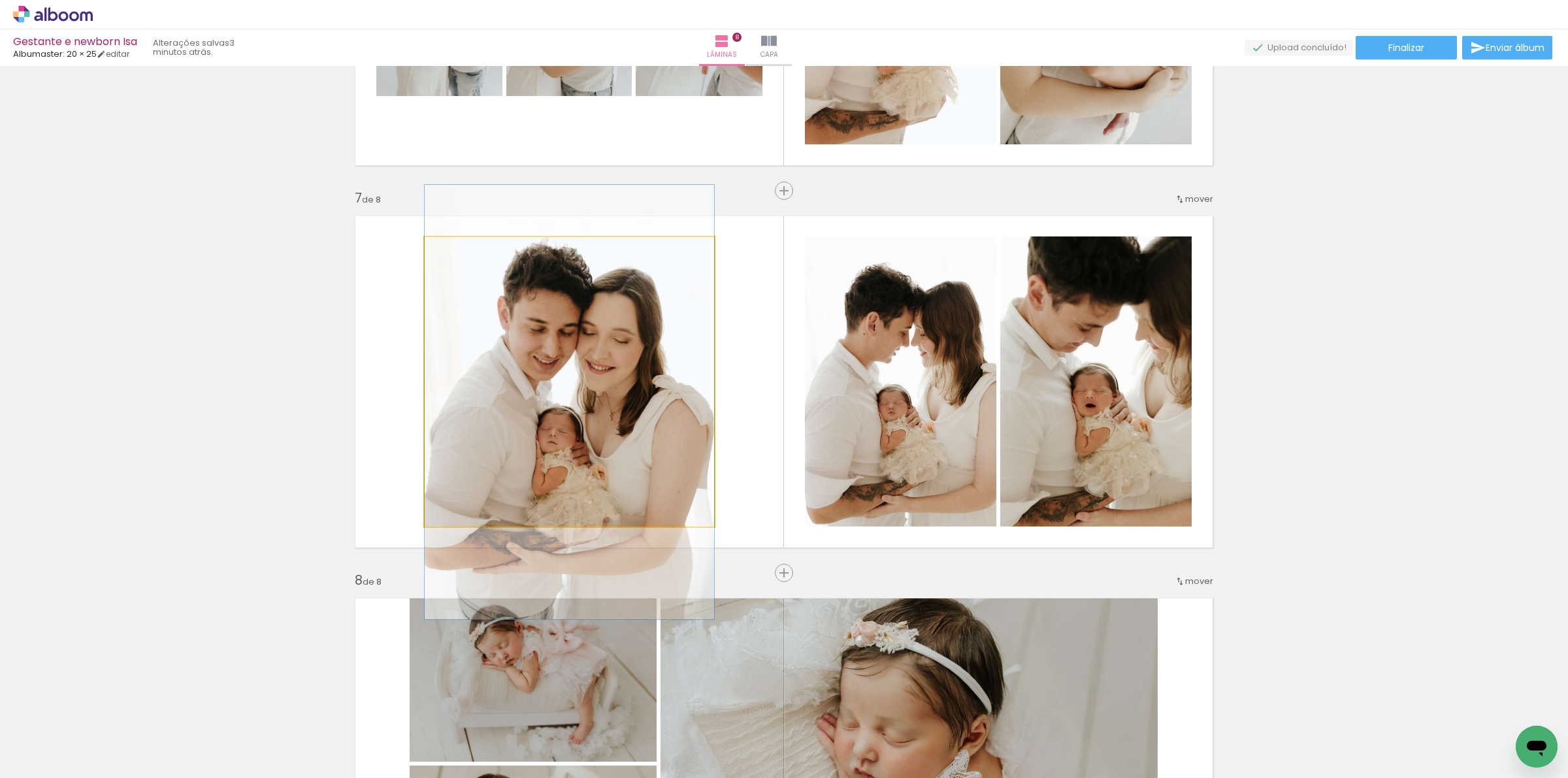
drag, startPoint x: 543, startPoint y: 425, endPoint x: 550, endPoint y: 431, distance: 9.2
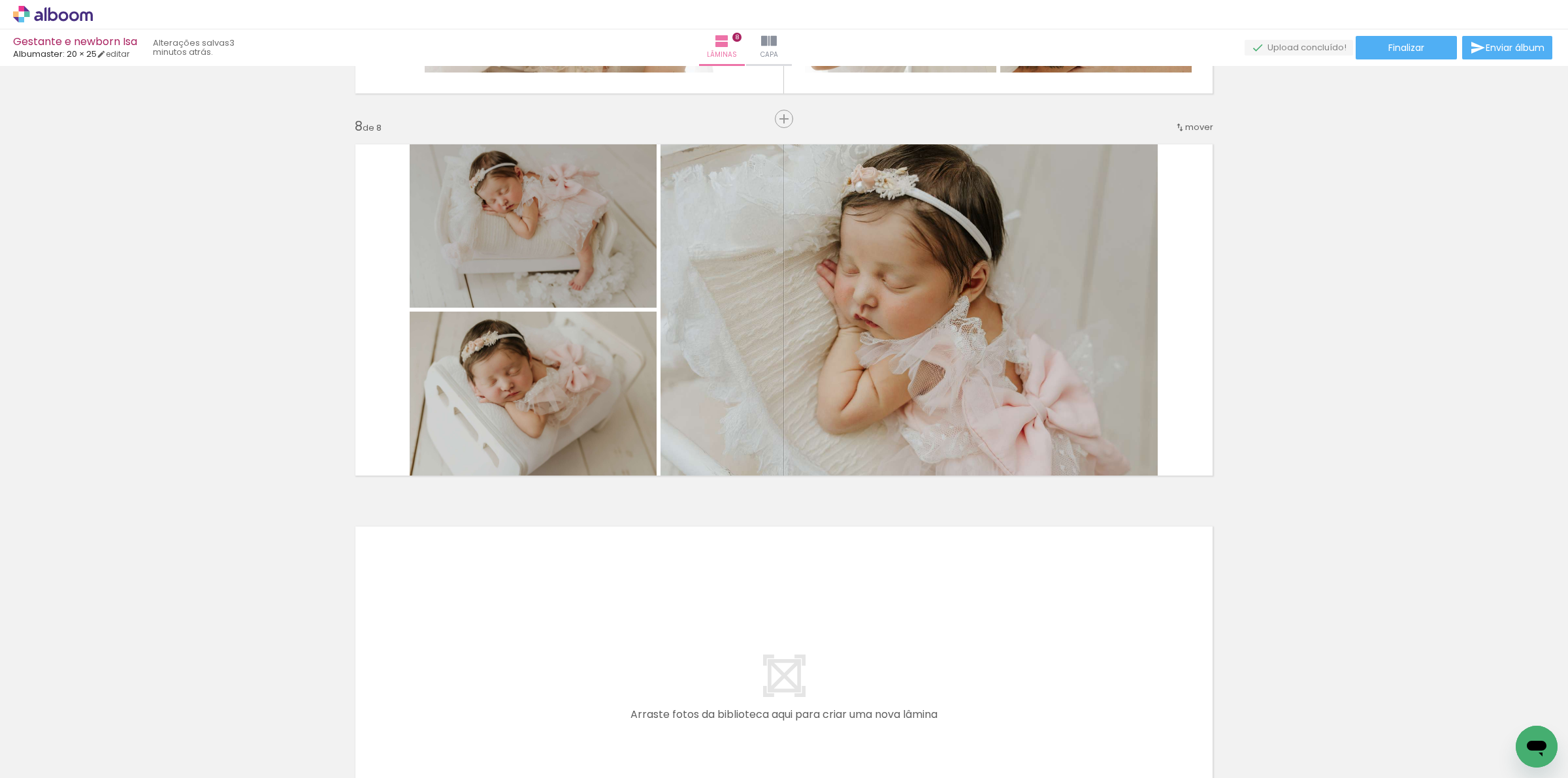
scroll to position [2434, 0]
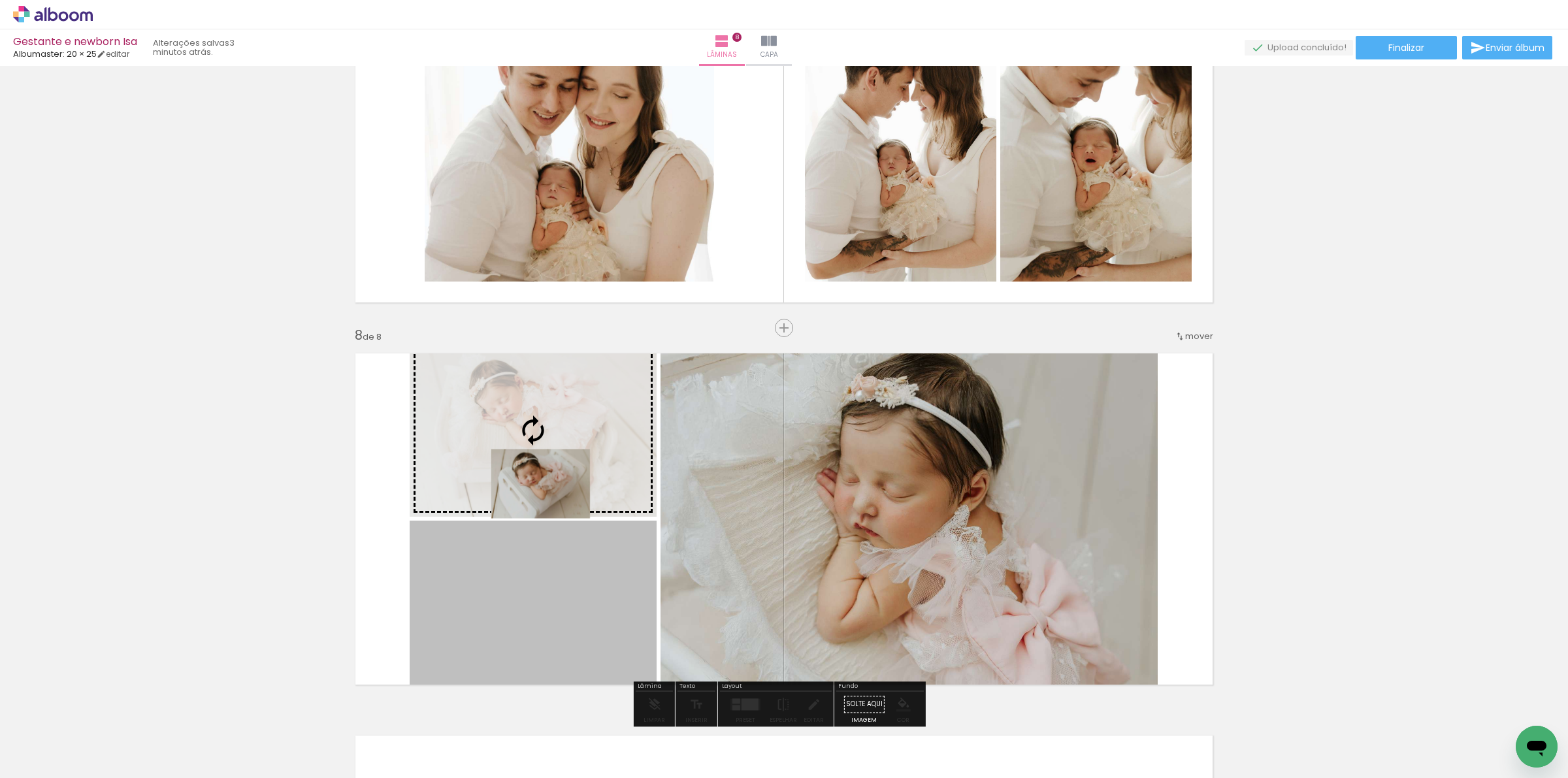
drag, startPoint x: 524, startPoint y: 565, endPoint x: 534, endPoint y: 483, distance: 82.6
click at [0, 0] on slot at bounding box center [0, 0] width 0 height 0
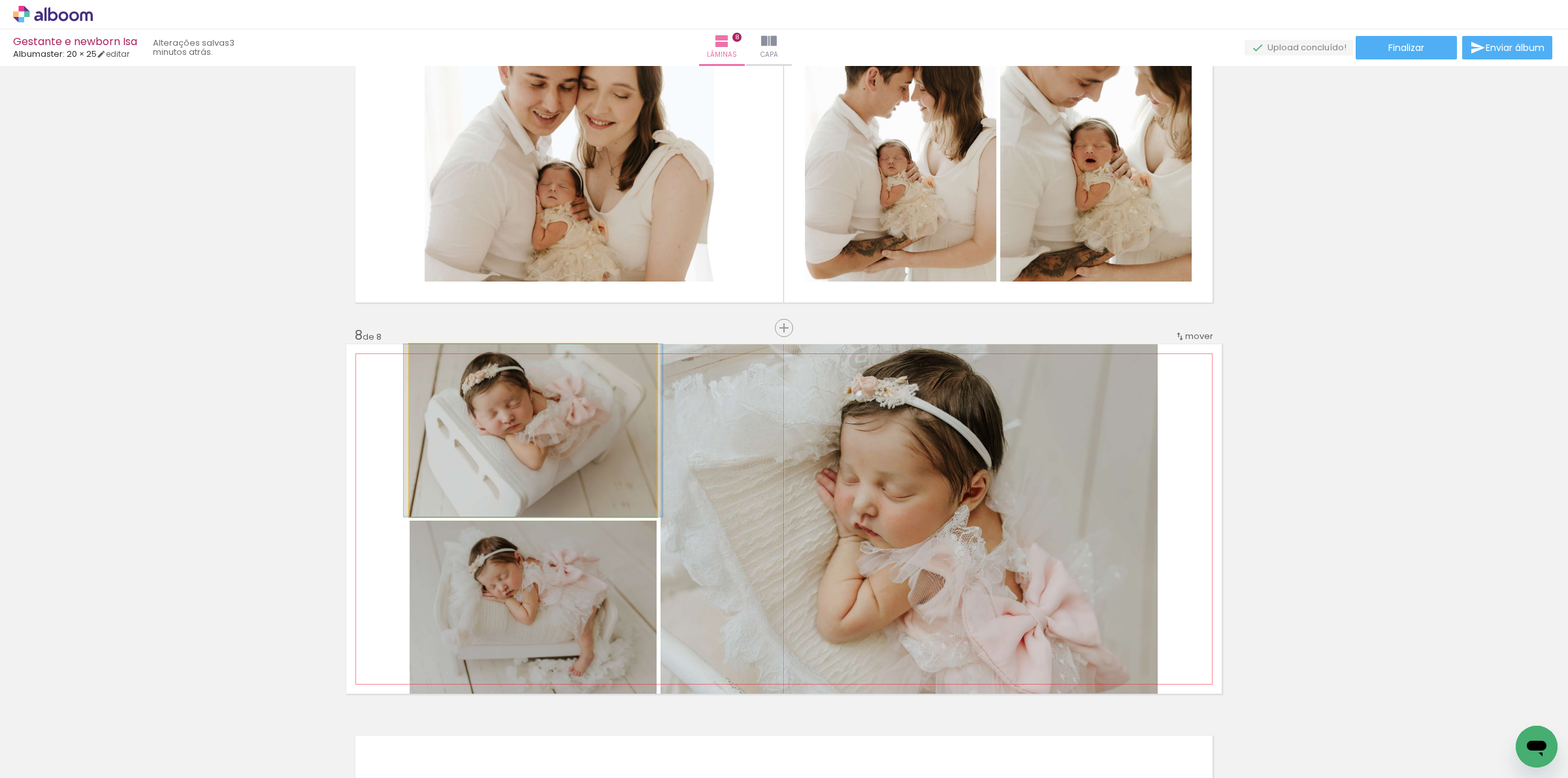
click at [482, 462] on quentale-photo at bounding box center [533, 430] width 247 height 173
click at [493, 455] on quentale-photo at bounding box center [533, 430] width 247 height 173
drag, startPoint x: 503, startPoint y: 479, endPoint x: 506, endPoint y: 553, distance: 74.1
click at [0, 0] on slot at bounding box center [0, 0] width 0 height 0
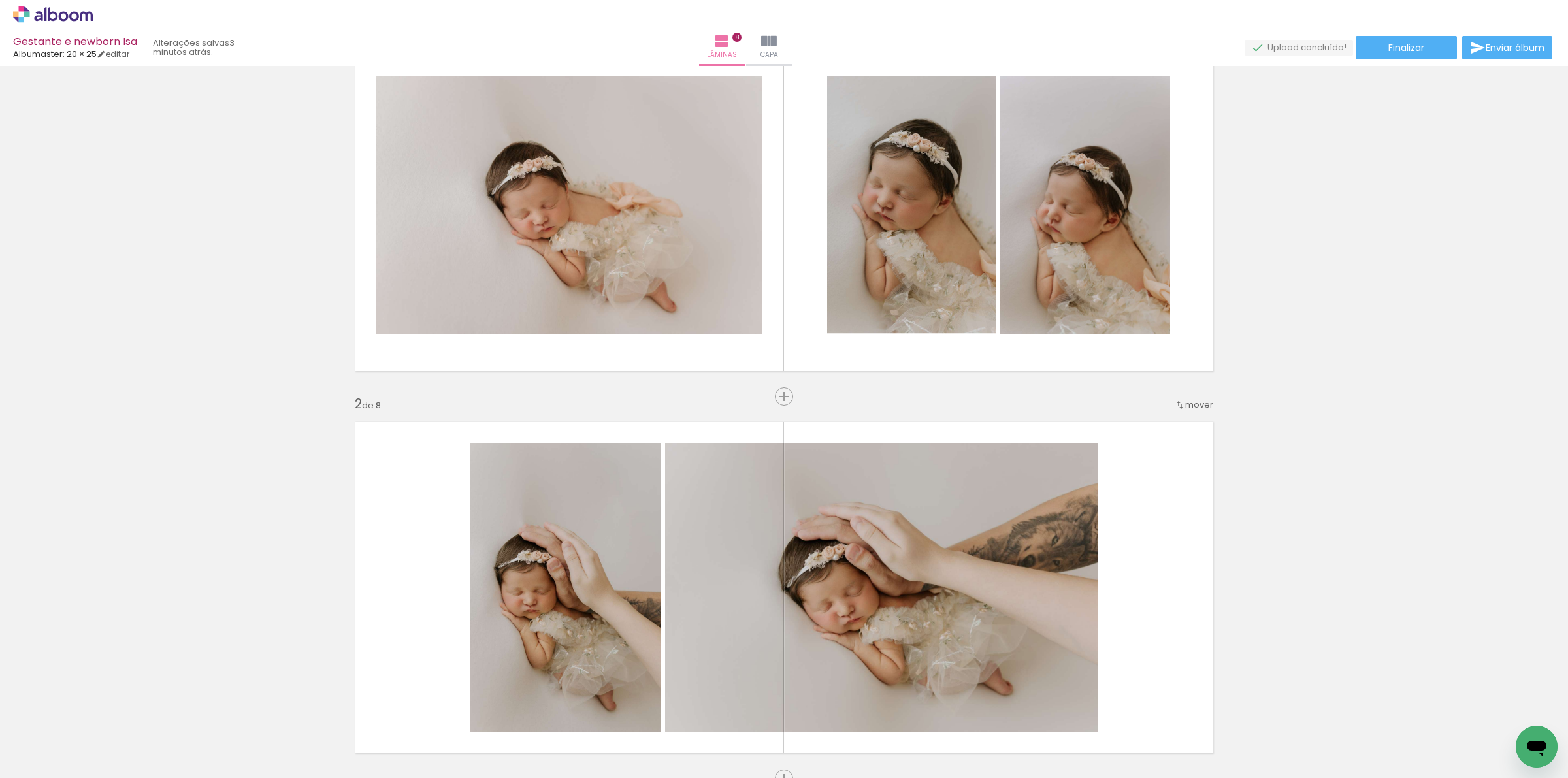
scroll to position [0, 0]
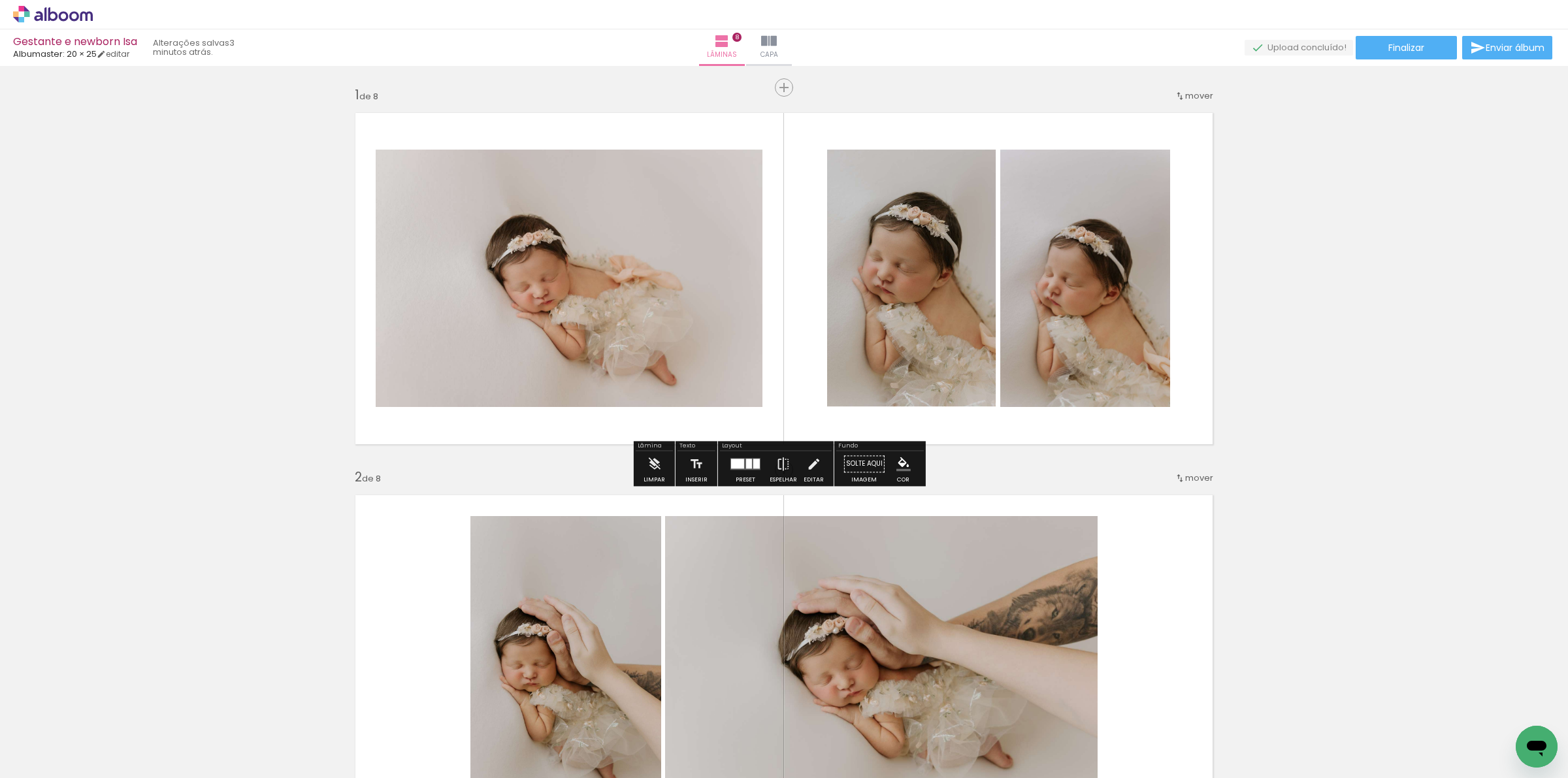
scroll to position [0, 739]
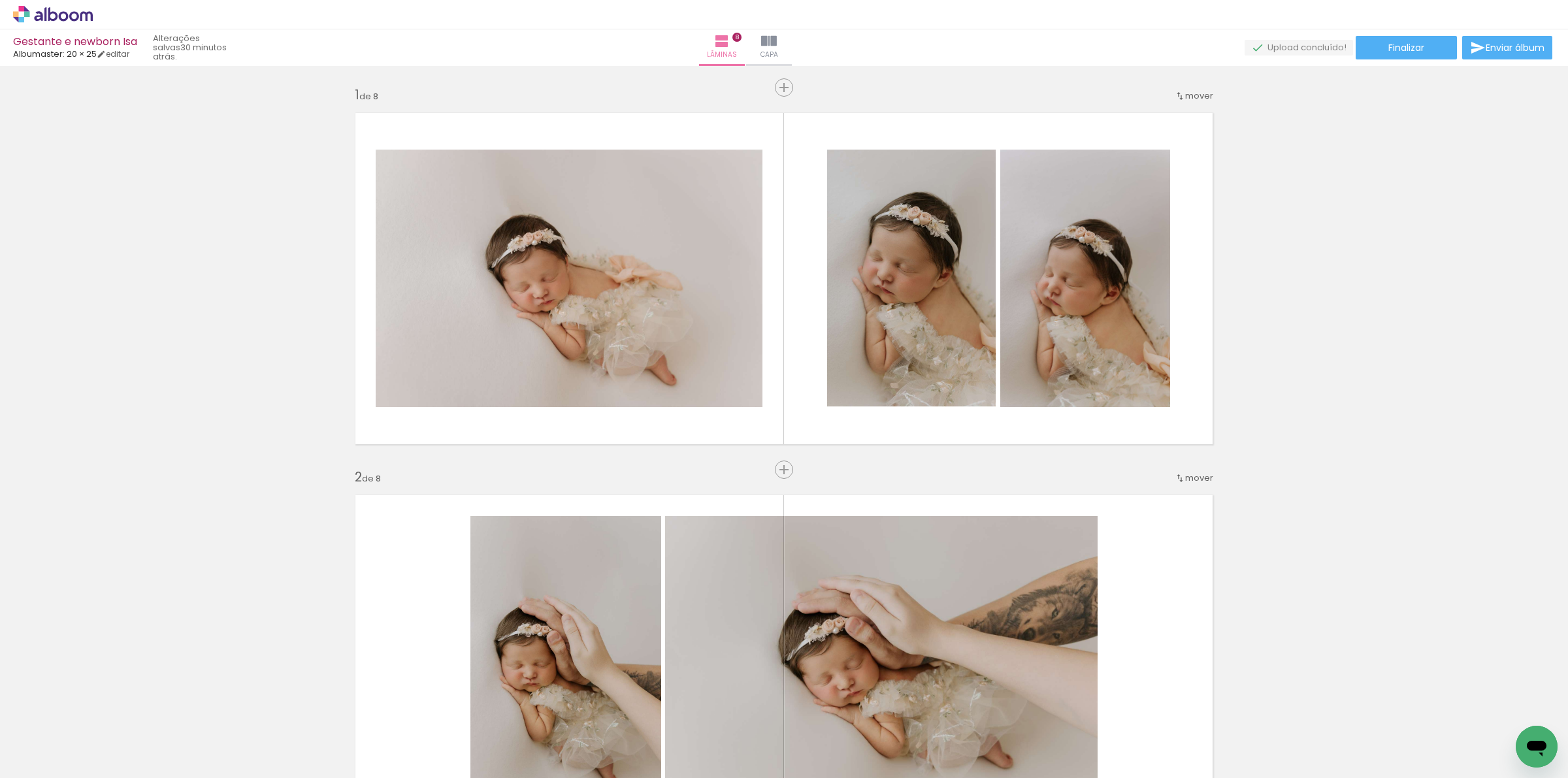
scroll to position [0, 739]
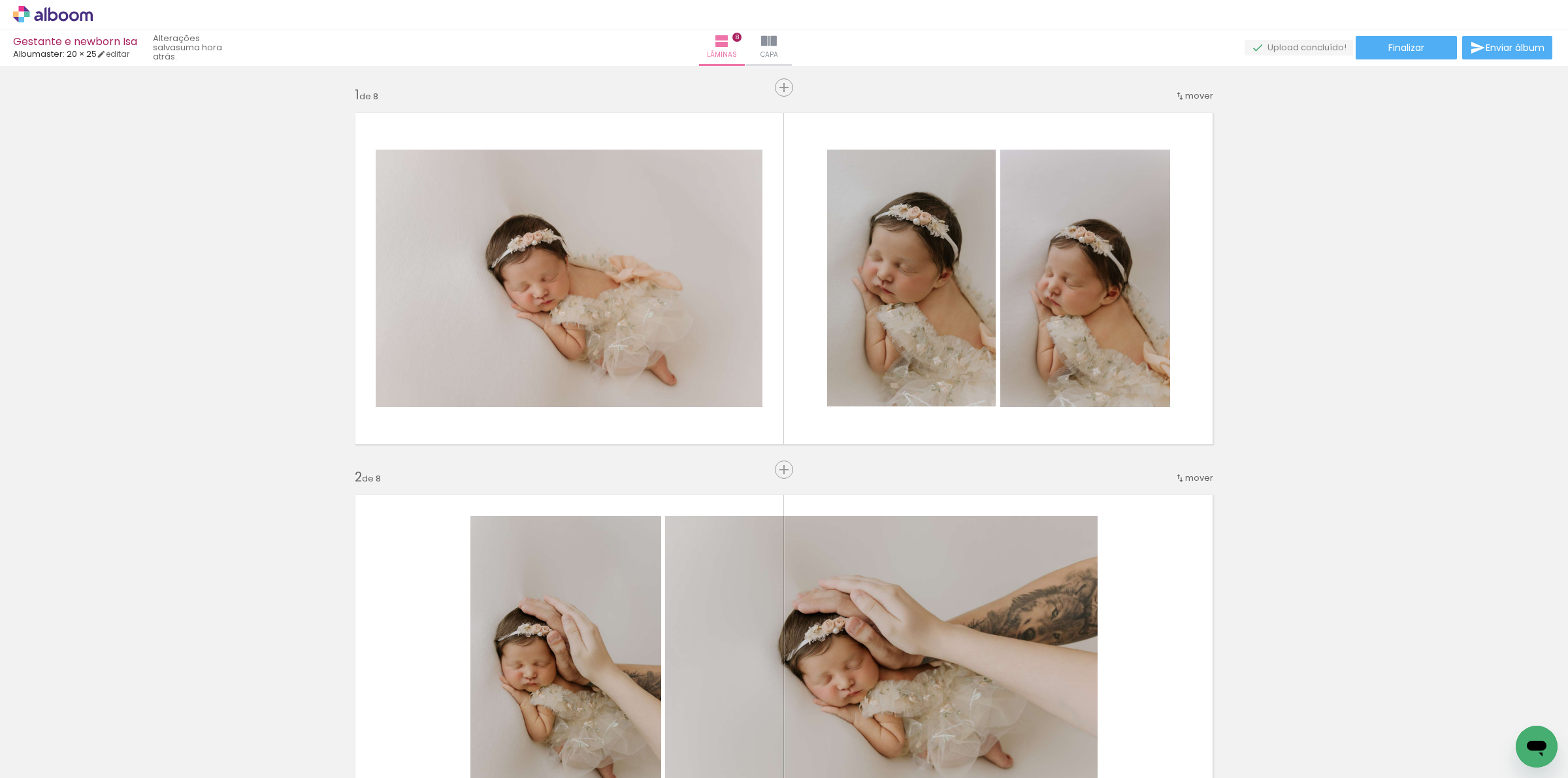
scroll to position [0, 739]
